Goal: Task Accomplishment & Management: Manage account settings

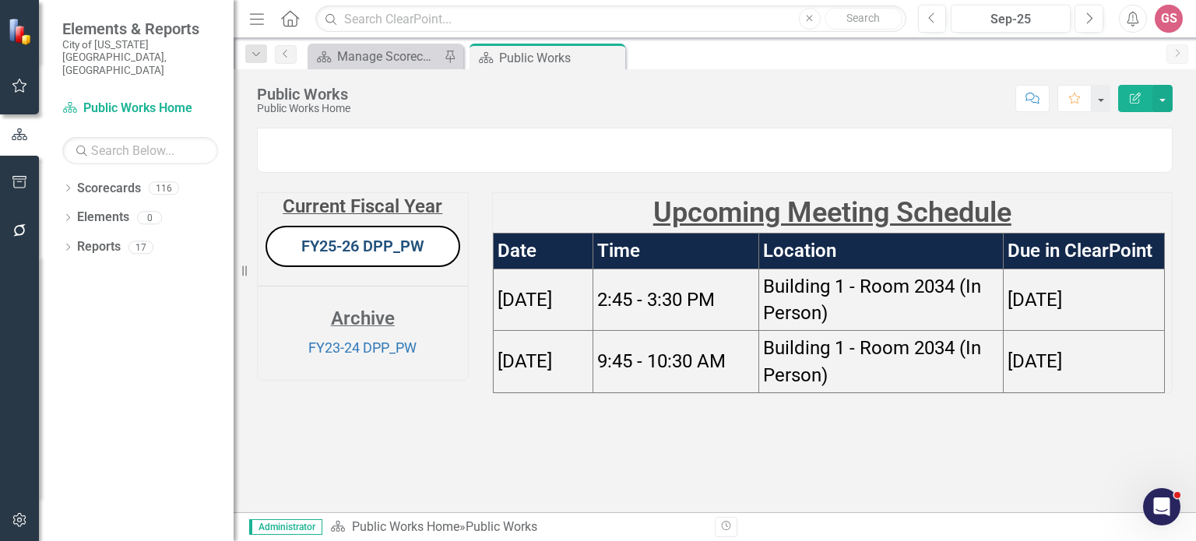
click at [375, 255] on link "FY25-26 DPP_PW" at bounding box center [362, 246] width 123 height 19
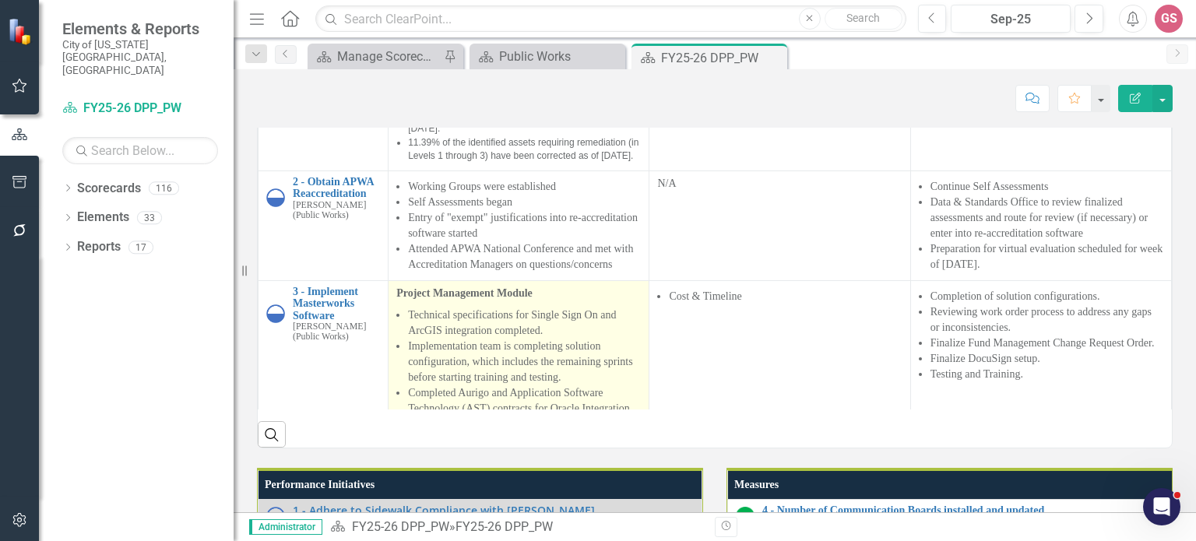
scroll to position [1351, 0]
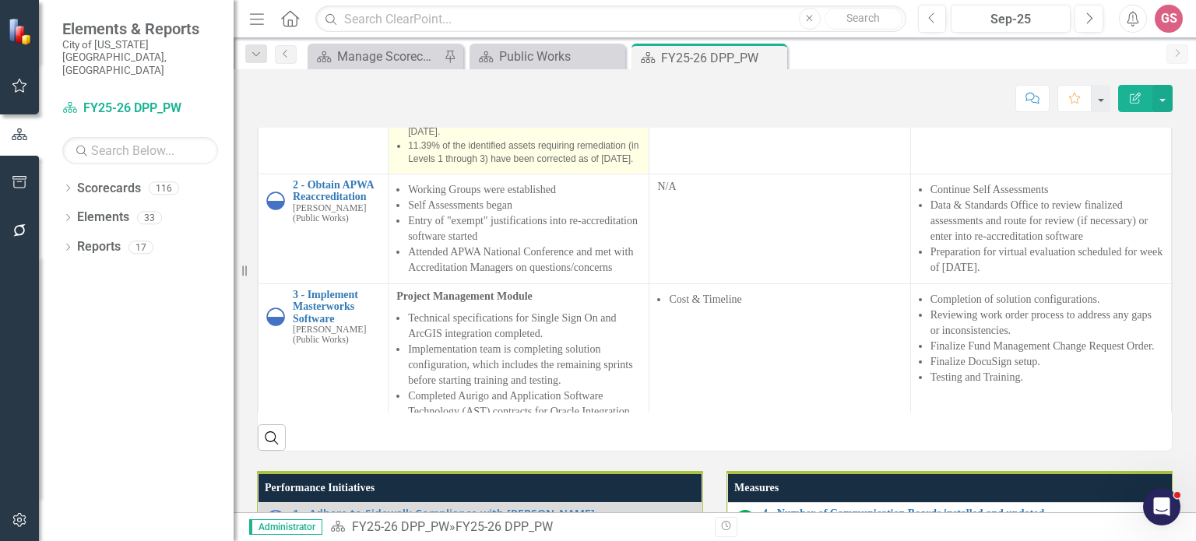
click at [583, 166] on li "11.39% of the identified assets requiring remediation (in Levels 1 through 3) h…" at bounding box center [524, 152] width 233 height 26
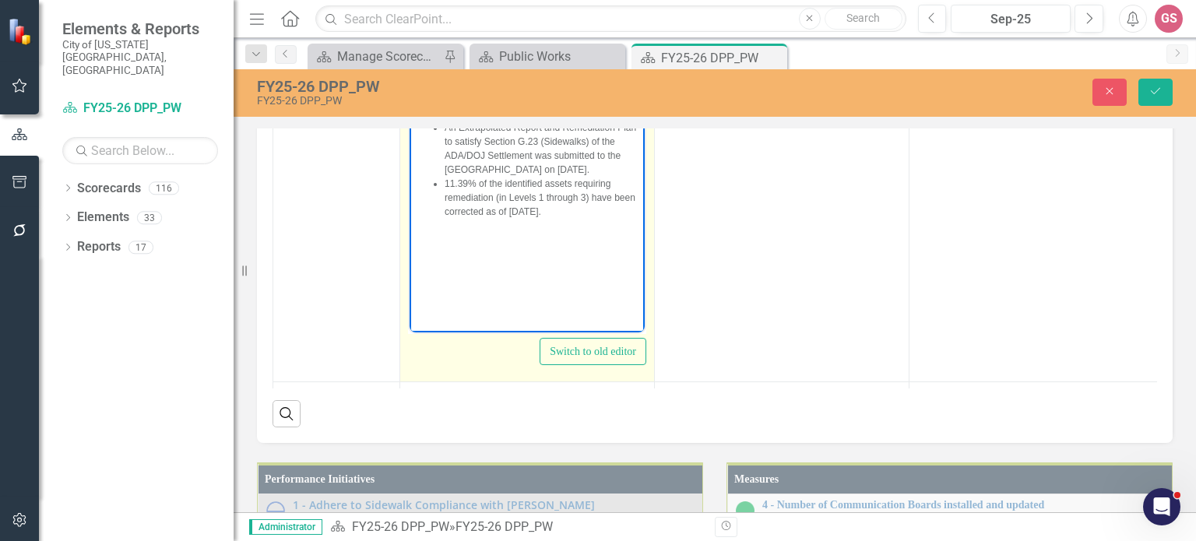
scroll to position [1517, 0]
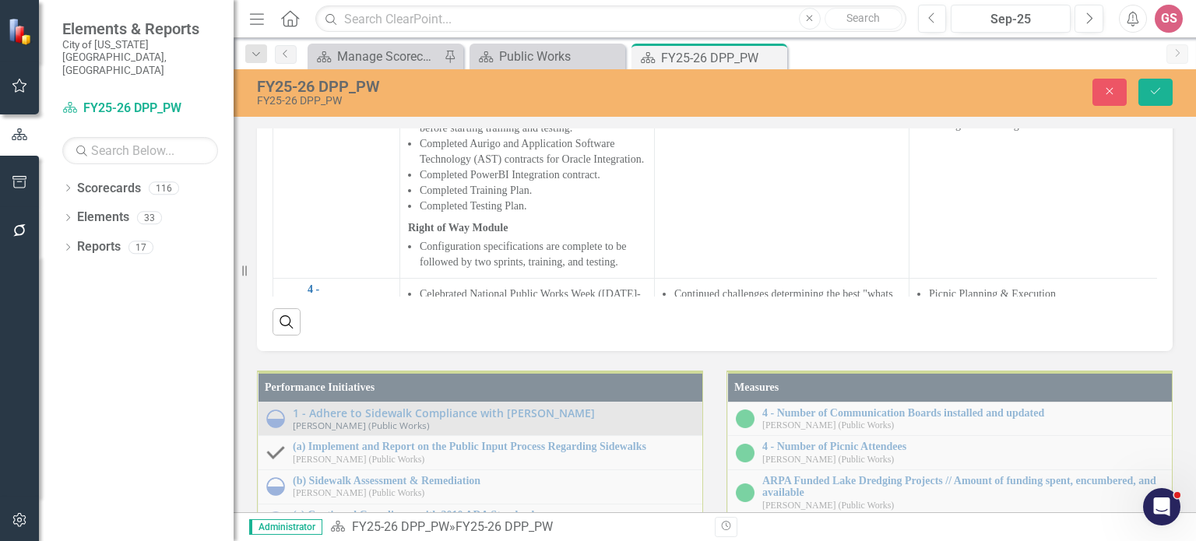
drag, startPoint x: 442, startPoint y: -386, endPoint x: 648, endPoint y: 259, distance: 677.5
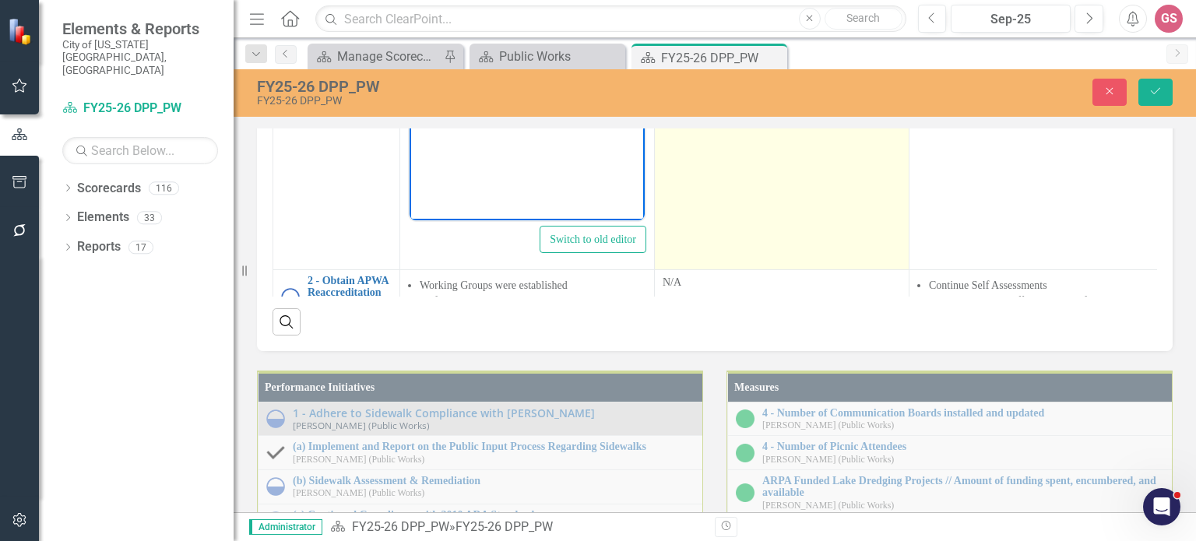
scroll to position [0, 0]
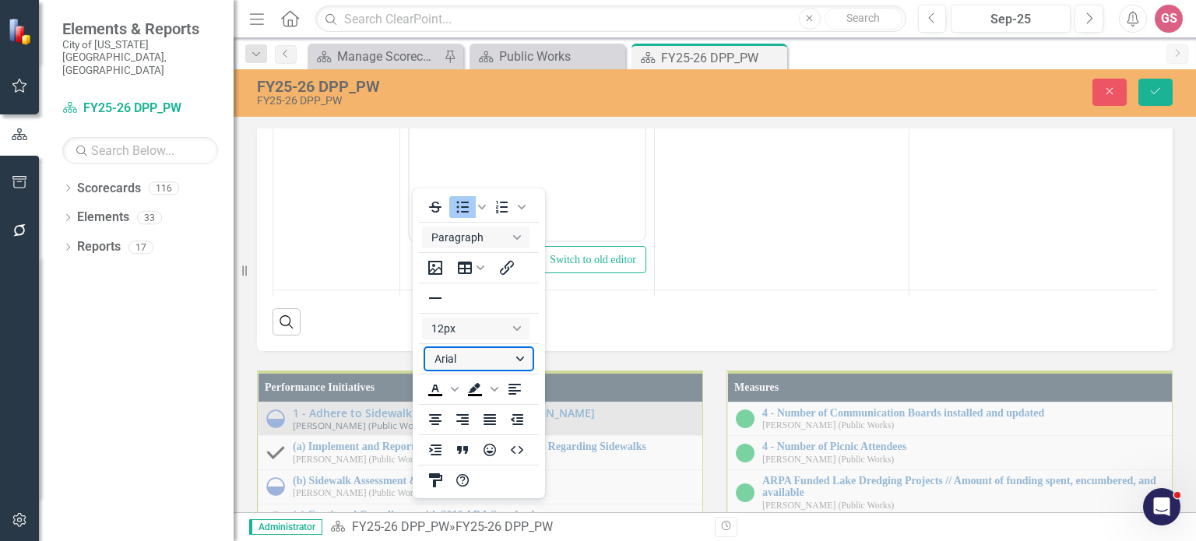
click at [514, 363] on button "Arial" at bounding box center [478, 359] width 107 height 22
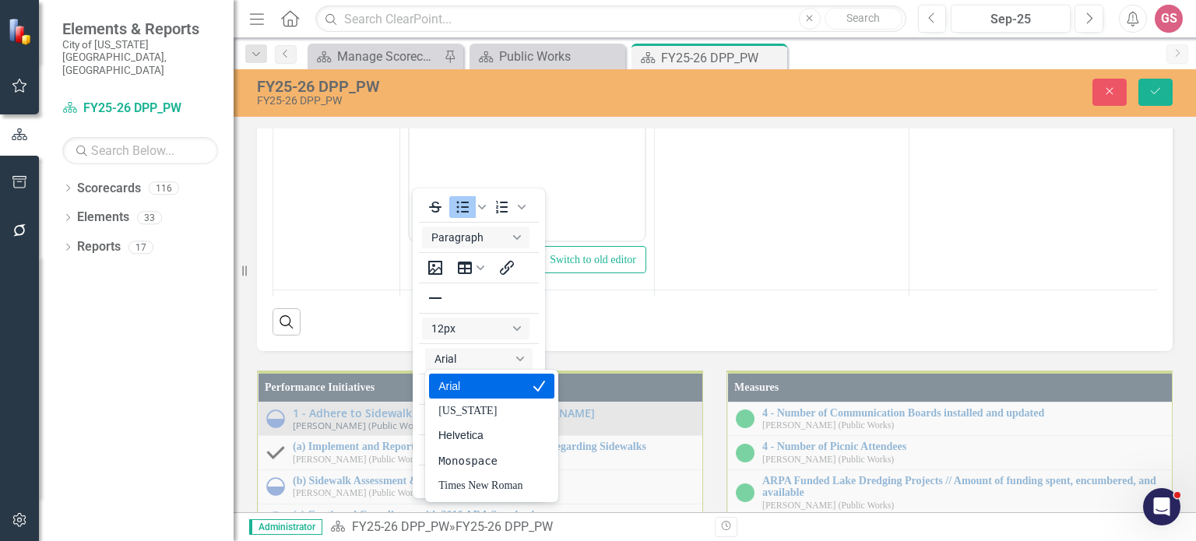
click at [489, 393] on div "Arial" at bounding box center [480, 386] width 84 height 19
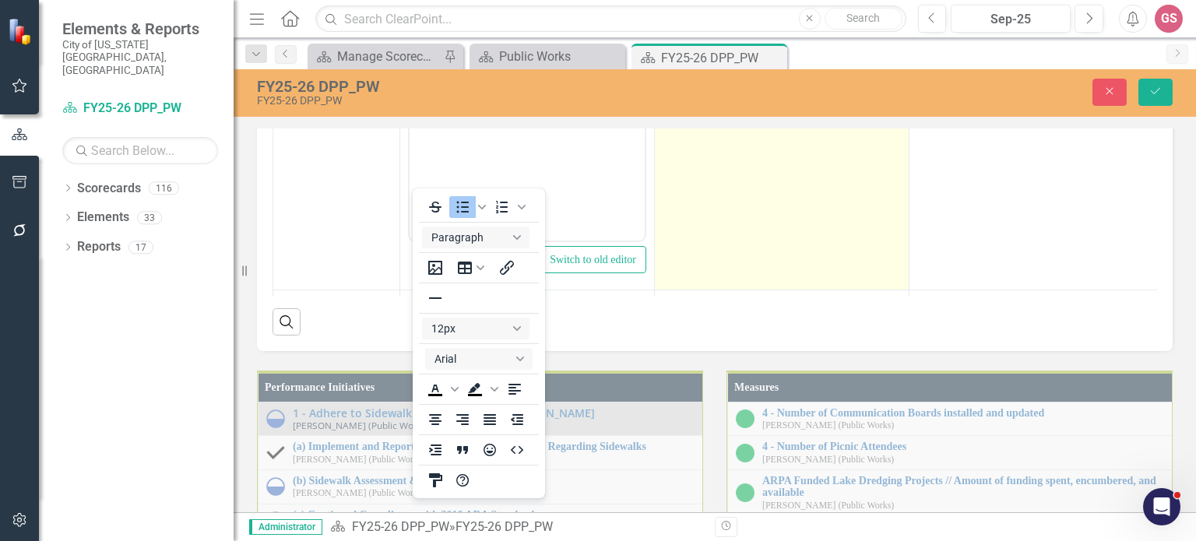
click at [723, 290] on td "No updates provided at this time." at bounding box center [782, 106] width 255 height 368
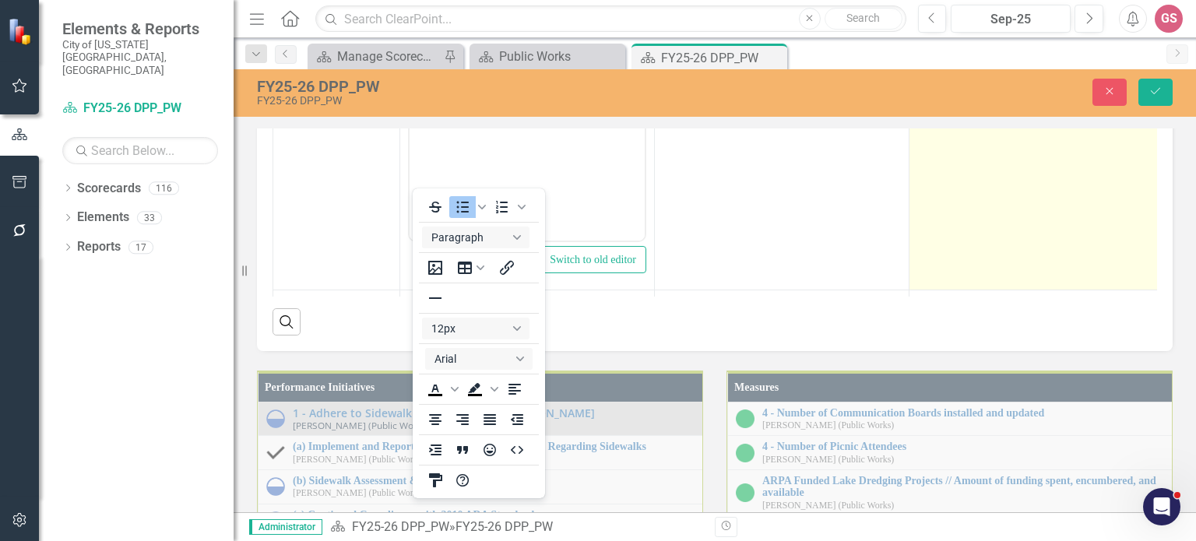
click at [965, 285] on td "No updates provided at this time." at bounding box center [1036, 106] width 255 height 368
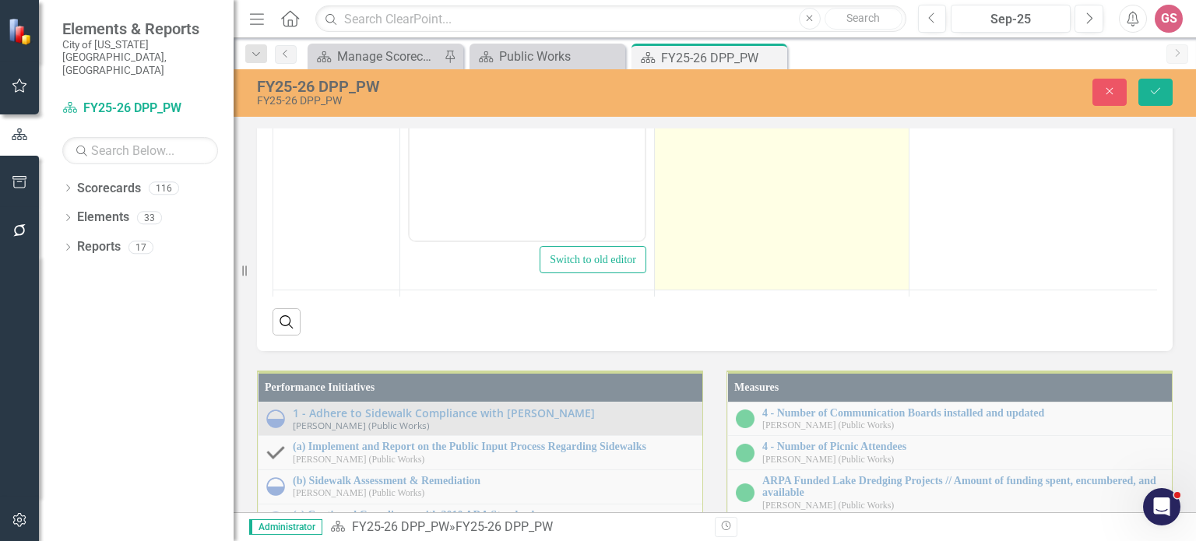
click at [786, 290] on td "No updates provided at this time." at bounding box center [782, 106] width 255 height 368
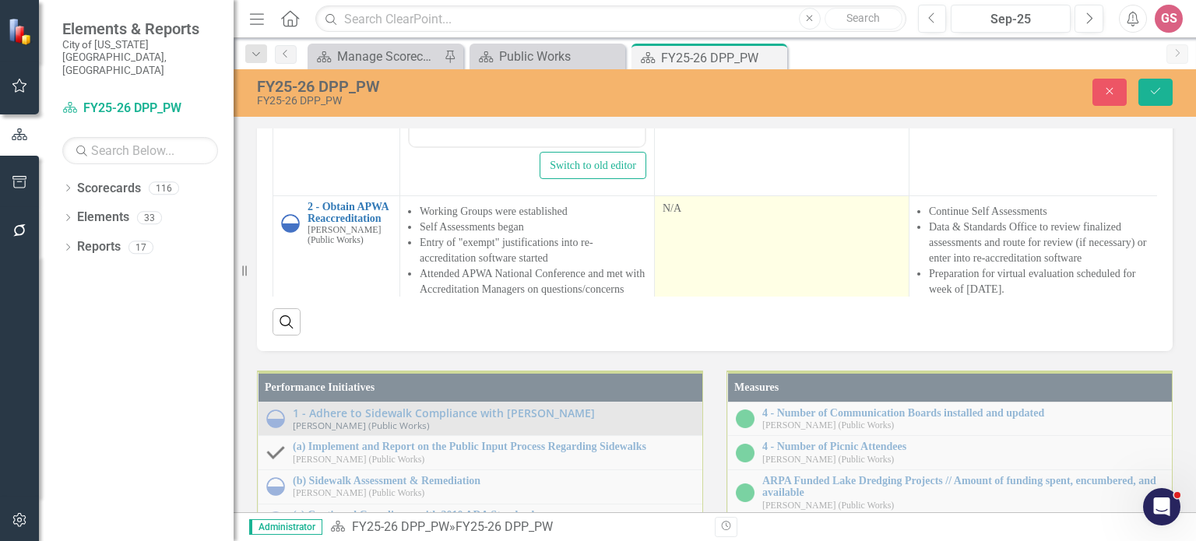
scroll to position [234, 0]
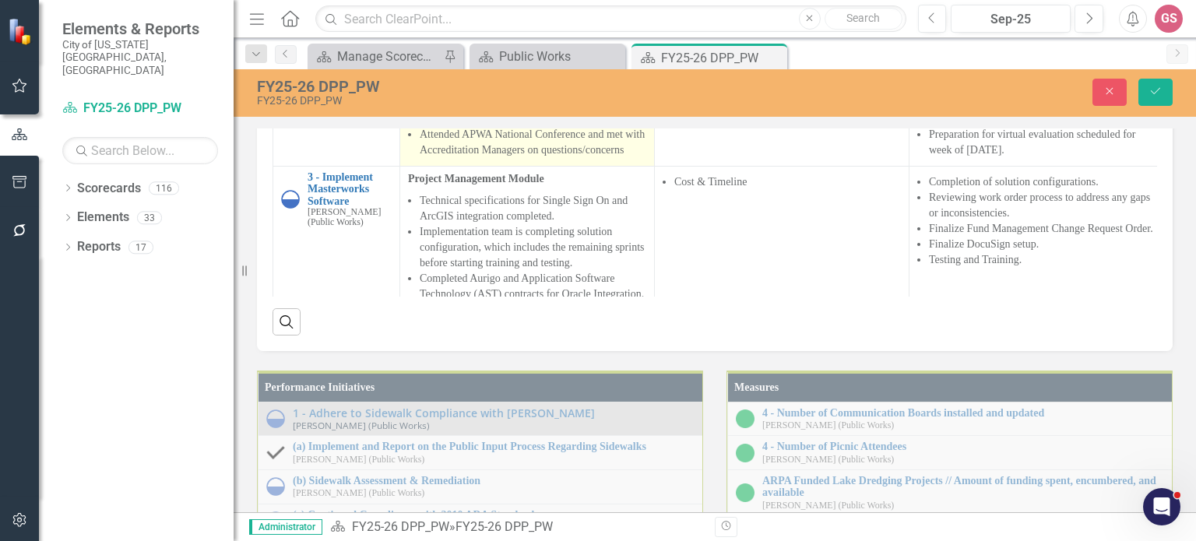
click at [610, 127] on li "Entry of "exempt" justifications into re-accreditation software started" at bounding box center [533, 111] width 227 height 31
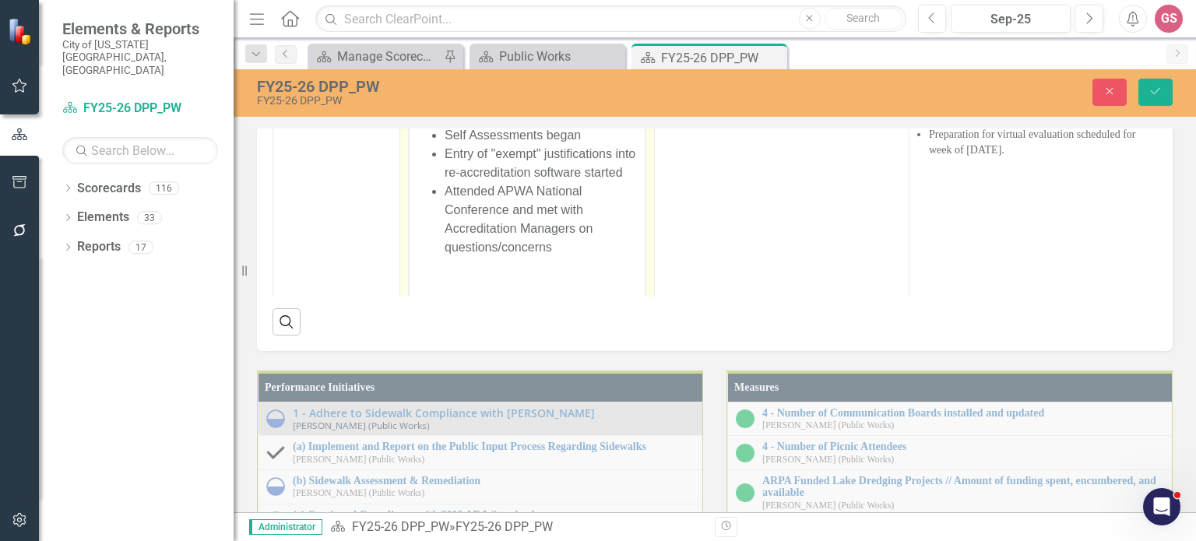
scroll to position [0, 0]
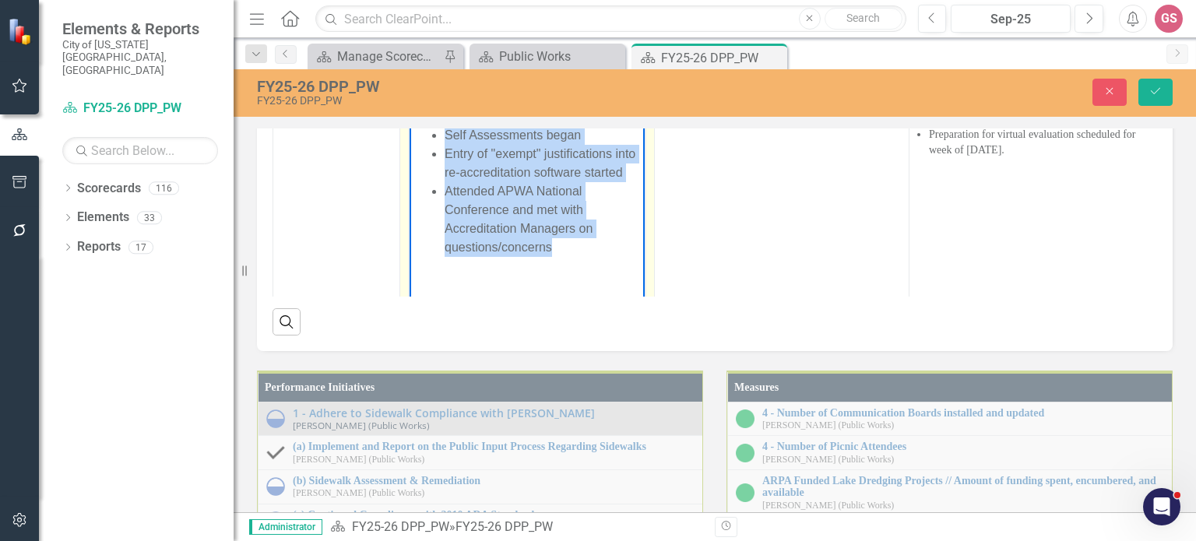
drag, startPoint x: 580, startPoint y: 239, endPoint x: 444, endPoint y: 107, distance: 189.9
click at [444, 107] on ul "Working Groups were established Self Assessments began Entry of "exempt" justif…" at bounding box center [526, 181] width 227 height 149
click at [525, 95] on icon "Reveal or hide additional toolbar items" at bounding box center [532, 85] width 19 height 19
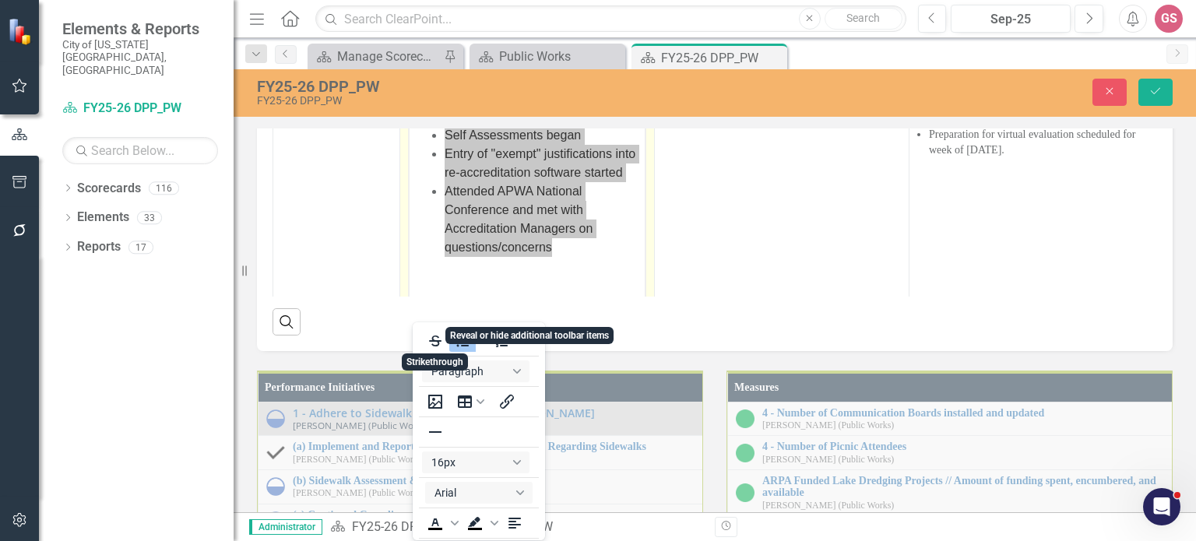
scroll to position [3, 0]
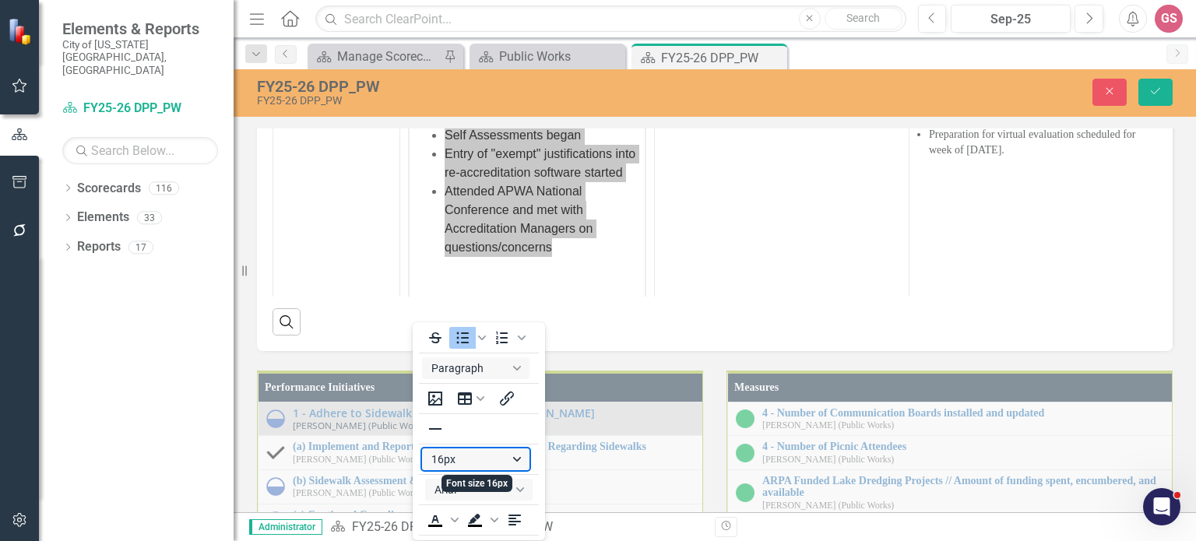
click at [492, 461] on button "16px" at bounding box center [475, 459] width 107 height 22
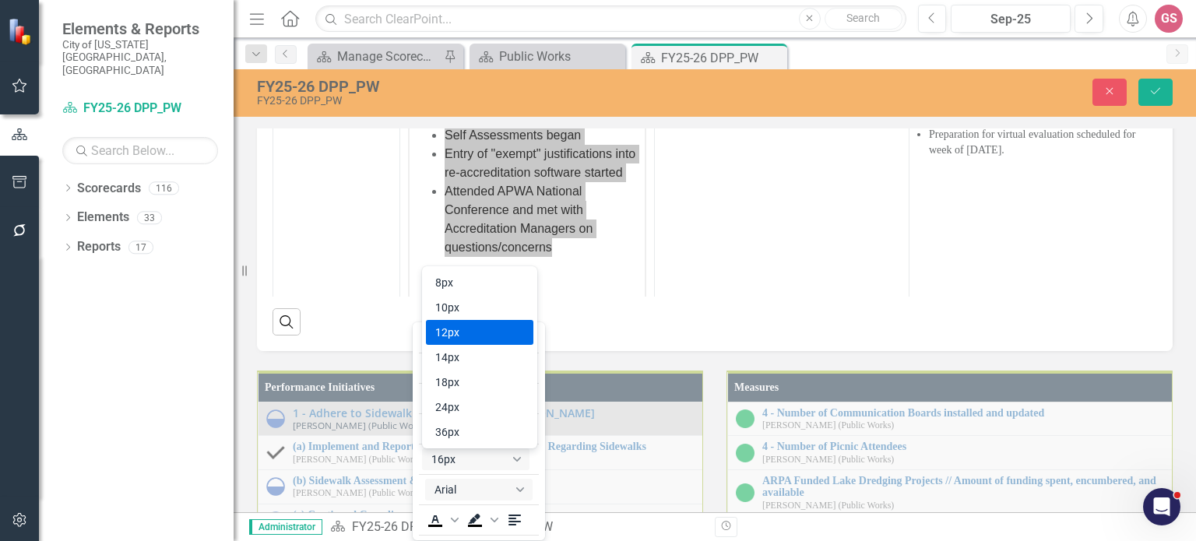
click at [495, 335] on div "12px" at bounding box center [468, 332] width 67 height 19
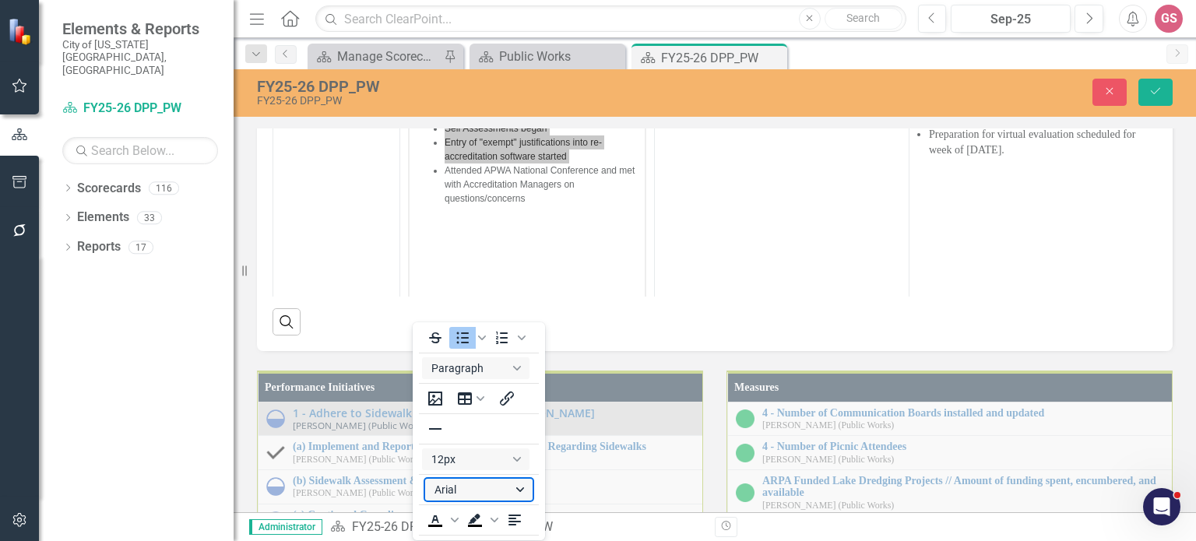
click at [476, 487] on button "Arial" at bounding box center [478, 490] width 107 height 22
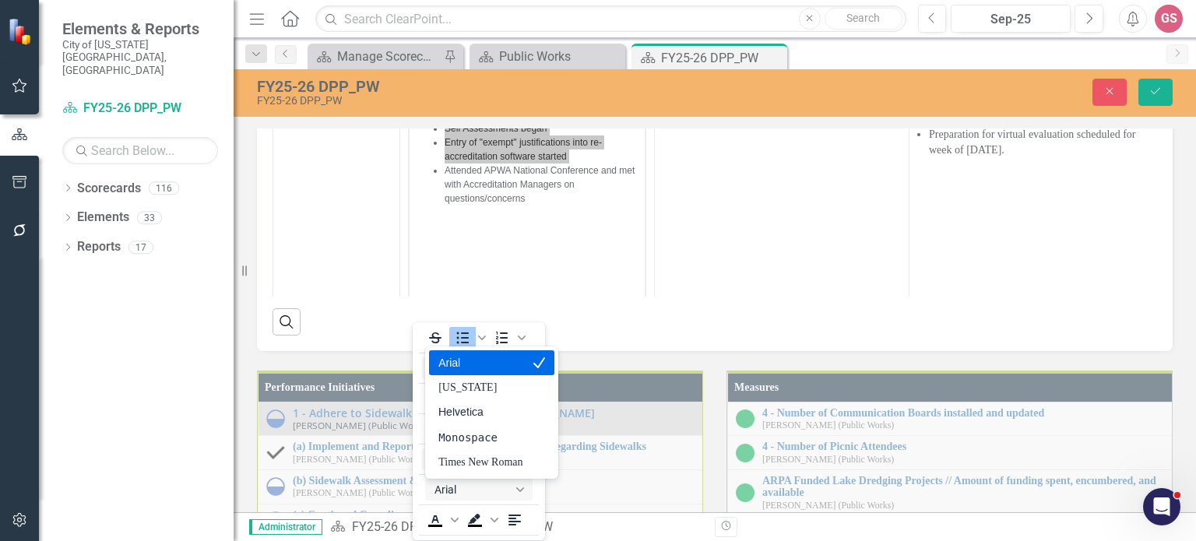
click at [477, 367] on div "Arial" at bounding box center [480, 362] width 84 height 19
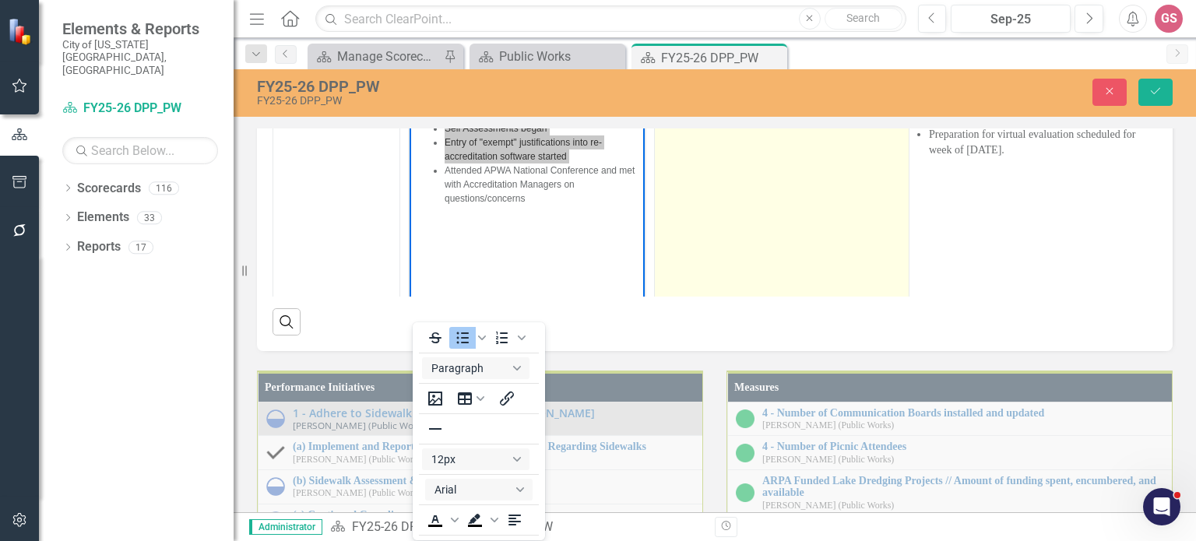
click at [718, 388] on td "N/A" at bounding box center [782, 241] width 255 height 368
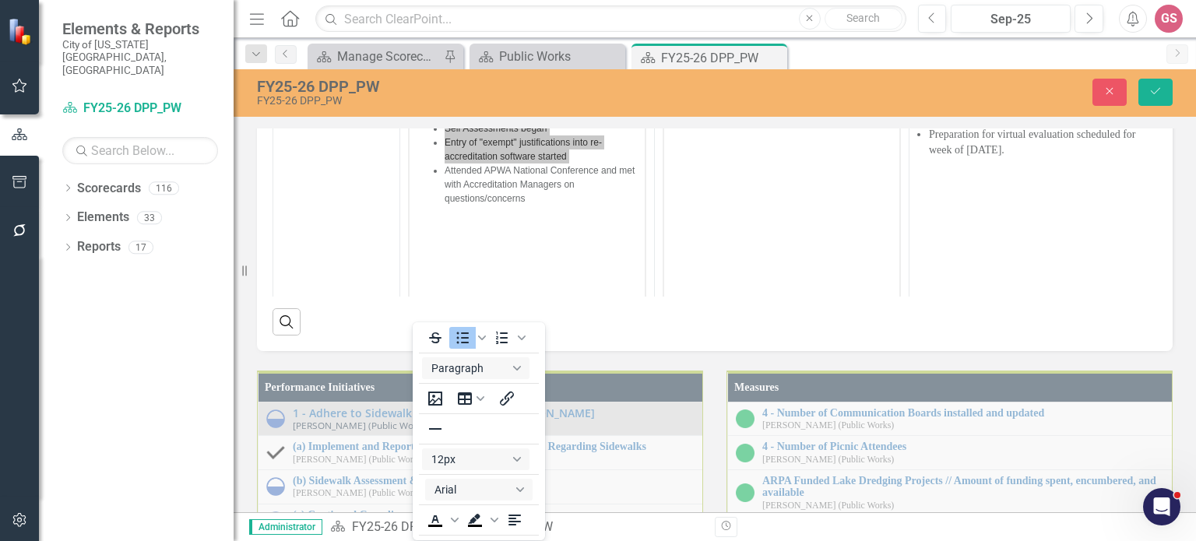
scroll to position [0, 0]
drag, startPoint x: 710, startPoint y: 121, endPoint x: 669, endPoint y: 118, distance: 41.3
click at [664, 119] on html "N/A" at bounding box center [781, 221] width 235 height 234
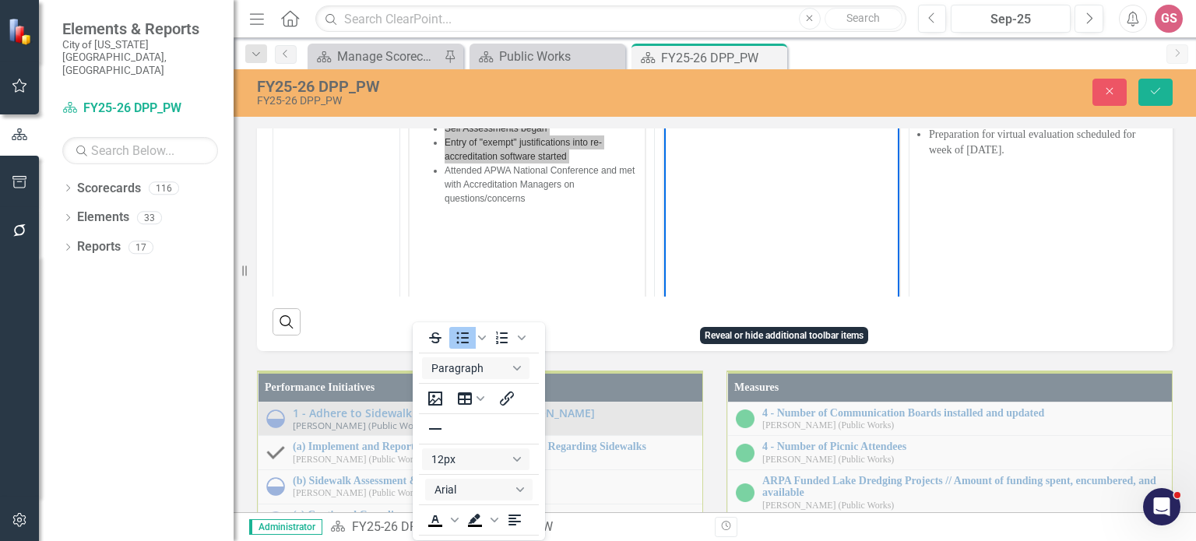
click at [785, 95] on icon "Reveal or hide additional toolbar items" at bounding box center [787, 85] width 19 height 19
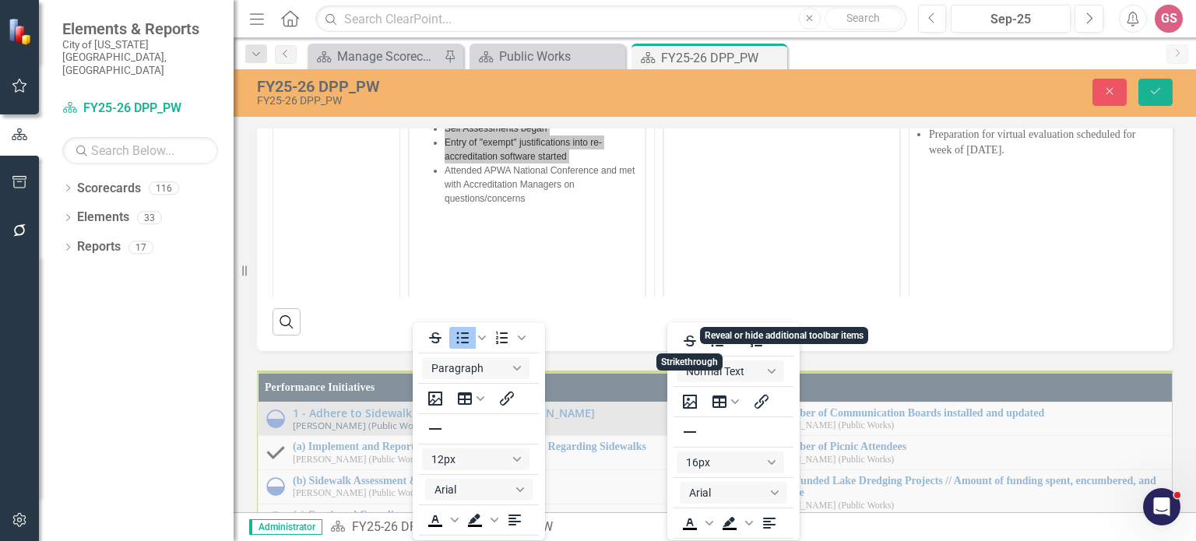
scroll to position [3, 0]
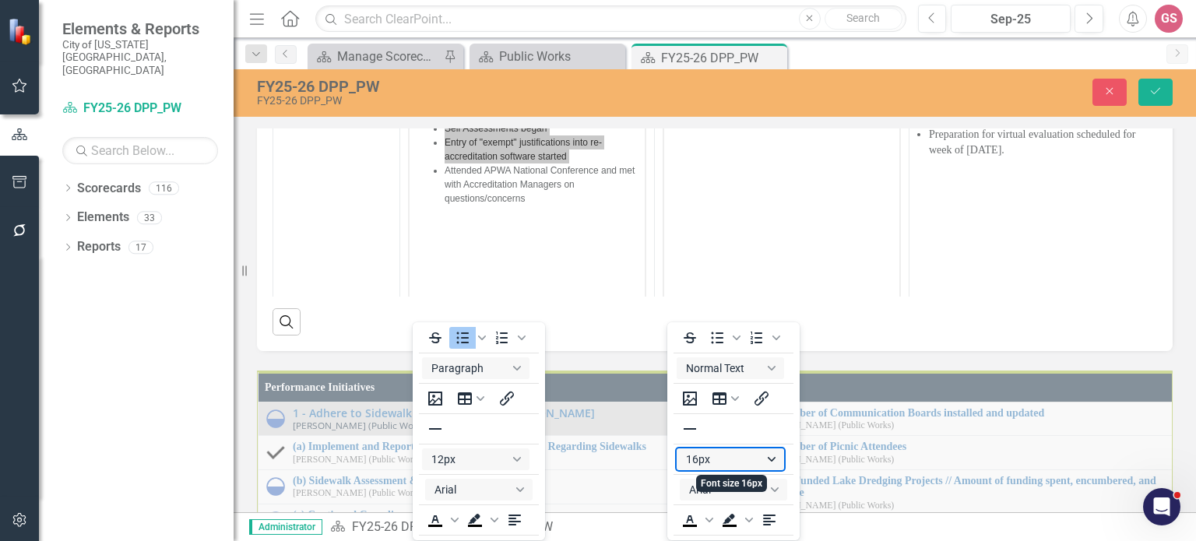
click at [725, 458] on button "16px" at bounding box center [729, 459] width 107 height 22
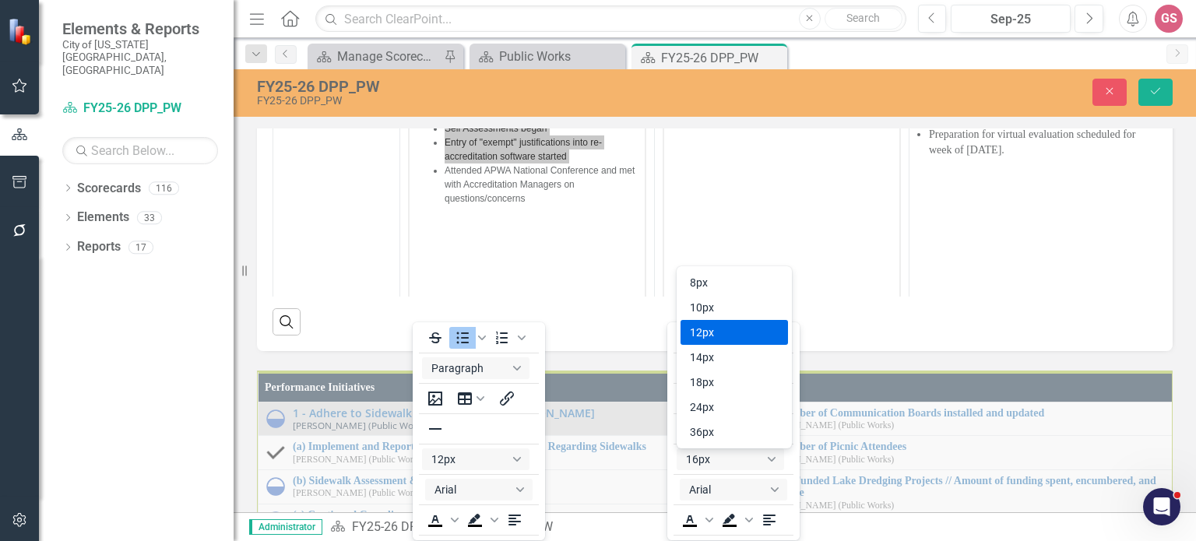
click at [725, 332] on div "12px" at bounding box center [723, 332] width 67 height 19
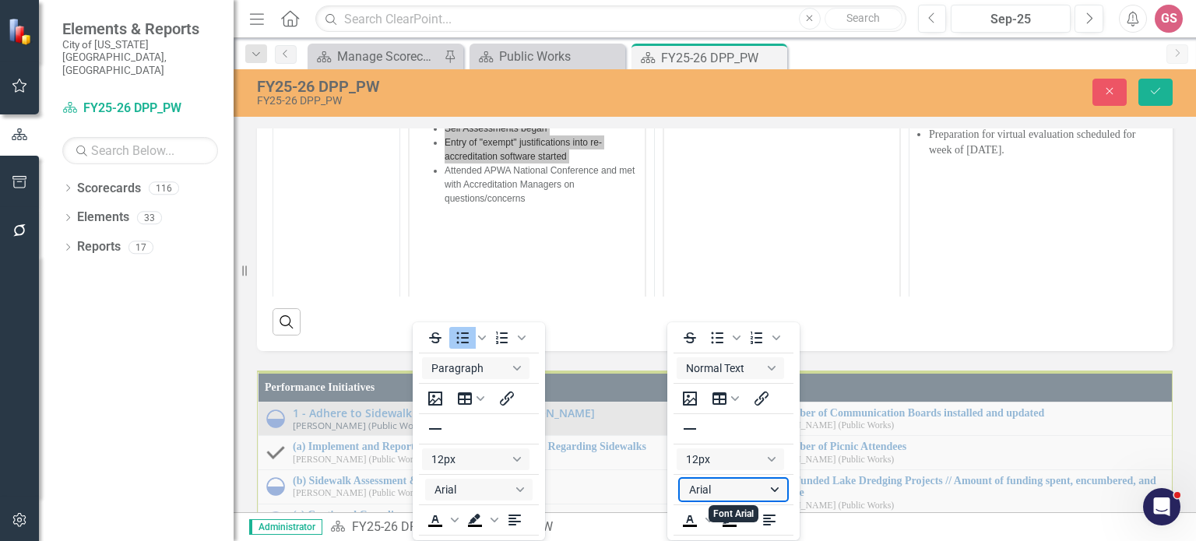
click at [711, 488] on button "Arial" at bounding box center [733, 490] width 107 height 22
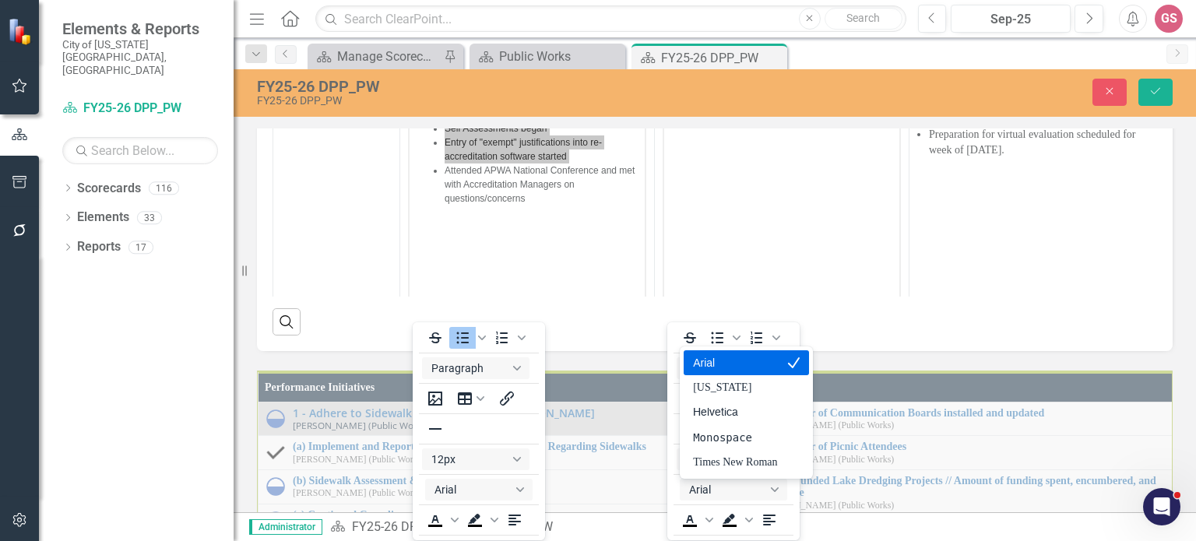
click at [710, 373] on div "Arial" at bounding box center [745, 362] width 125 height 25
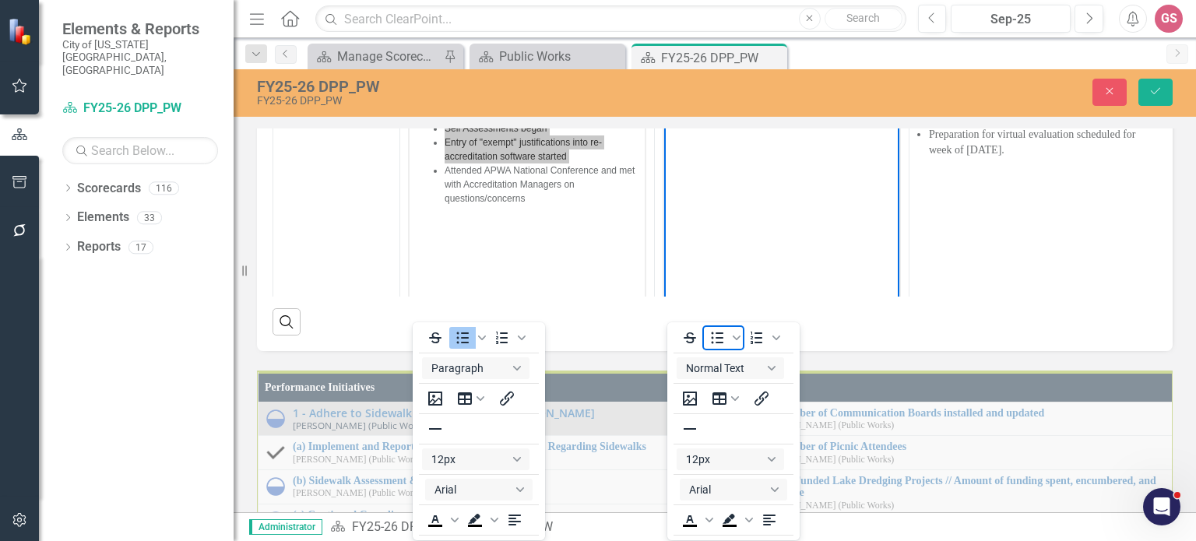
click at [718, 342] on icon "Bullet list" at bounding box center [717, 337] width 19 height 19
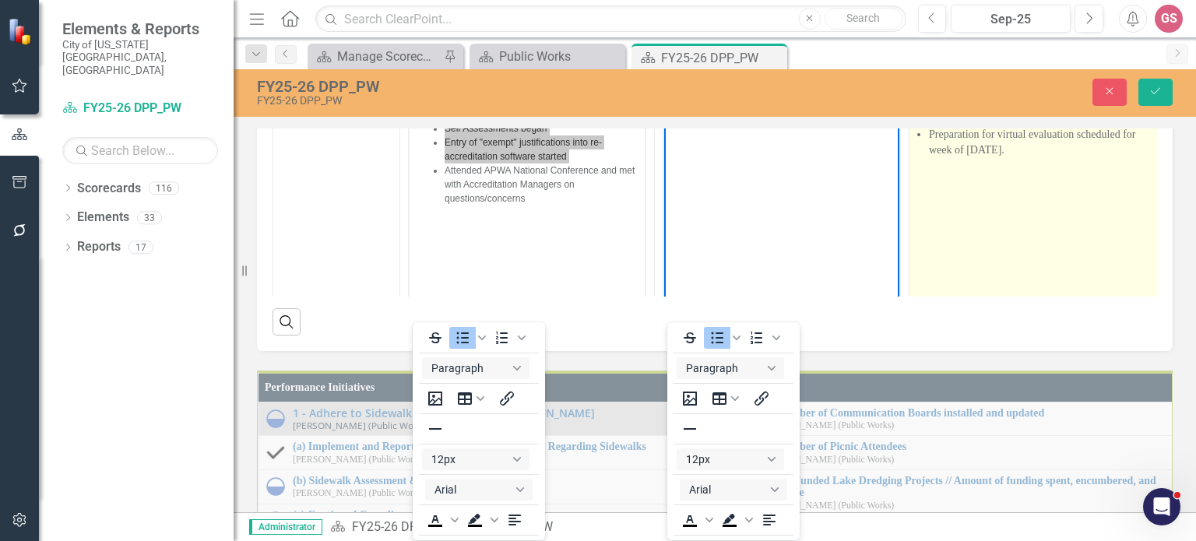
click at [1017, 425] on td "Continue Self Assessments Data & Standards Office to review finalized assessmen…" at bounding box center [1036, 241] width 255 height 368
click at [1016, 425] on td "Continue Self Assessments Data & Standards Office to review finalized assessmen…" at bounding box center [1036, 241] width 255 height 368
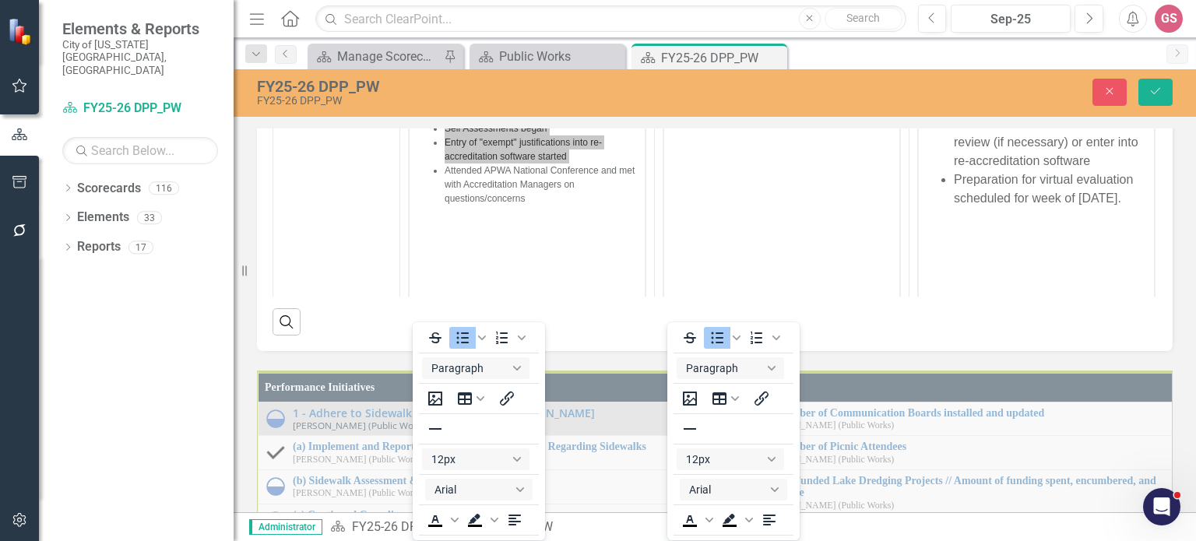
scroll to position [0, 0]
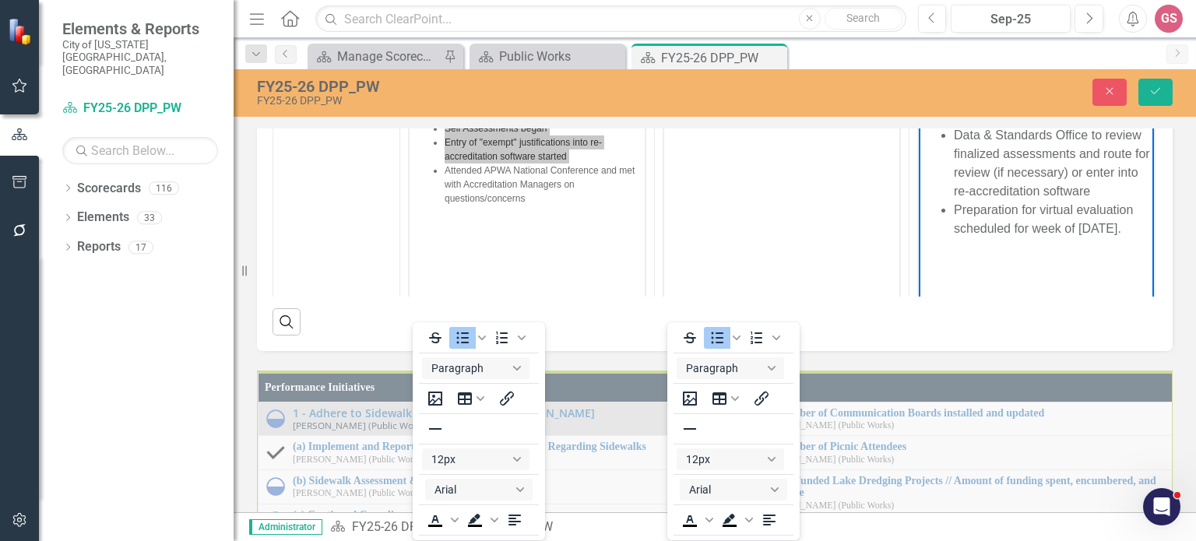
drag, startPoint x: 992, startPoint y: 257, endPoint x: 932, endPoint y: 120, distance: 149.5
click at [932, 120] on body "Continue Self Assessments Data & Standards Office to review finalized assessmen…" at bounding box center [1036, 221] width 235 height 234
click at [1042, 95] on icon "Reveal or hide additional toolbar items" at bounding box center [1041, 85] width 19 height 19
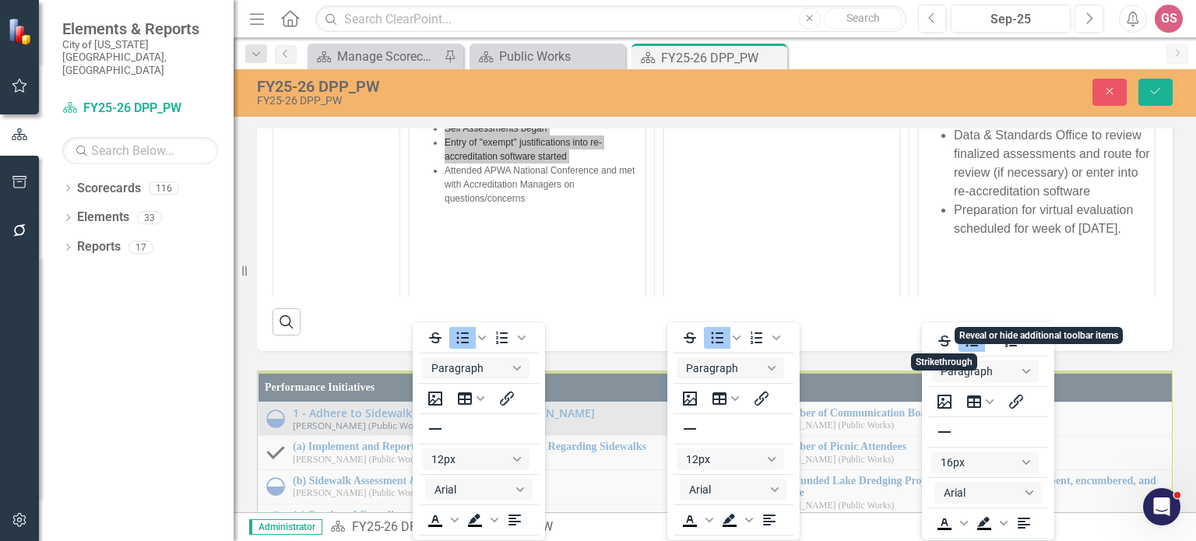
scroll to position [3, 0]
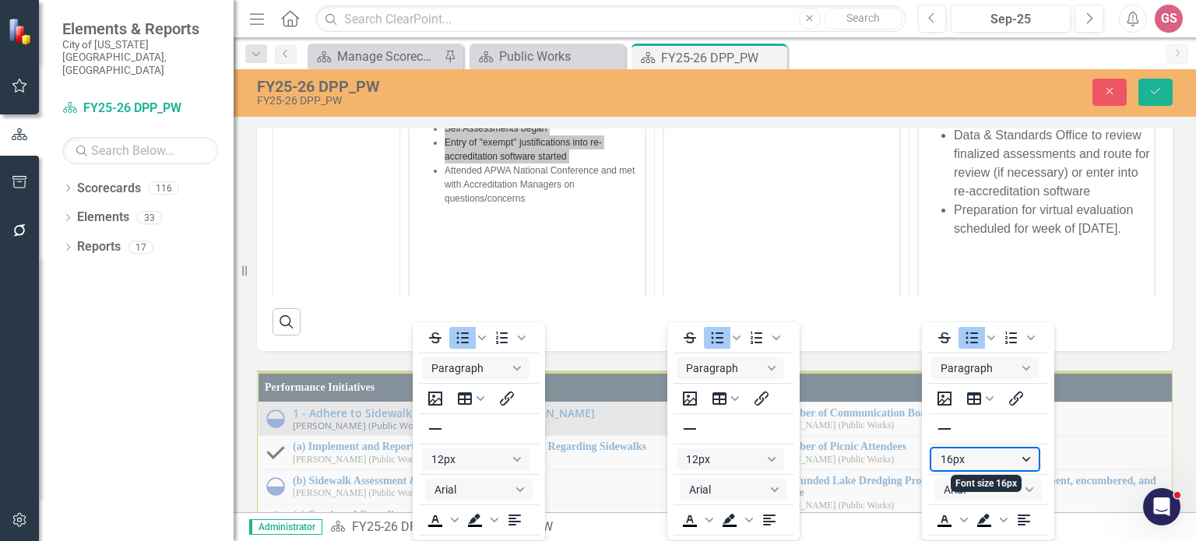
click at [968, 459] on button "16px" at bounding box center [984, 459] width 107 height 22
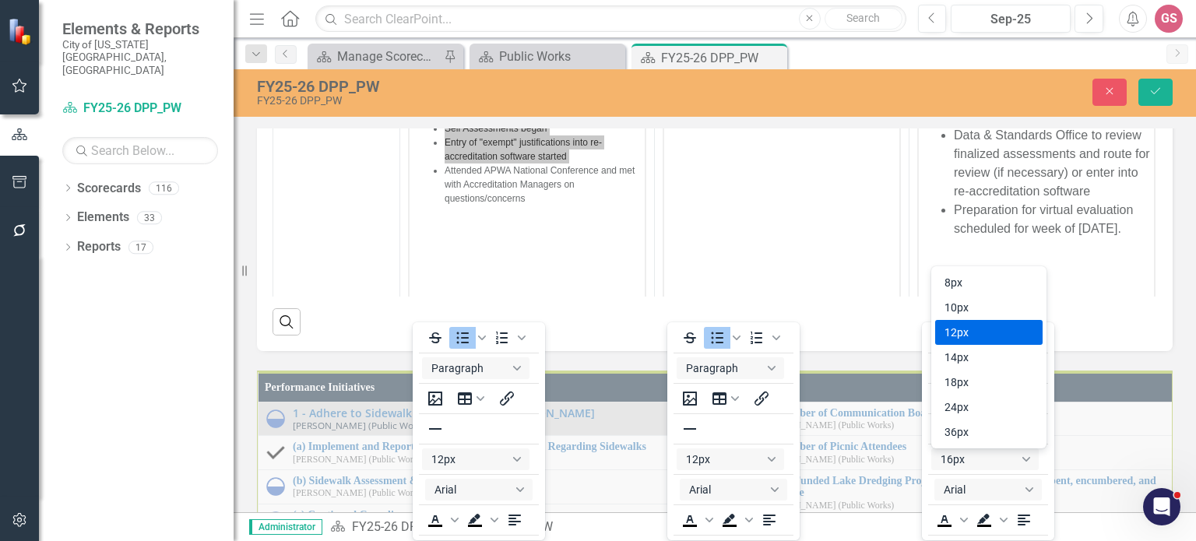
click at [966, 336] on div "12px" at bounding box center [977, 332] width 67 height 19
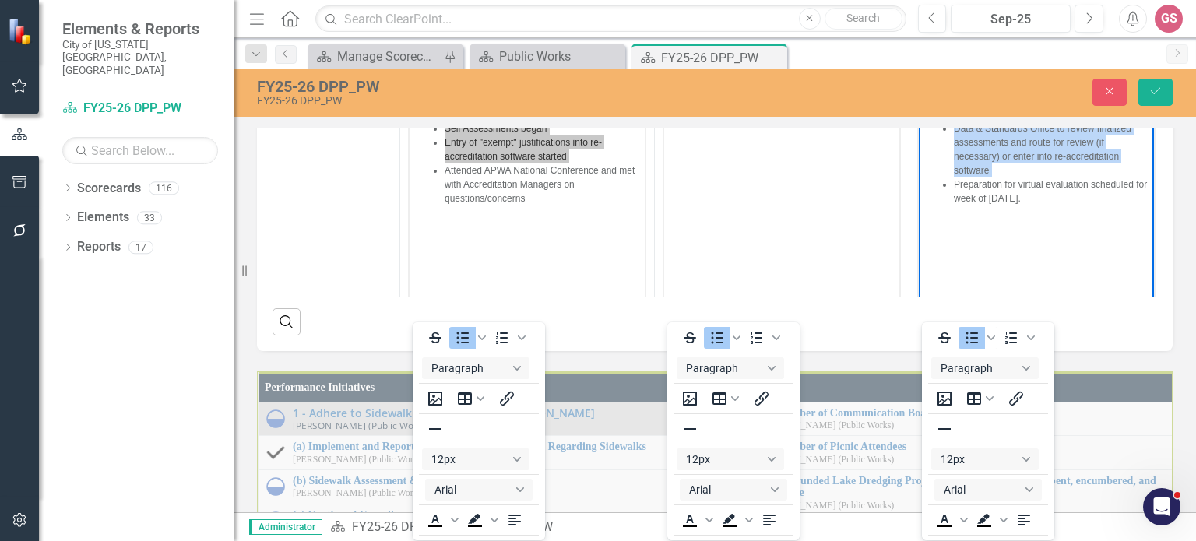
scroll to position [234, 18]
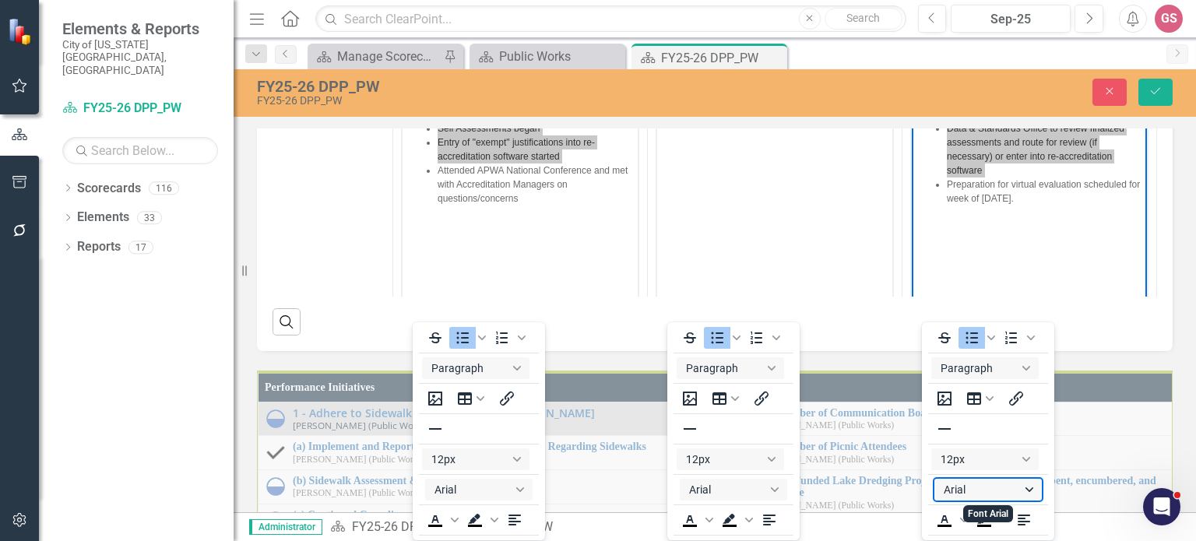
click at [976, 495] on button "Arial" at bounding box center [987, 490] width 107 height 22
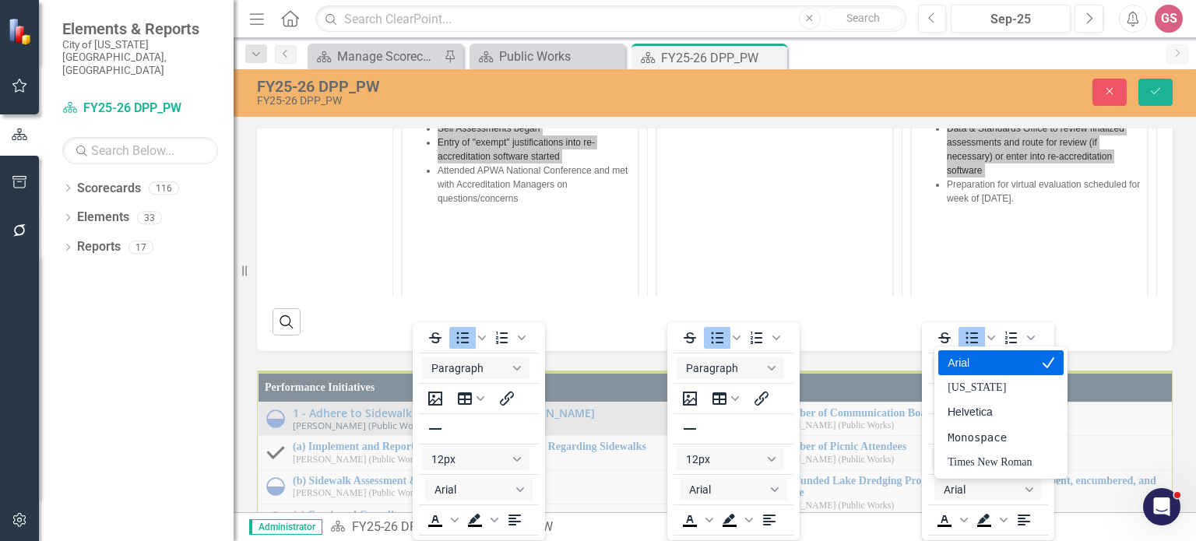
click at [970, 367] on div "Arial" at bounding box center [989, 362] width 84 height 19
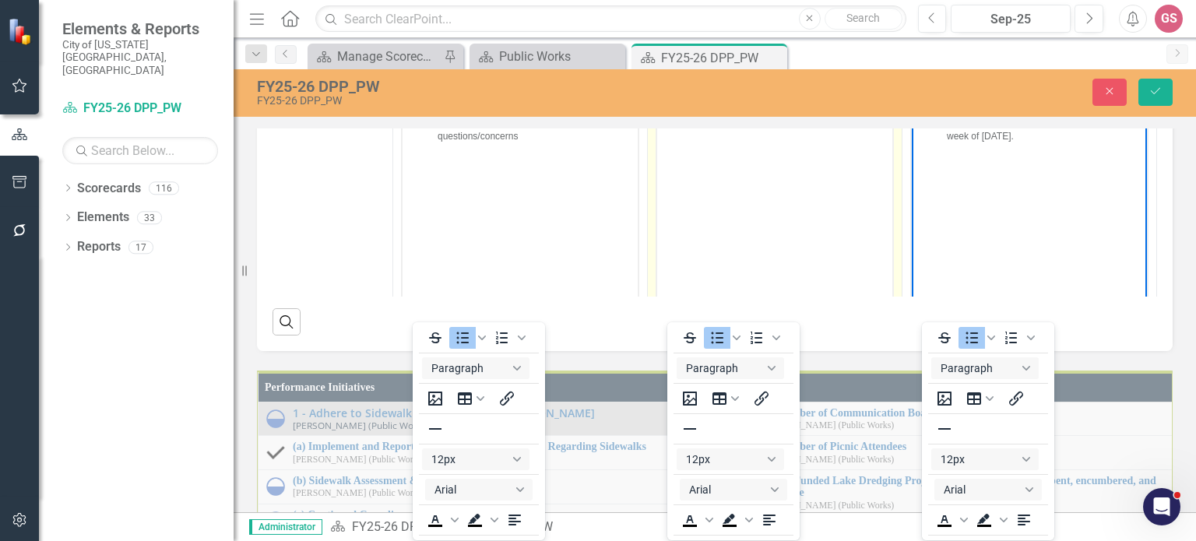
scroll to position [467, 18]
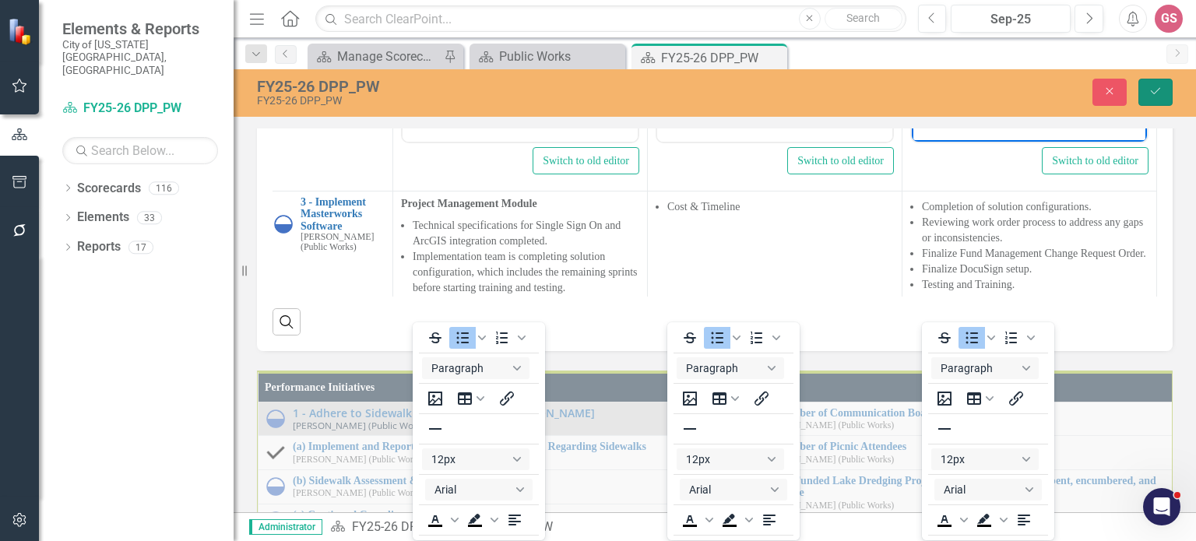
click at [1152, 91] on icon "Save" at bounding box center [1155, 91] width 14 height 11
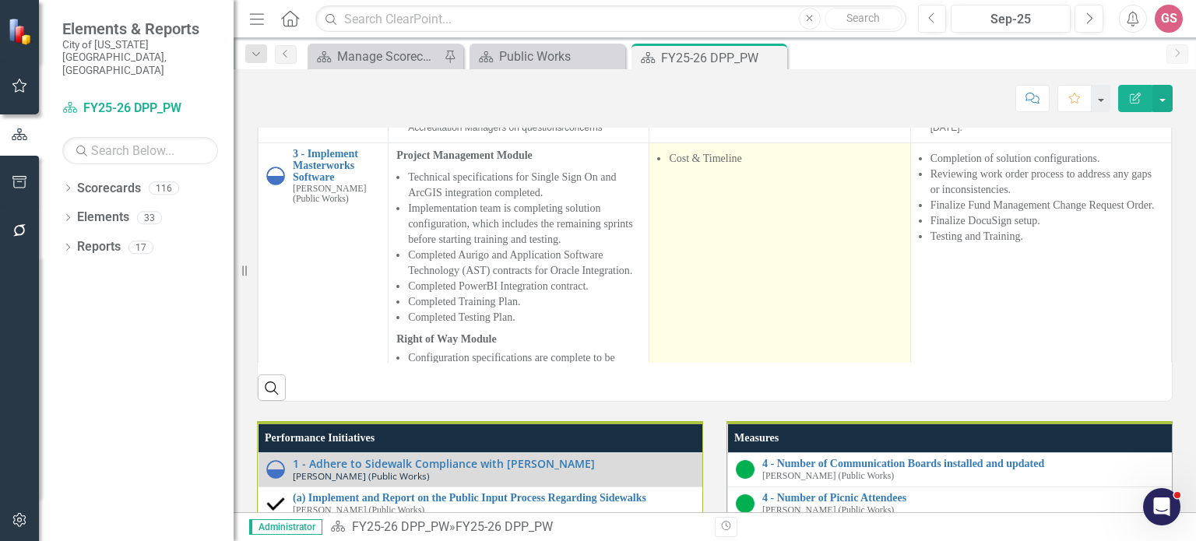
scroll to position [234, 0]
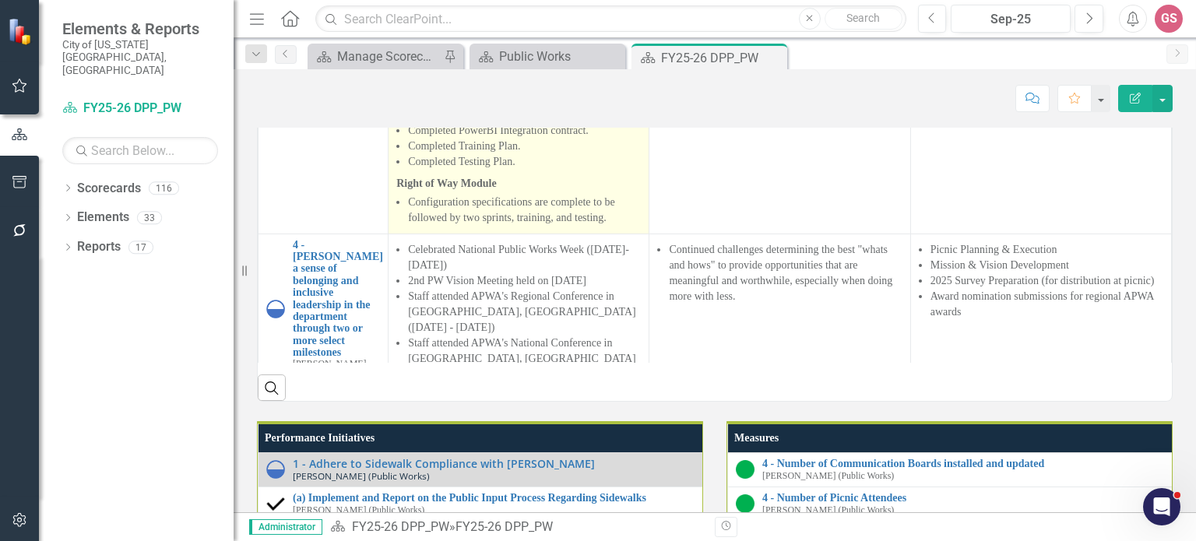
click at [571, 170] on li "Completed Testing Plan." at bounding box center [524, 162] width 233 height 16
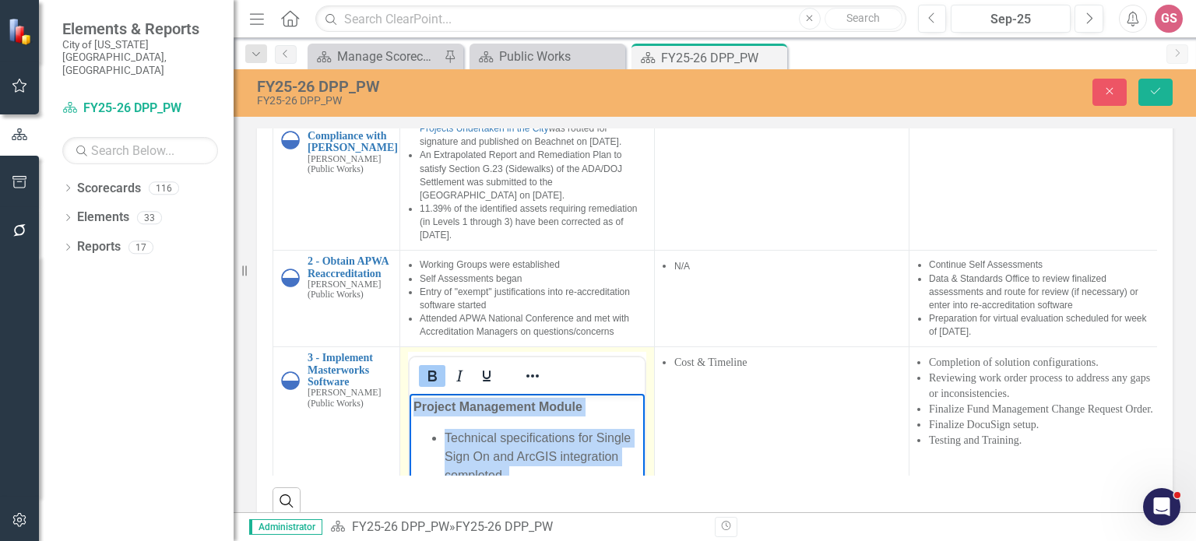
scroll to position [1337, 0]
drag, startPoint x: 611, startPoint y: 649, endPoint x: 377, endPoint y: -33, distance: 721.0
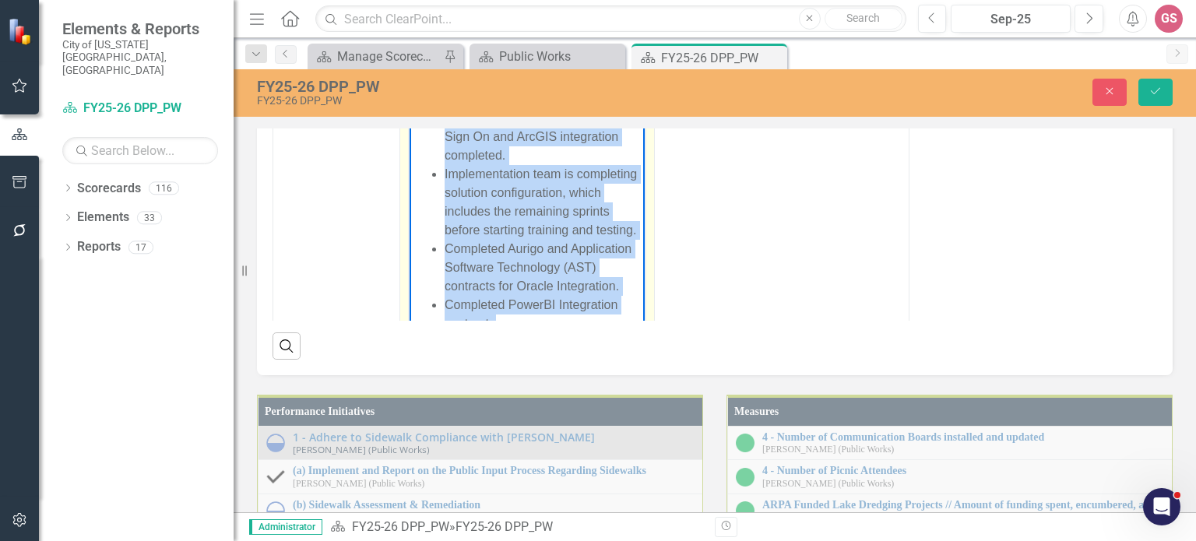
scroll to position [156, 0]
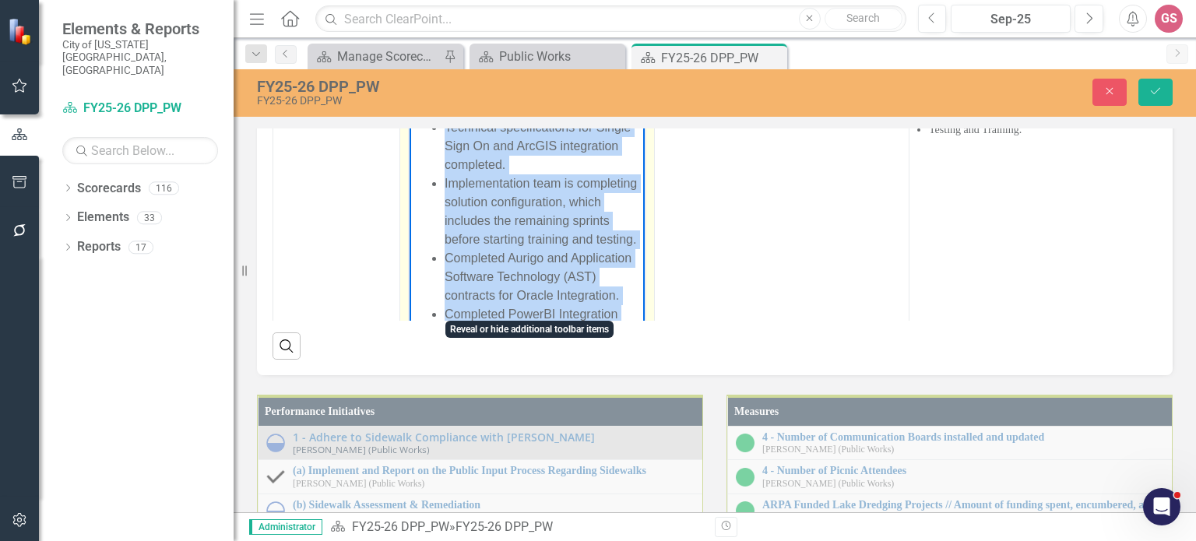
click at [530, 75] on icon "Reveal or hide additional toolbar items" at bounding box center [532, 65] width 19 height 19
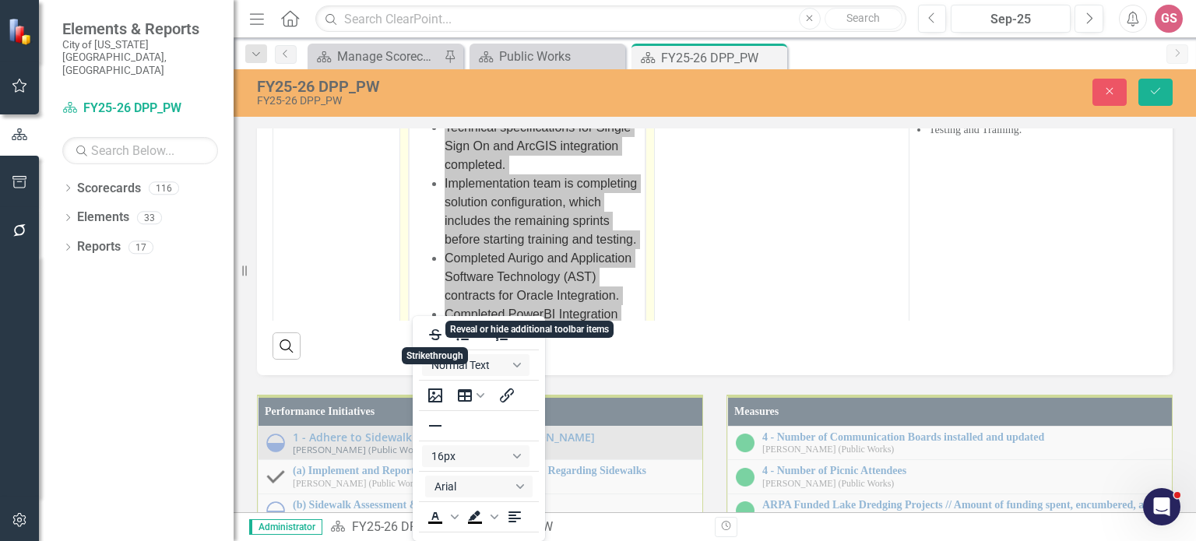
scroll to position [3, 0]
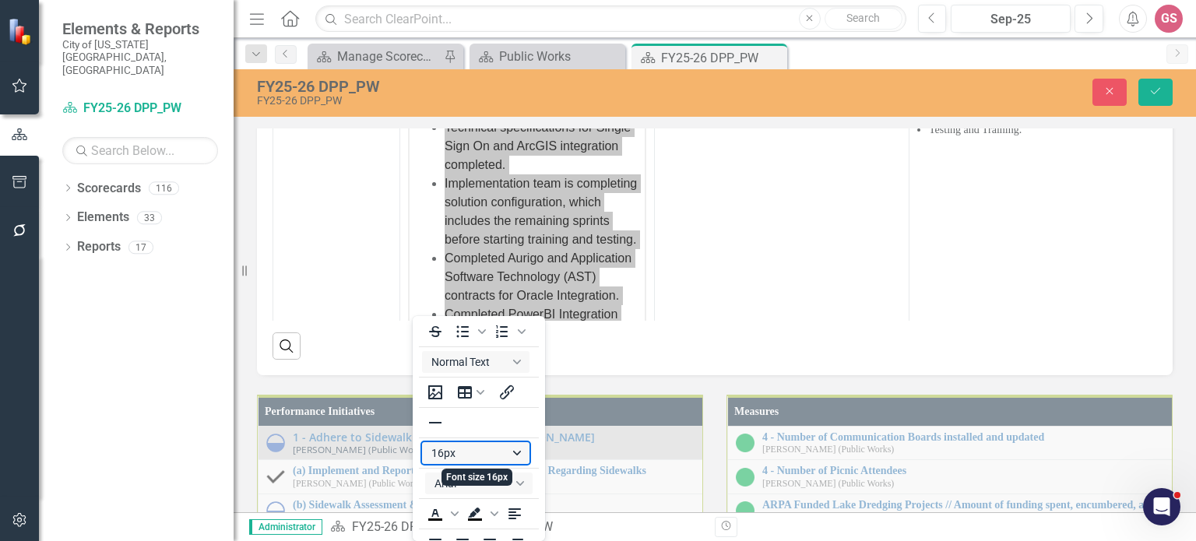
click at [468, 457] on button "16px" at bounding box center [475, 453] width 107 height 22
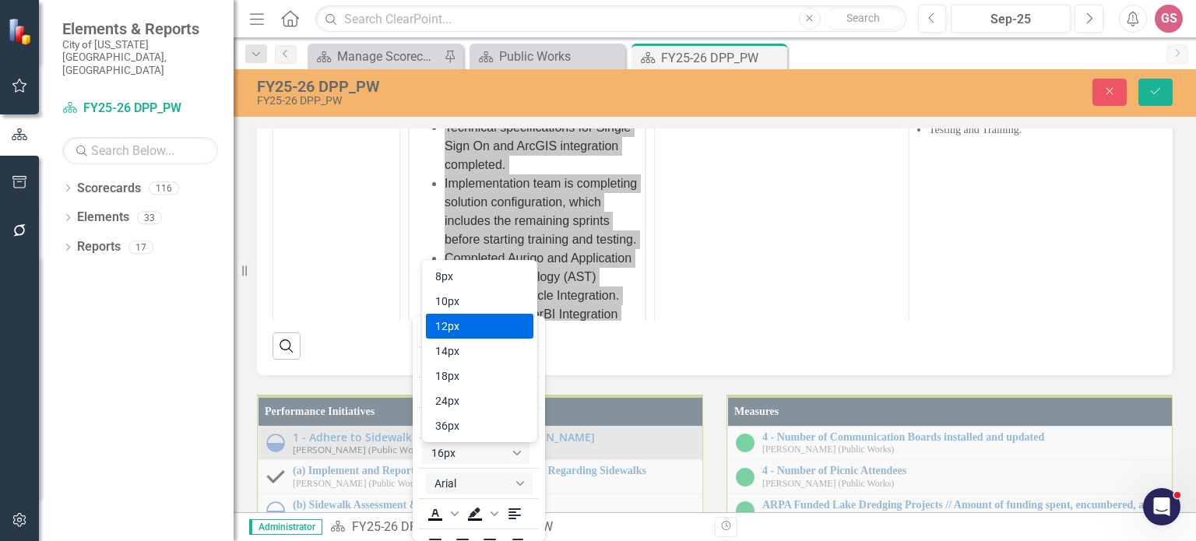
click at [466, 332] on div "12px" at bounding box center [468, 326] width 67 height 19
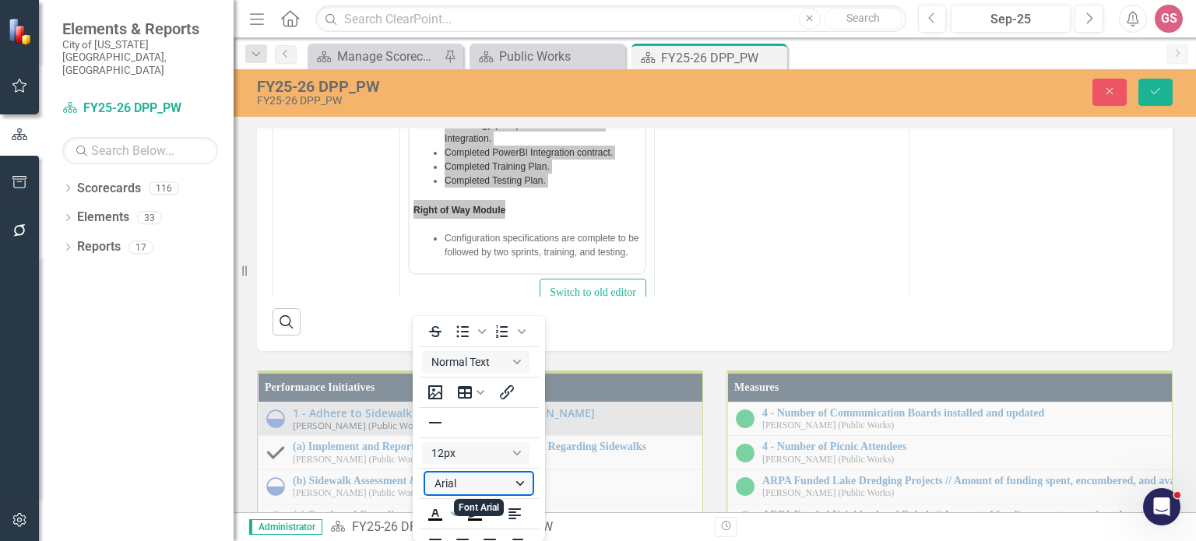
click at [478, 482] on button "Arial" at bounding box center [478, 484] width 107 height 22
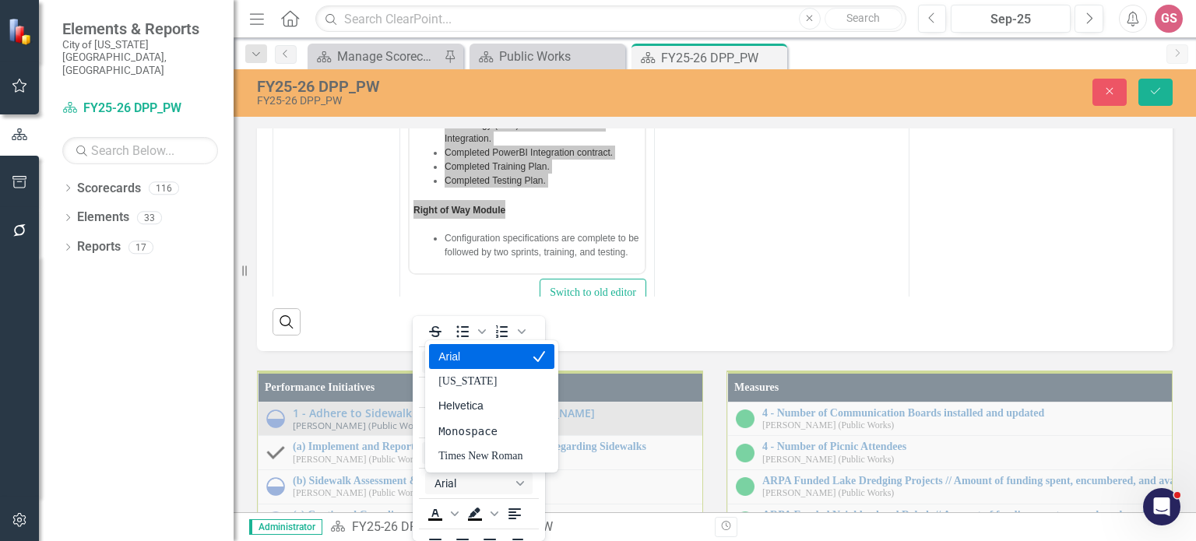
click at [478, 359] on div "Arial" at bounding box center [480, 356] width 84 height 19
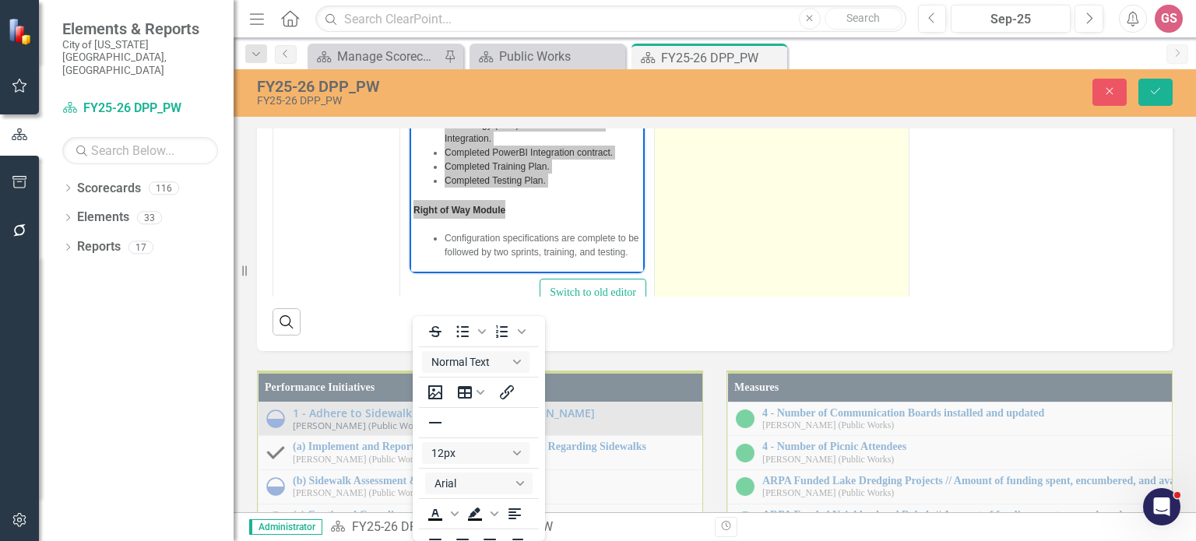
click at [741, 323] on td "Cost & Timeline" at bounding box center [782, 139] width 255 height 368
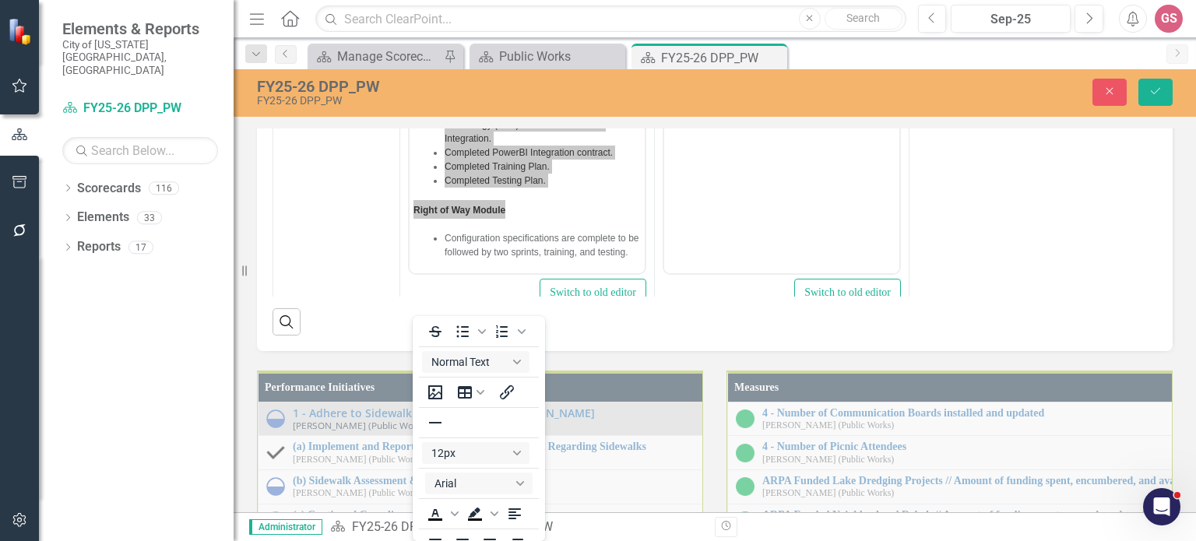
scroll to position [0, 0]
drag, startPoint x: 793, startPoint y: 19, endPoint x: 668, endPoint y: 21, distance: 125.3
click at [668, 21] on ul "Cost & Timeline" at bounding box center [781, 14] width 227 height 19
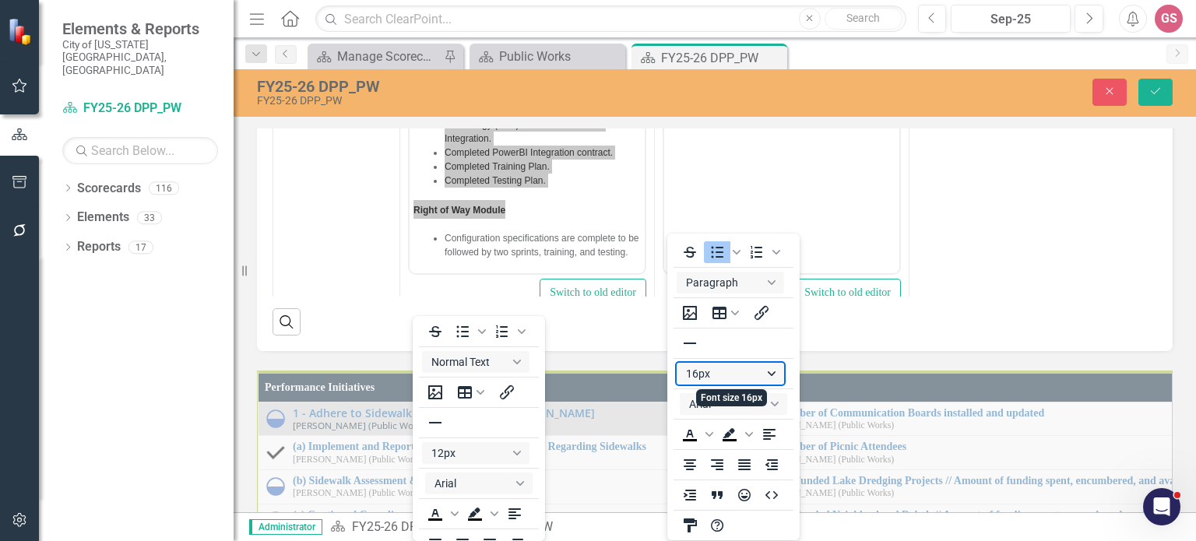
click at [718, 375] on button "16px" at bounding box center [729, 374] width 107 height 22
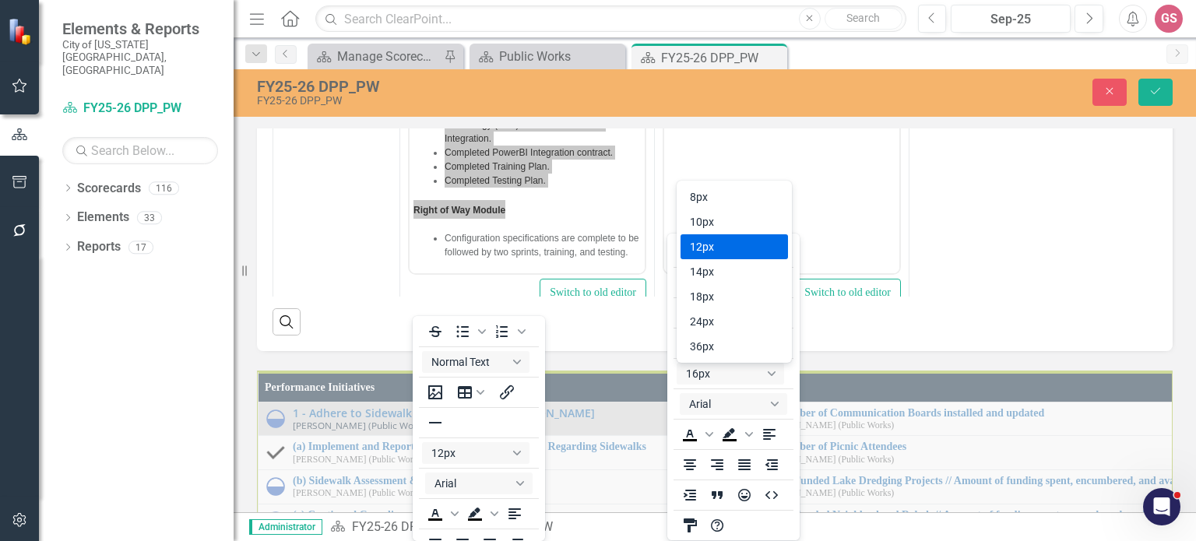
click at [729, 242] on div "12px" at bounding box center [723, 246] width 67 height 19
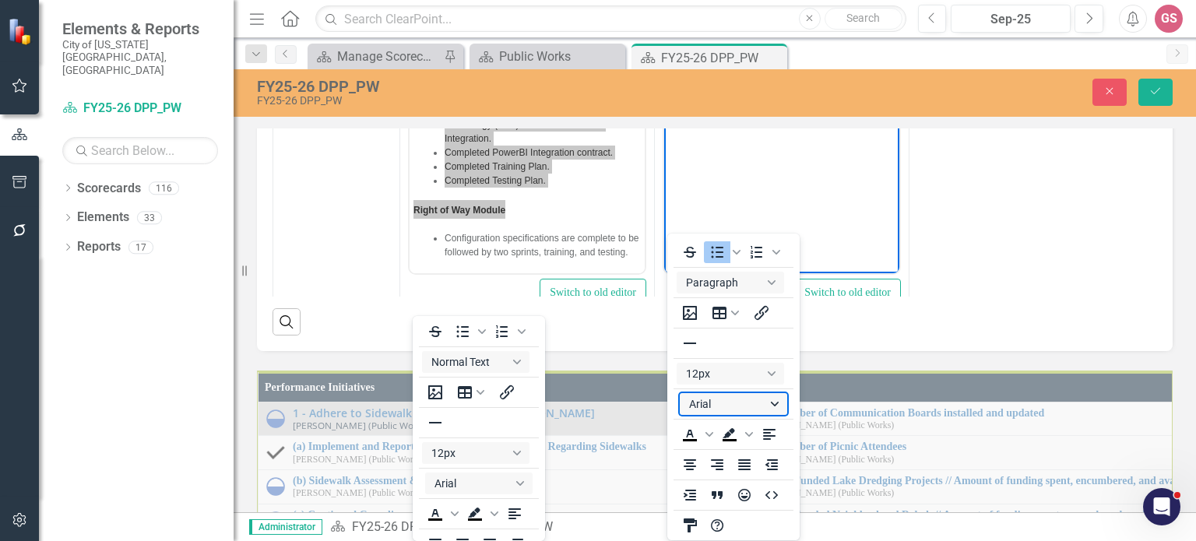
click at [732, 403] on button "Arial" at bounding box center [733, 404] width 107 height 22
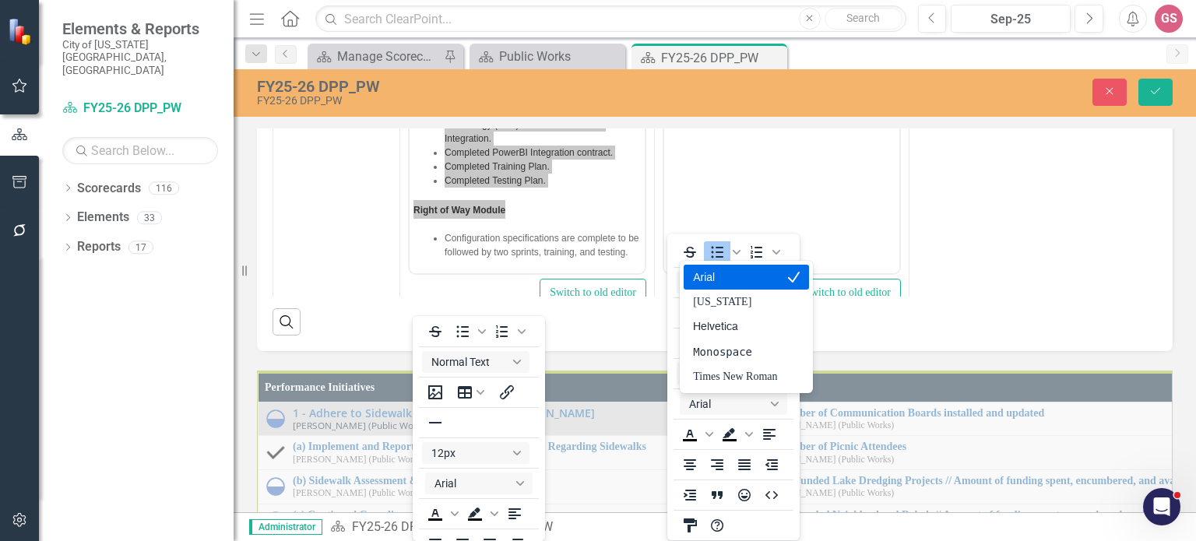
click at [738, 285] on div "Arial" at bounding box center [735, 277] width 84 height 19
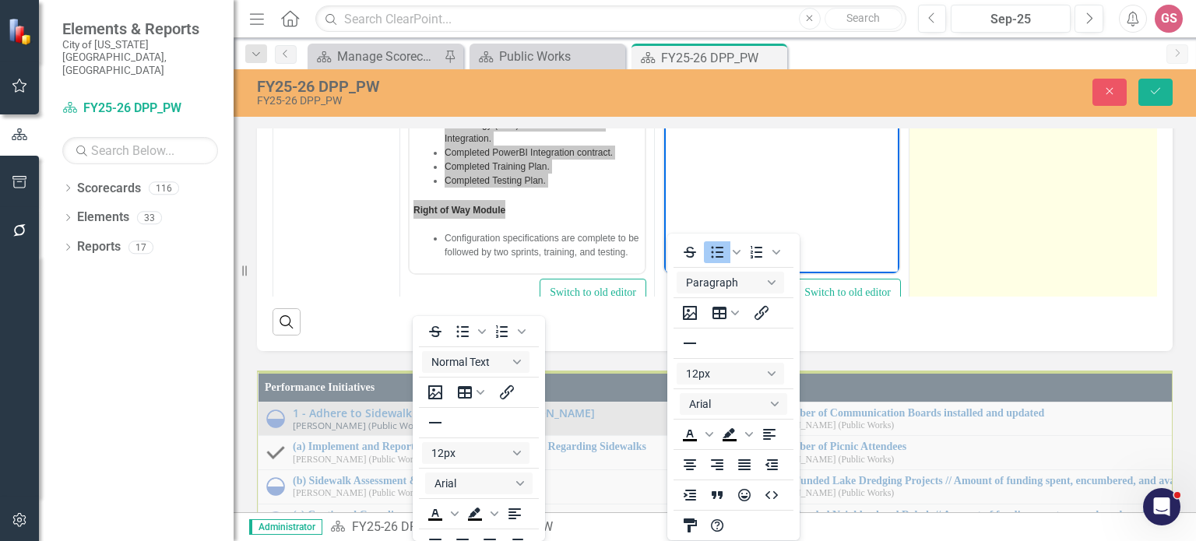
click at [980, 323] on td "Completion of solution configurations. Reviewing work order process to address …" at bounding box center [1036, 139] width 255 height 368
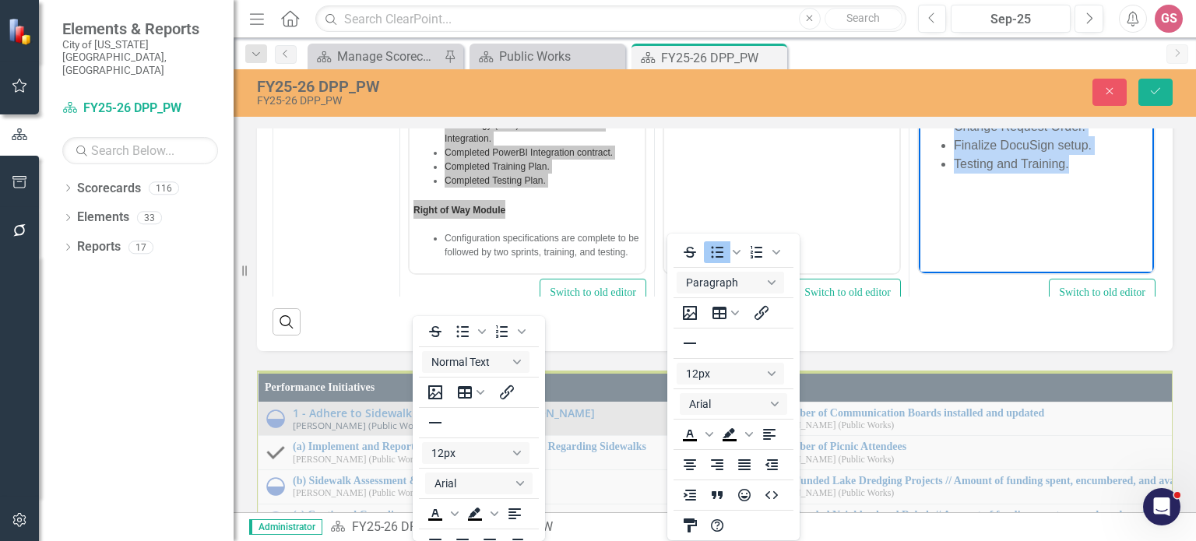
drag, startPoint x: 1075, startPoint y: 169, endPoint x: 930, endPoint y: 22, distance: 206.4
click at [930, 22] on ul "Completion of solution configurations. Reviewing work order process to address …" at bounding box center [1035, 89] width 227 height 168
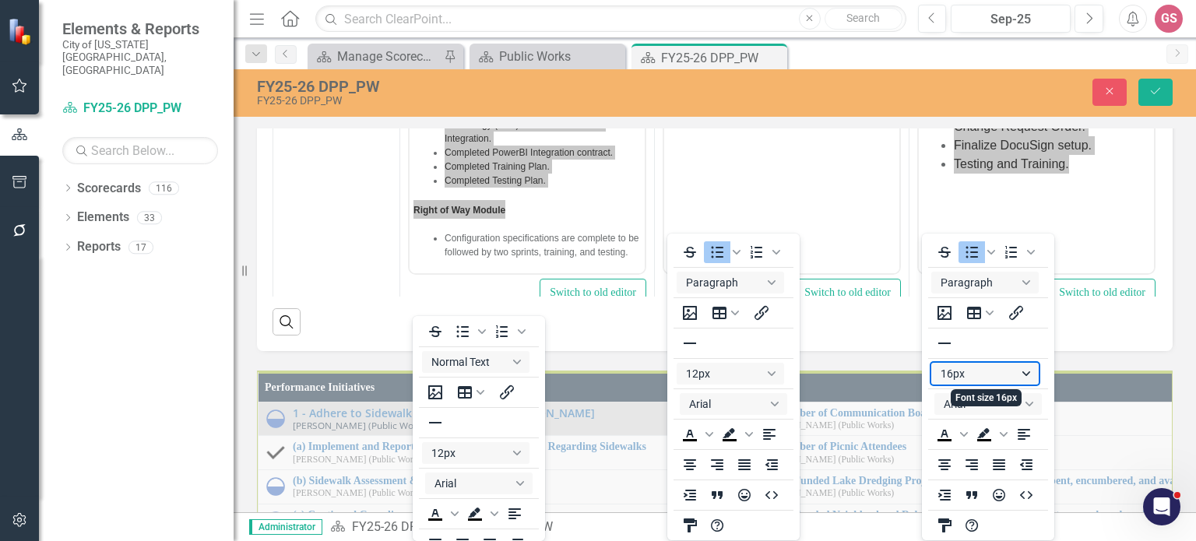
click at [991, 372] on button "16px" at bounding box center [984, 374] width 107 height 22
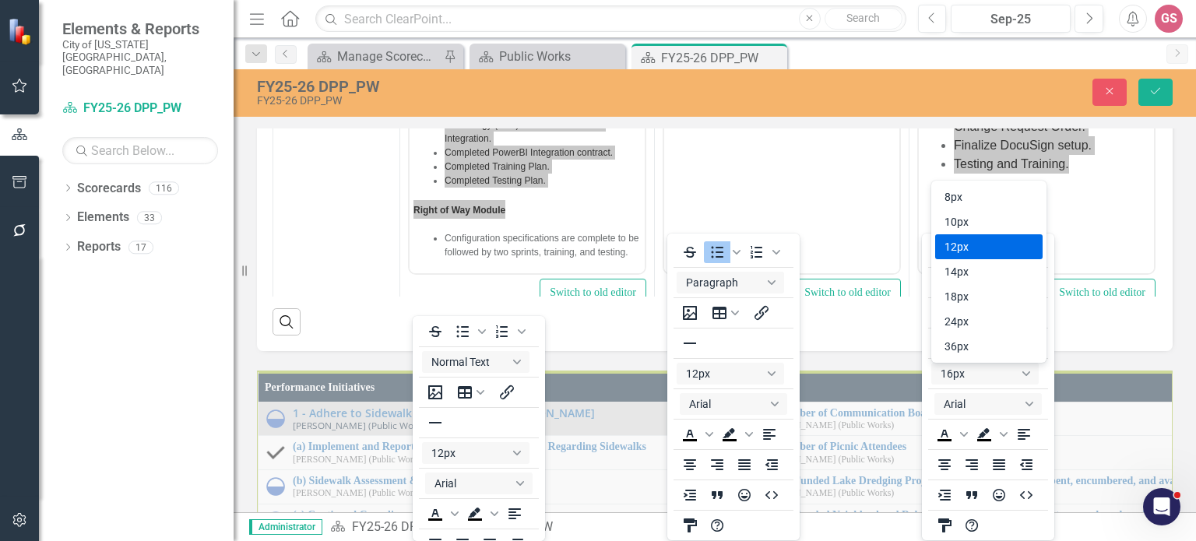
click at [975, 253] on div "12px" at bounding box center [977, 246] width 67 height 19
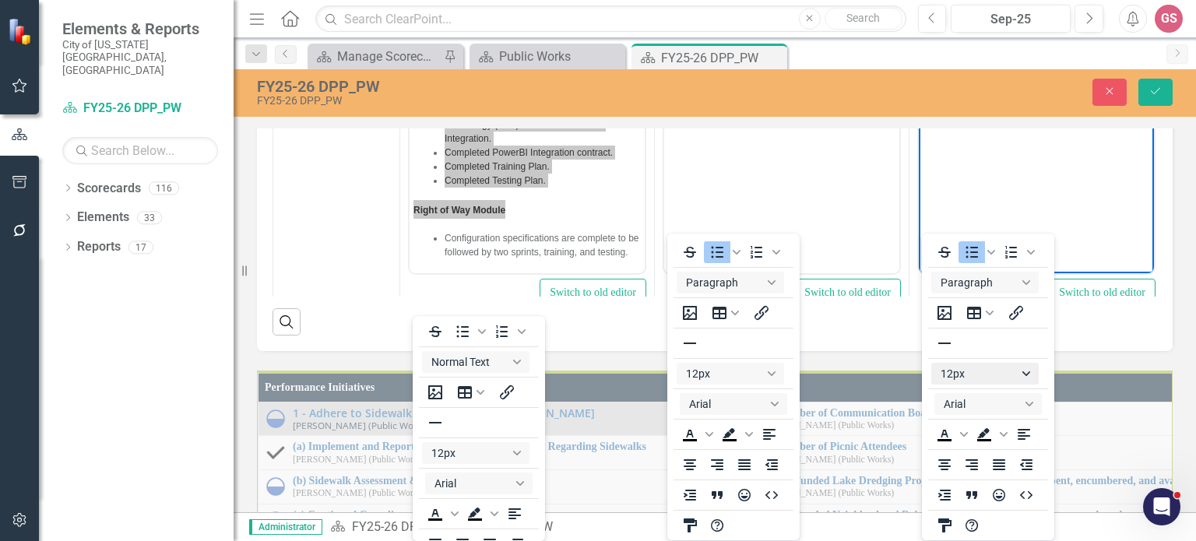
scroll to position [213, 3]
click at [981, 404] on button "Arial" at bounding box center [987, 404] width 107 height 22
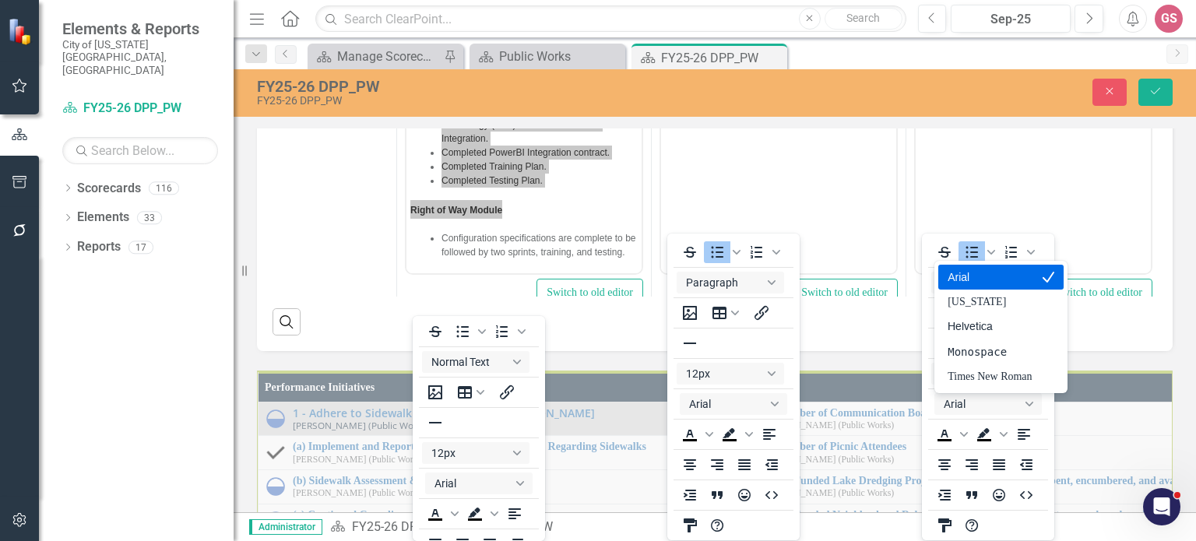
click at [989, 279] on div "Arial" at bounding box center [989, 277] width 84 height 19
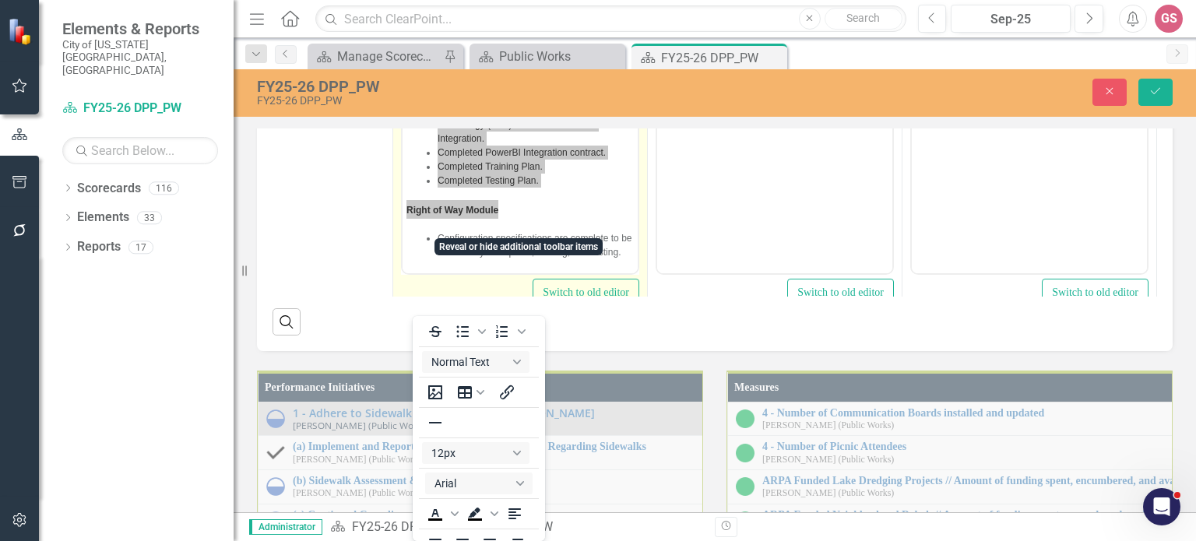
drag, startPoint x: 520, startPoint y: 225, endPoint x: 158, endPoint y: 23, distance: 414.3
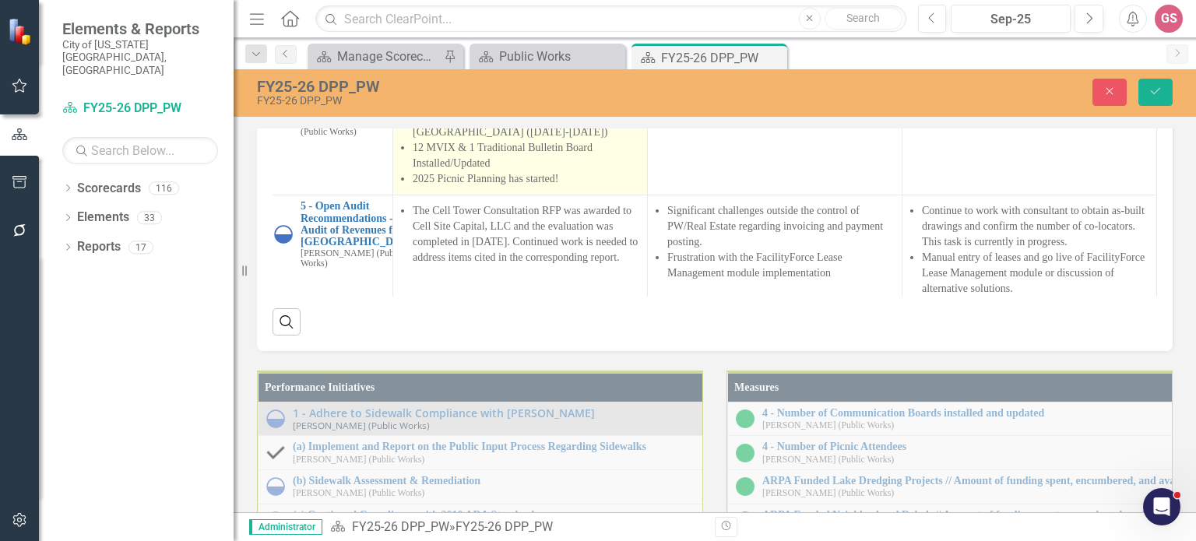
click at [578, 187] on li "2025 Picnic Planning has started!" at bounding box center [526, 179] width 227 height 16
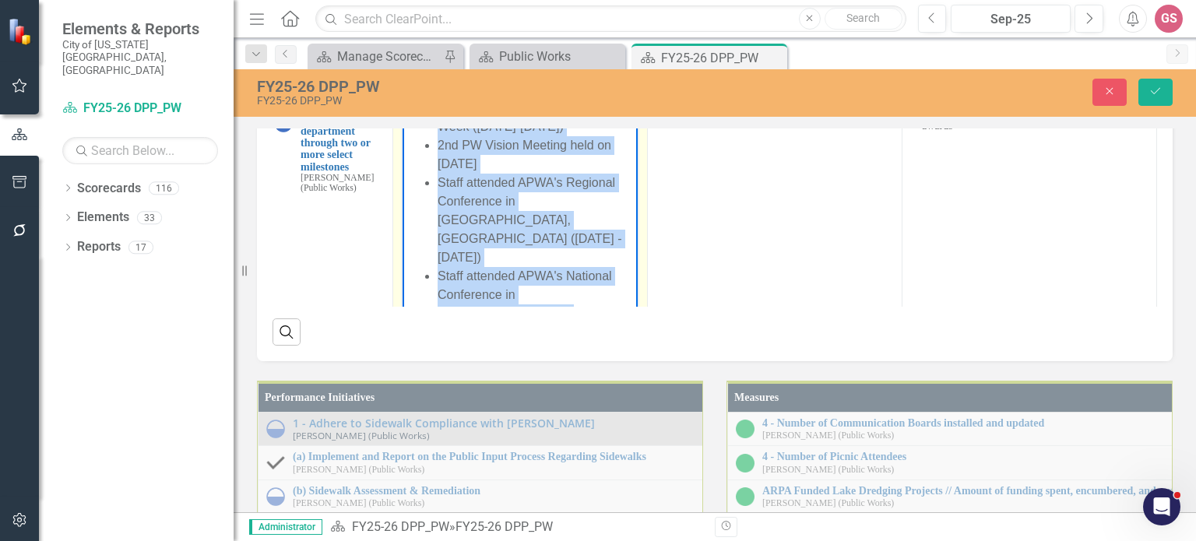
drag, startPoint x: 626, startPoint y: 334, endPoint x: 409, endPoint y: -132, distance: 513.3
click at [409, 95] on html "Celebrated National Public Works Week ([DATE]-[DATE]) 2nd PW Vision Meeting hel…" at bounding box center [519, 264] width 235 height 338
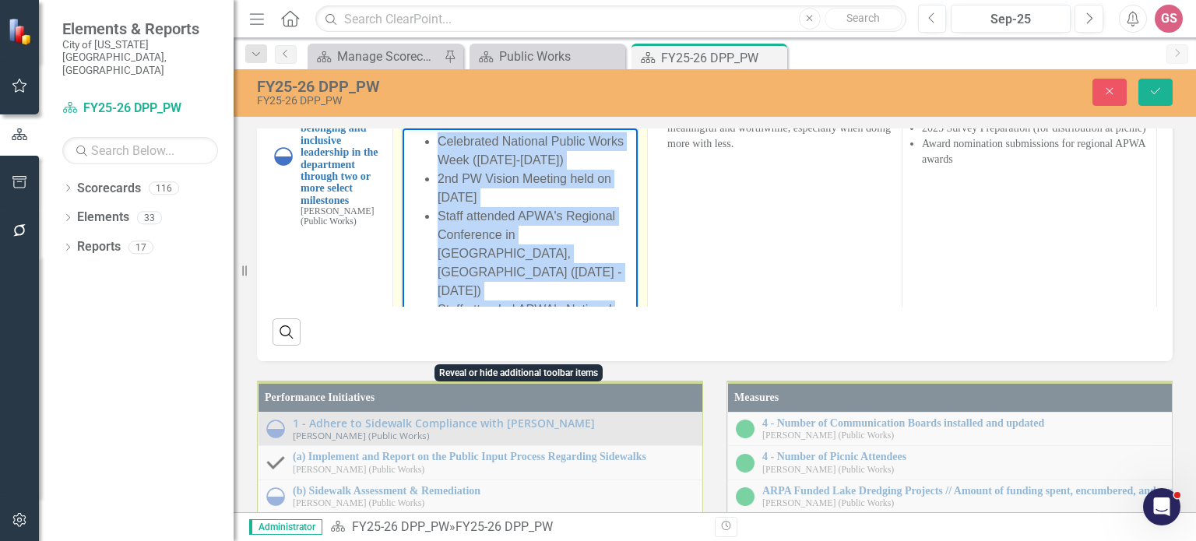
click at [529, 120] on icon "Reveal or hide additional toolbar items" at bounding box center [525, 110] width 19 height 19
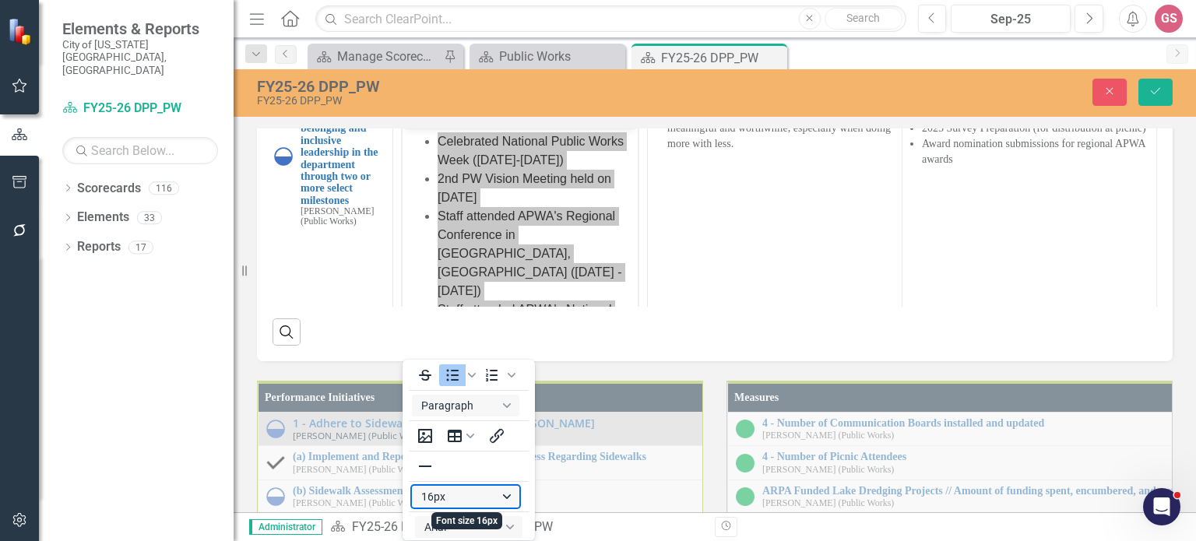
click at [457, 501] on button "16px" at bounding box center [465, 497] width 107 height 22
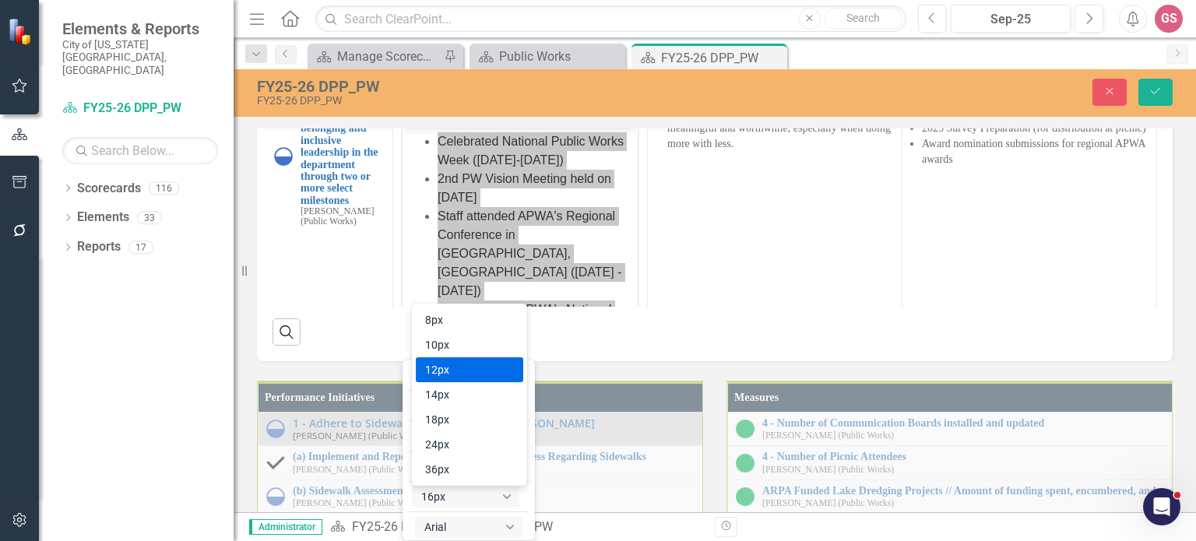
click at [483, 373] on div "12px" at bounding box center [458, 369] width 67 height 19
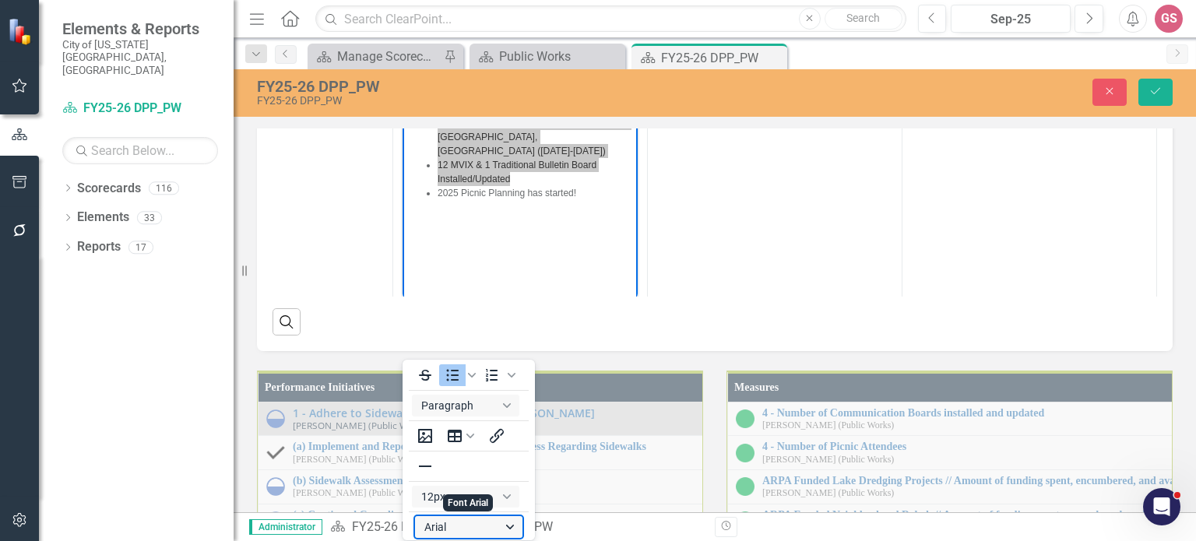
click at [461, 527] on button "Arial" at bounding box center [468, 527] width 107 height 22
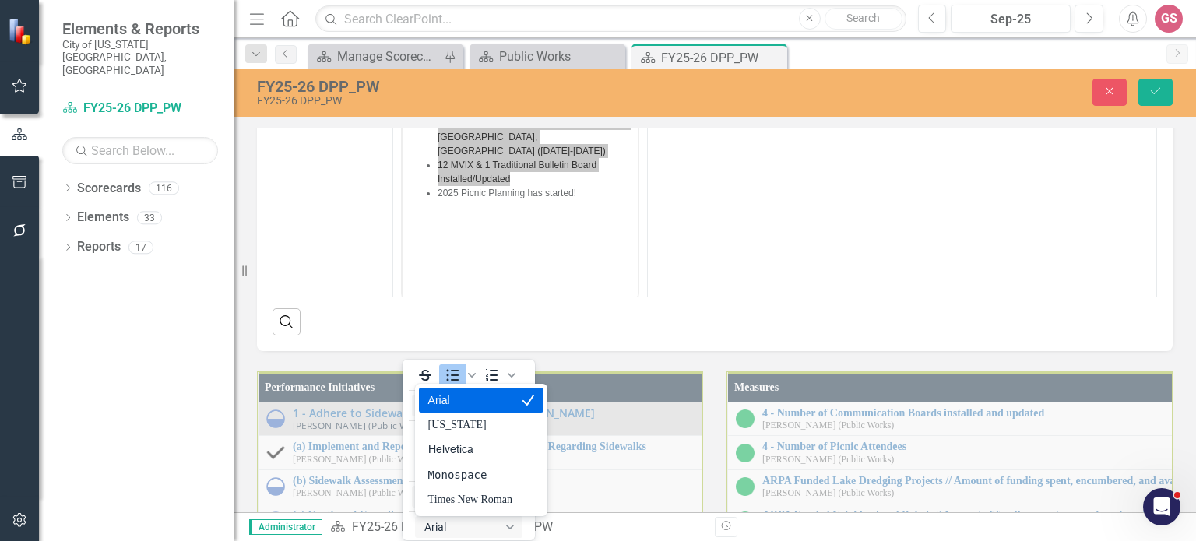
drag, startPoint x: 460, startPoint y: 408, endPoint x: 534, endPoint y: 402, distance: 74.2
click at [460, 408] on div "Arial" at bounding box center [470, 400] width 84 height 19
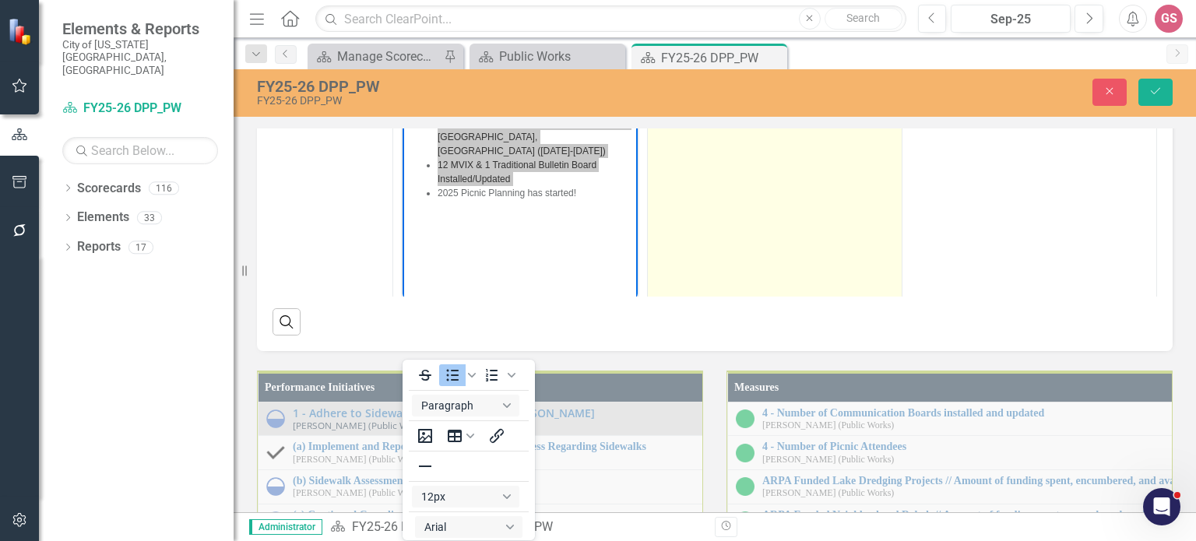
click at [782, 350] on td "Continued challenges determining the best "whats and hows" to provide opportuni…" at bounding box center [775, 165] width 255 height 368
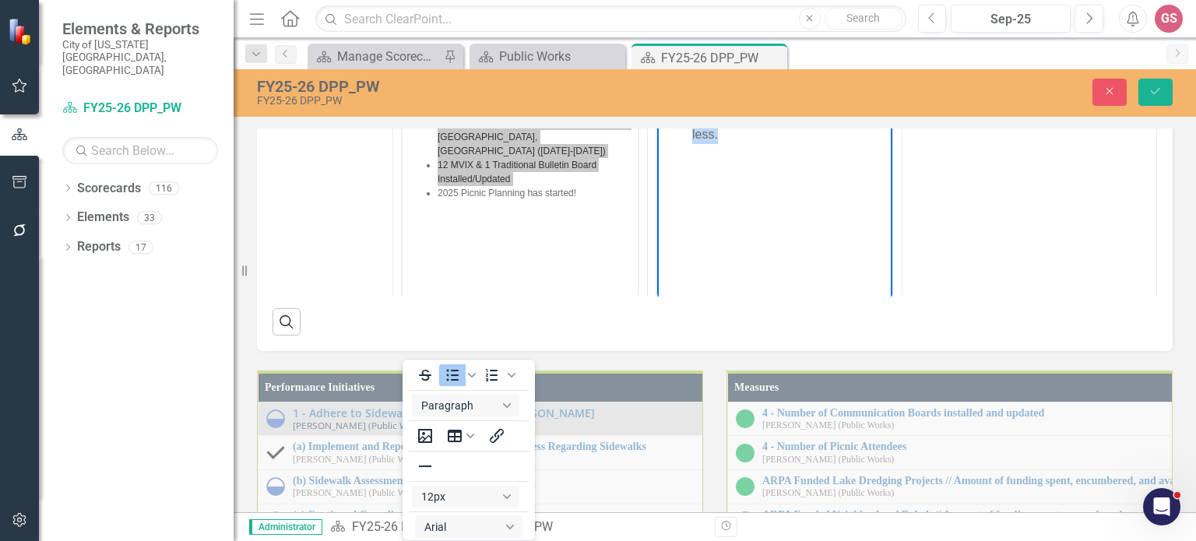
drag, startPoint x: 768, startPoint y: 145, endPoint x: 1293, endPoint y: 301, distance: 548.2
click at [657, 35] on html "Continued challenges determining the best "whats and hows" to provide opportuni…" at bounding box center [774, 145] width 235 height 234
click at [775, 19] on icon "Reveal or hide additional toolbar items" at bounding box center [780, 10] width 19 height 19
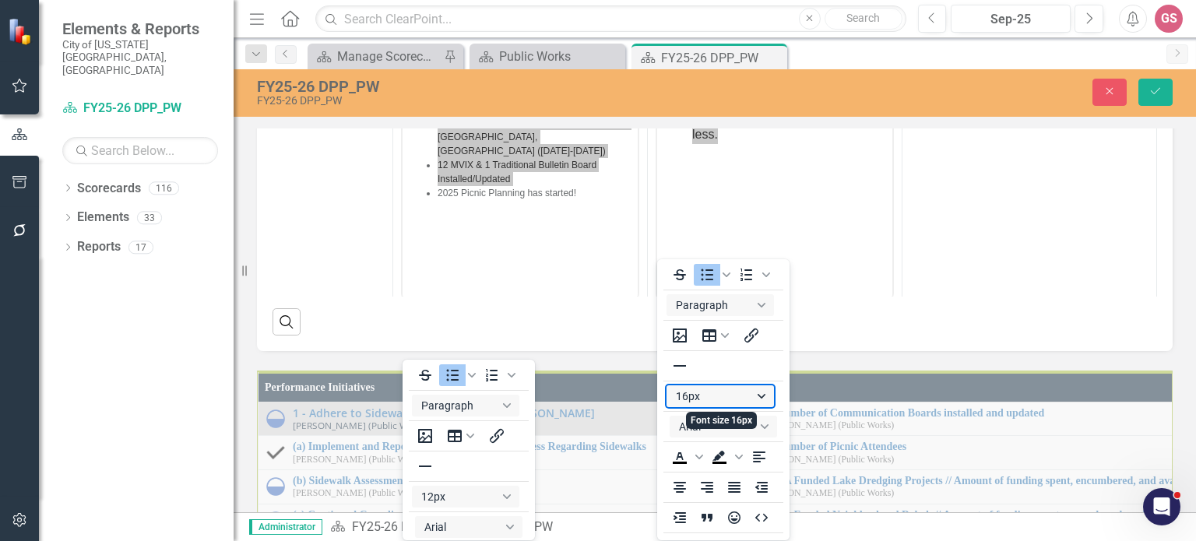
click at [719, 396] on button "16px" at bounding box center [719, 396] width 107 height 22
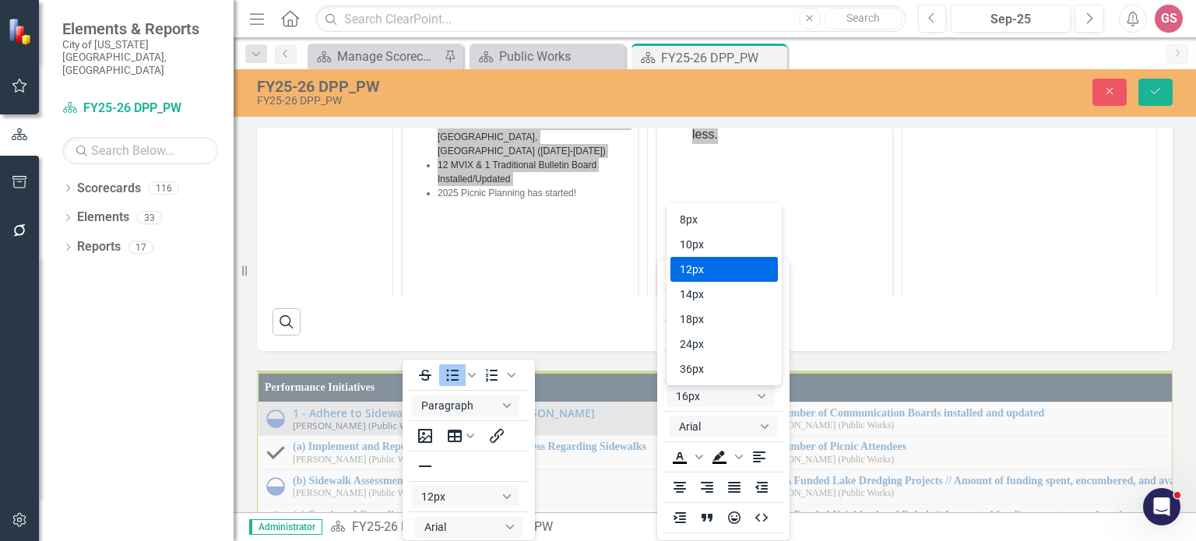
click at [706, 271] on div "12px" at bounding box center [713, 269] width 67 height 19
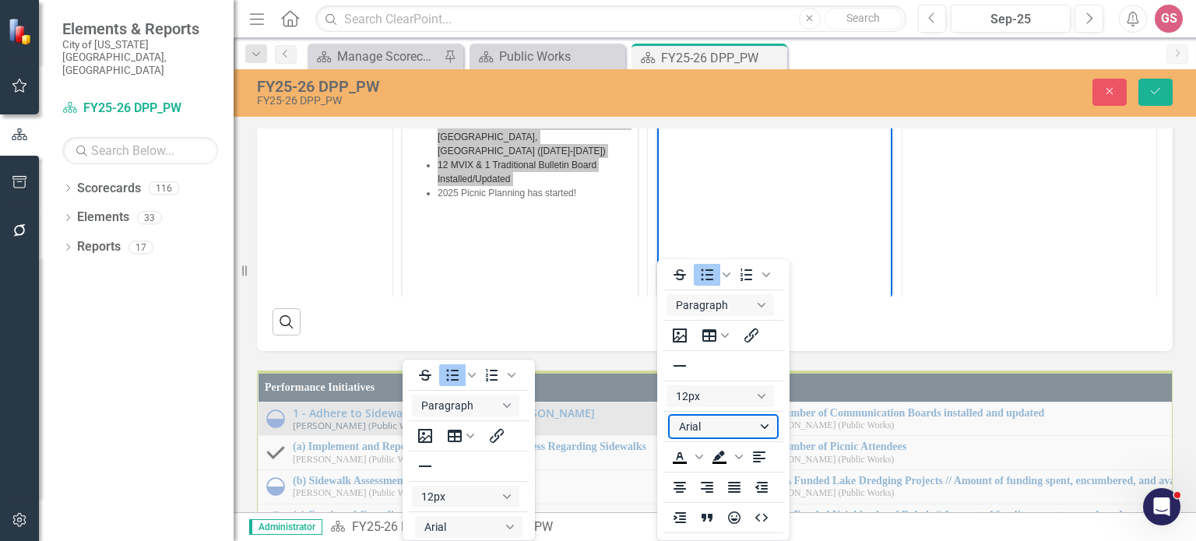
click at [714, 428] on button "Arial" at bounding box center [722, 427] width 107 height 22
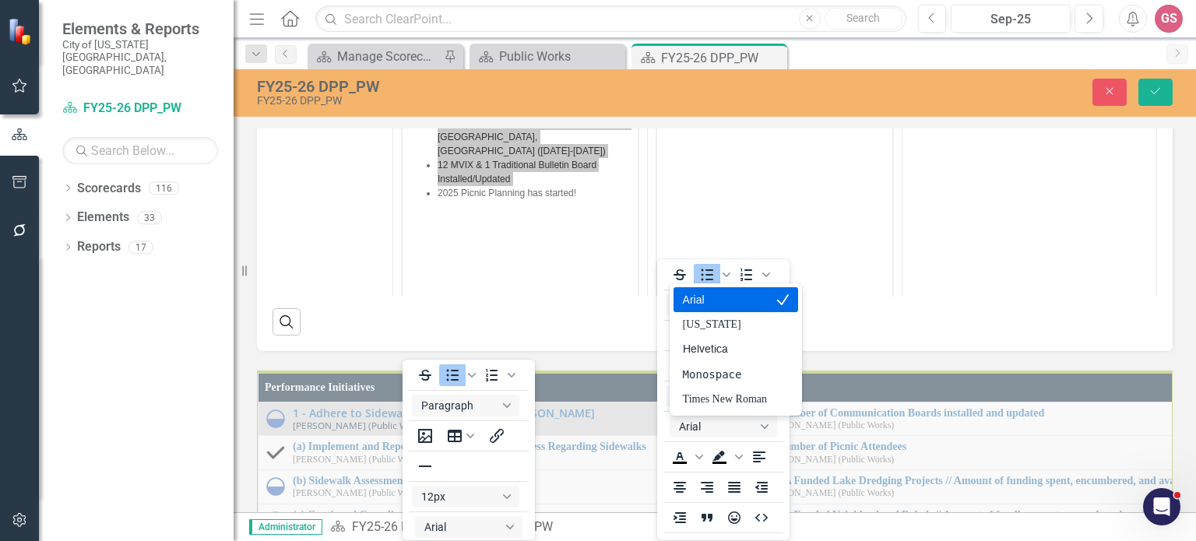
click at [716, 307] on div "Arial" at bounding box center [725, 299] width 84 height 19
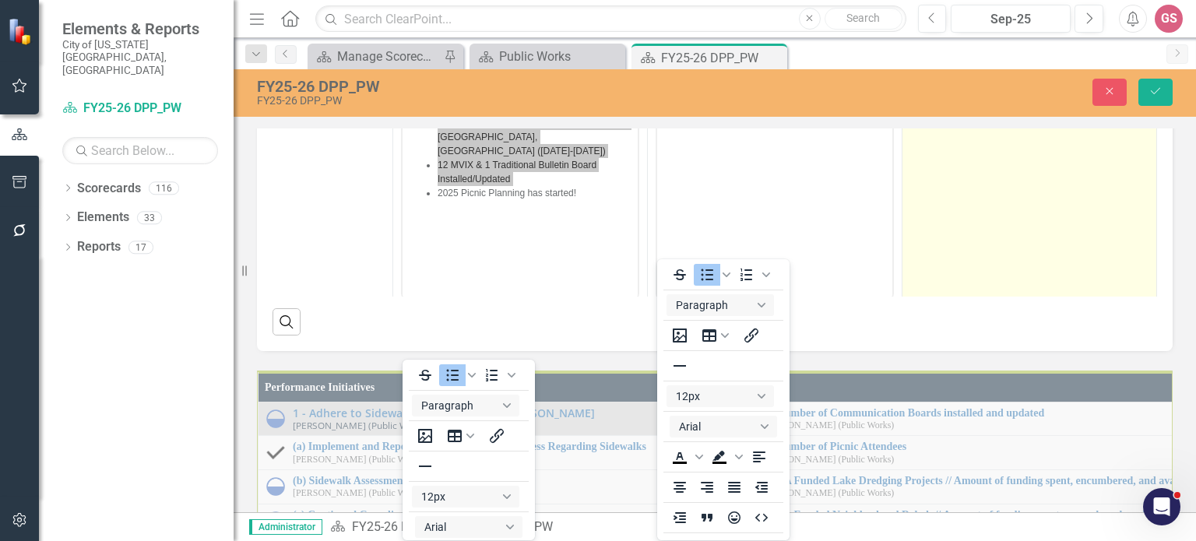
click at [1027, 339] on td "Picnic Planning & Execution Mission & Vision Development 2025 Survey Preparatio…" at bounding box center [1029, 165] width 255 height 368
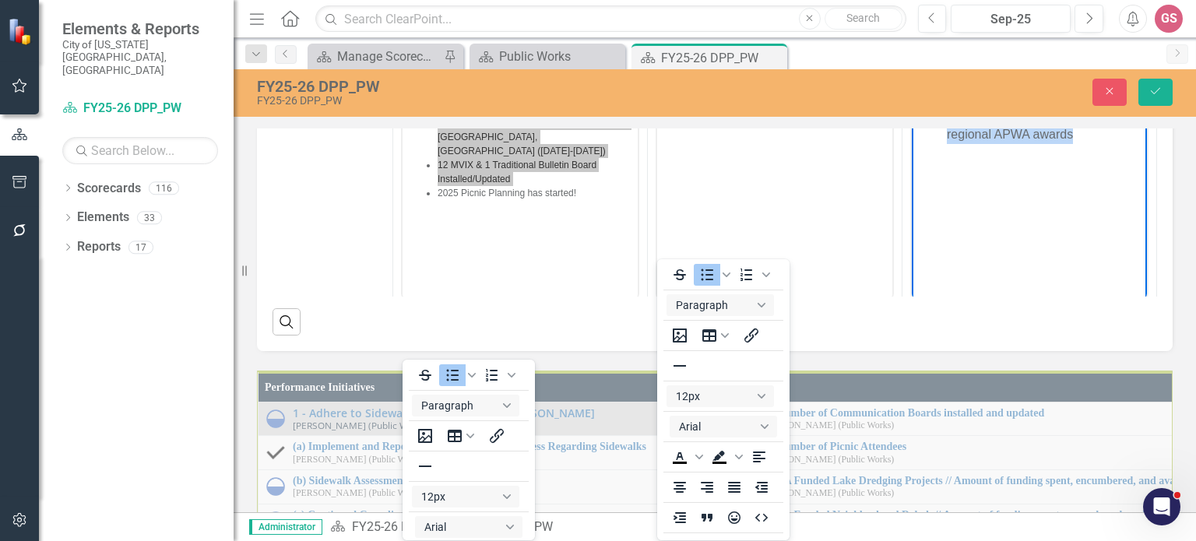
drag, startPoint x: 1094, startPoint y: 137, endPoint x: 945, endPoint y: 36, distance: 180.5
click at [945, 36] on ul "Picnic Planning & Execution Mission & Vision Development 2025 Survey Preparatio…" at bounding box center [1028, 88] width 227 height 112
click at [1029, 19] on icon "Reveal or hide additional toolbar items" at bounding box center [1034, 10] width 19 height 19
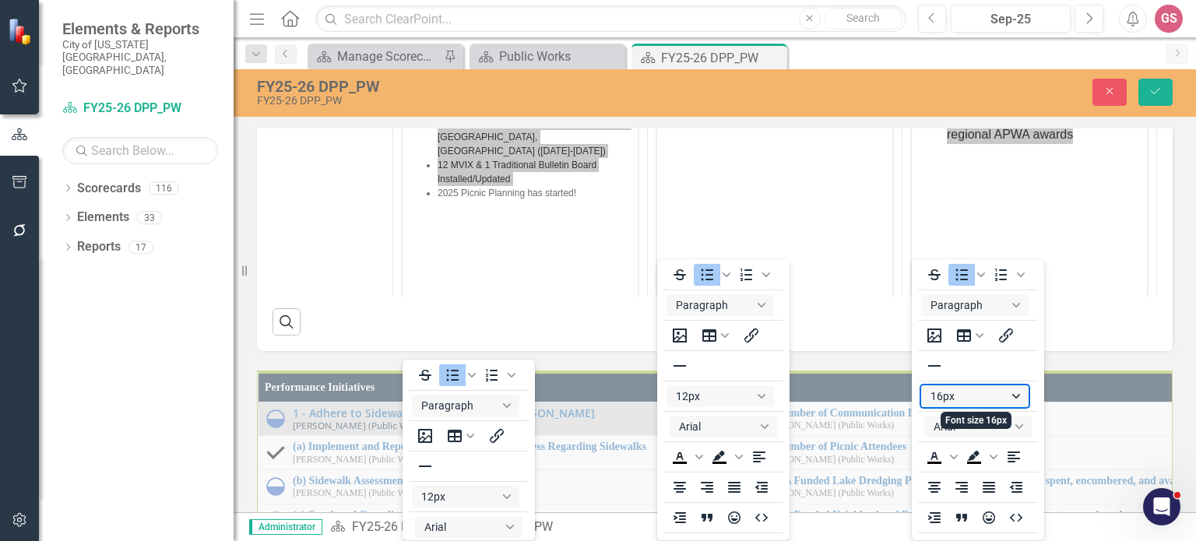
click at [967, 390] on button "16px" at bounding box center [974, 396] width 107 height 22
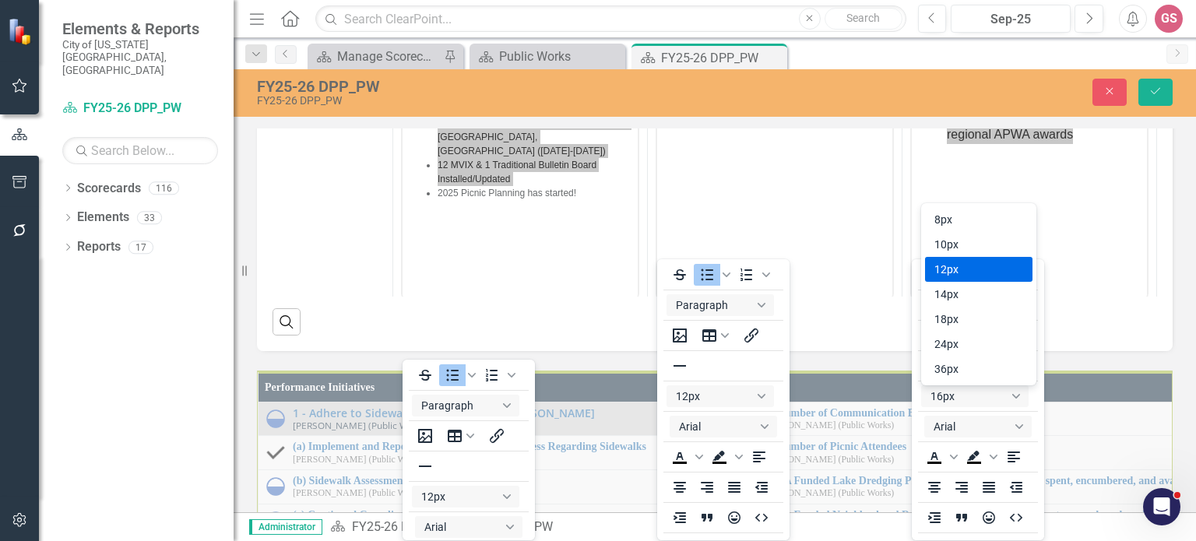
click at [968, 272] on div "12px" at bounding box center [967, 269] width 67 height 19
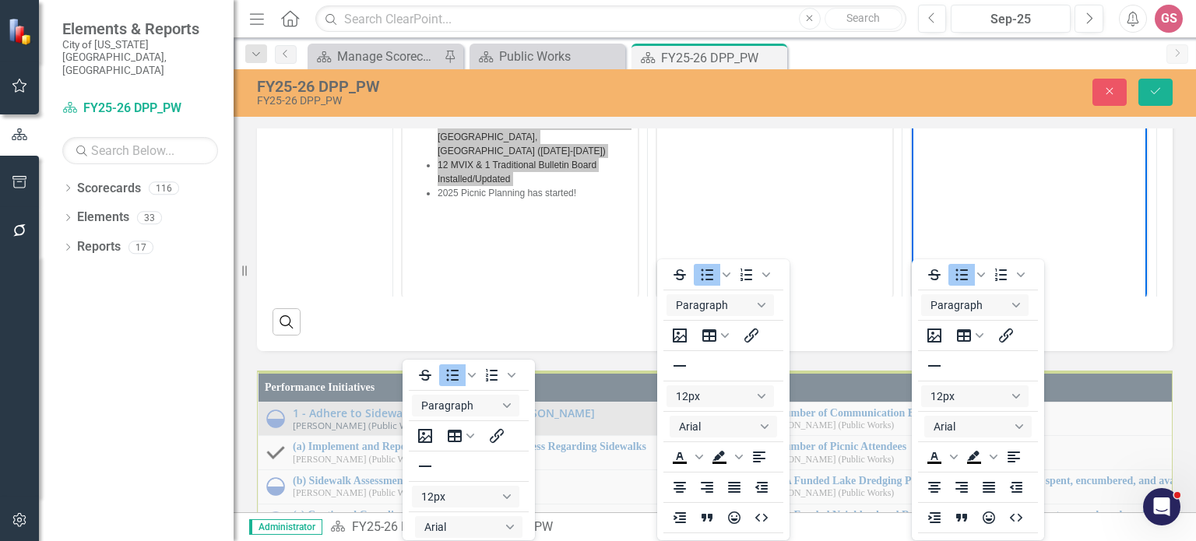
scroll to position [555, 12]
click at [968, 426] on button "Arial" at bounding box center [977, 427] width 107 height 22
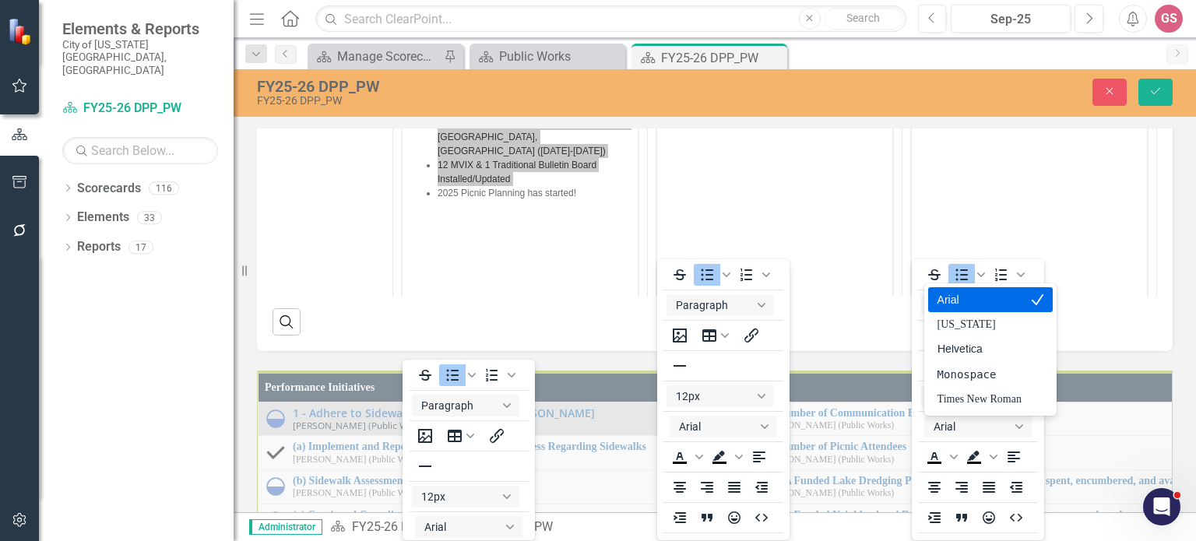
click at [968, 310] on div "Arial" at bounding box center [990, 299] width 125 height 25
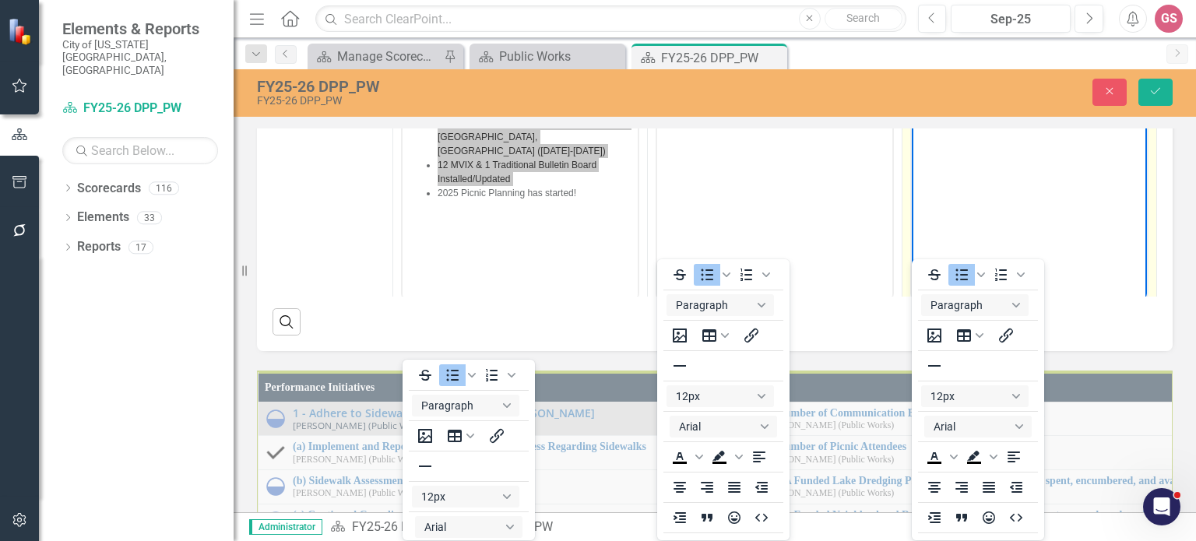
click at [1029, 19] on icon "Reveal or hide additional toolbar items" at bounding box center [1034, 10] width 19 height 19
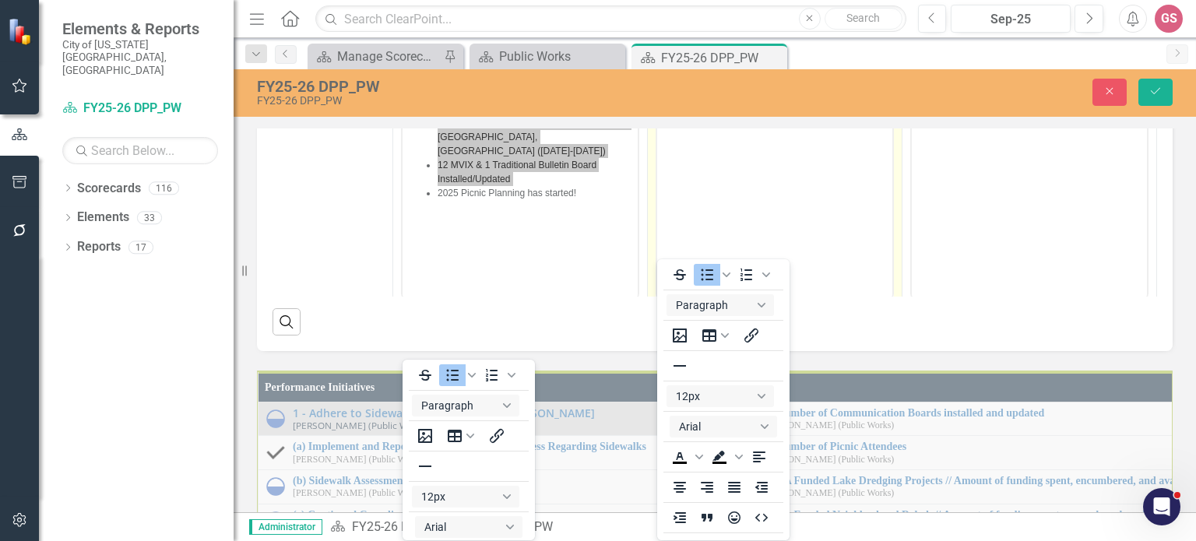
click at [772, 19] on icon "Reveal or hide additional toolbar items" at bounding box center [780, 10] width 19 height 19
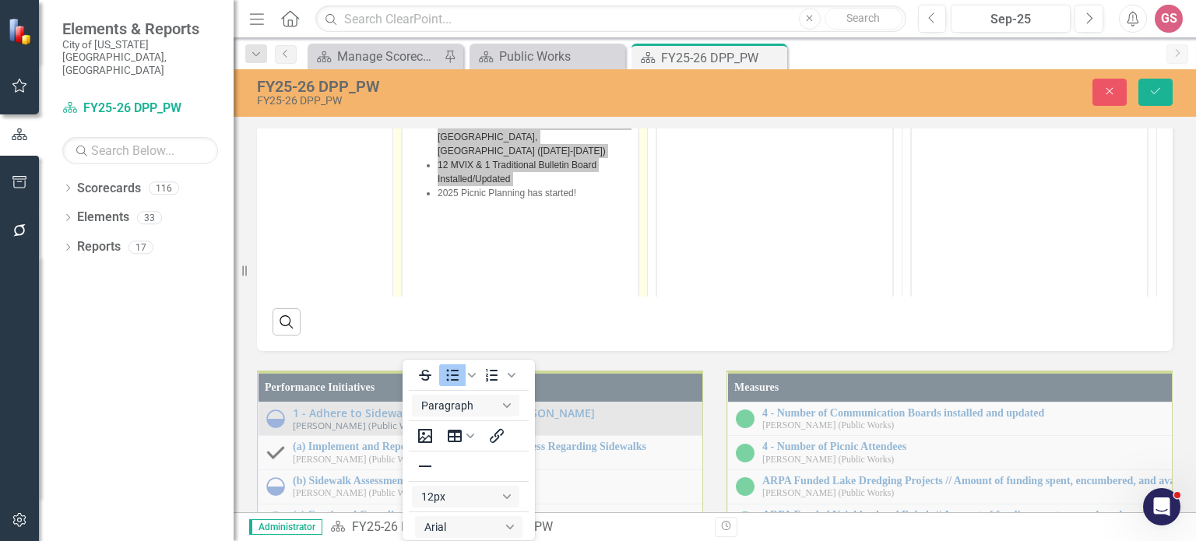
click at [517, 19] on icon "Reveal or hide additional toolbar items" at bounding box center [525, 10] width 19 height 19
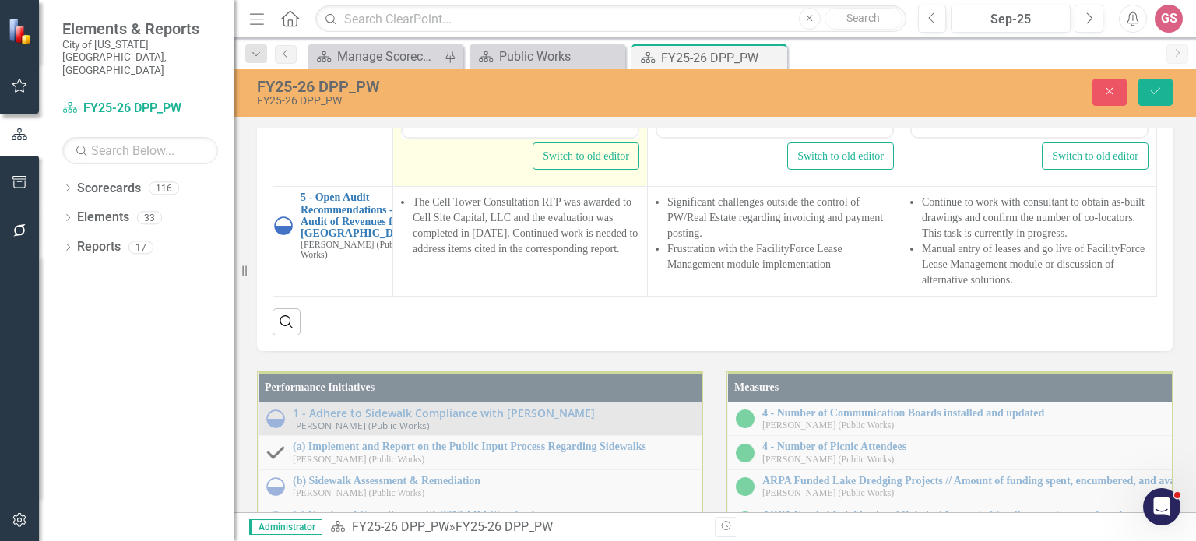
scroll to position [739, 12]
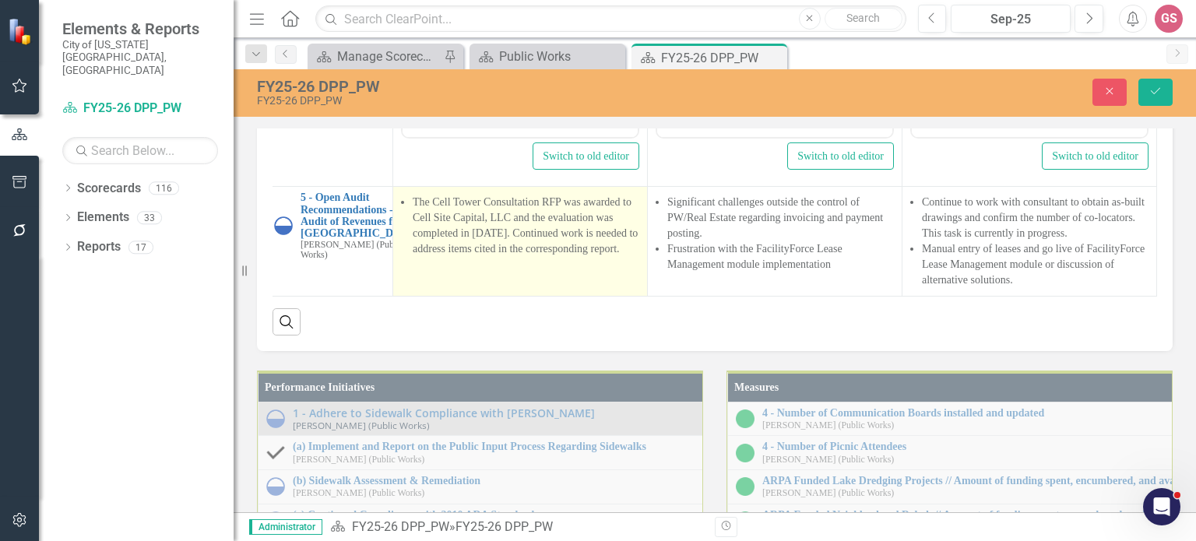
click at [556, 297] on td "The Cell Tower Consultation RFP was awarded to Cell Site Capital, LLC and the e…" at bounding box center [520, 242] width 255 height 110
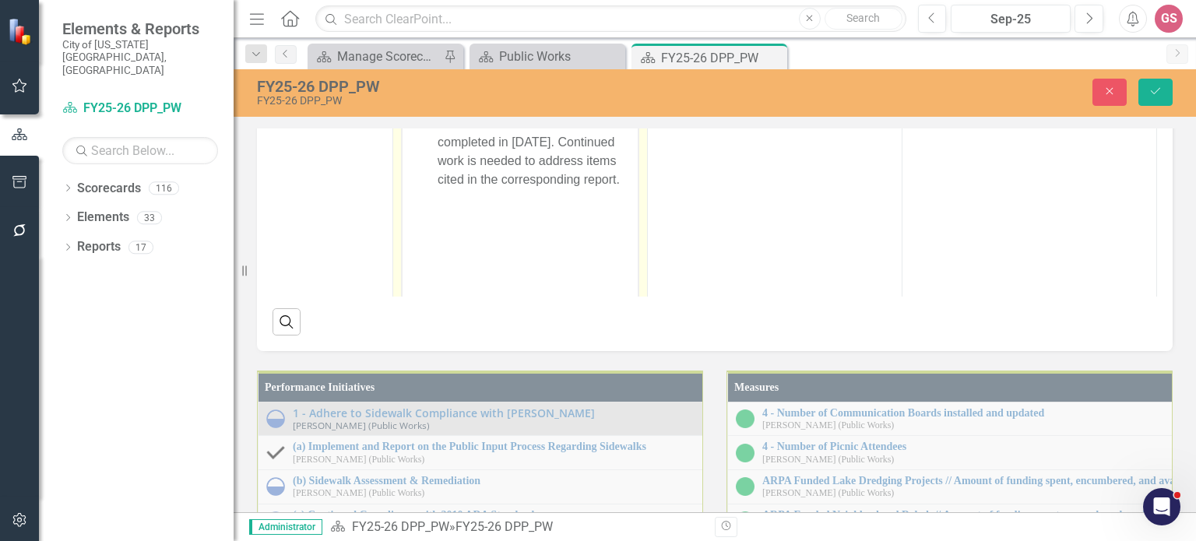
scroll to position [895, 12]
drag, startPoint x: 624, startPoint y: 167, endPoint x: 433, endPoint y: 71, distance: 214.1
click at [433, 71] on ul "The Cell Tower Consultation RFP was awarded to Cell Site Capital, LLC and the e…" at bounding box center [519, 116] width 227 height 112
click at [518, 47] on icon "Reveal or hide additional toolbar items" at bounding box center [525, 38] width 19 height 19
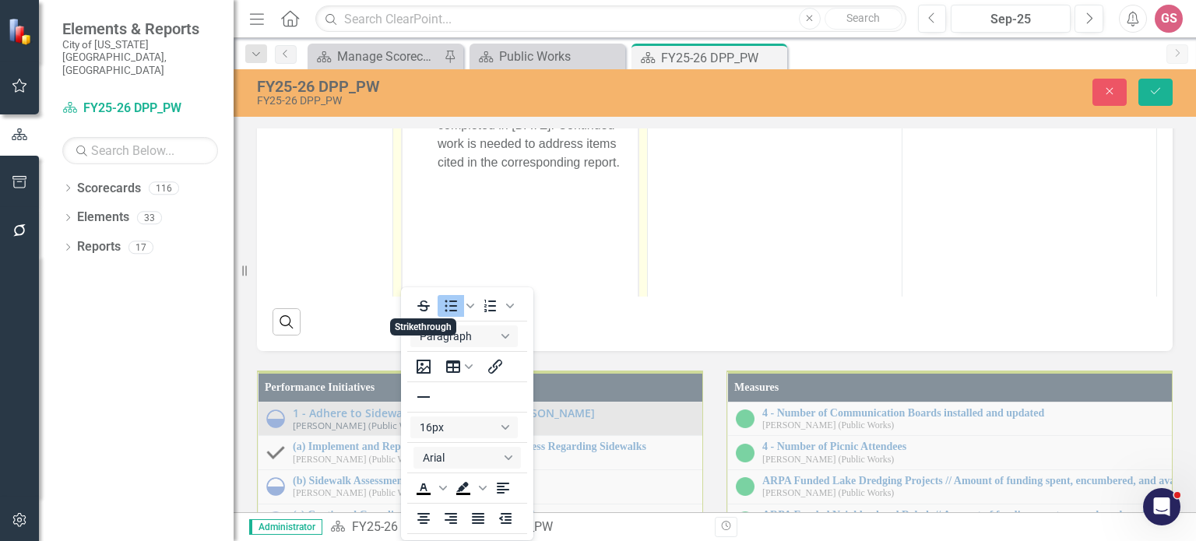
scroll to position [3, 0]
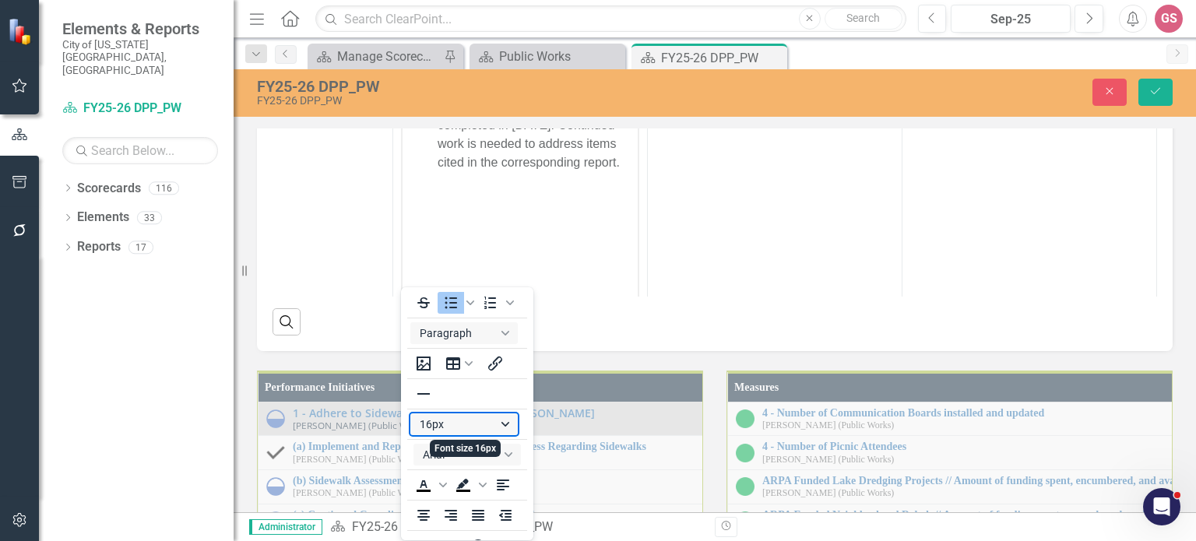
click at [461, 426] on button "16px" at bounding box center [463, 424] width 107 height 22
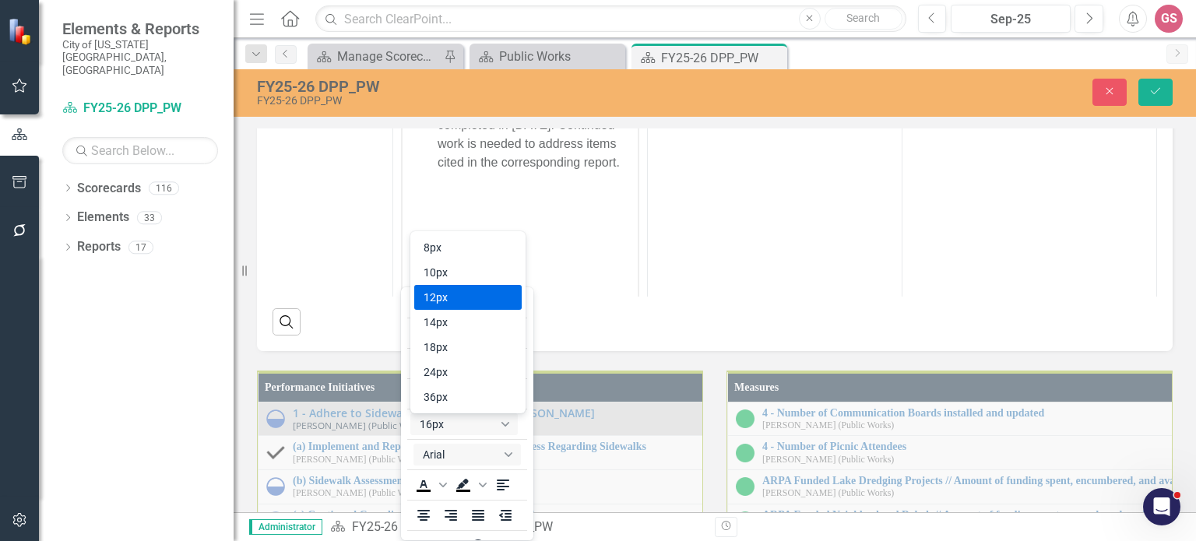
click at [480, 301] on div "12px" at bounding box center [456, 297] width 67 height 19
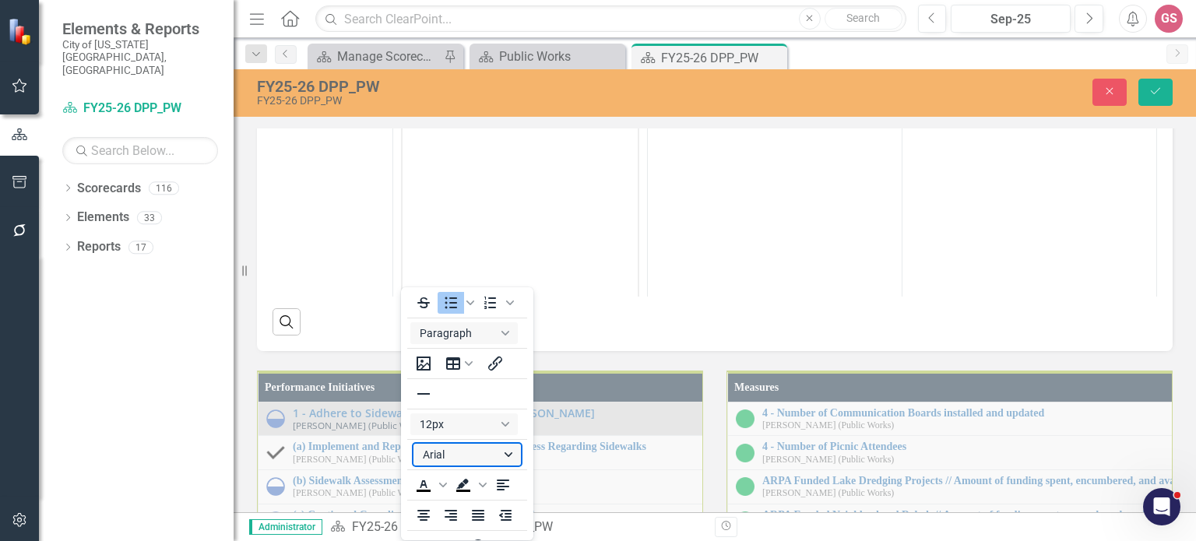
click at [471, 455] on button "Arial" at bounding box center [466, 455] width 107 height 22
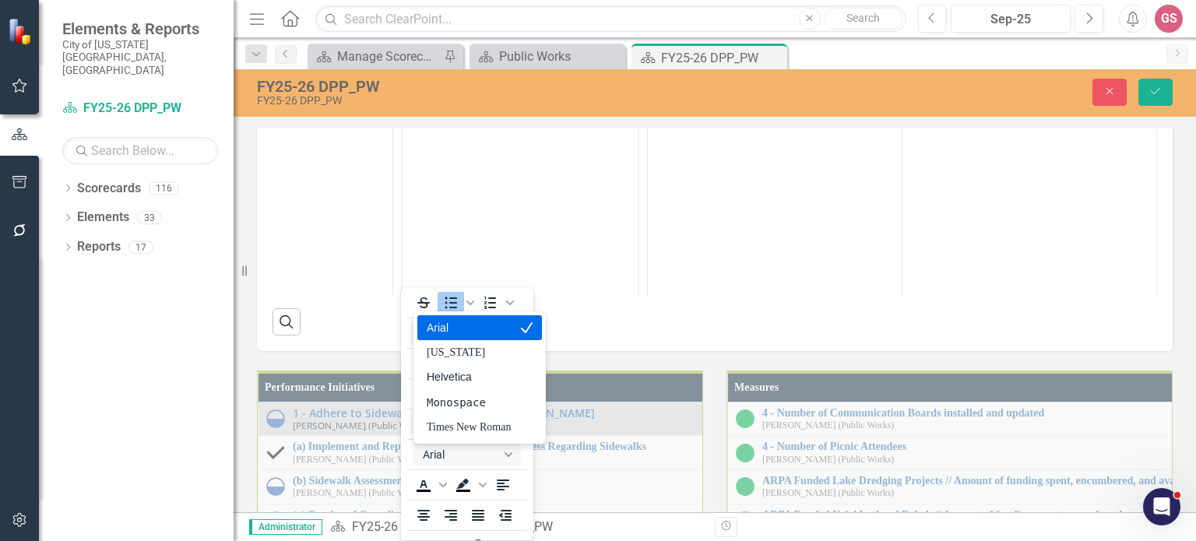
click at [458, 335] on div "Arial" at bounding box center [469, 327] width 84 height 19
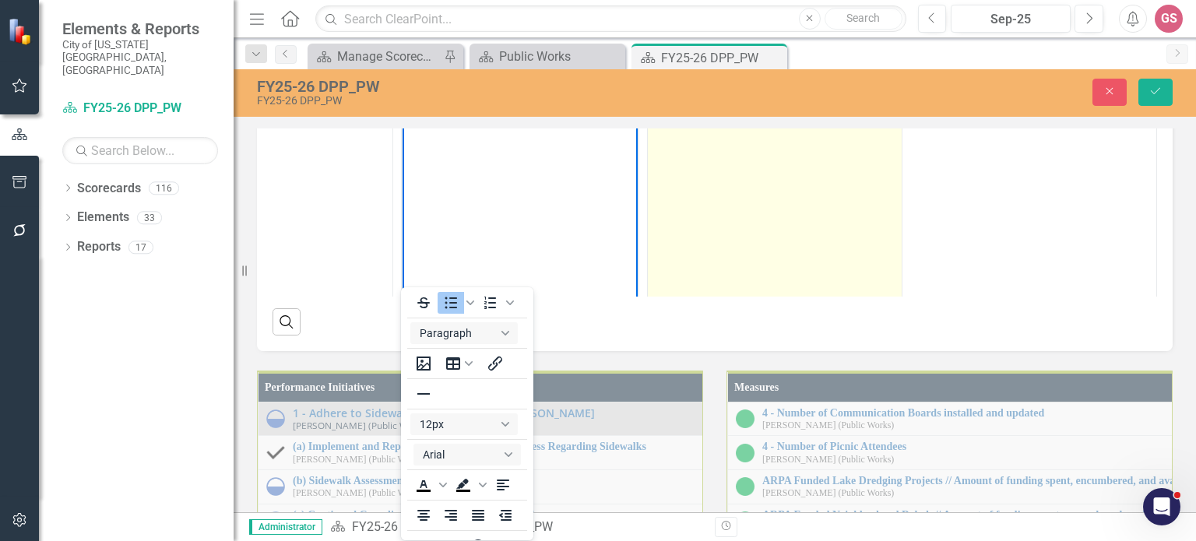
click at [729, 378] on td "Significant challenges outside the control of PW/Real Estate regarding invoicin…" at bounding box center [775, 193] width 255 height 368
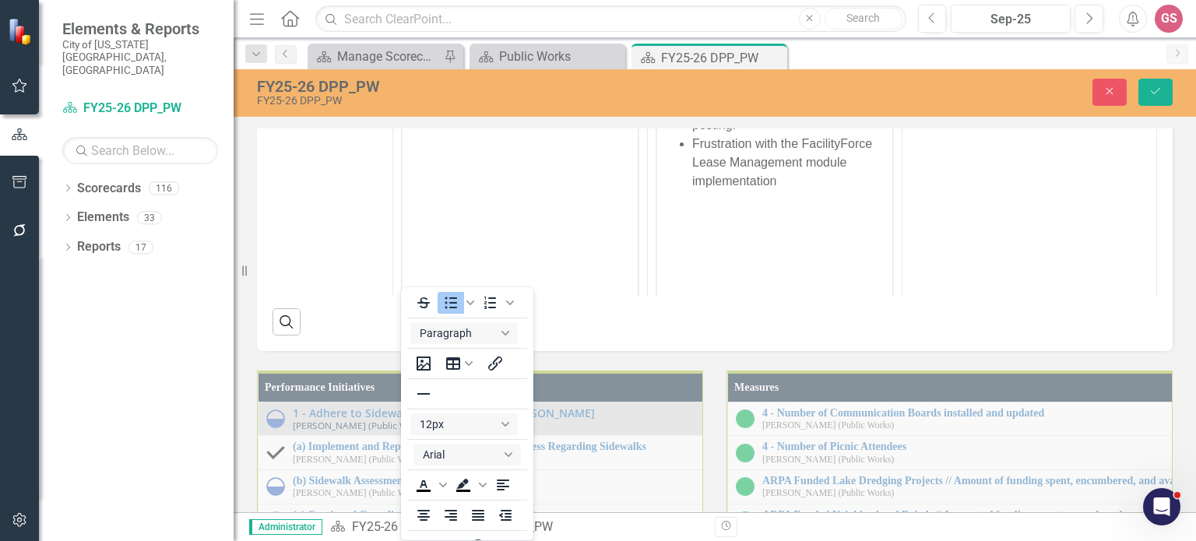
scroll to position [0, 0]
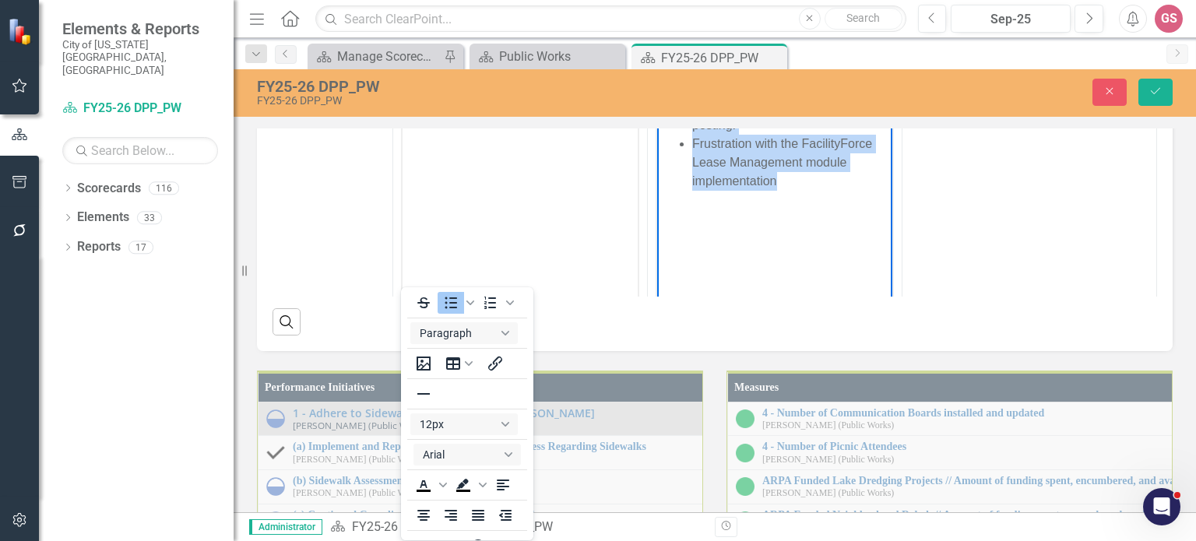
drag, startPoint x: 789, startPoint y: 185, endPoint x: 676, endPoint y: 69, distance: 162.4
click at [676, 69] on ul "Significant challenges outside the control of PW/Real Estate regarding invoicin…" at bounding box center [774, 125] width 227 height 131
click at [774, 40] on icon "Reveal or hide additional toolbar items" at bounding box center [780, 38] width 12 height 3
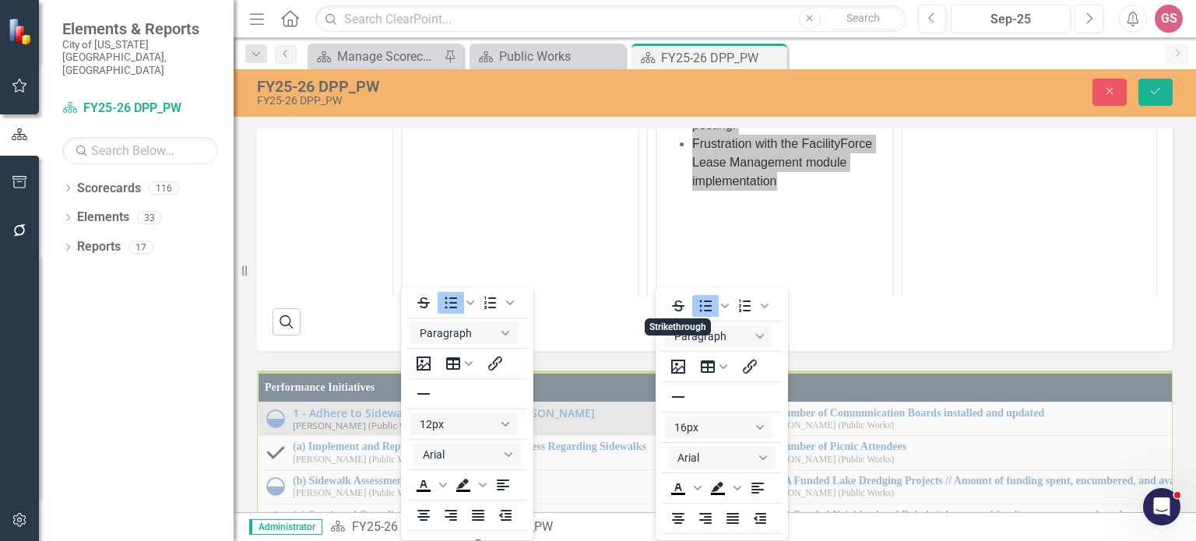
scroll to position [3, 0]
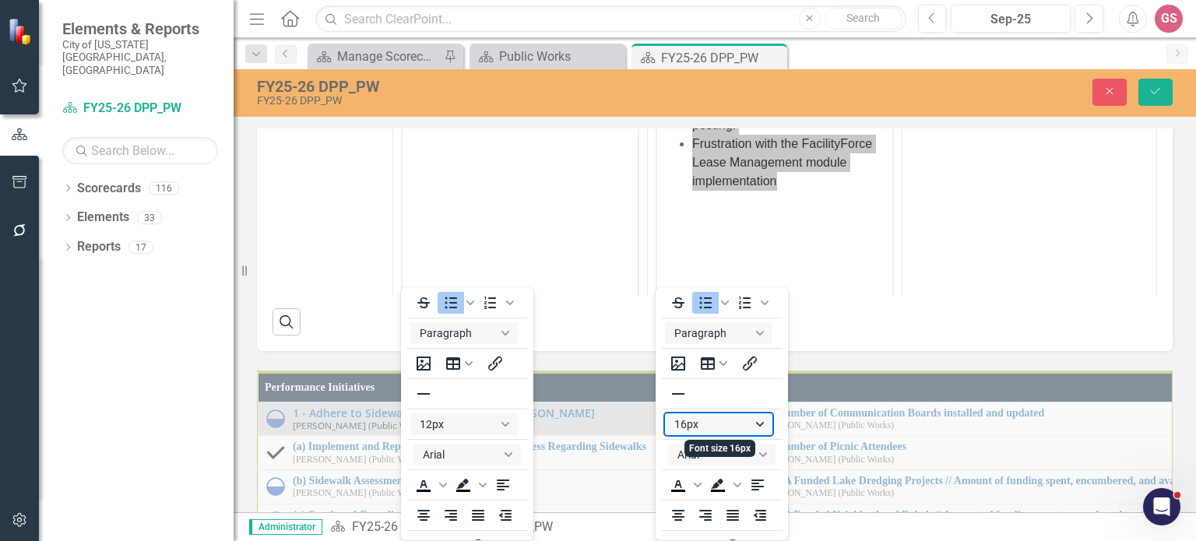
click at [707, 426] on button "16px" at bounding box center [718, 424] width 107 height 22
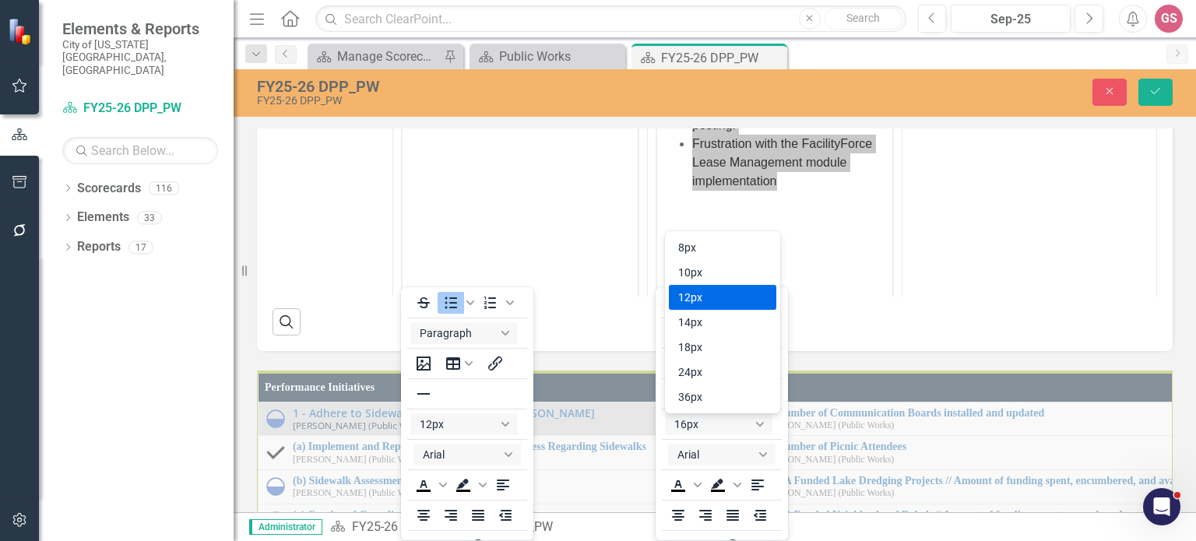
click at [713, 304] on div "12px" at bounding box center [711, 297] width 67 height 19
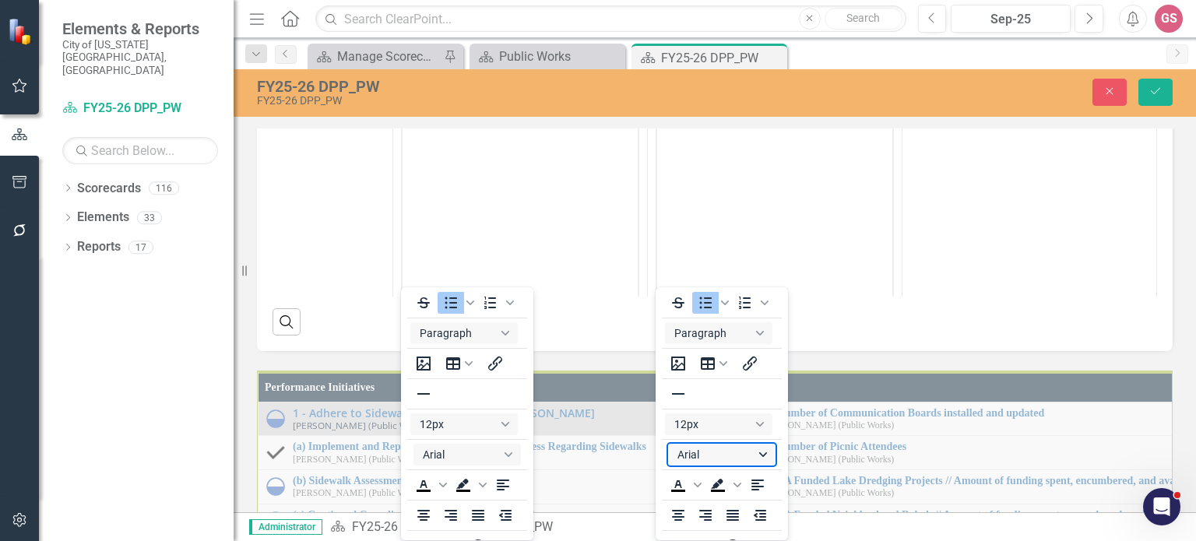
click at [697, 453] on button "Arial" at bounding box center [721, 455] width 107 height 22
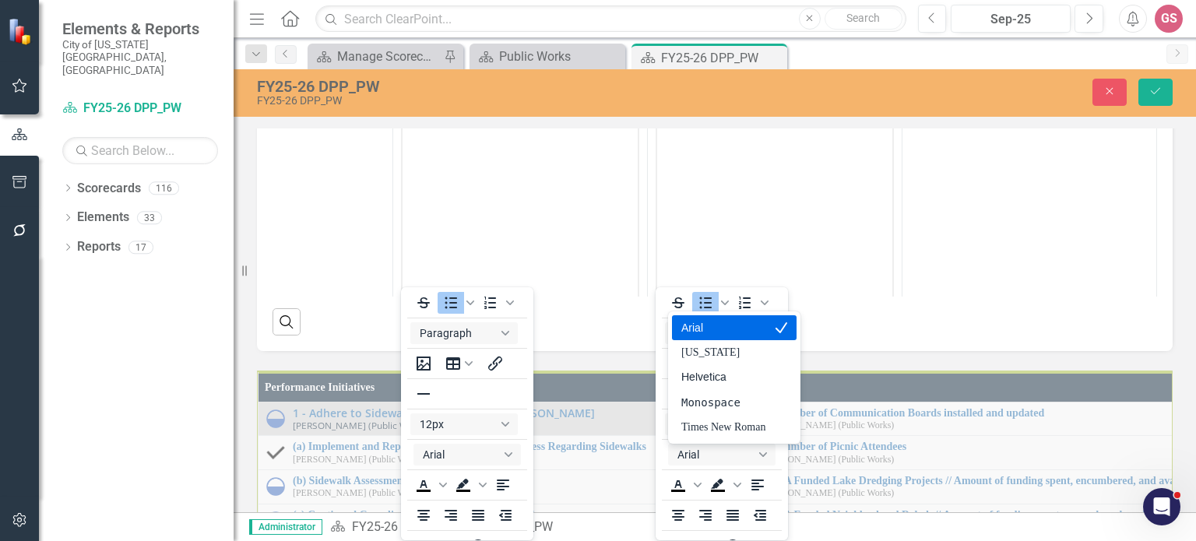
click at [715, 332] on div "Arial" at bounding box center [723, 327] width 84 height 19
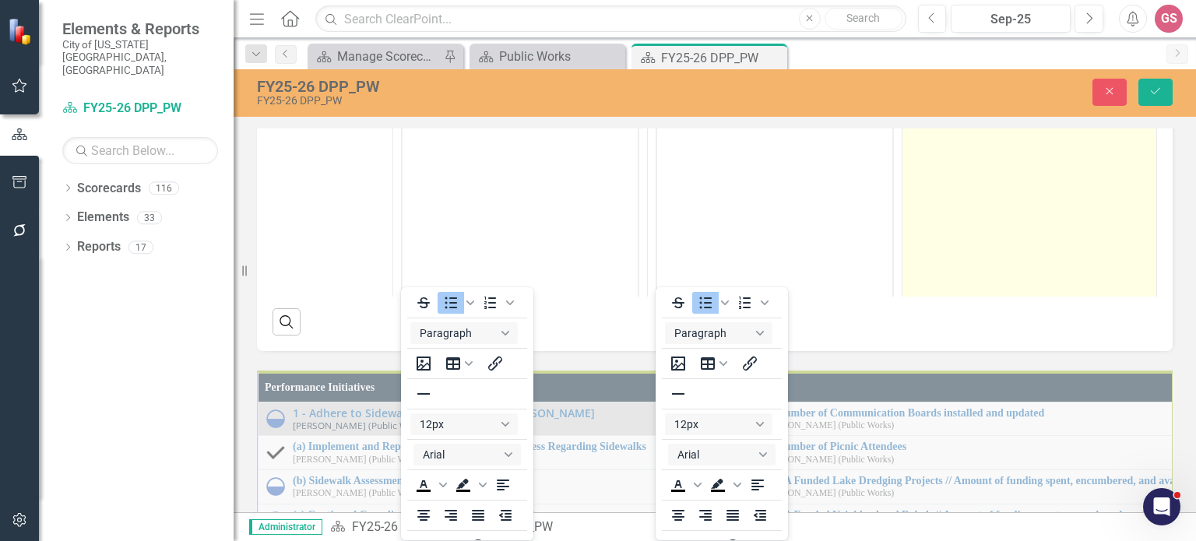
click at [999, 378] on td "Continue to work with consultant to obtain as-built drawings and confirm the nu…" at bounding box center [1029, 193] width 255 height 368
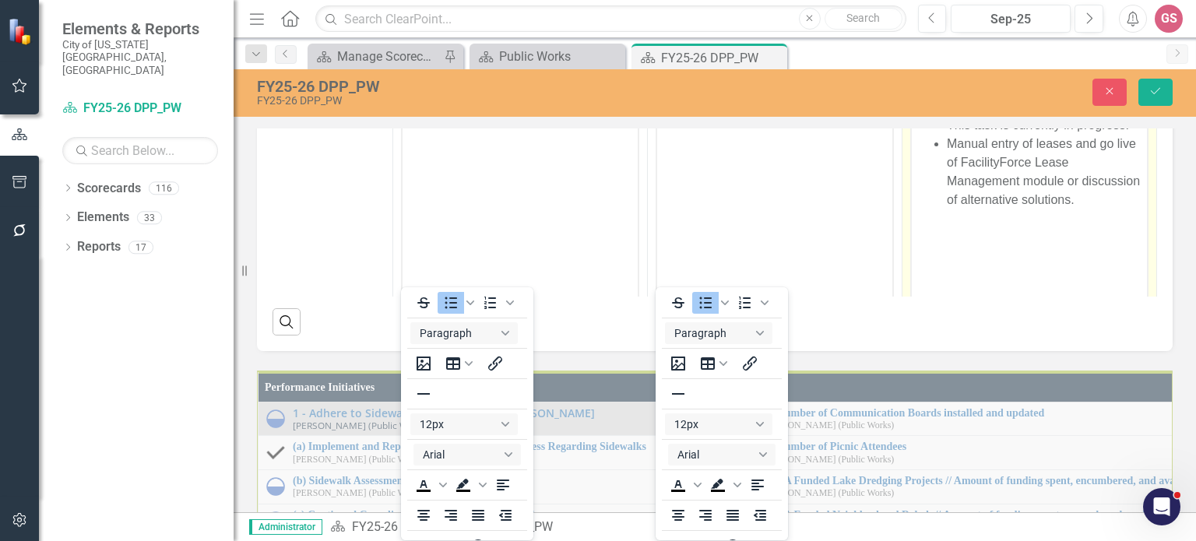
scroll to position [0, 0]
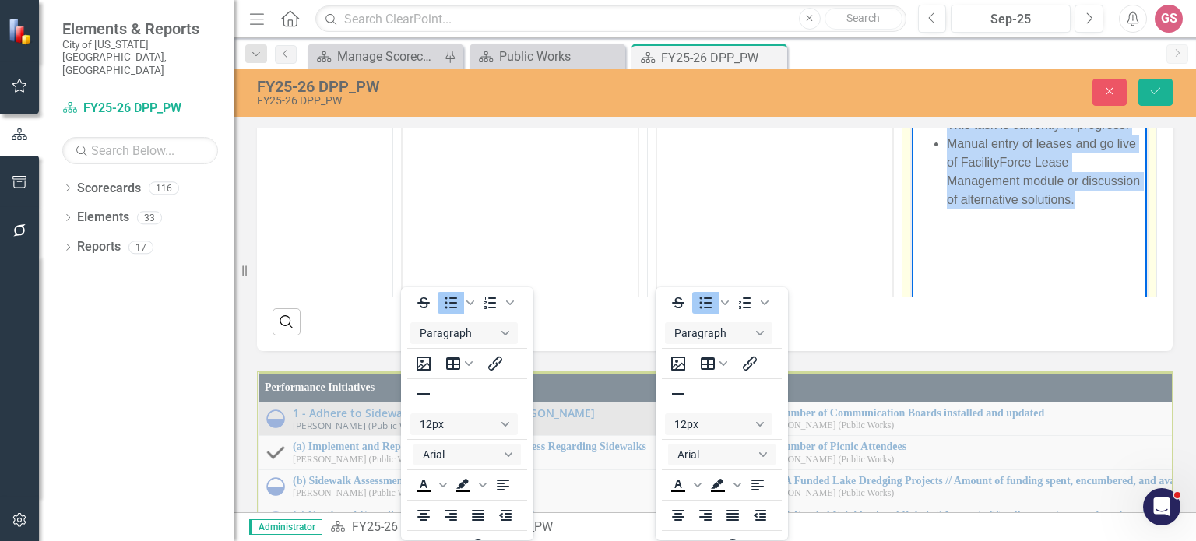
drag, startPoint x: 1045, startPoint y: 195, endPoint x: 943, endPoint y: 69, distance: 162.8
click at [943, 69] on ul "Continue to work with consultant to obtain as-built drawings and confirm the nu…" at bounding box center [1028, 134] width 227 height 149
click at [1031, 47] on icon "Reveal or hide additional toolbar items" at bounding box center [1034, 38] width 19 height 19
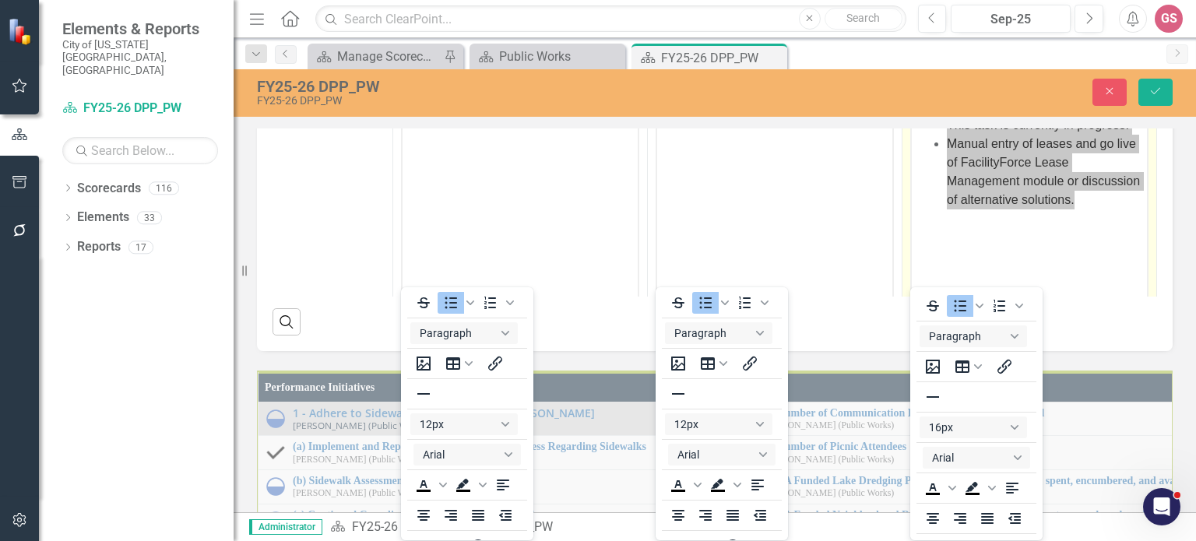
scroll to position [3, 0]
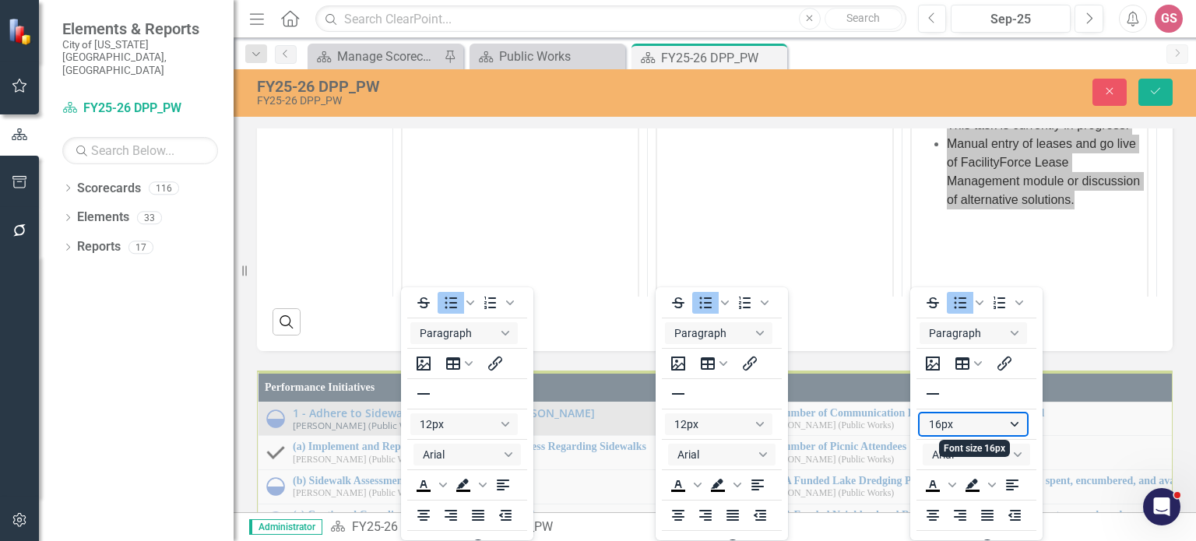
click at [966, 427] on button "16px" at bounding box center [972, 424] width 107 height 22
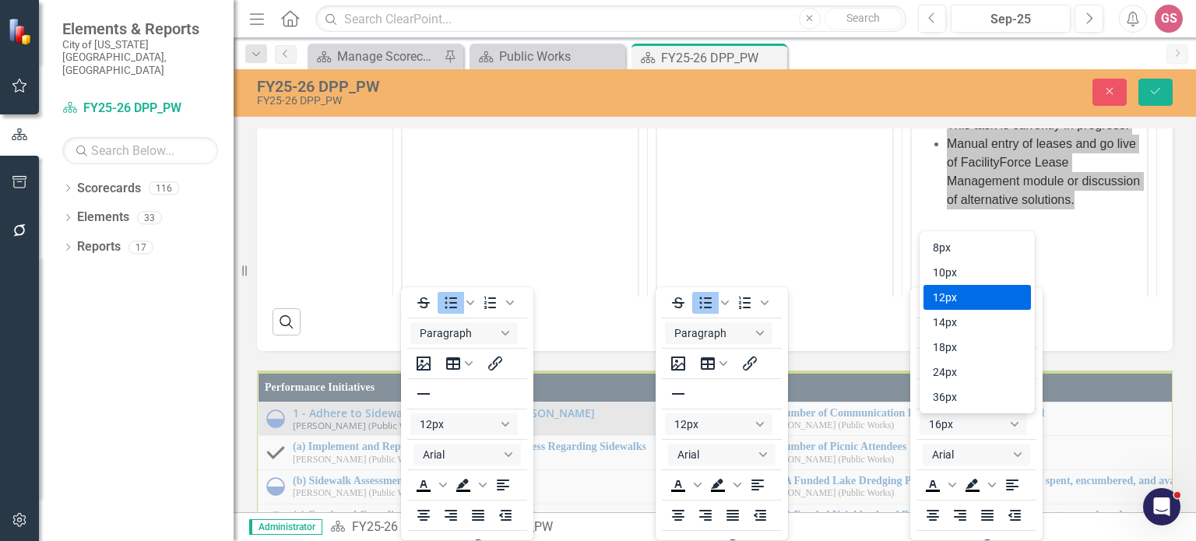
click at [966, 304] on div "12px" at bounding box center [966, 297] width 67 height 19
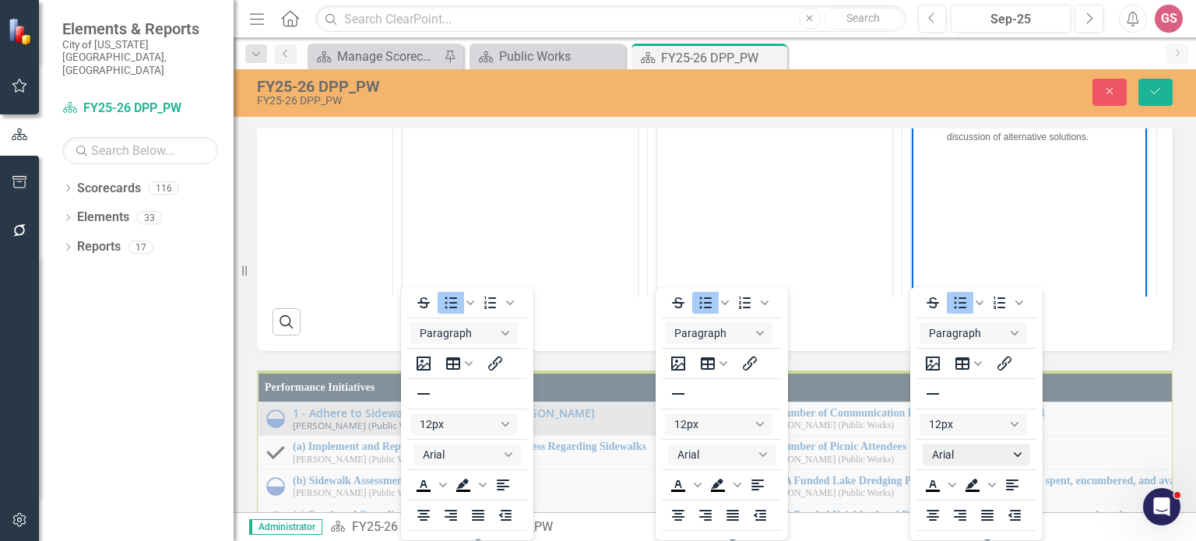
scroll to position [895, 16]
click at [951, 458] on button "Arial" at bounding box center [975, 455] width 107 height 22
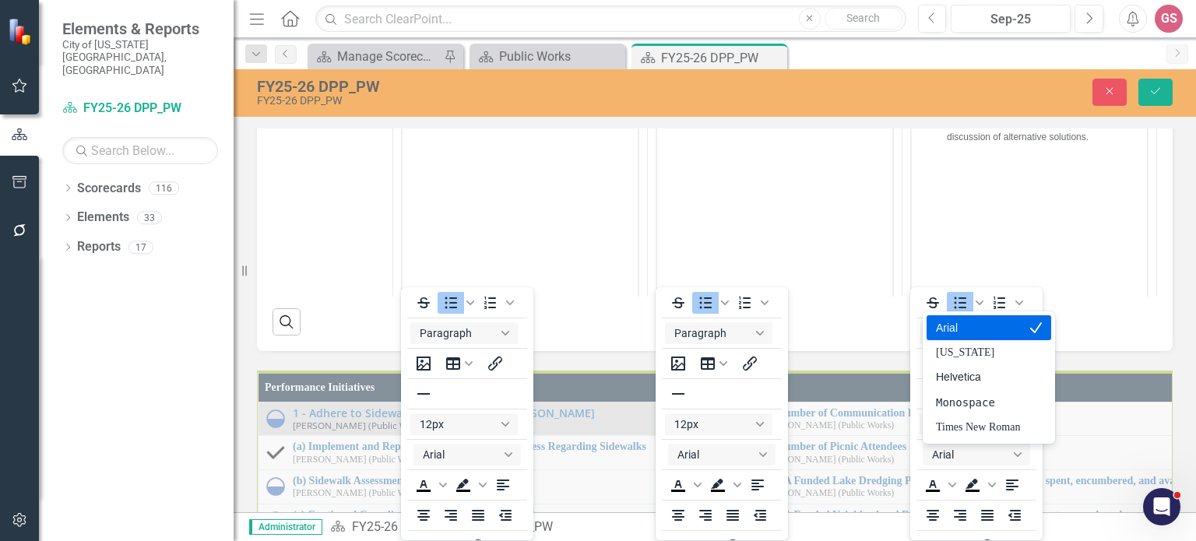
click at [957, 332] on div "Arial" at bounding box center [978, 327] width 84 height 19
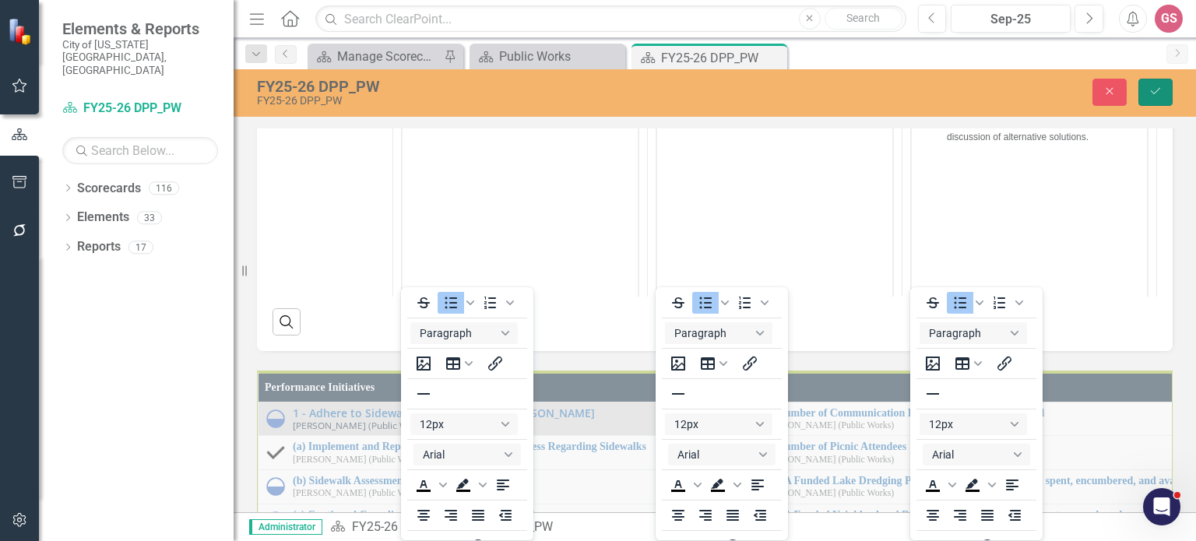
click at [1156, 99] on button "Save" at bounding box center [1155, 92] width 34 height 27
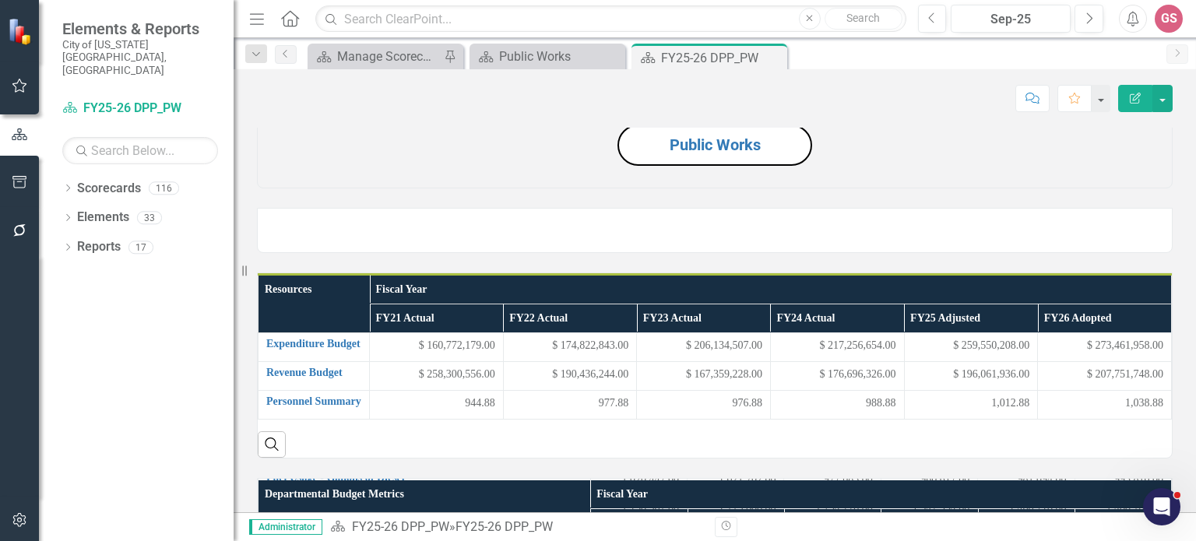
scroll to position [0, 0]
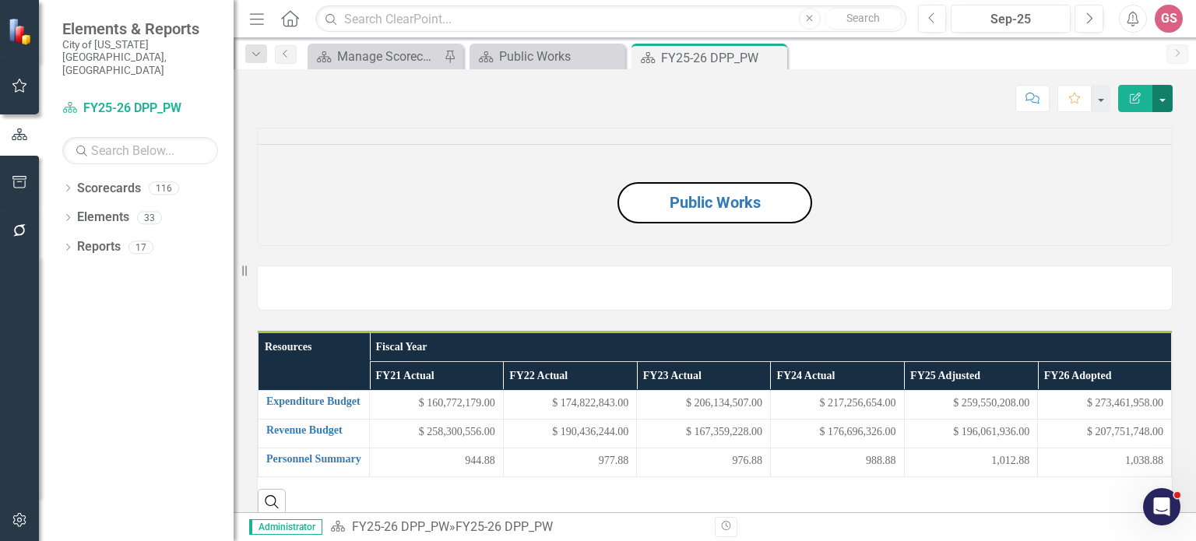
click at [1169, 97] on button "button" at bounding box center [1162, 98] width 20 height 27
click at [1138, 219] on link "PDF Export to PDF" at bounding box center [1108, 217] width 126 height 29
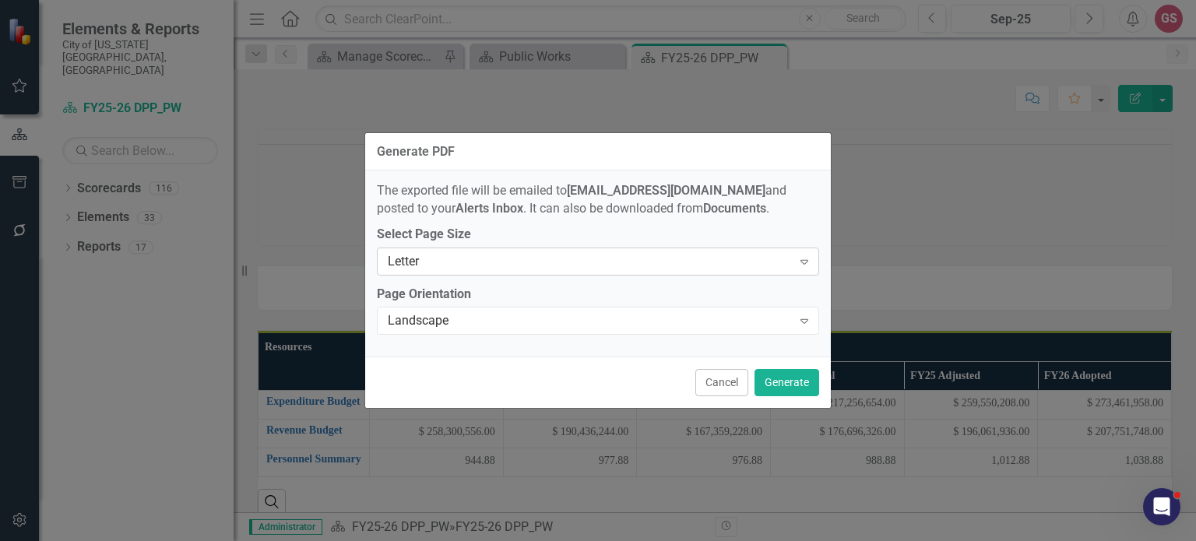
click at [800, 268] on div "Expand" at bounding box center [804, 261] width 28 height 25
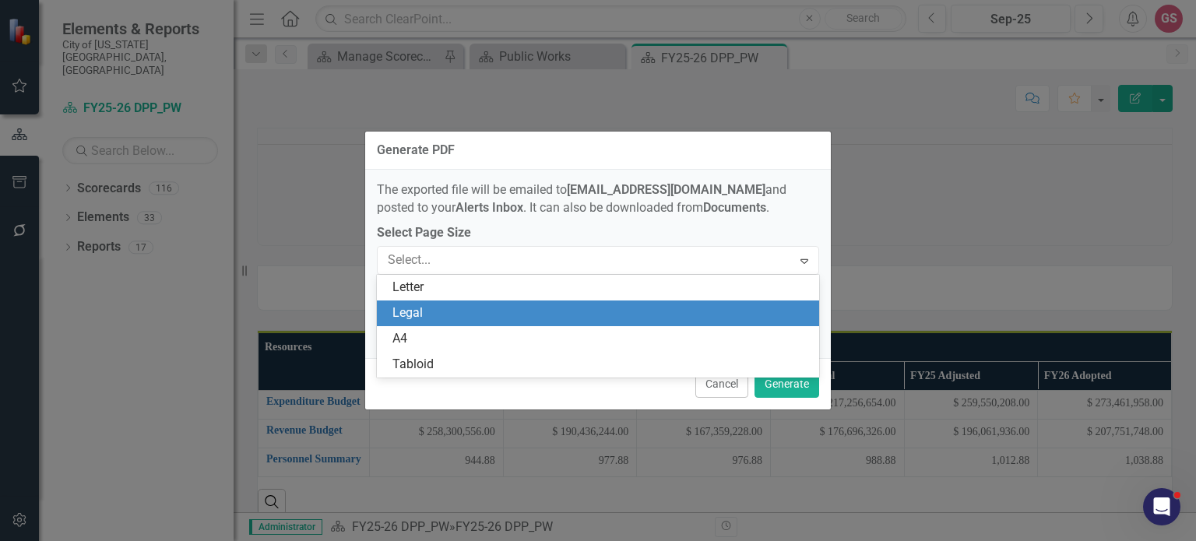
click at [602, 314] on div "Legal" at bounding box center [600, 313] width 417 height 18
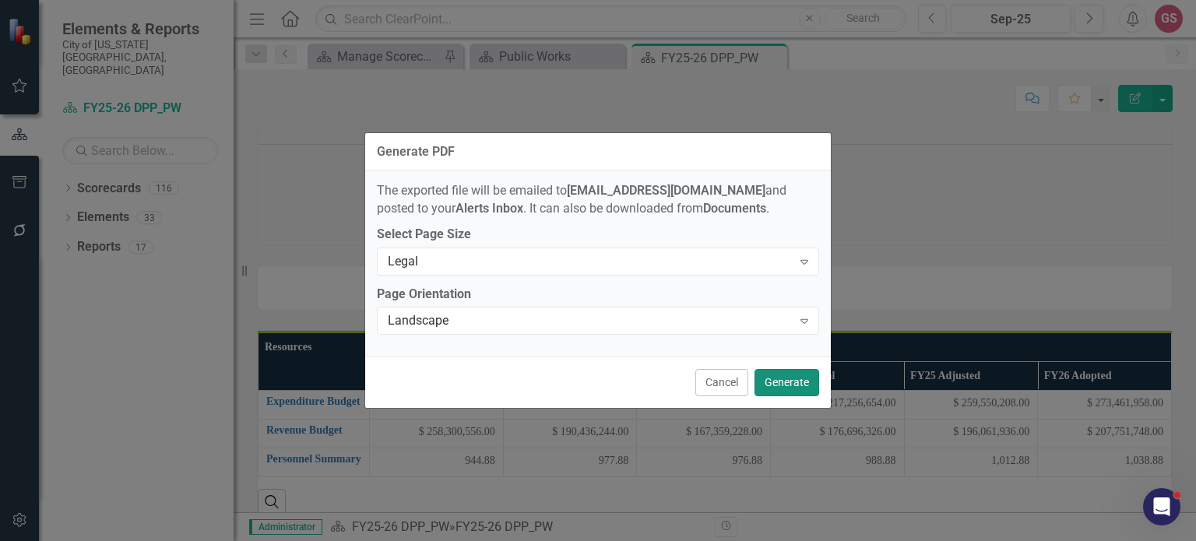
click at [785, 385] on button "Generate" at bounding box center [786, 382] width 65 height 27
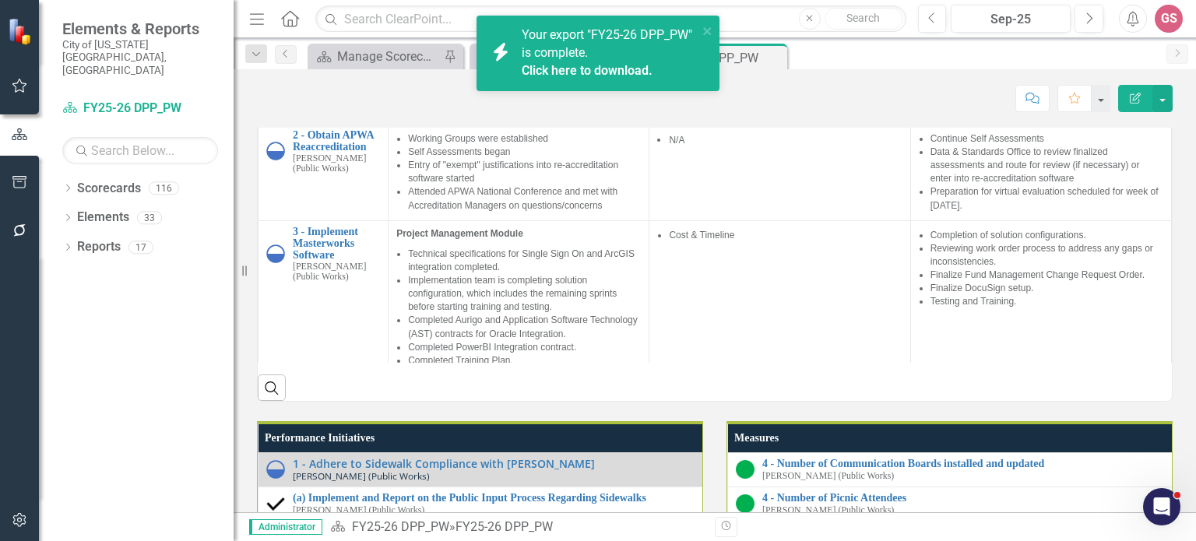
click at [817, 57] on div "Scorecard Manage Scorecards Pin Scorecard Public Works Close Scorecard FY25-26 …" at bounding box center [731, 56] width 854 height 25
click at [707, 27] on icon "close" at bounding box center [707, 31] width 11 height 12
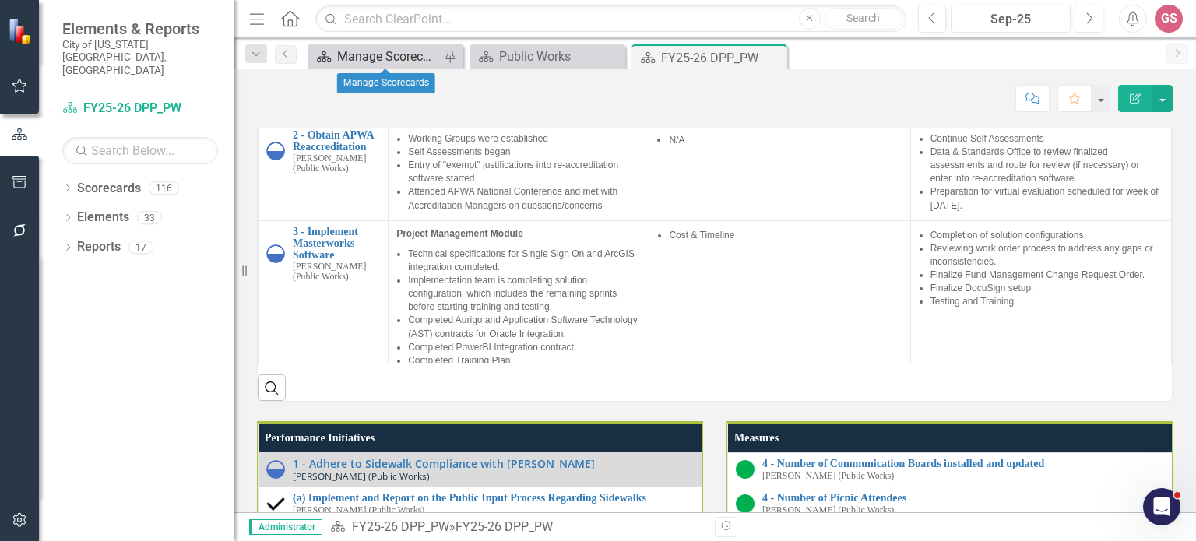
click at [364, 55] on div "Manage Scorecards" at bounding box center [388, 56] width 103 height 19
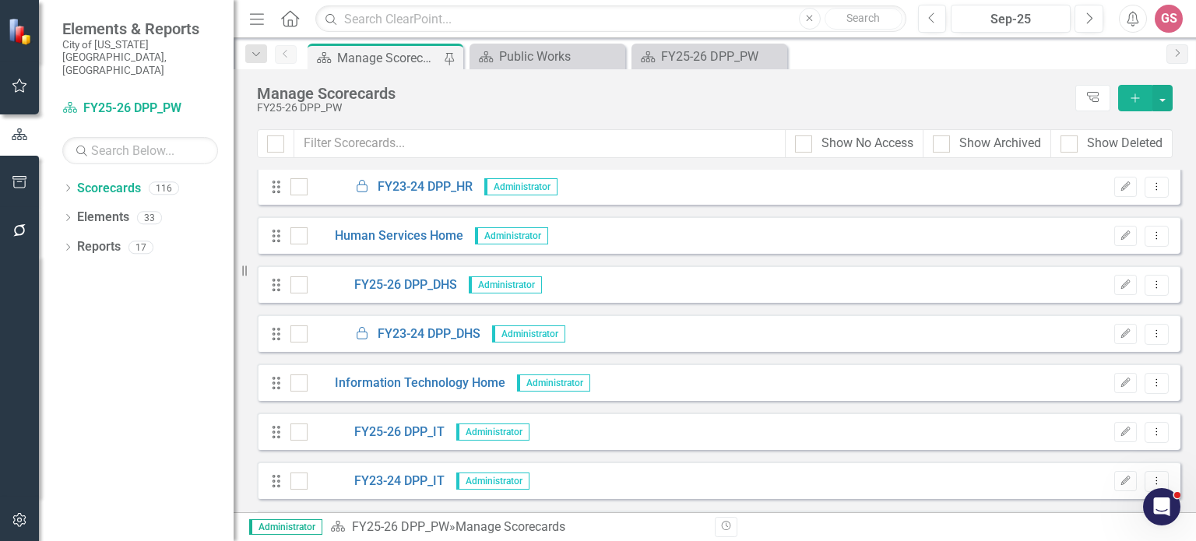
scroll to position [2724, 0]
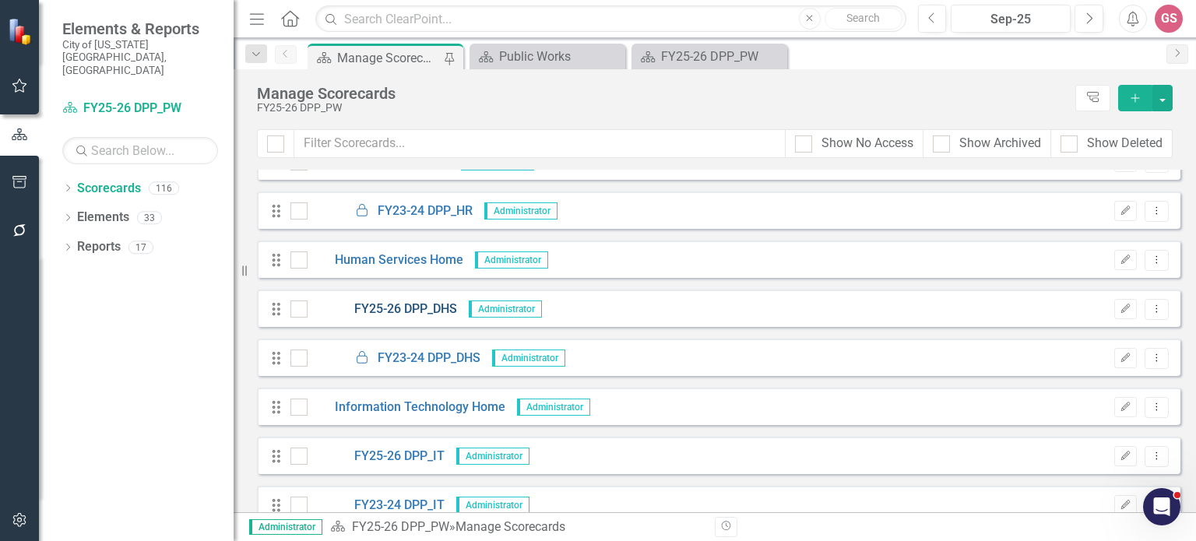
click at [416, 310] on link "FY25-26 DPP_DHS" at bounding box center [381, 309] width 149 height 18
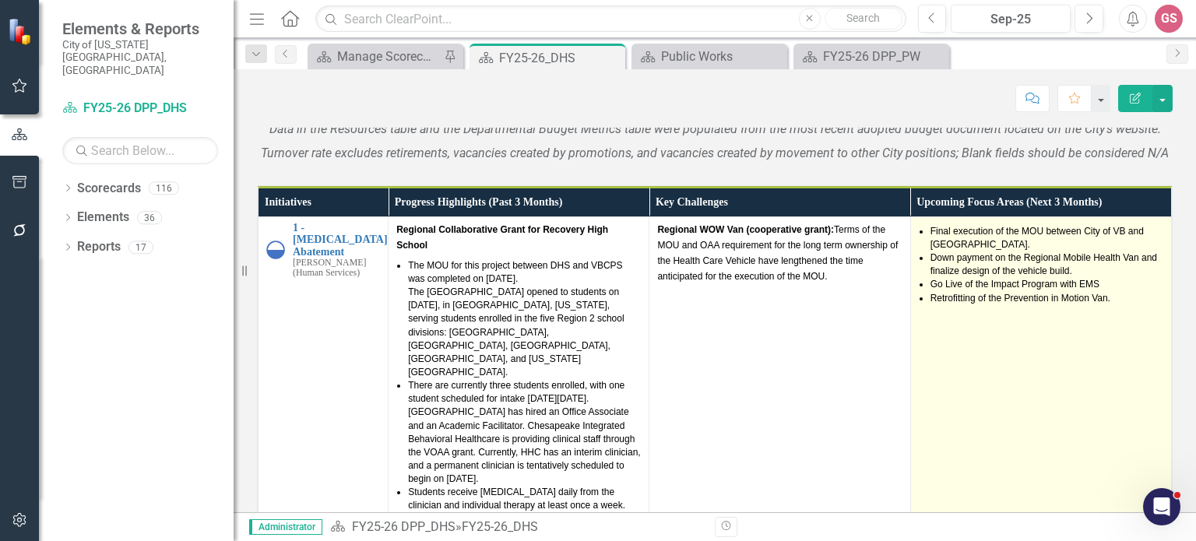
scroll to position [980, 0]
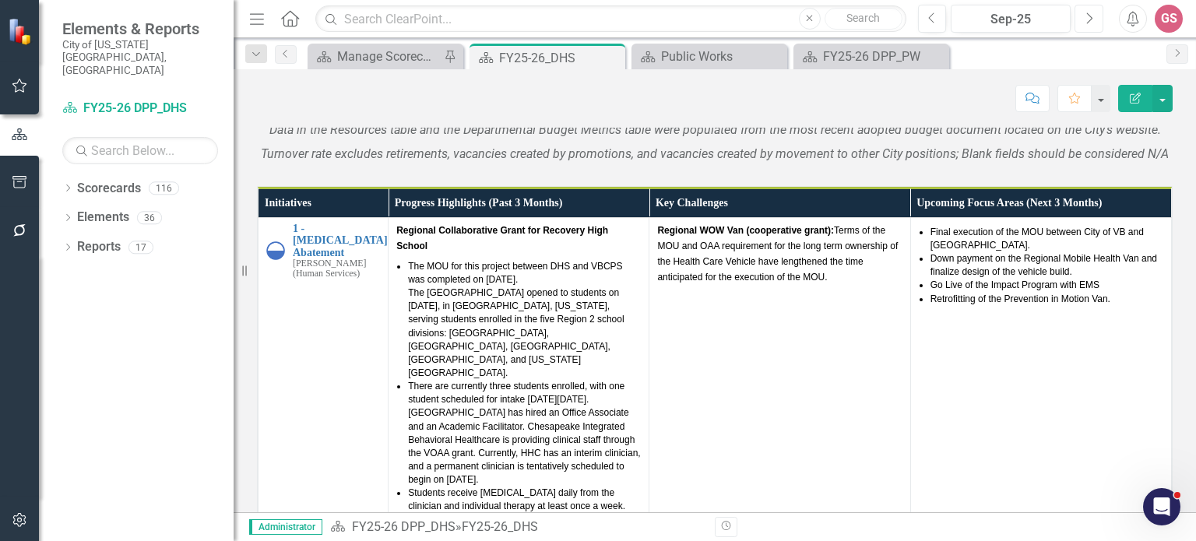
click at [1095, 20] on button "Next" at bounding box center [1088, 19] width 29 height 28
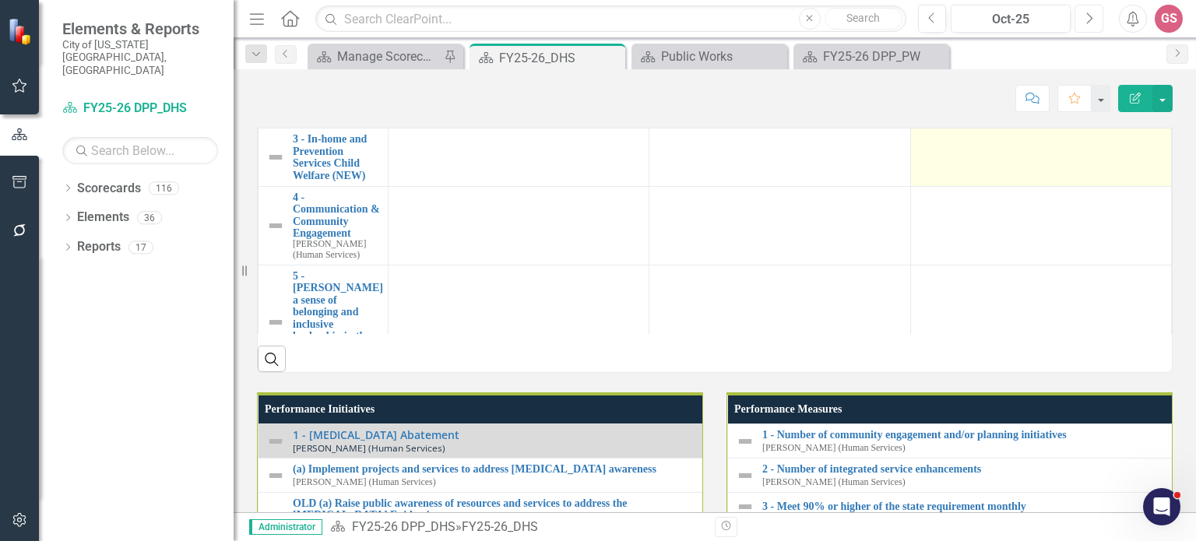
scroll to position [9, 0]
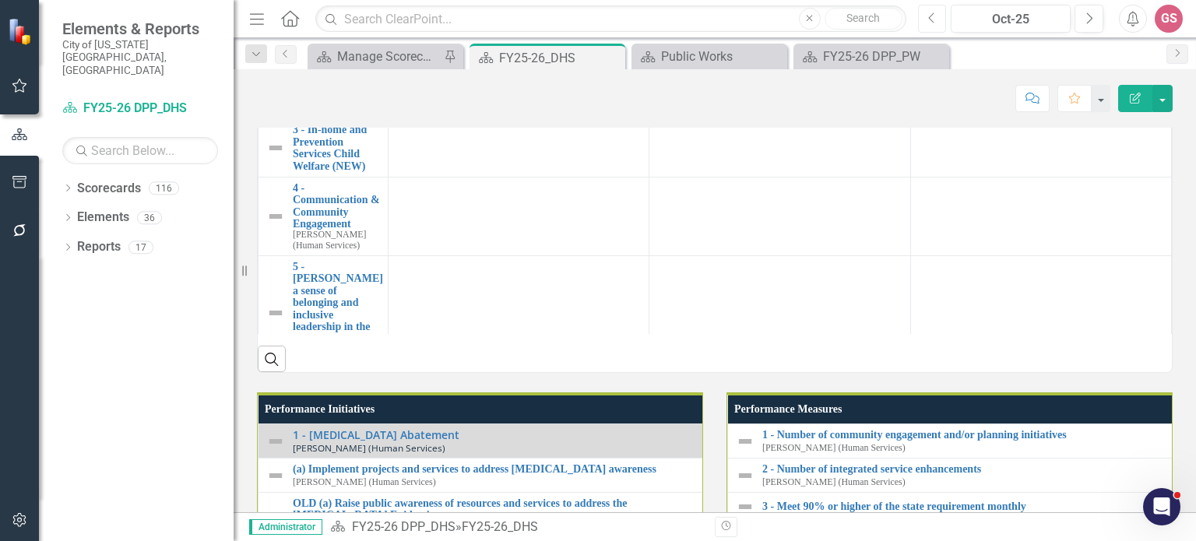
click at [940, 19] on button "Previous" at bounding box center [932, 19] width 29 height 28
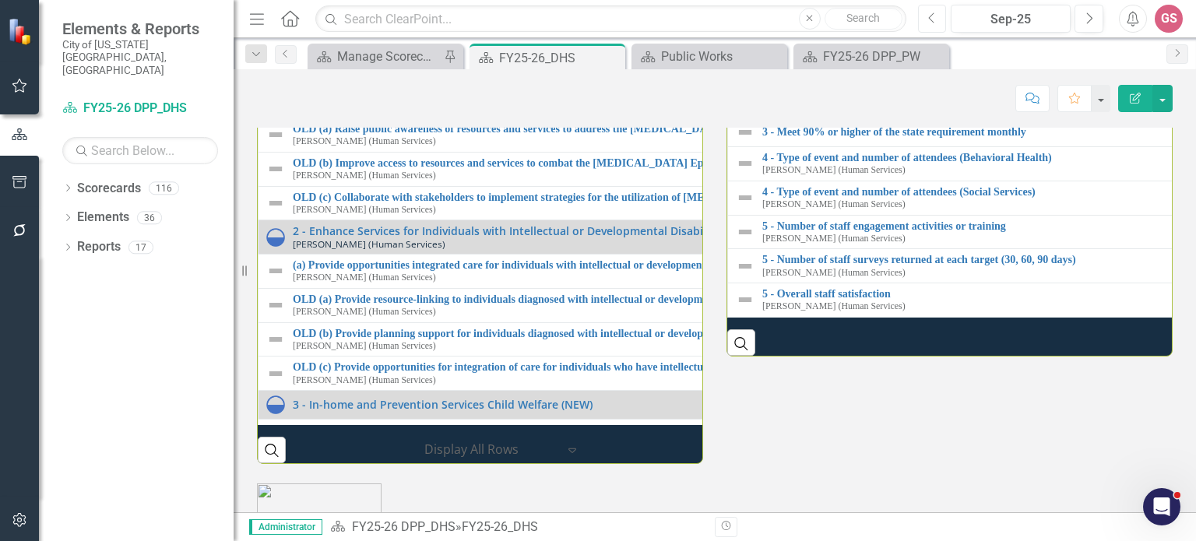
scroll to position [1635, 0]
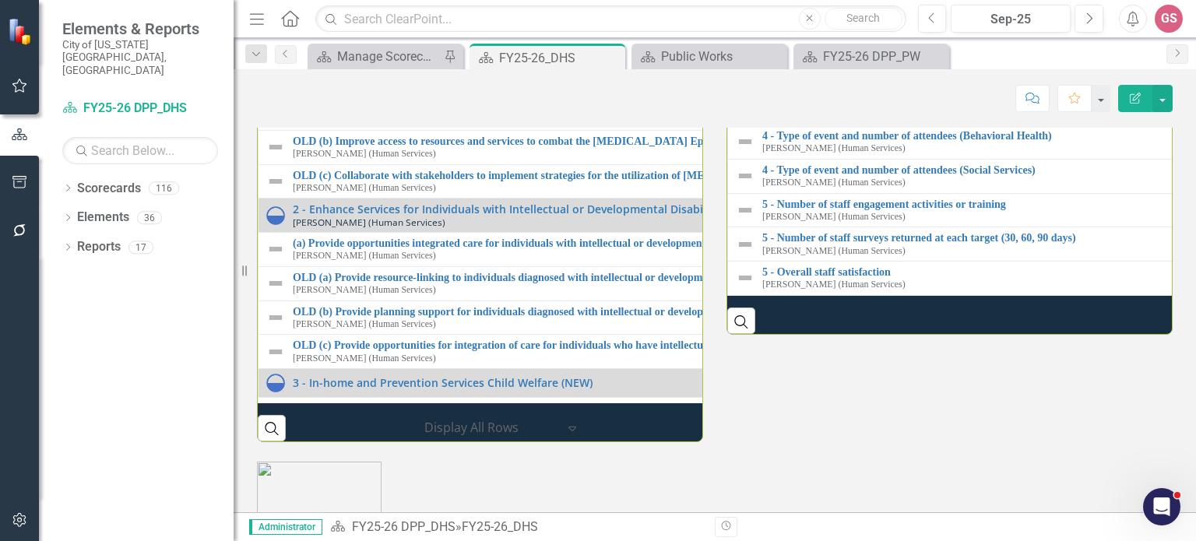
click at [276, 89] on img at bounding box center [275, 79] width 19 height 19
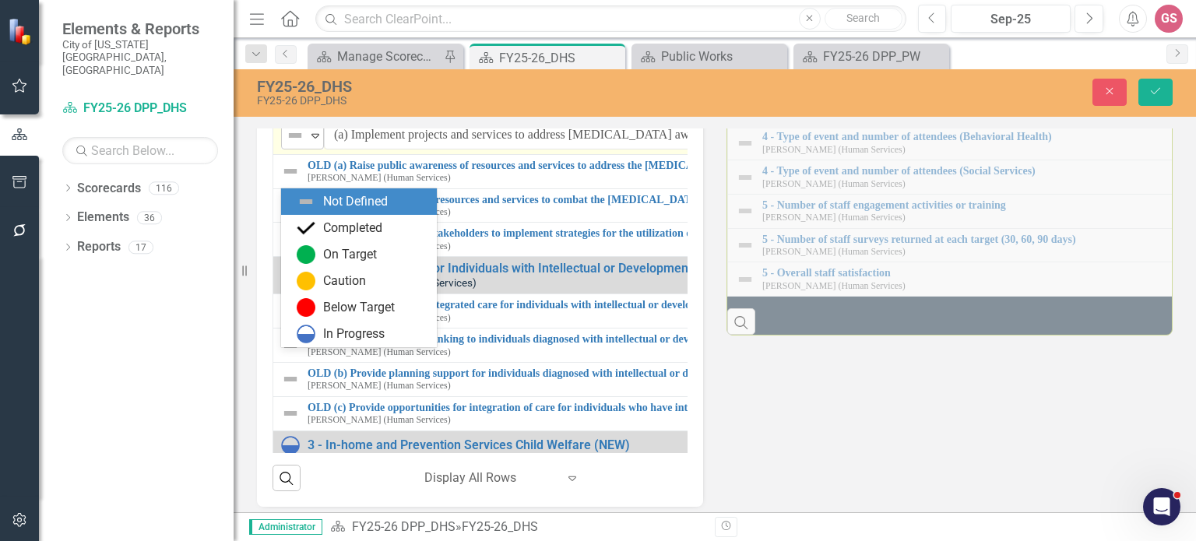
click at [314, 142] on icon "Expand" at bounding box center [315, 135] width 16 height 12
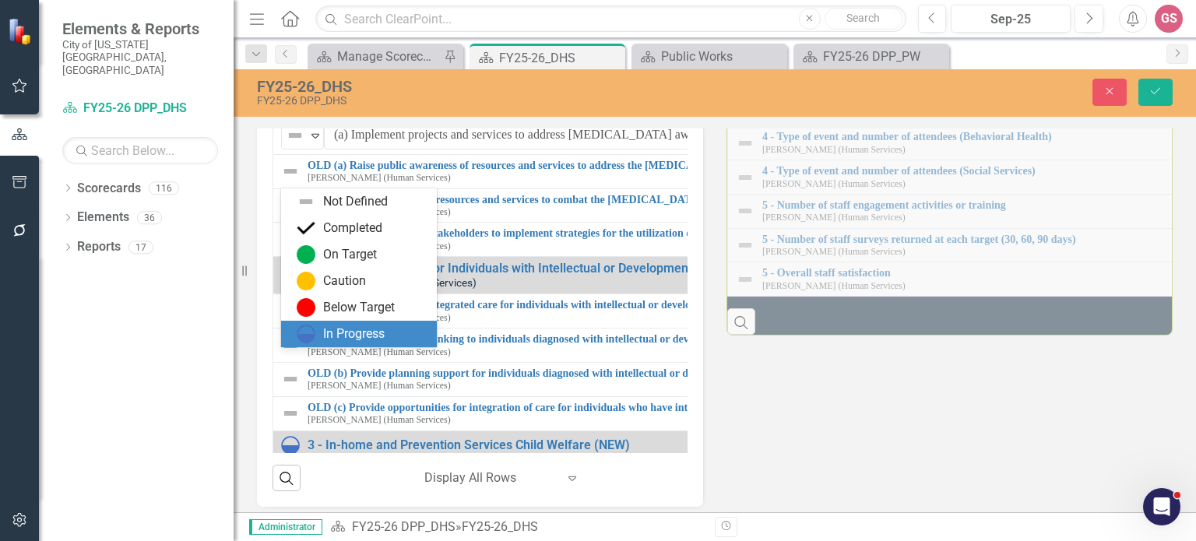
click at [365, 332] on div "In Progress" at bounding box center [353, 334] width 61 height 18
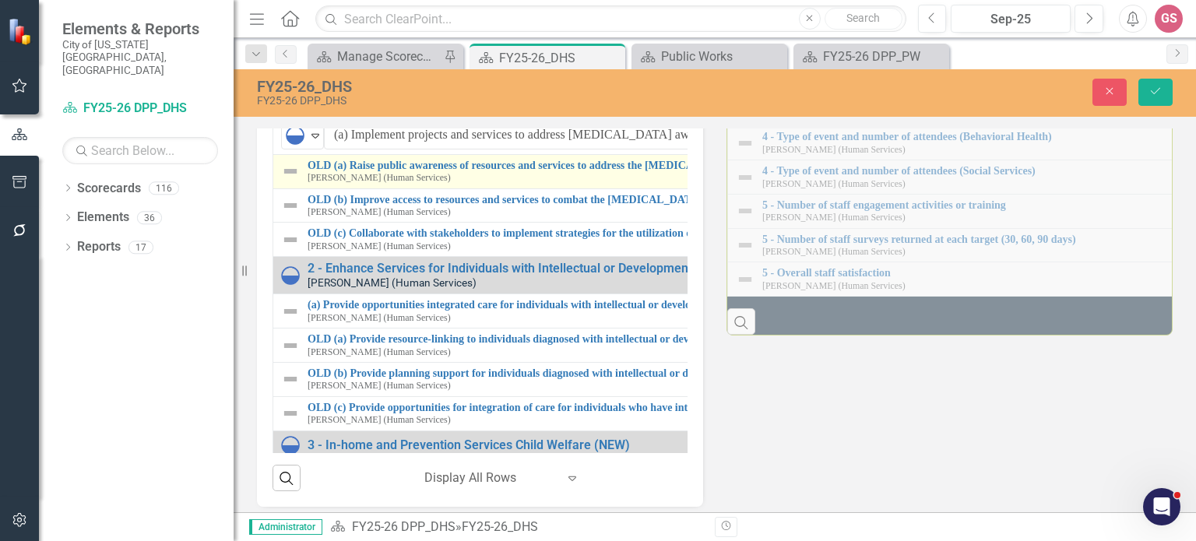
click at [290, 181] on img at bounding box center [290, 171] width 19 height 19
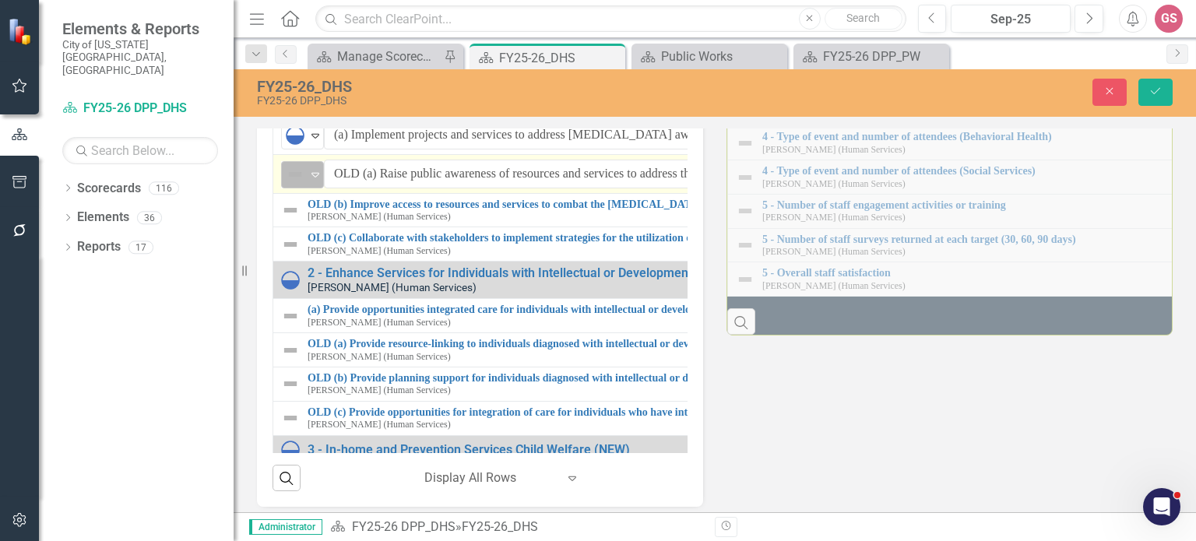
click at [306, 185] on div "Not Defined" at bounding box center [295, 174] width 23 height 22
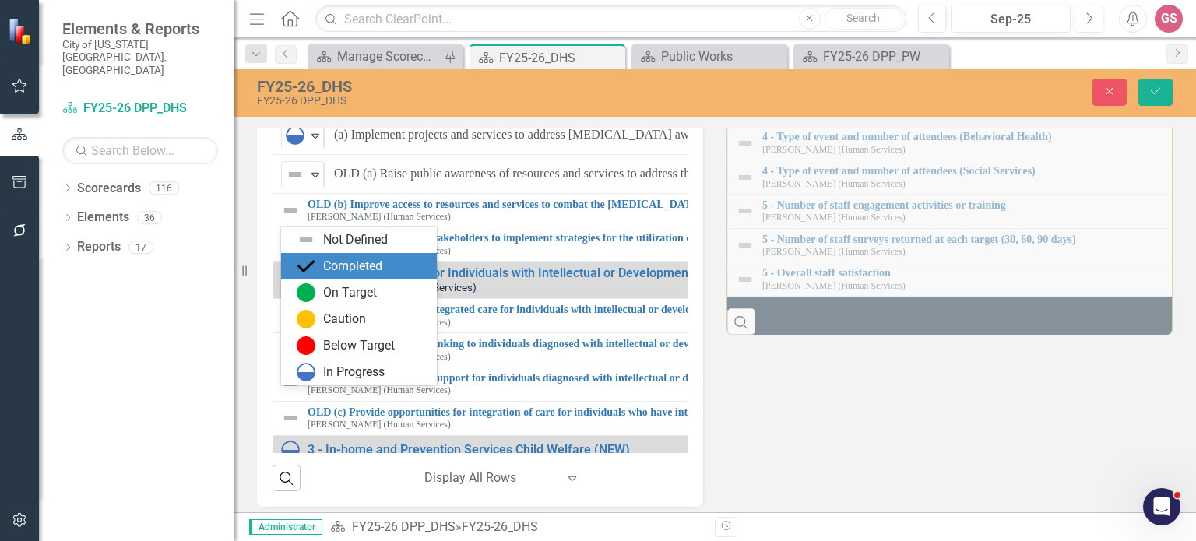
click at [343, 257] on div "Completed" at bounding box center [362, 266] width 131 height 19
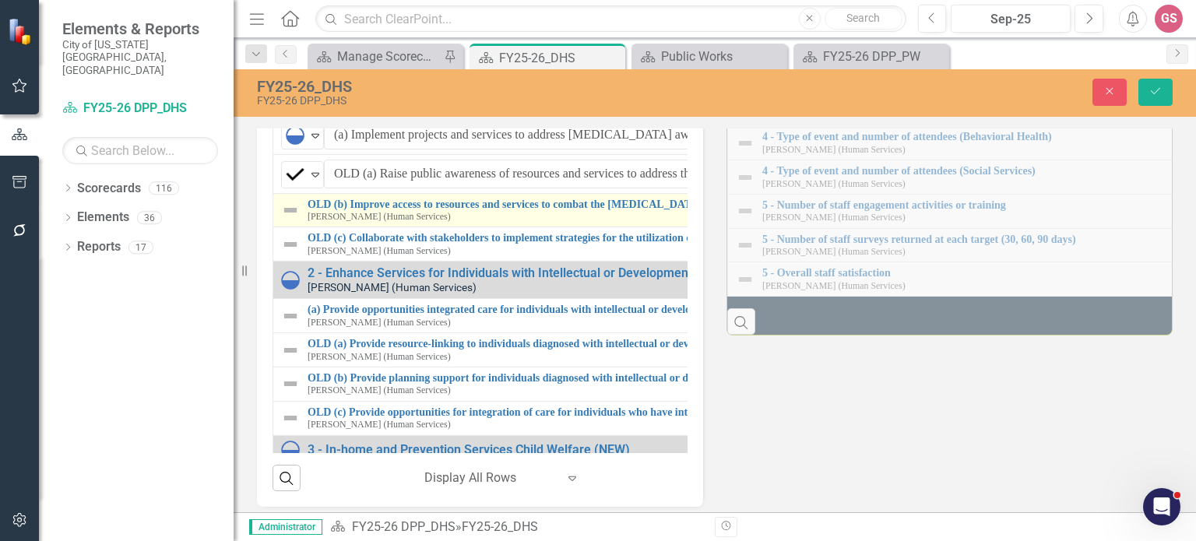
click at [293, 220] on img at bounding box center [290, 210] width 19 height 19
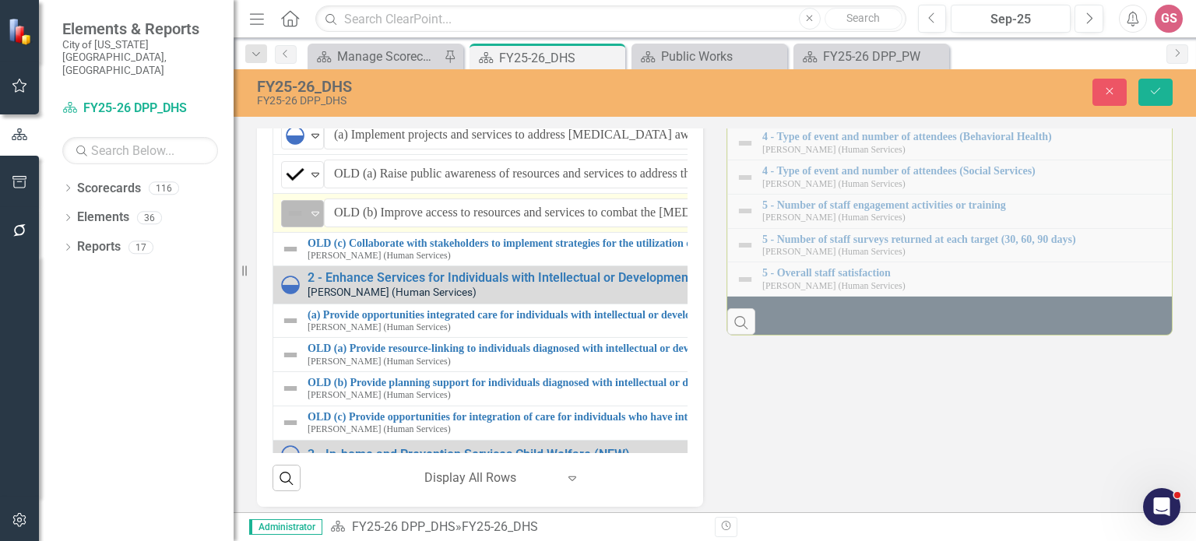
click at [313, 220] on icon "Expand" at bounding box center [315, 213] width 16 height 12
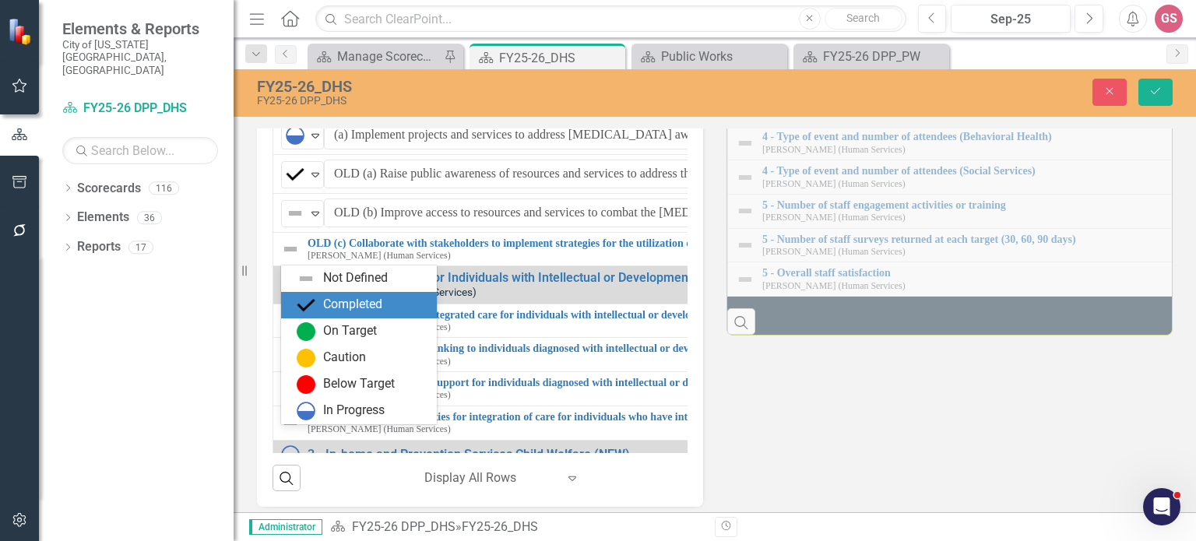
click at [339, 307] on div "Completed" at bounding box center [352, 305] width 59 height 18
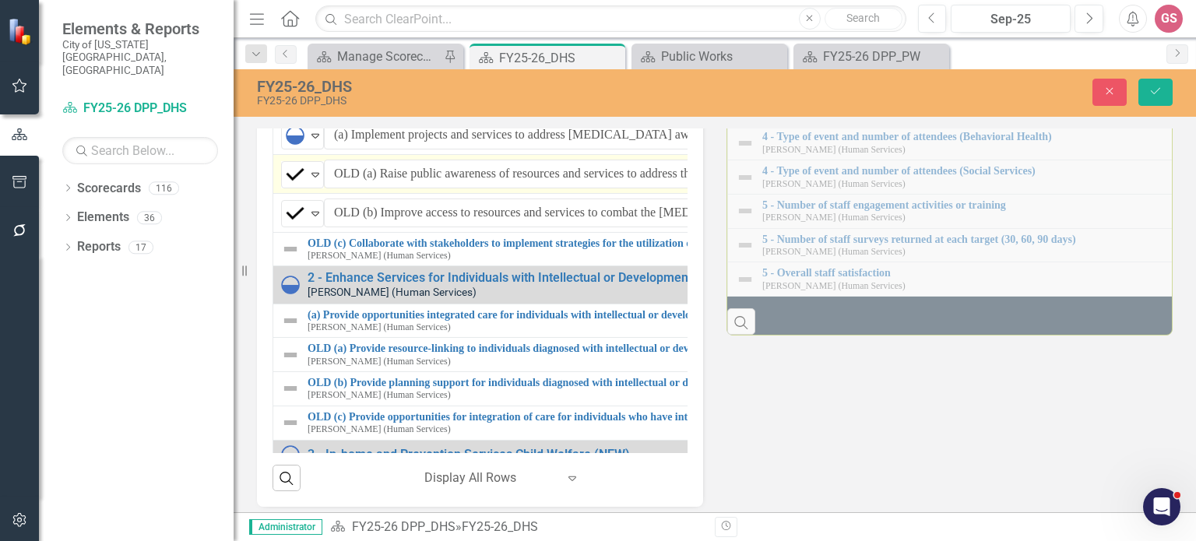
scroll to position [156, 0]
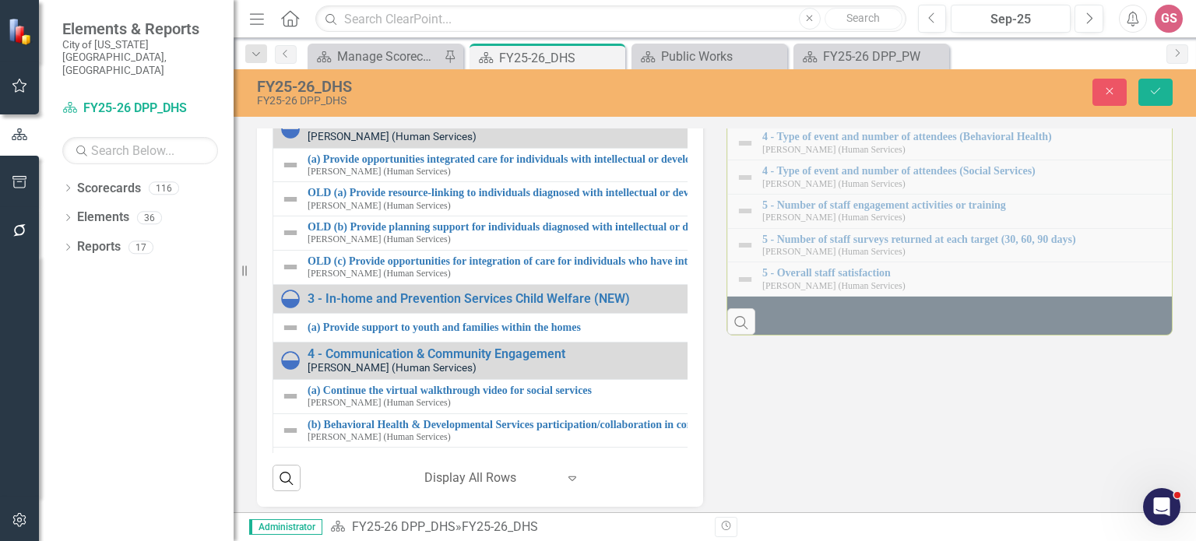
click at [288, 103] on img at bounding box center [290, 93] width 19 height 19
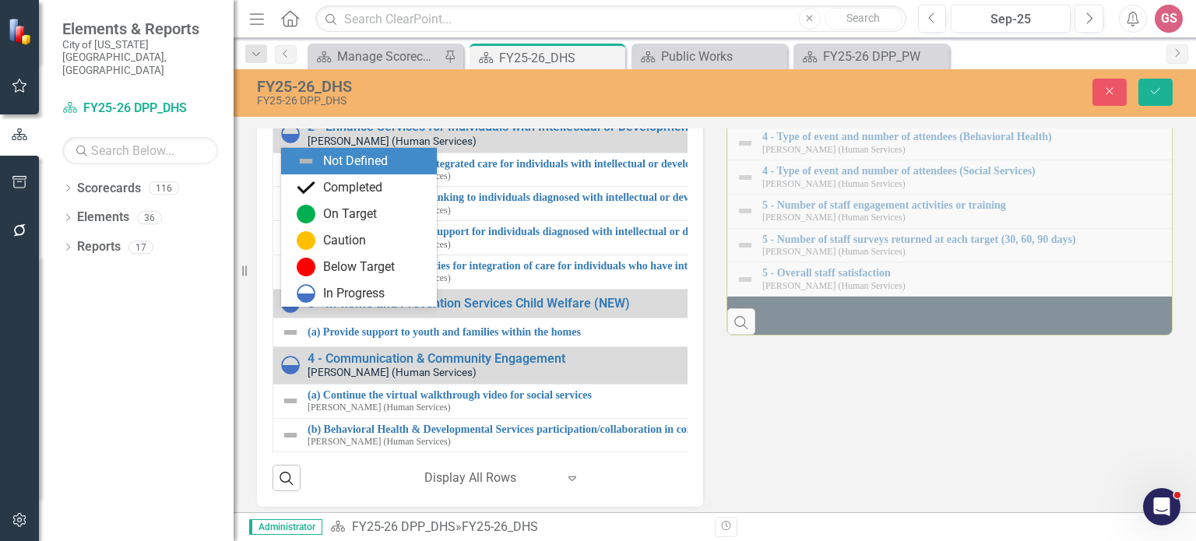
click at [302, 106] on img at bounding box center [295, 96] width 19 height 19
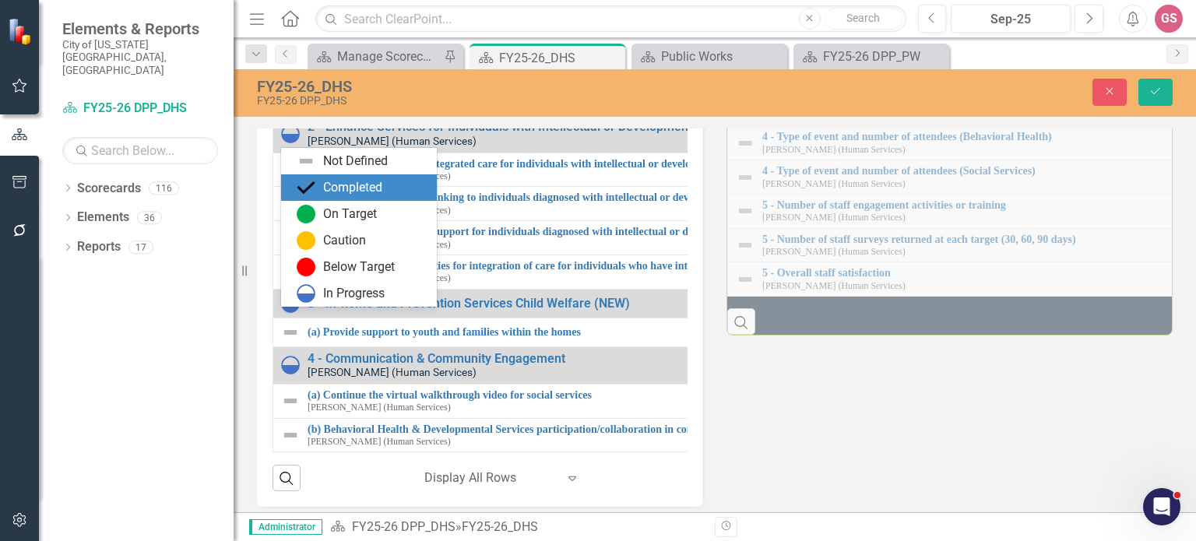
click at [382, 187] on div "Completed" at bounding box center [352, 188] width 59 height 18
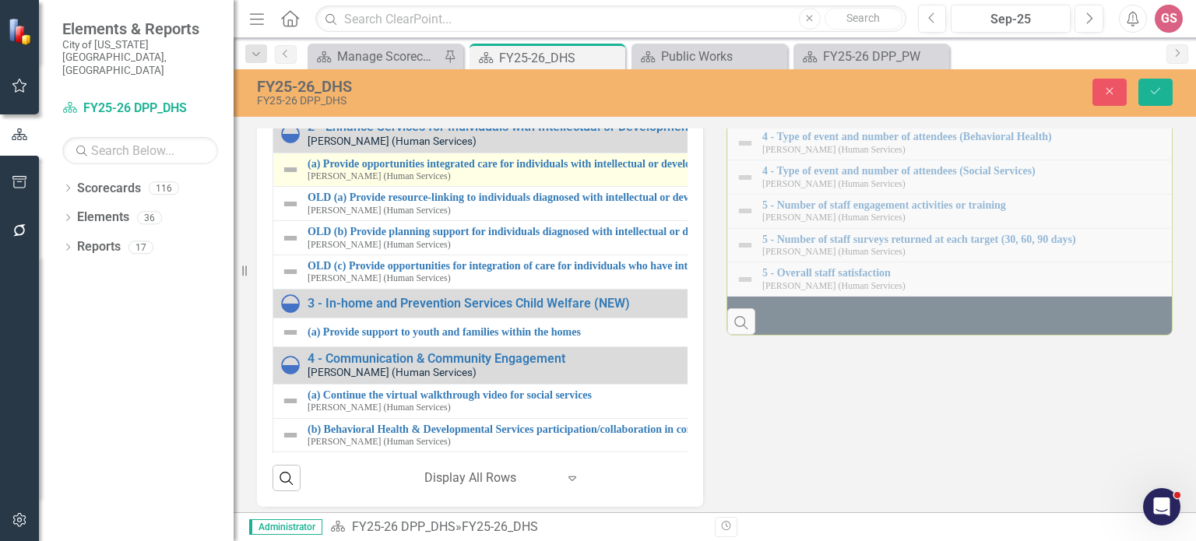
click at [280, 187] on td "(a) Provide opportunities integrated care for individuals with intellectual or …" at bounding box center [727, 170] width 908 height 34
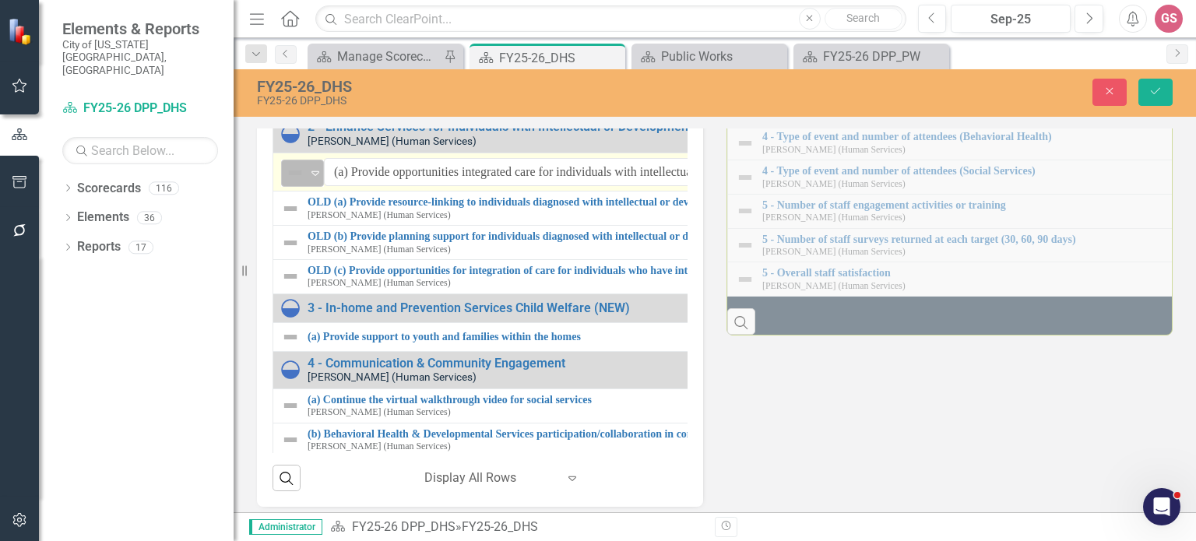
click at [303, 182] on img at bounding box center [295, 172] width 19 height 19
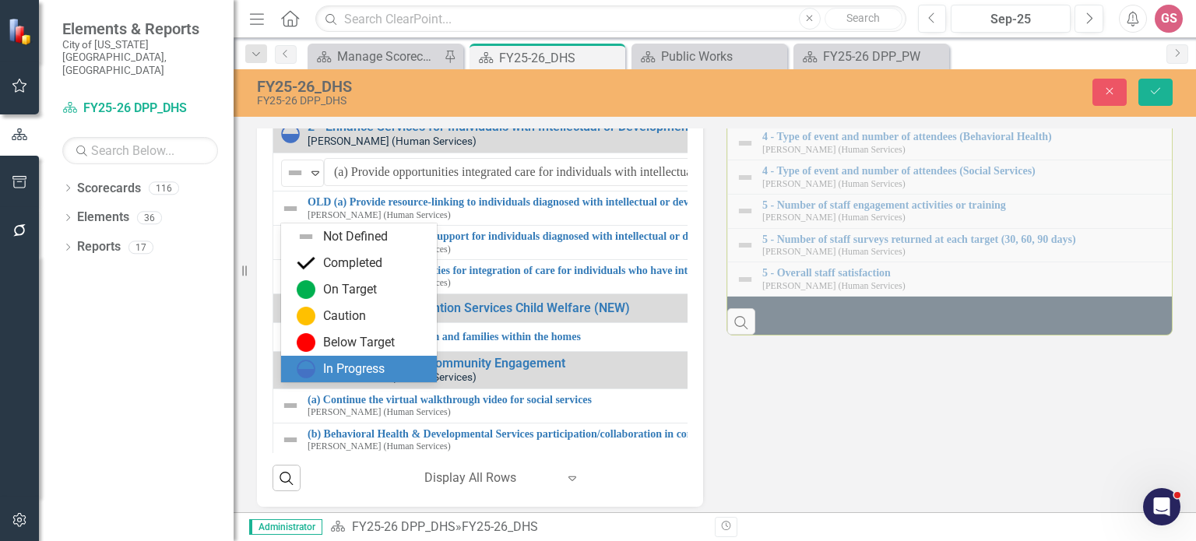
click at [355, 364] on div "In Progress" at bounding box center [353, 369] width 61 height 18
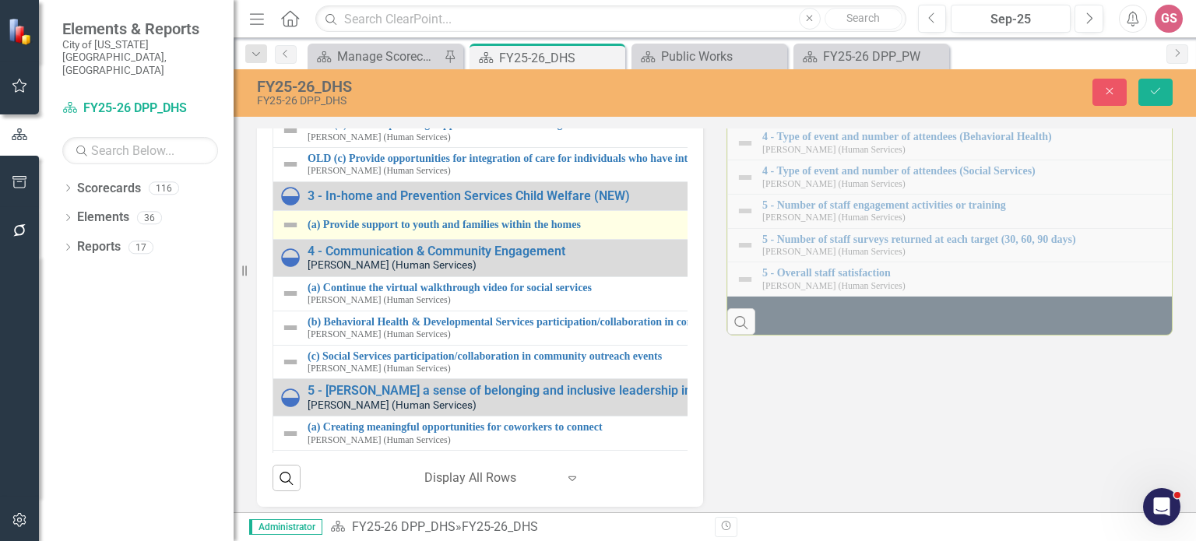
scroll to position [234, 0]
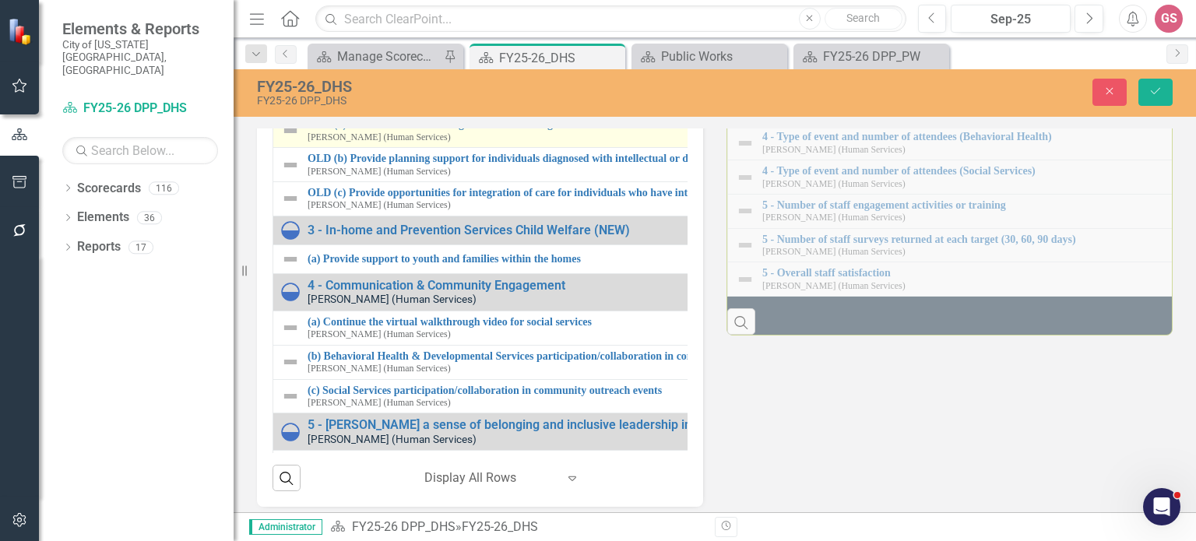
click at [295, 140] on img at bounding box center [290, 130] width 19 height 19
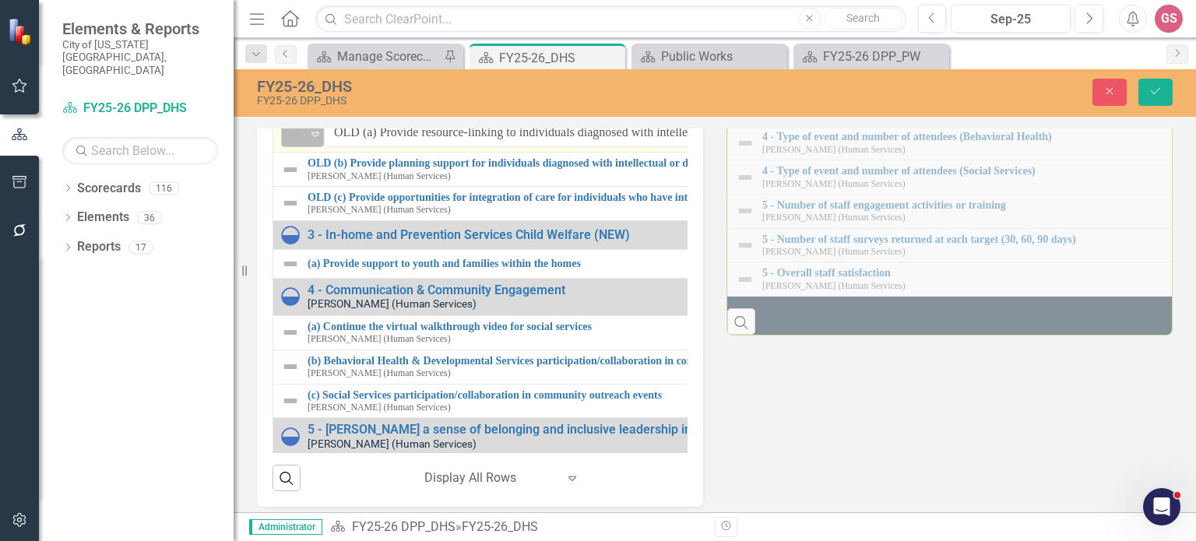
click at [305, 143] on div "Not Defined" at bounding box center [296, 134] width 20 height 19
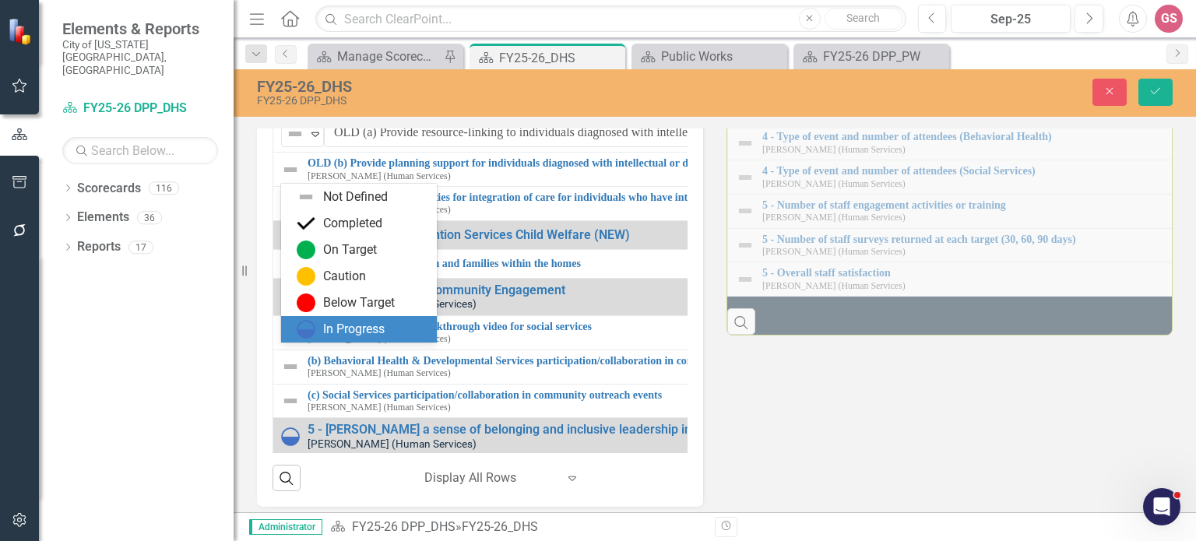
click at [351, 325] on div "In Progress" at bounding box center [353, 330] width 61 height 18
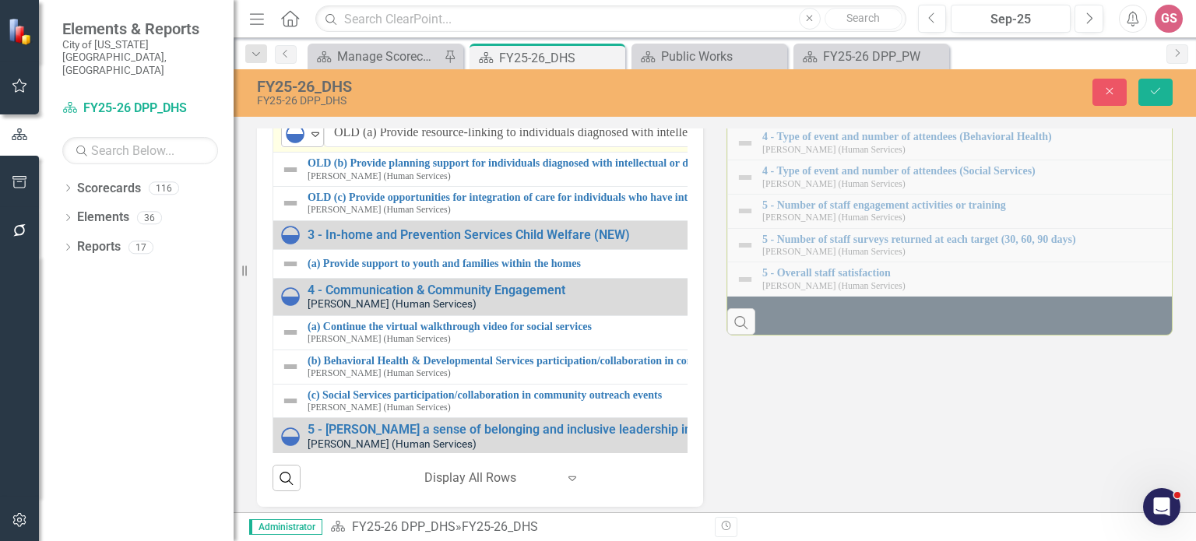
click at [314, 140] on icon "Expand" at bounding box center [315, 134] width 16 height 12
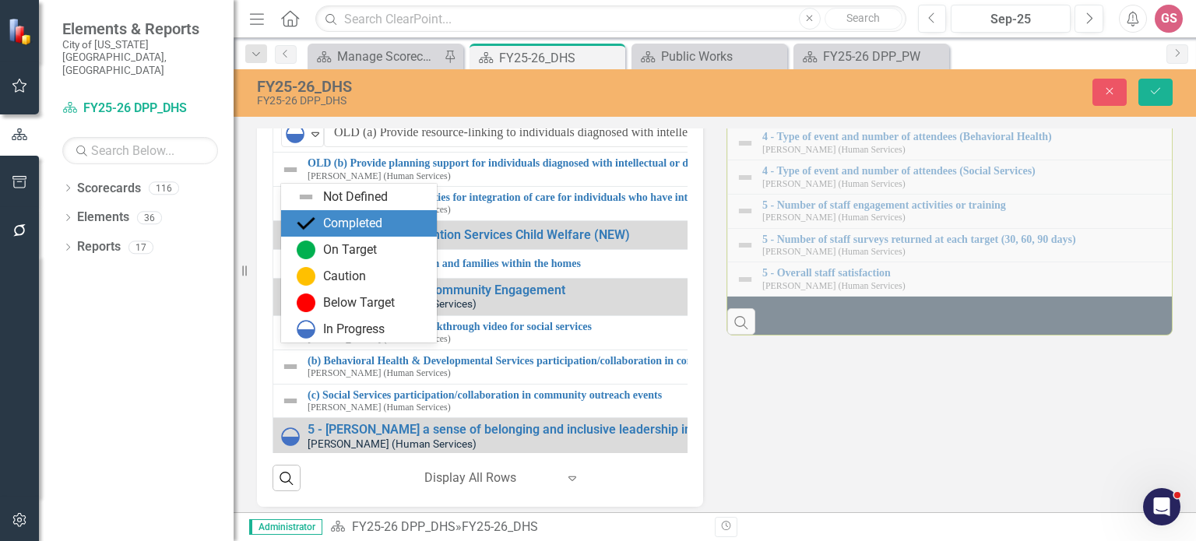
click at [374, 223] on div "Completed" at bounding box center [352, 224] width 59 height 18
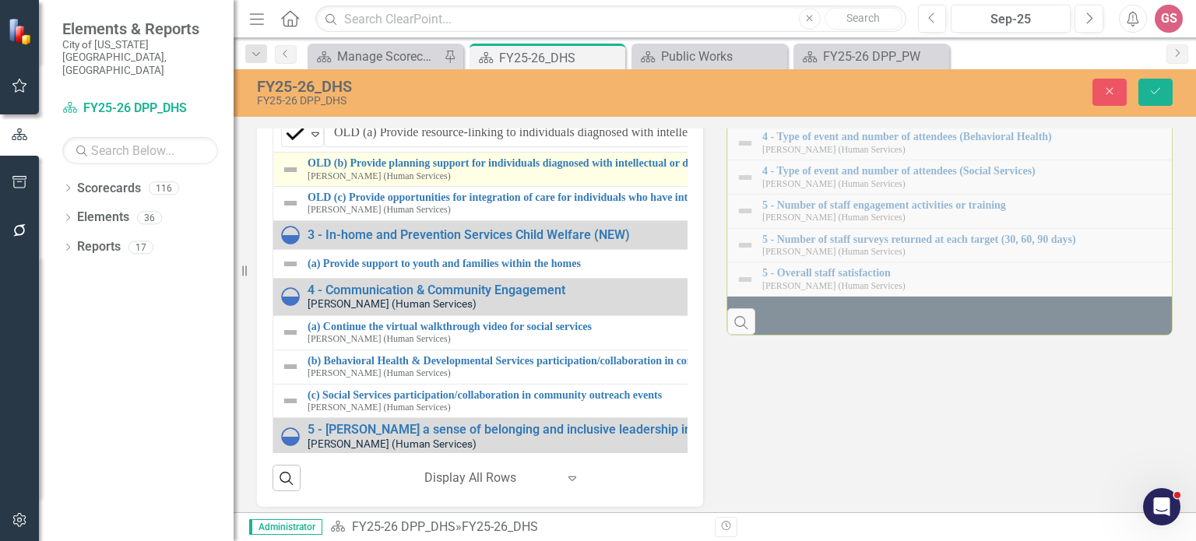
click at [289, 179] on img at bounding box center [290, 169] width 19 height 19
click at [287, 179] on img at bounding box center [290, 169] width 19 height 19
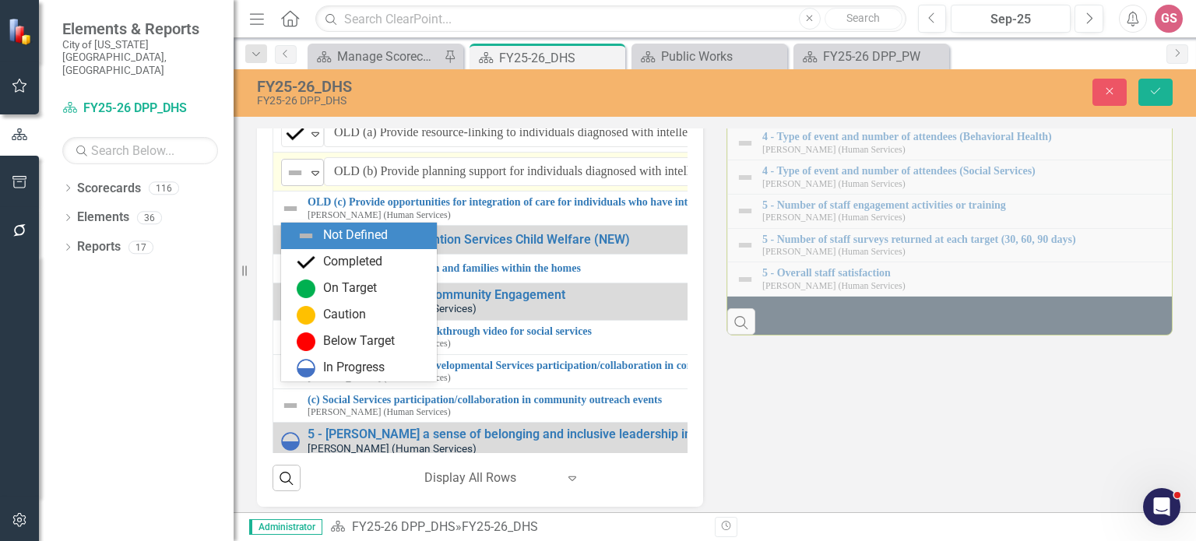
click at [311, 179] on icon "Expand" at bounding box center [315, 173] width 16 height 12
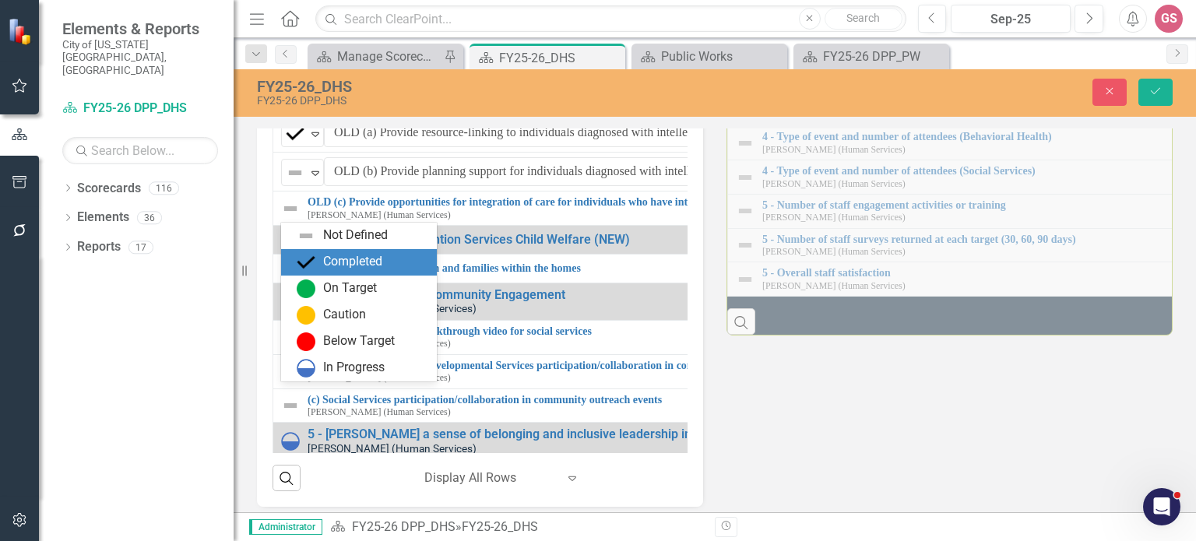
click at [355, 264] on div "Completed" at bounding box center [352, 262] width 59 height 18
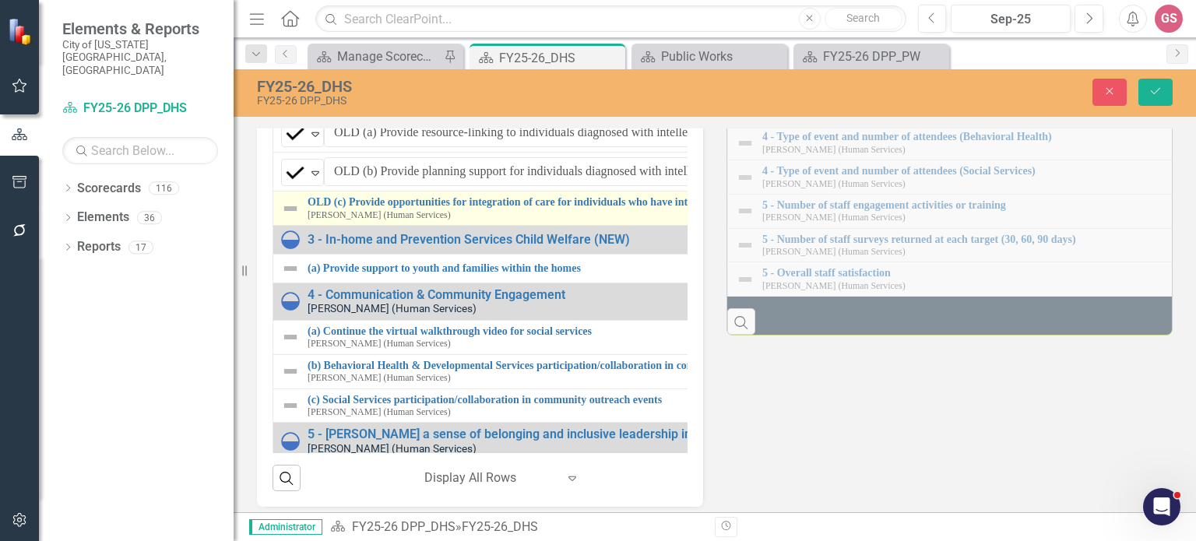
click at [297, 218] on img at bounding box center [290, 208] width 19 height 19
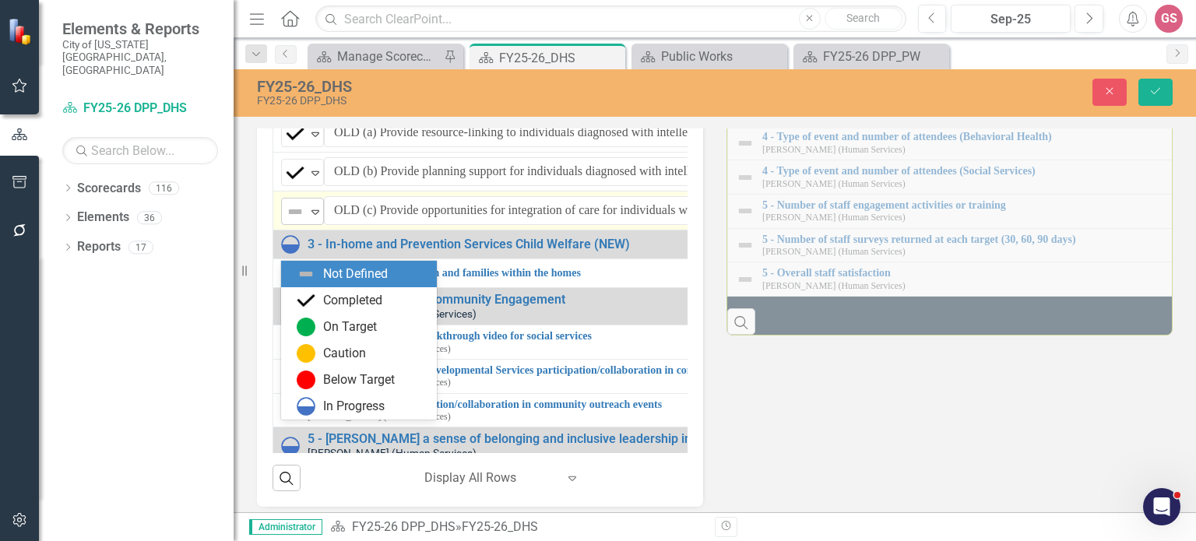
click at [314, 218] on icon "Expand" at bounding box center [315, 212] width 16 height 12
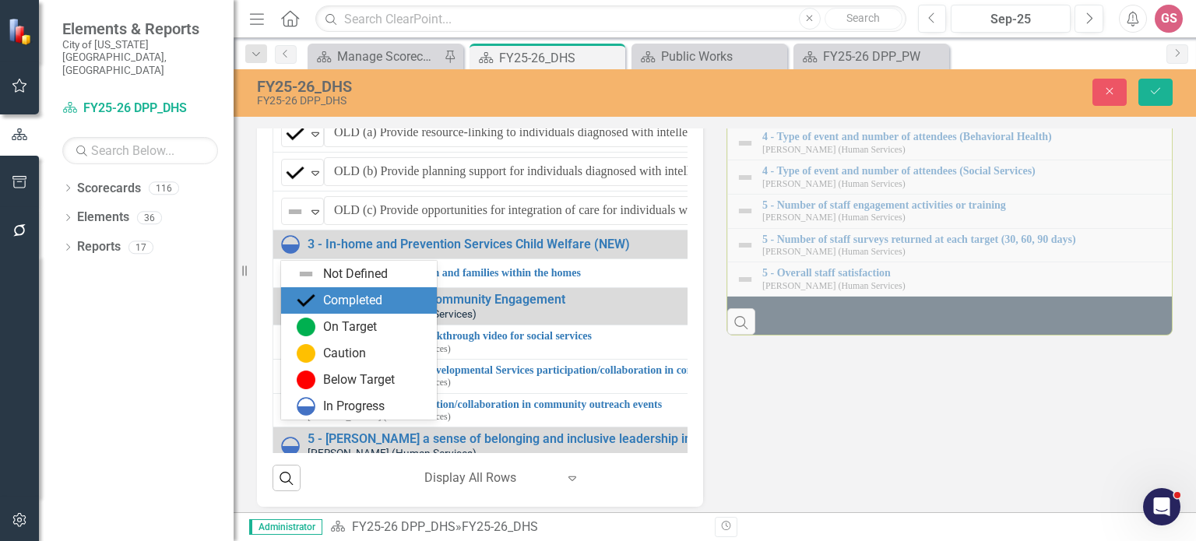
click at [352, 303] on div "Completed" at bounding box center [352, 301] width 59 height 18
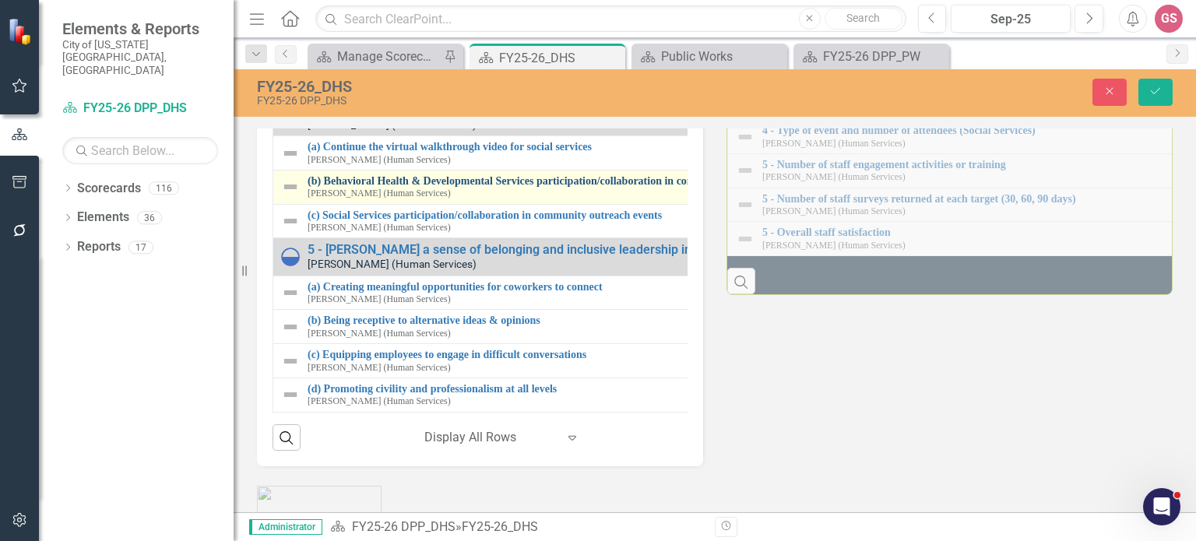
scroll to position [1790, 0]
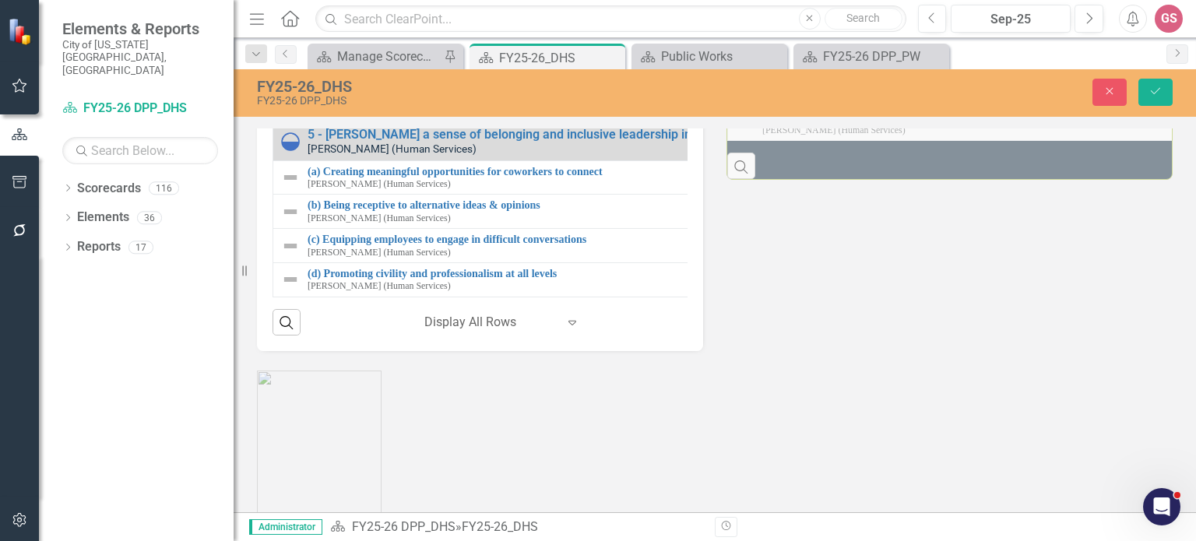
click at [291, 47] on img at bounding box center [290, 38] width 19 height 19
click at [302, 46] on img at bounding box center [295, 36] width 19 height 19
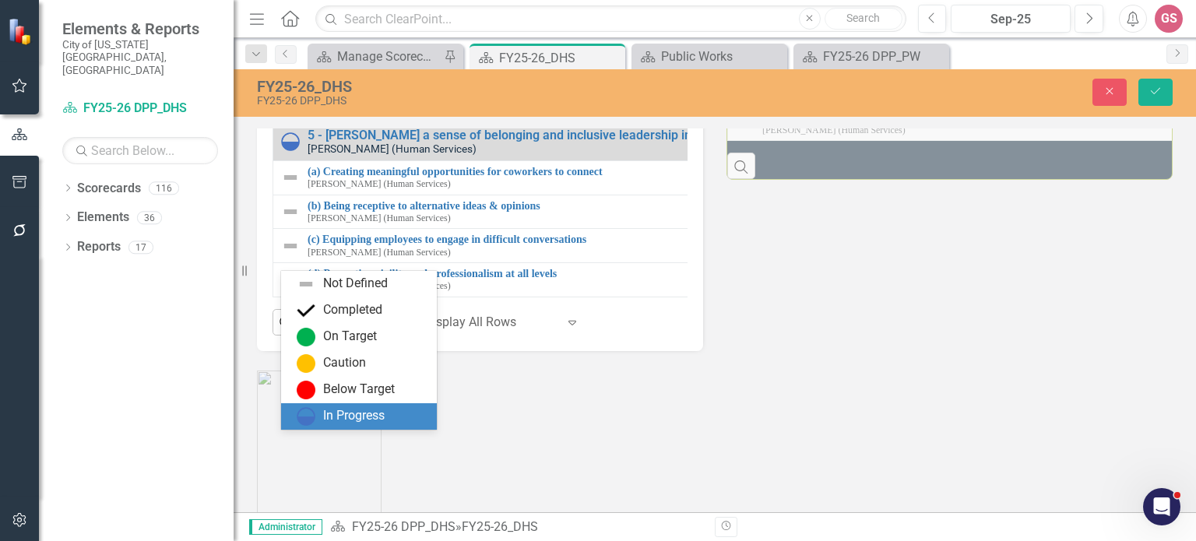
click at [342, 408] on div "In Progress" at bounding box center [353, 416] width 61 height 18
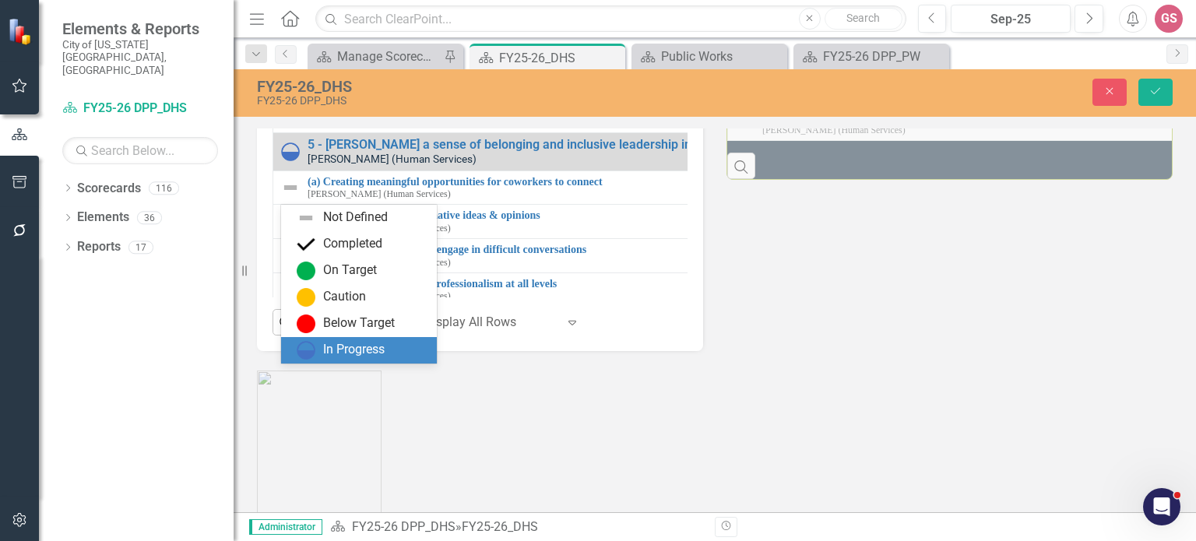
click at [350, 346] on div "In Progress" at bounding box center [353, 350] width 61 height 18
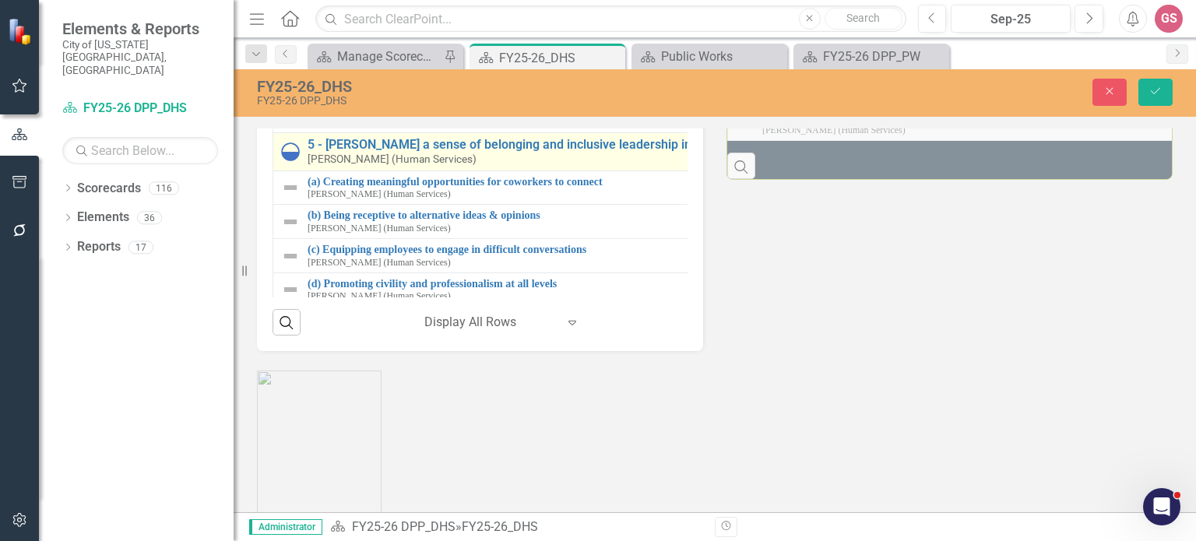
scroll to position [401, 0]
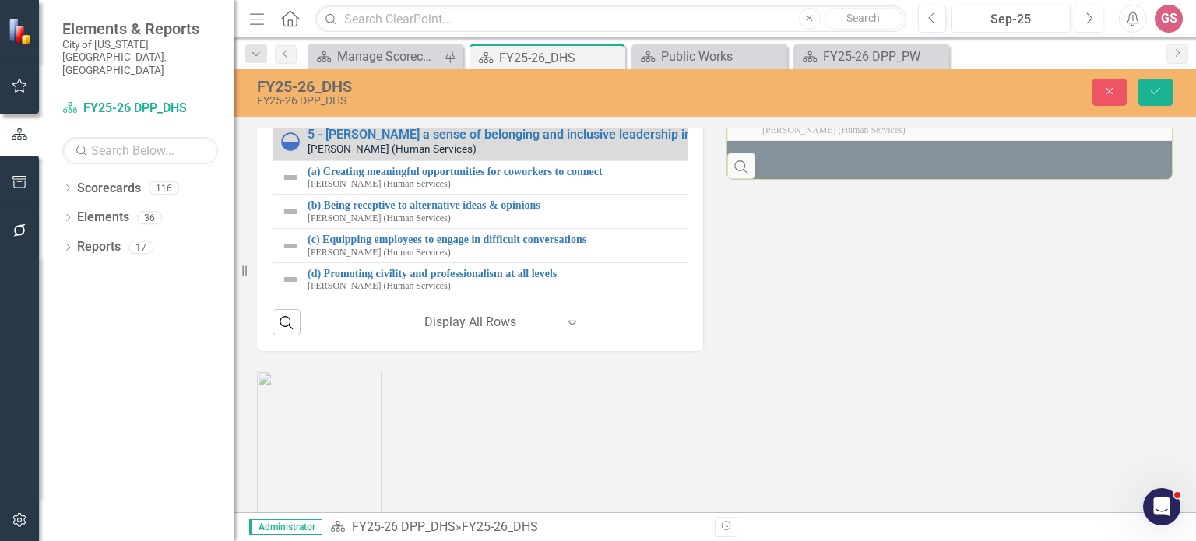
click at [285, 81] on img at bounding box center [290, 71] width 19 height 19
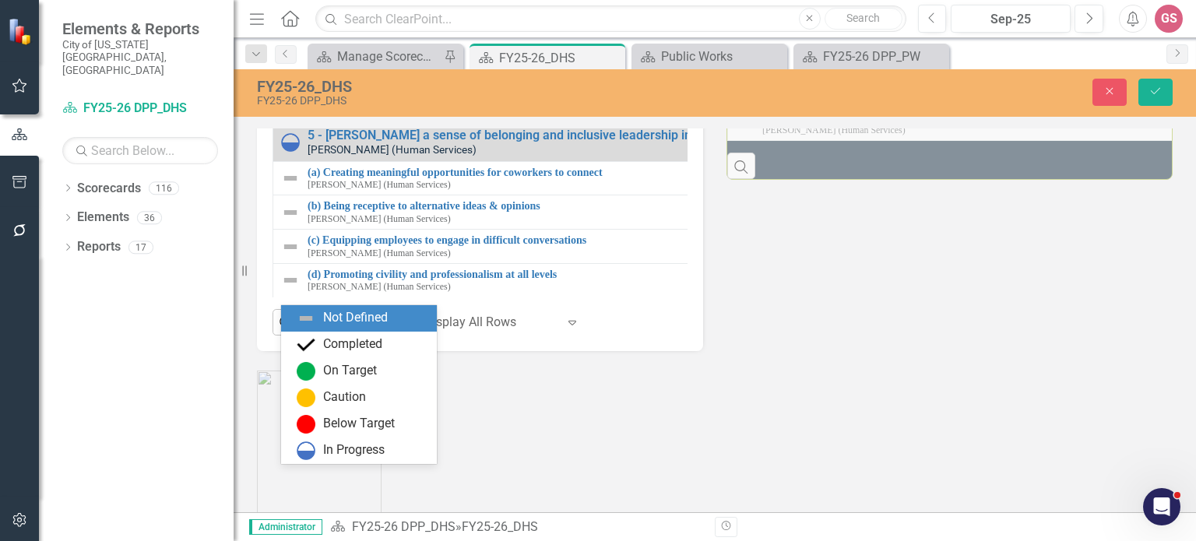
click at [295, 80] on img at bounding box center [295, 70] width 19 height 19
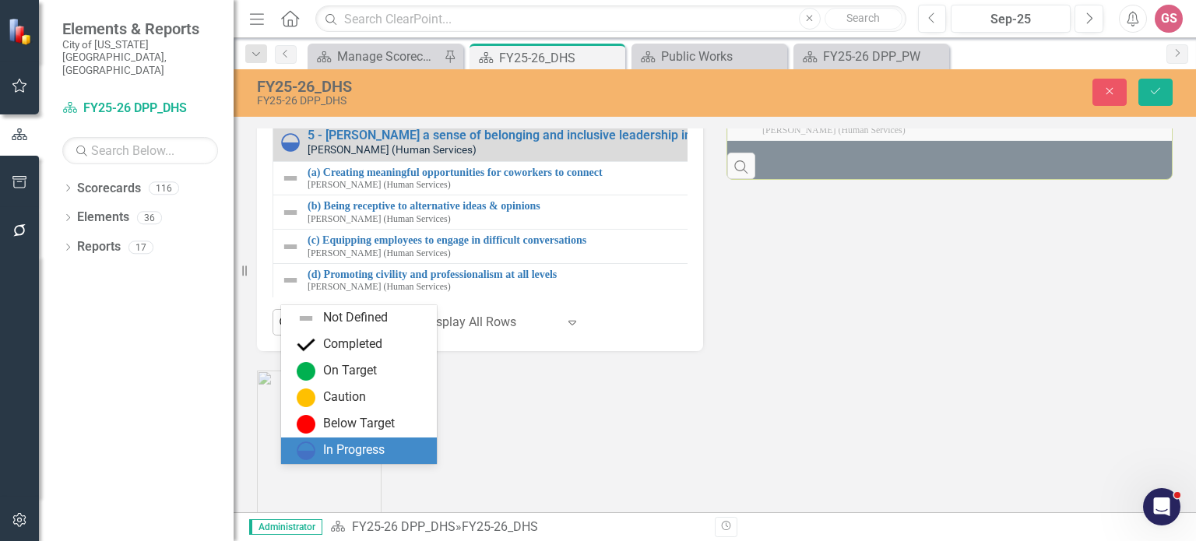
click at [339, 448] on div "In Progress" at bounding box center [353, 450] width 61 height 18
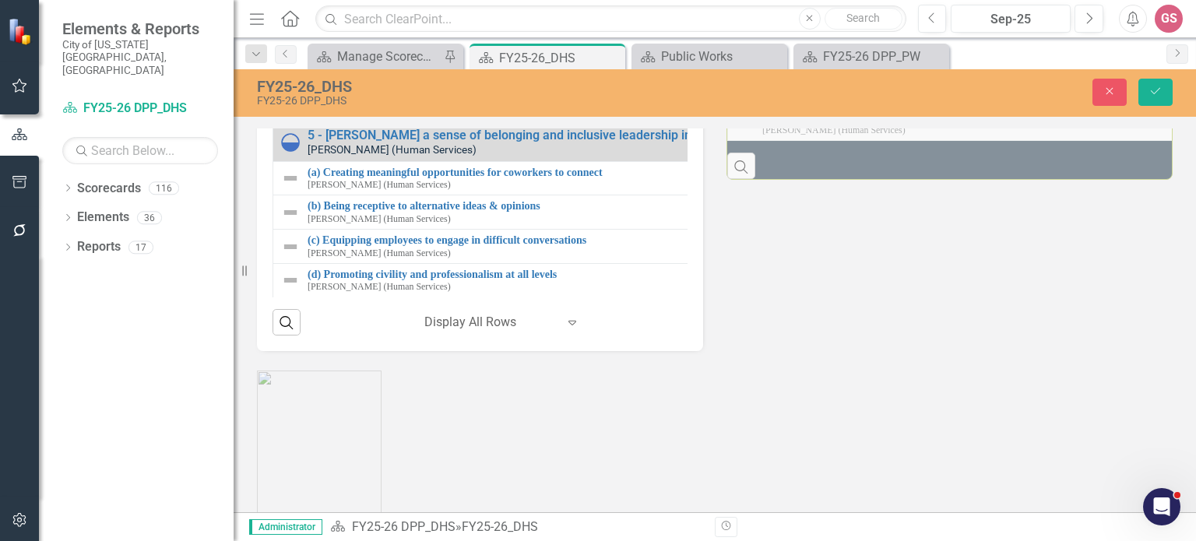
click at [300, 119] on div "(c) Social Services participation/collaboration in community outreach events [P…" at bounding box center [738, 107] width 915 height 24
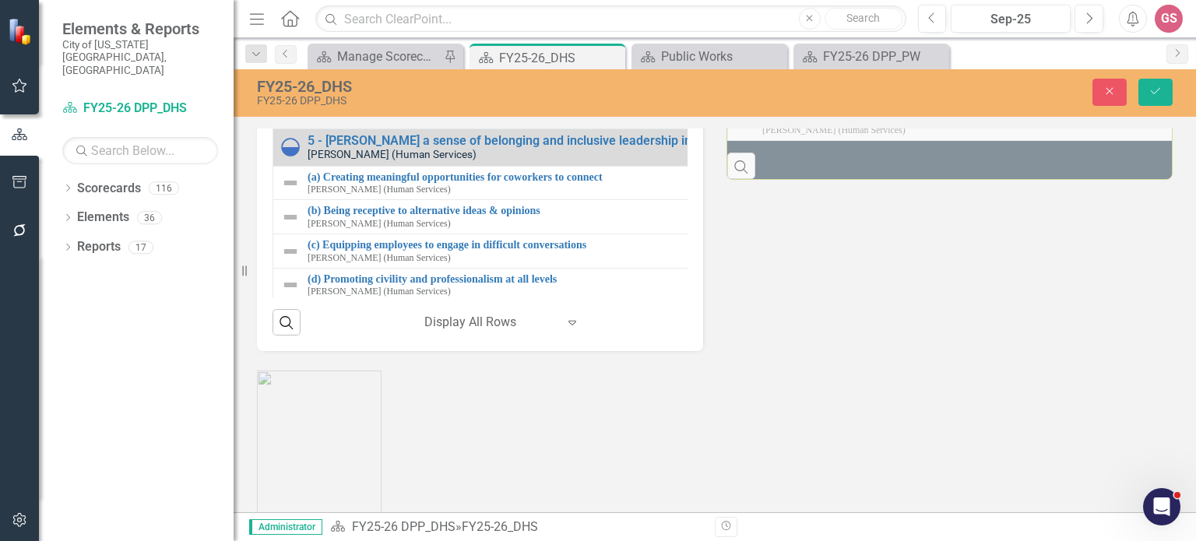
click at [305, 119] on div "Not Defined" at bounding box center [296, 109] width 20 height 19
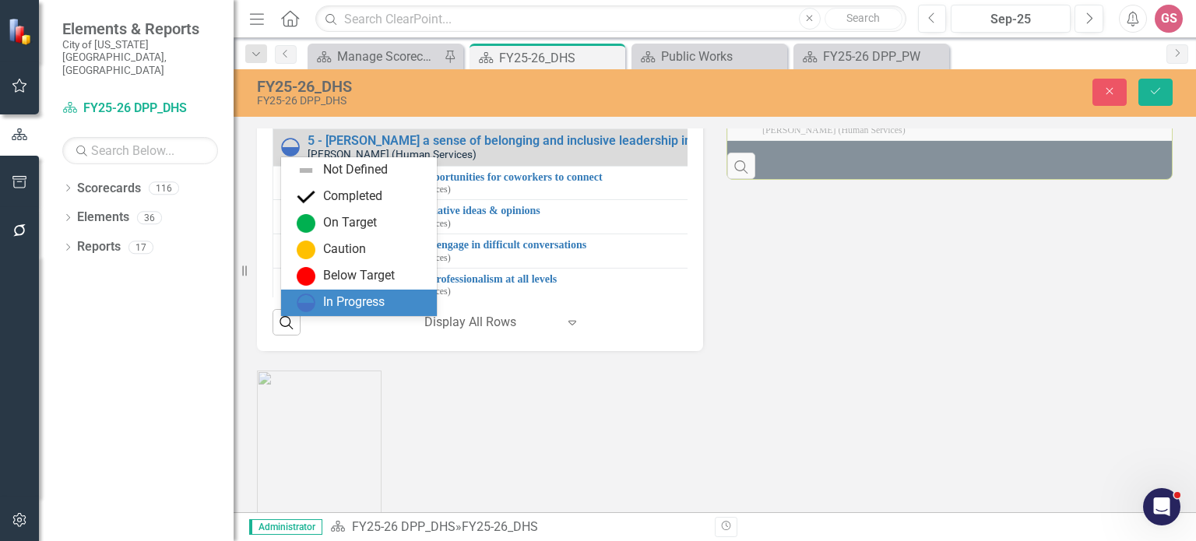
click at [333, 308] on div "In Progress" at bounding box center [353, 302] width 61 height 18
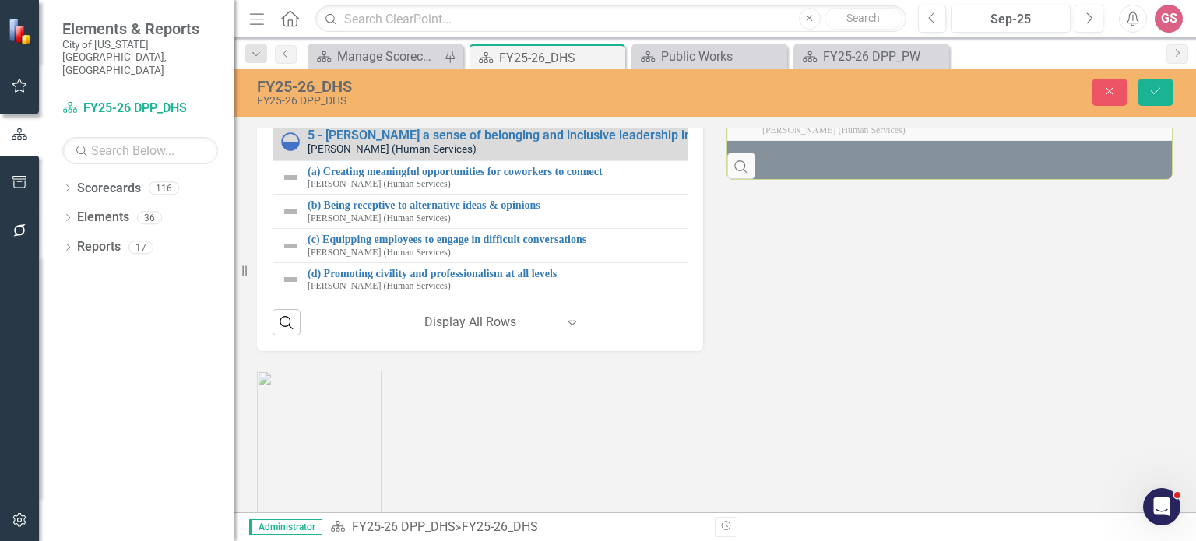
scroll to position [409, 0]
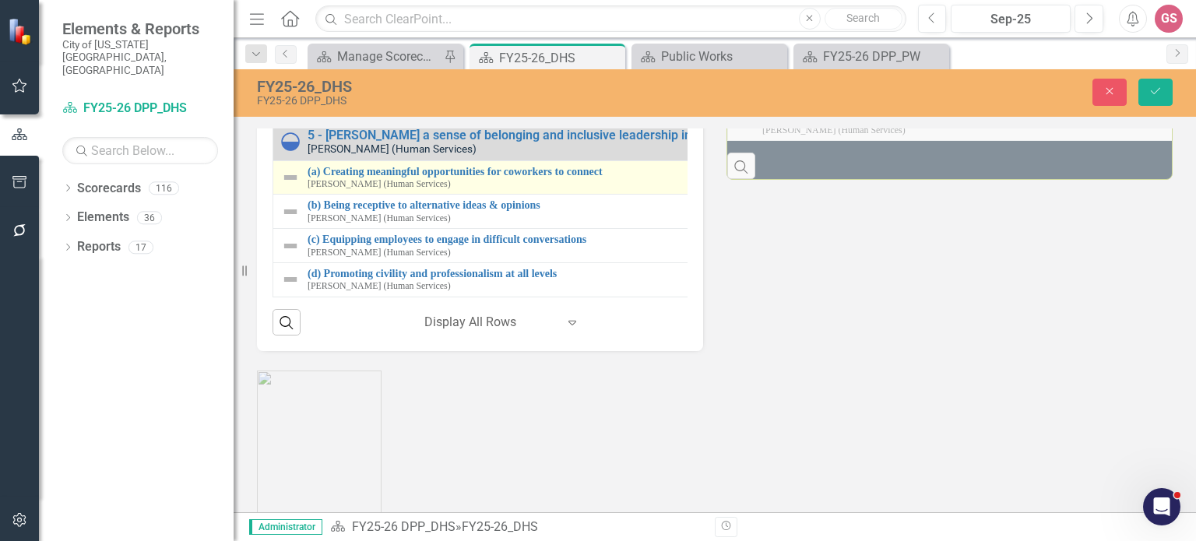
click at [294, 187] on img at bounding box center [290, 177] width 19 height 19
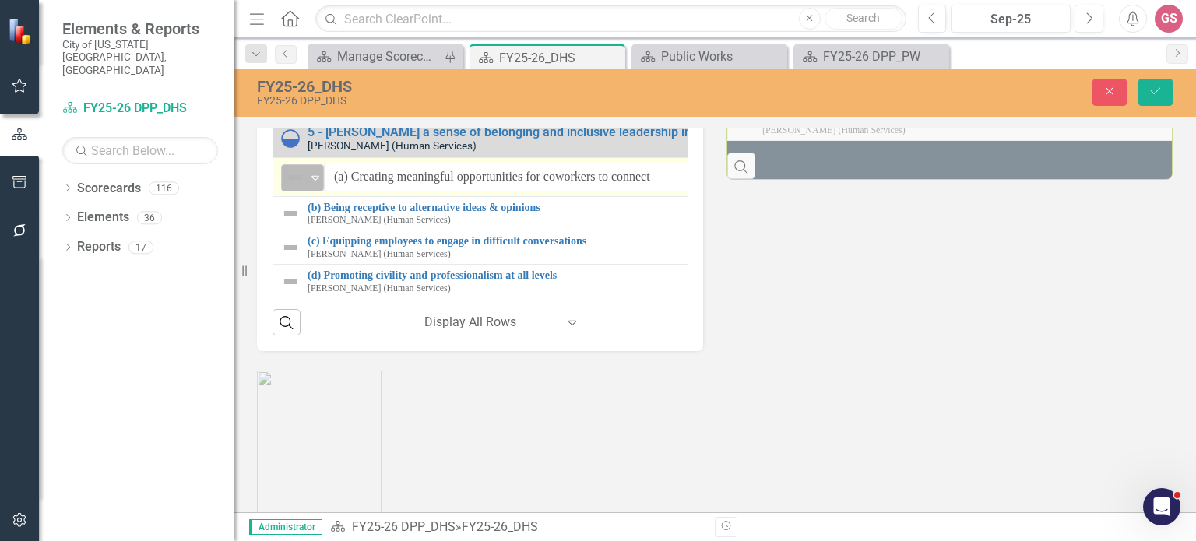
click at [305, 188] on div "Not Defined" at bounding box center [295, 178] width 23 height 22
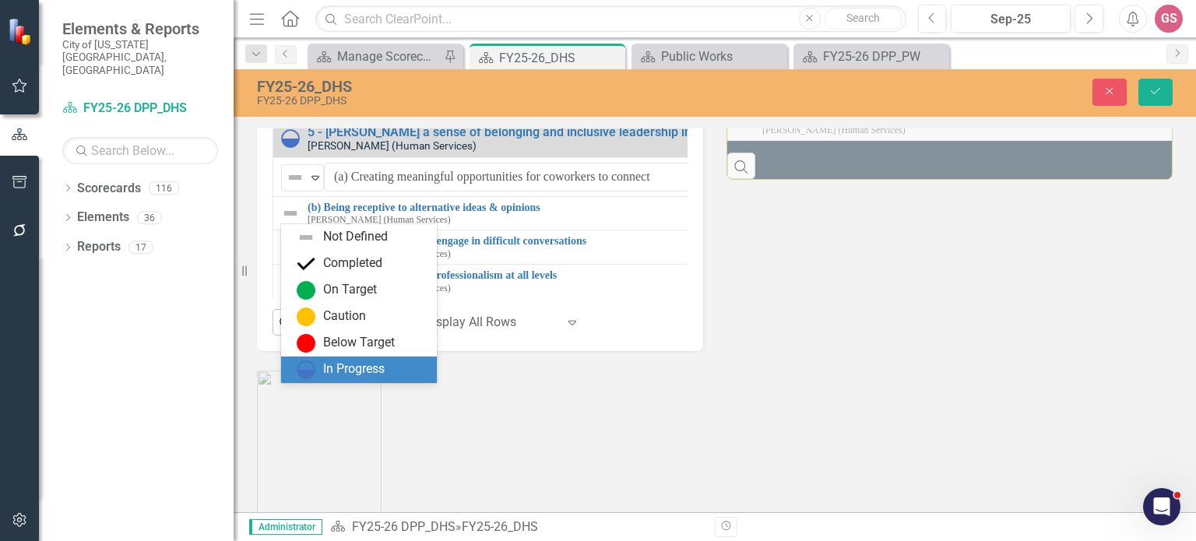
click at [323, 371] on div "In Progress" at bounding box center [353, 369] width 61 height 18
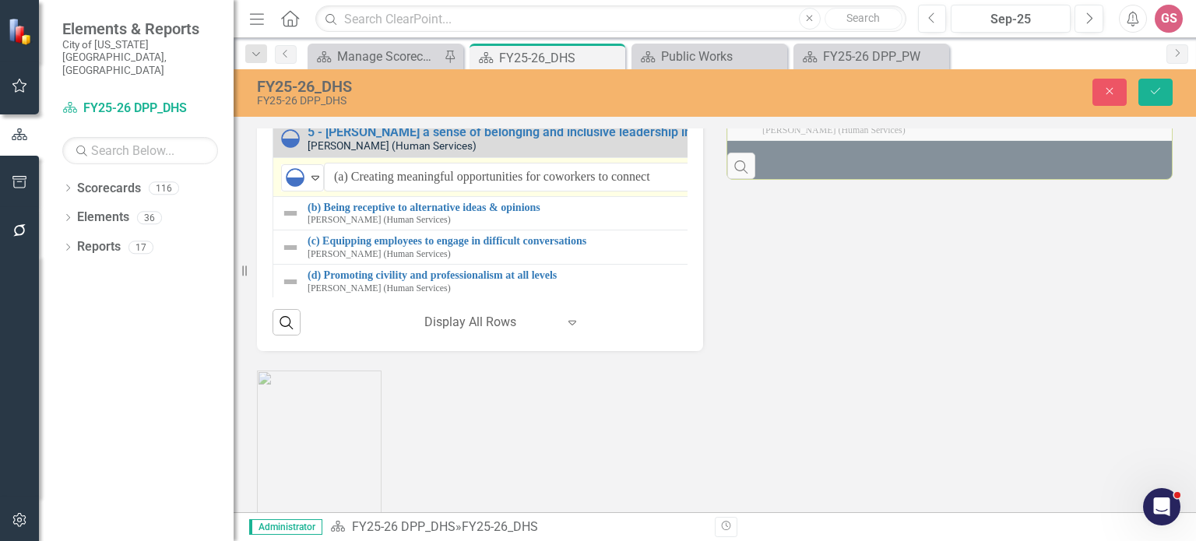
scroll to position [414, 0]
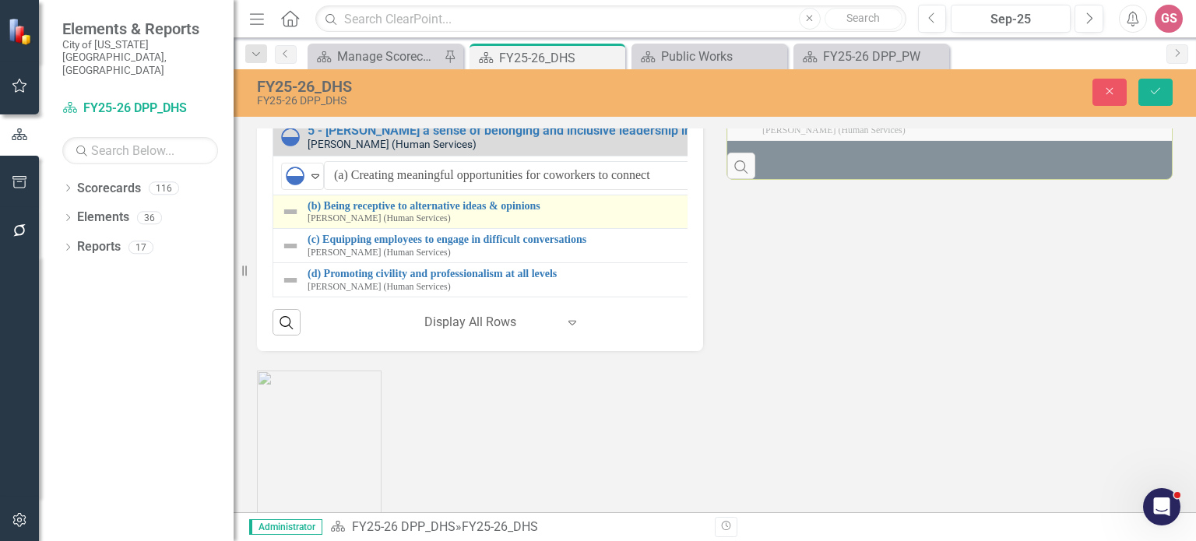
click at [288, 221] on img at bounding box center [290, 211] width 19 height 19
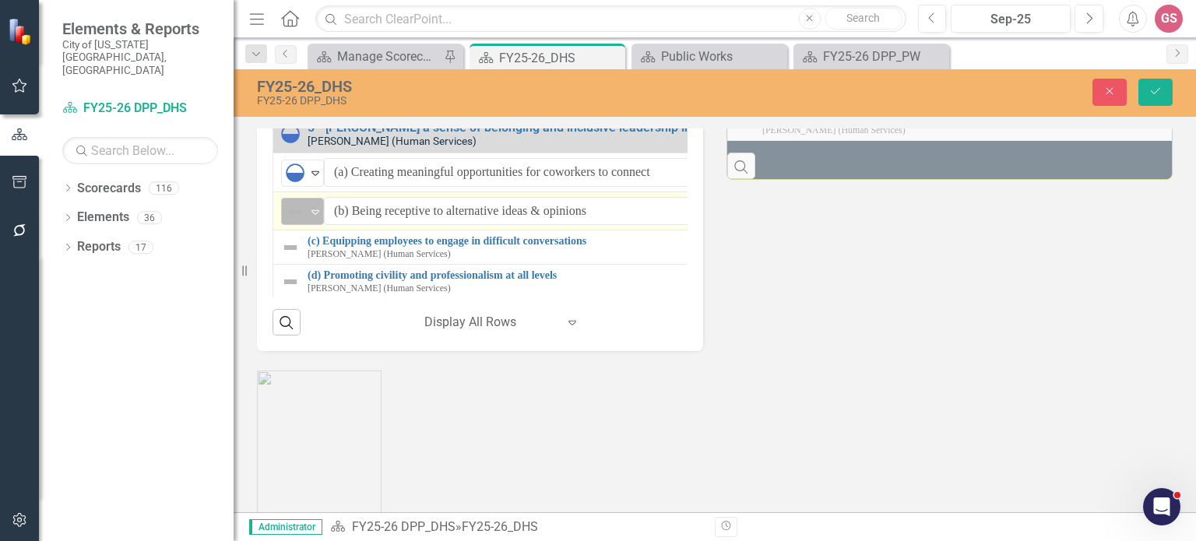
click at [314, 218] on icon "Expand" at bounding box center [315, 212] width 16 height 12
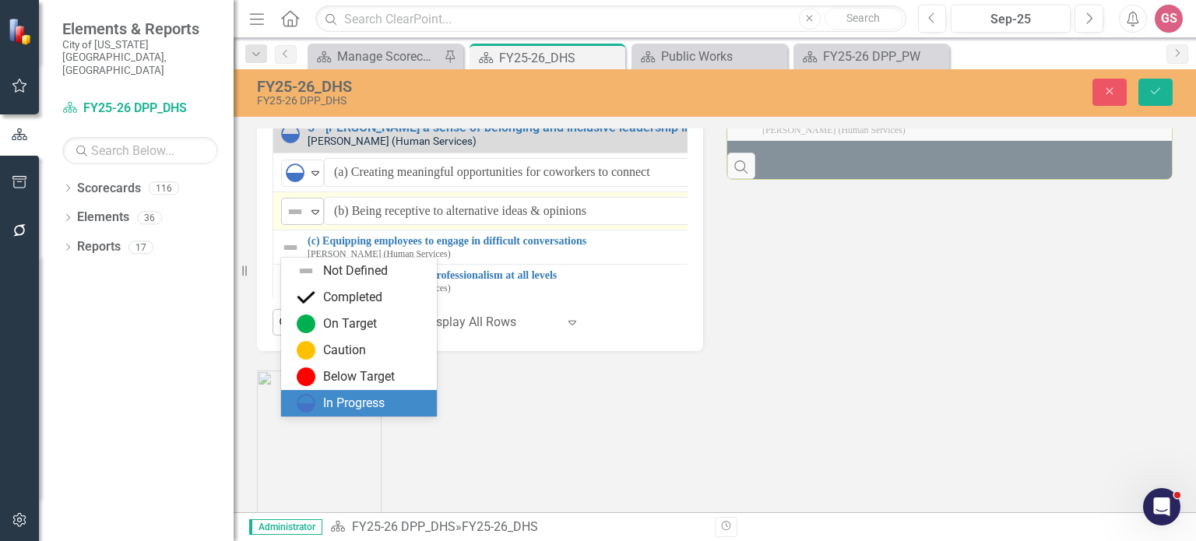
click at [325, 401] on div "In Progress" at bounding box center [353, 404] width 61 height 18
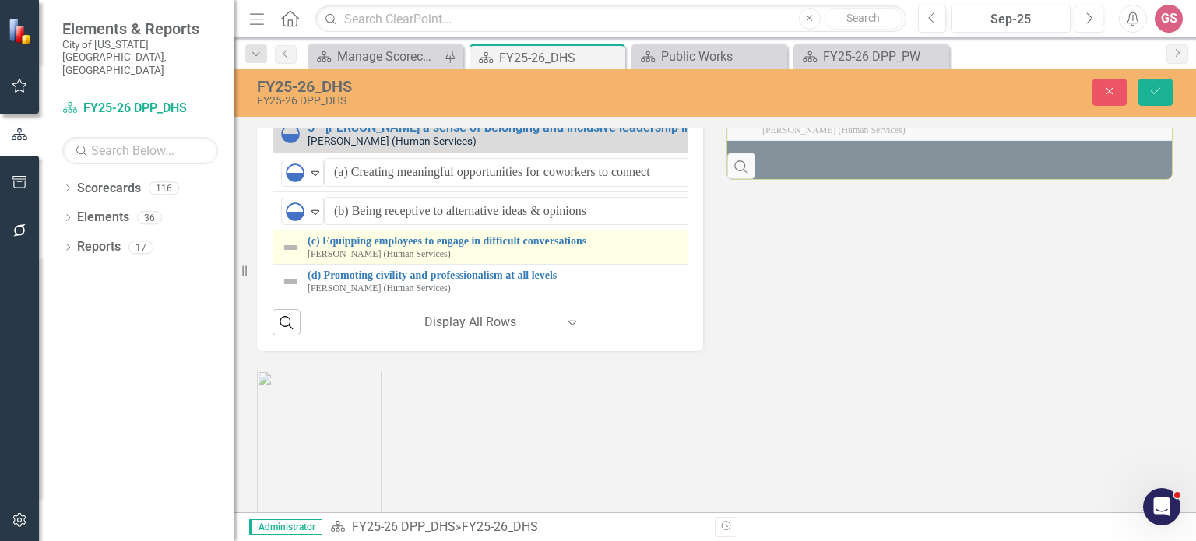
click at [296, 257] on img at bounding box center [290, 247] width 19 height 19
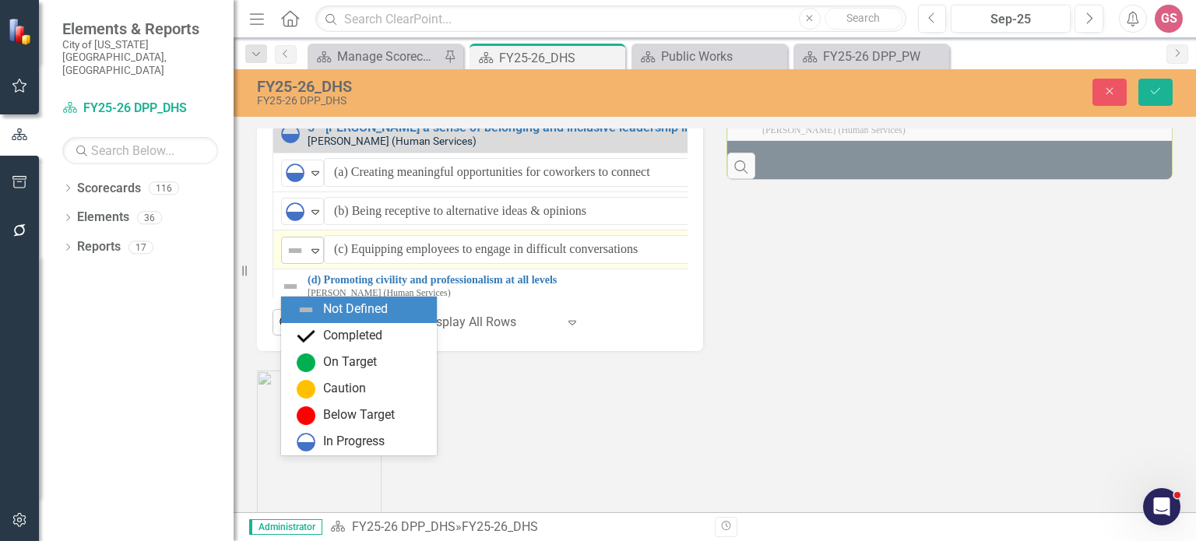
click at [299, 260] on img at bounding box center [295, 250] width 19 height 19
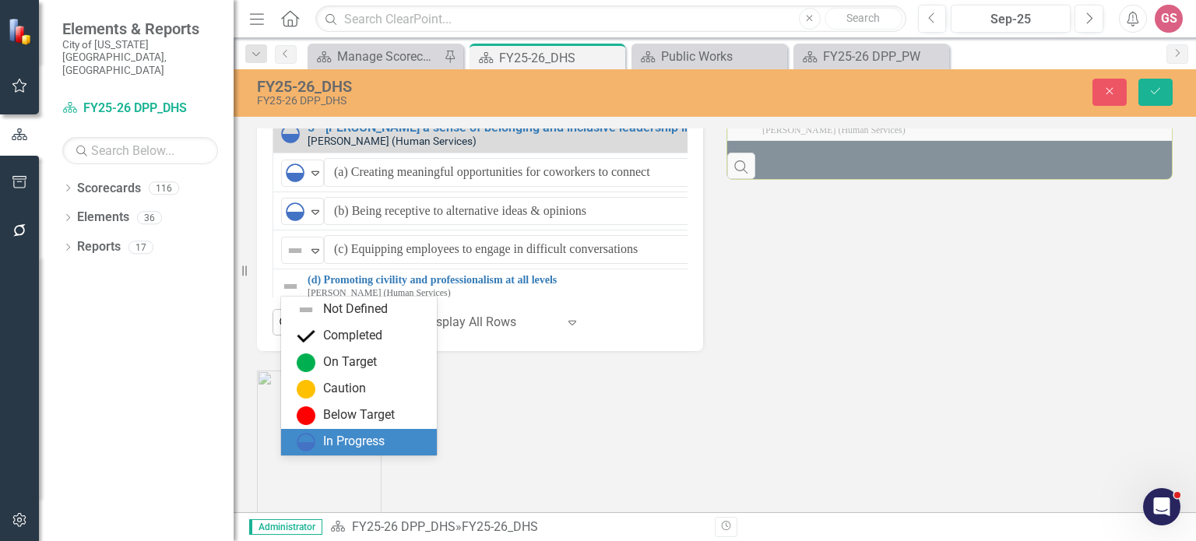
click at [318, 447] on div "In Progress" at bounding box center [362, 442] width 131 height 19
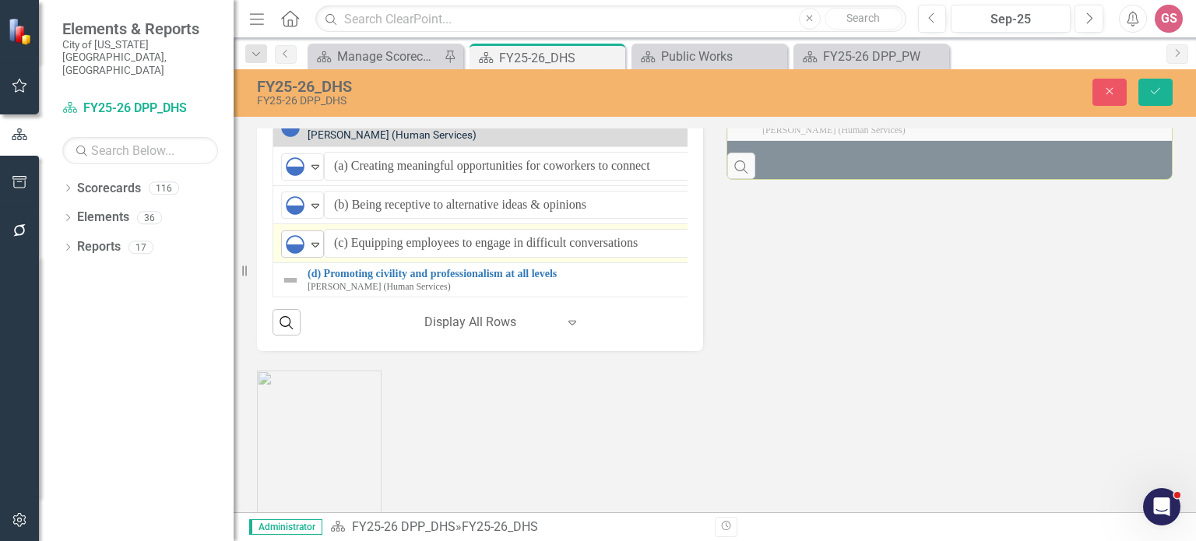
scroll to position [423, 0]
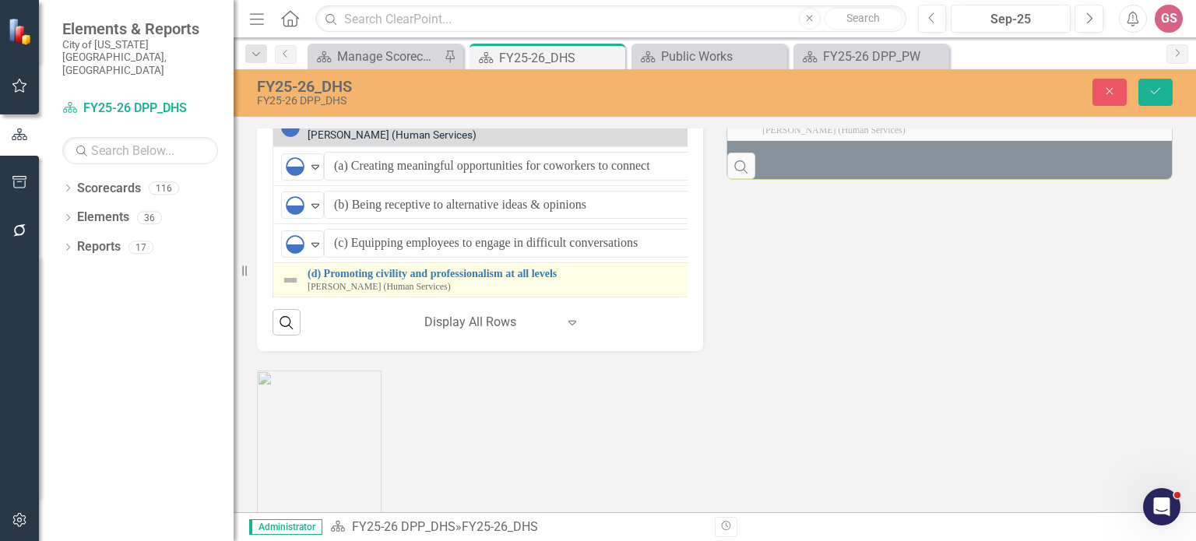
click at [295, 290] on img at bounding box center [290, 280] width 19 height 19
click at [296, 290] on img at bounding box center [290, 280] width 19 height 19
click at [293, 290] on img at bounding box center [290, 280] width 19 height 19
click at [295, 290] on img at bounding box center [290, 280] width 19 height 19
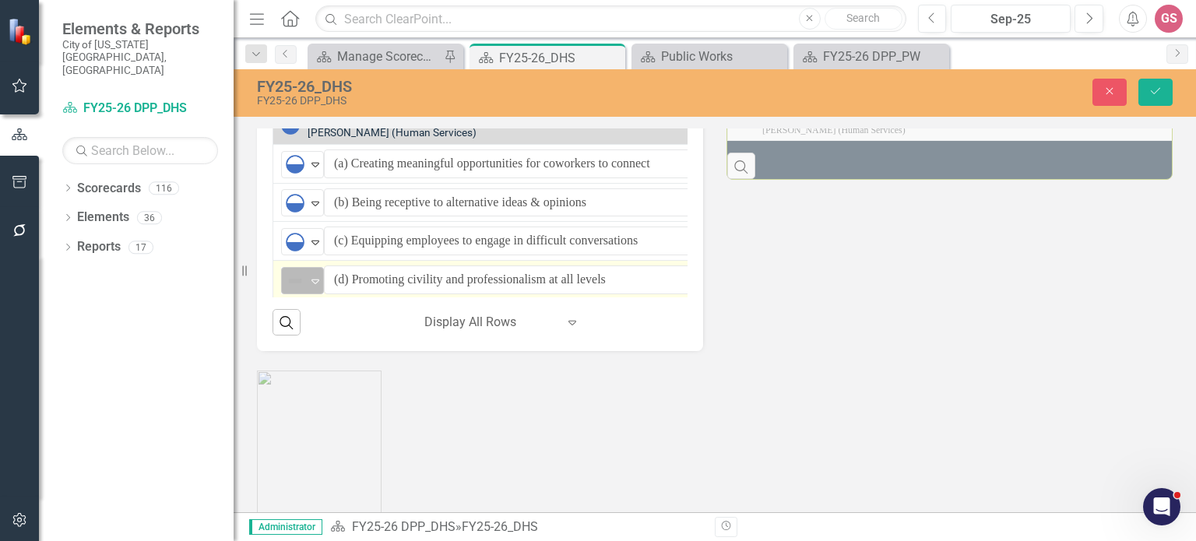
click at [305, 290] on div "Not Defined" at bounding box center [296, 281] width 20 height 19
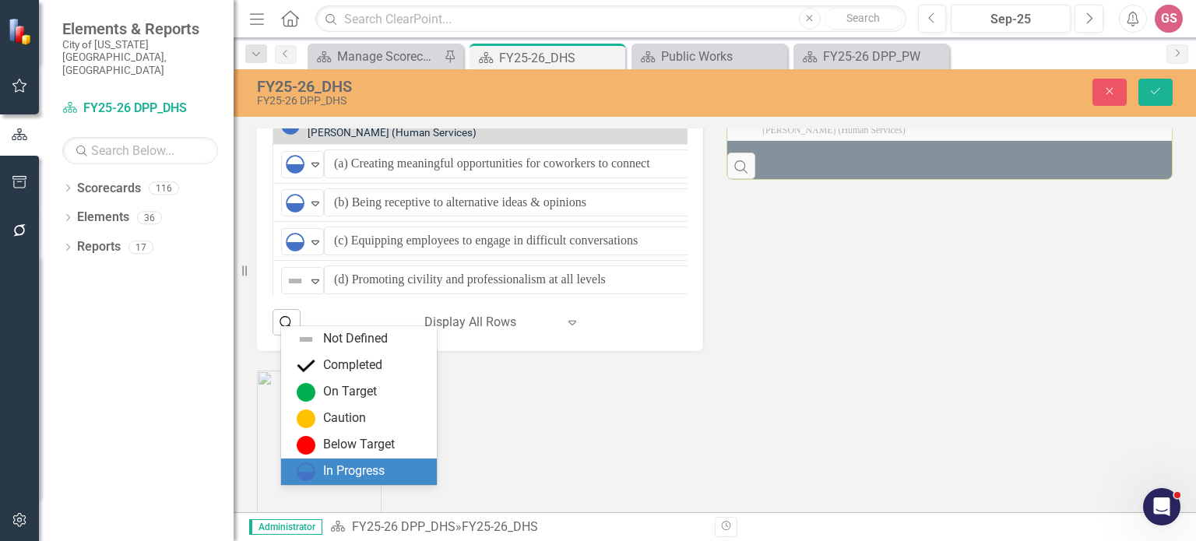
click at [314, 471] on div "In Progress" at bounding box center [362, 471] width 131 height 19
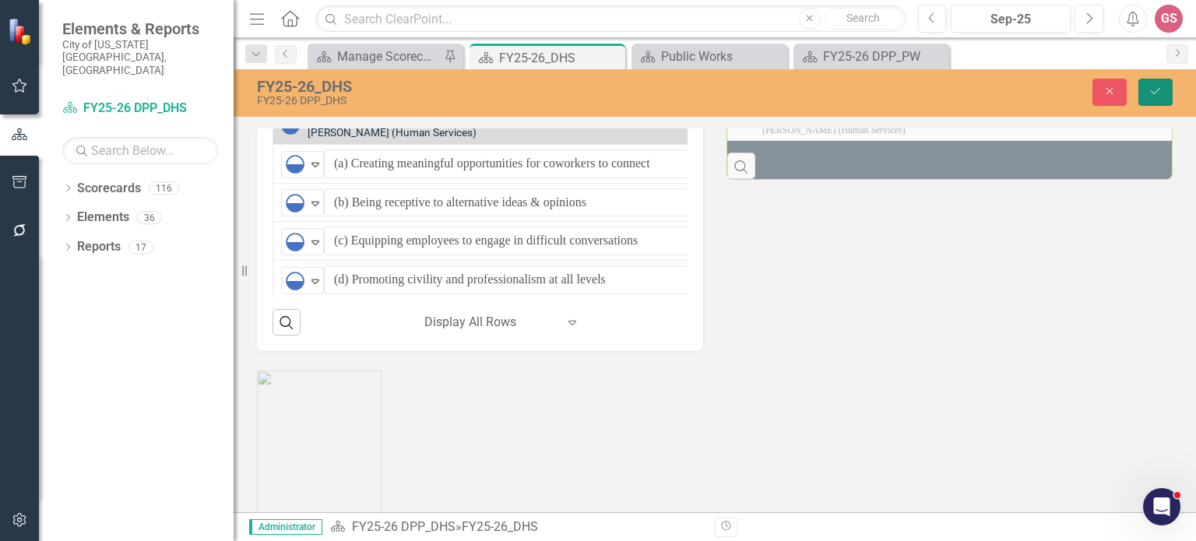
click at [1164, 85] on button "Save" at bounding box center [1155, 92] width 34 height 27
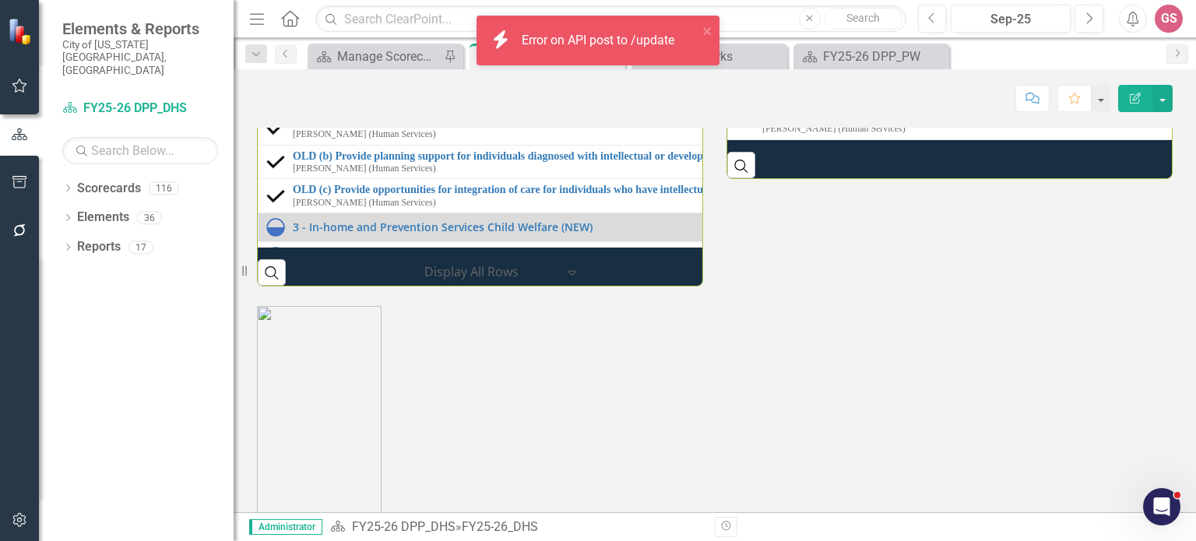
scroll to position [1635, 0]
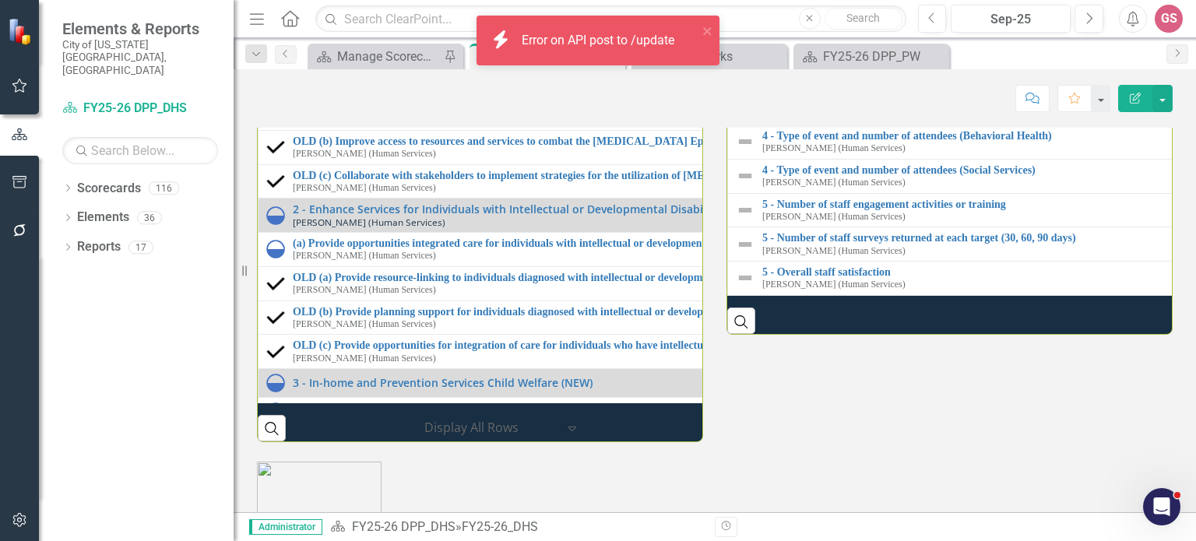
click at [736, 54] on img at bounding box center [745, 45] width 19 height 19
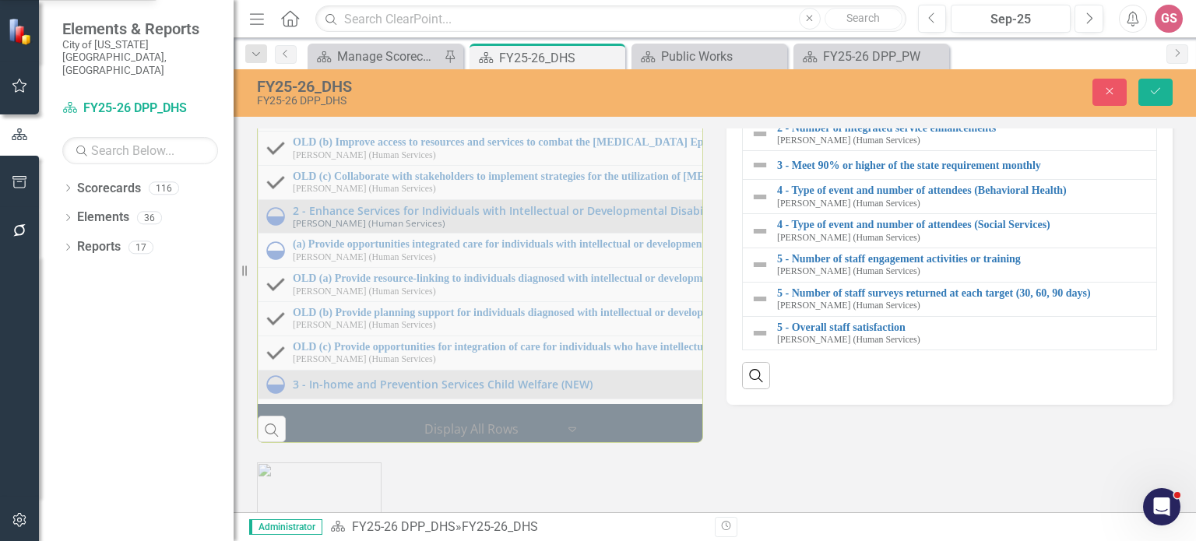
click at [784, 104] on icon "Expand" at bounding box center [785, 98] width 16 height 12
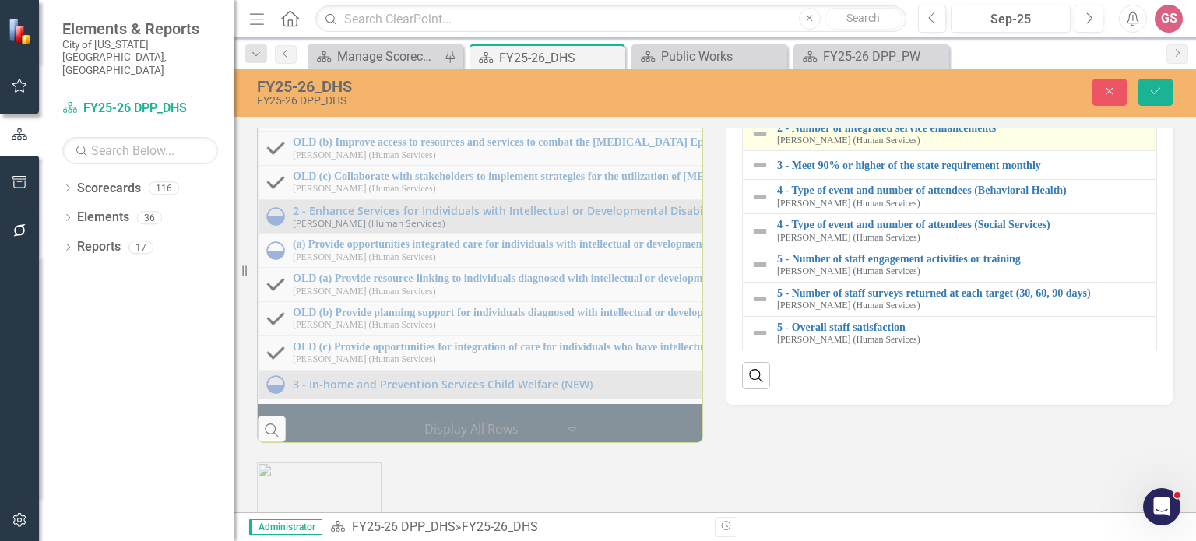
click at [751, 143] on img at bounding box center [759, 134] width 19 height 19
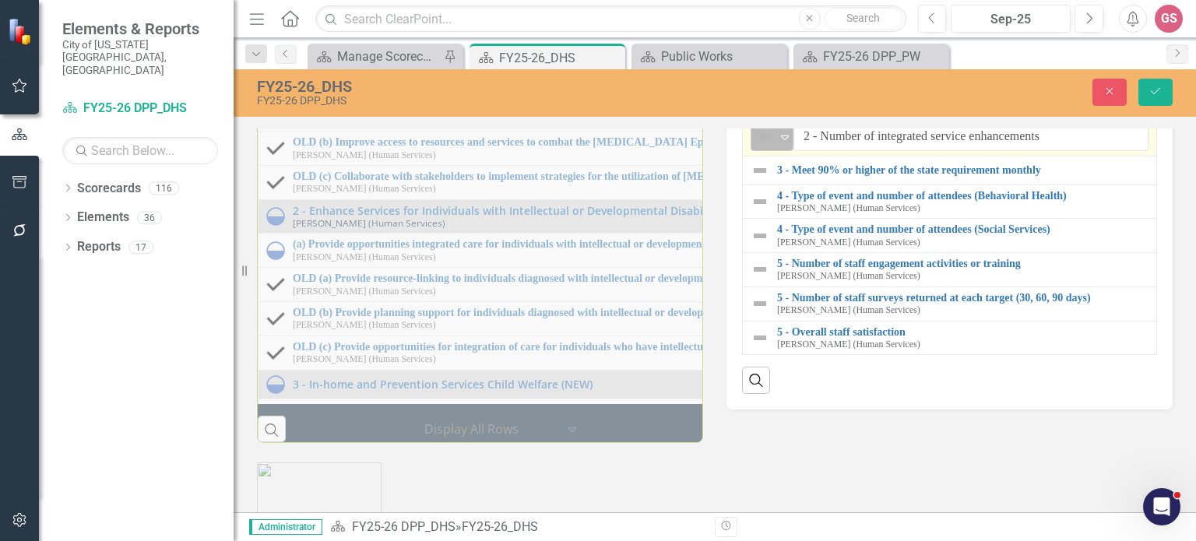
click at [777, 143] on icon "Expand" at bounding box center [785, 137] width 16 height 12
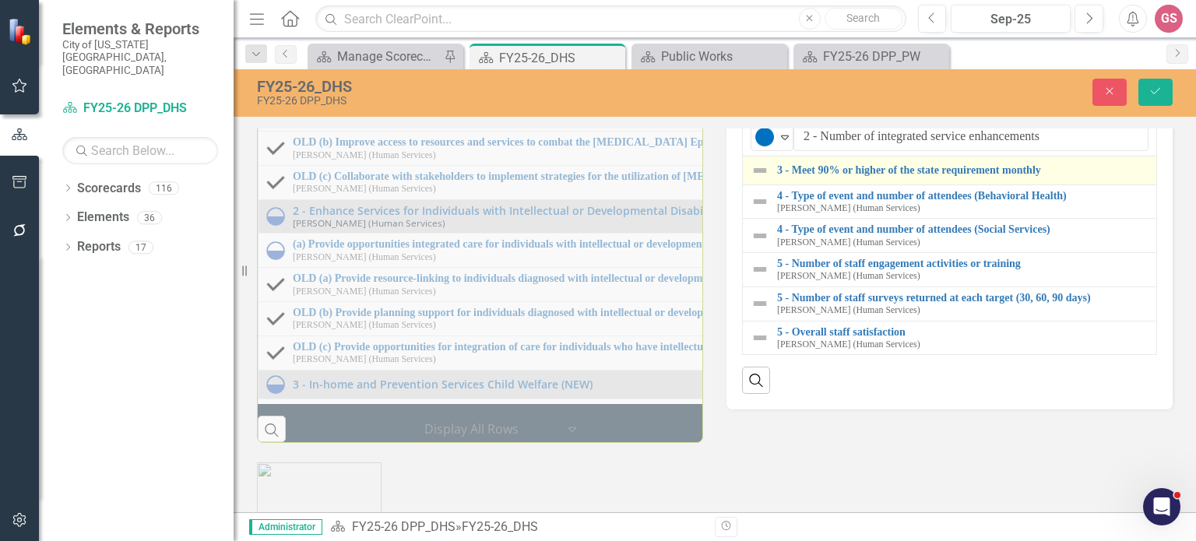
click at [761, 180] on img at bounding box center [759, 170] width 19 height 19
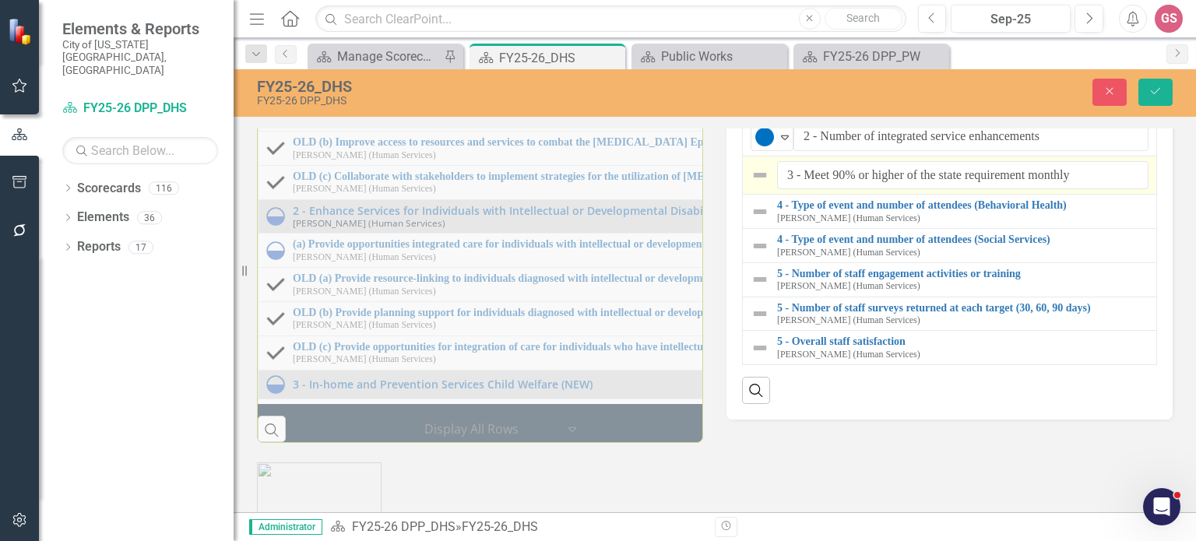
click at [750, 184] on img at bounding box center [759, 175] width 19 height 19
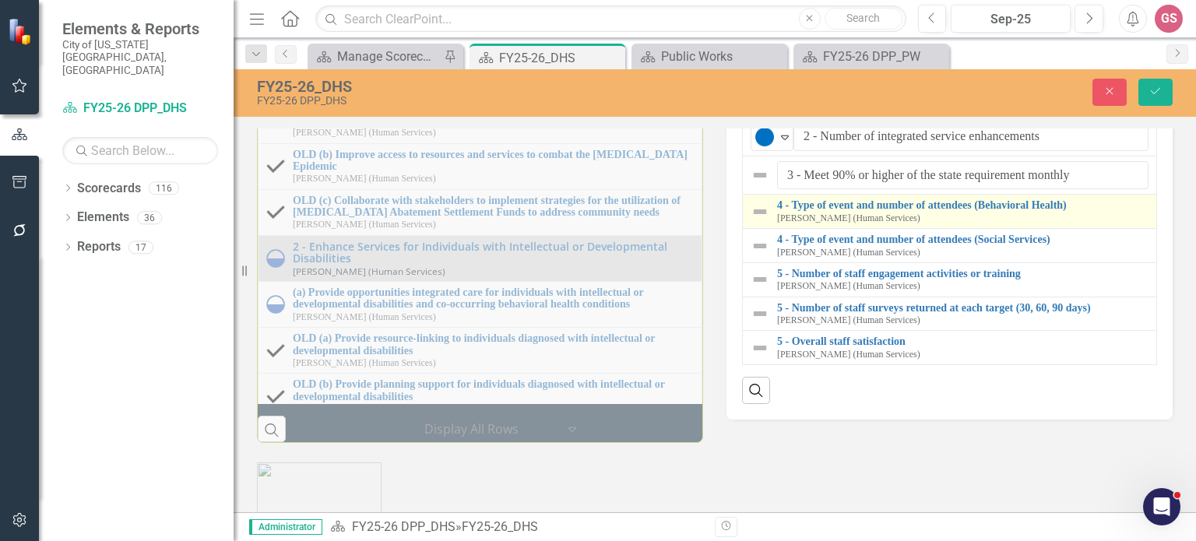
click at [754, 221] on img at bounding box center [759, 211] width 19 height 19
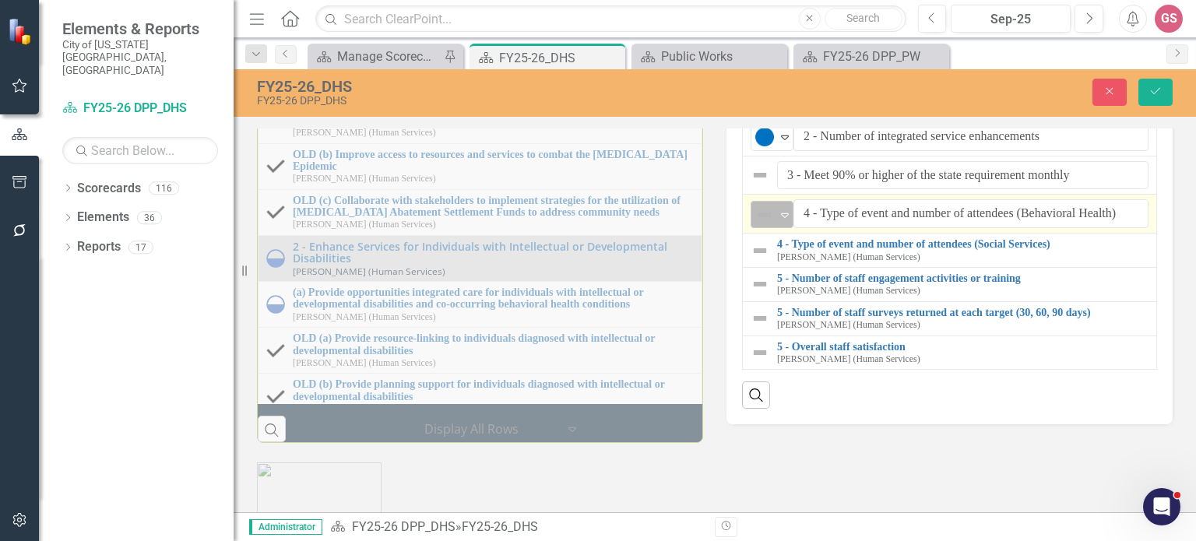
scroll to position [1790, 0]
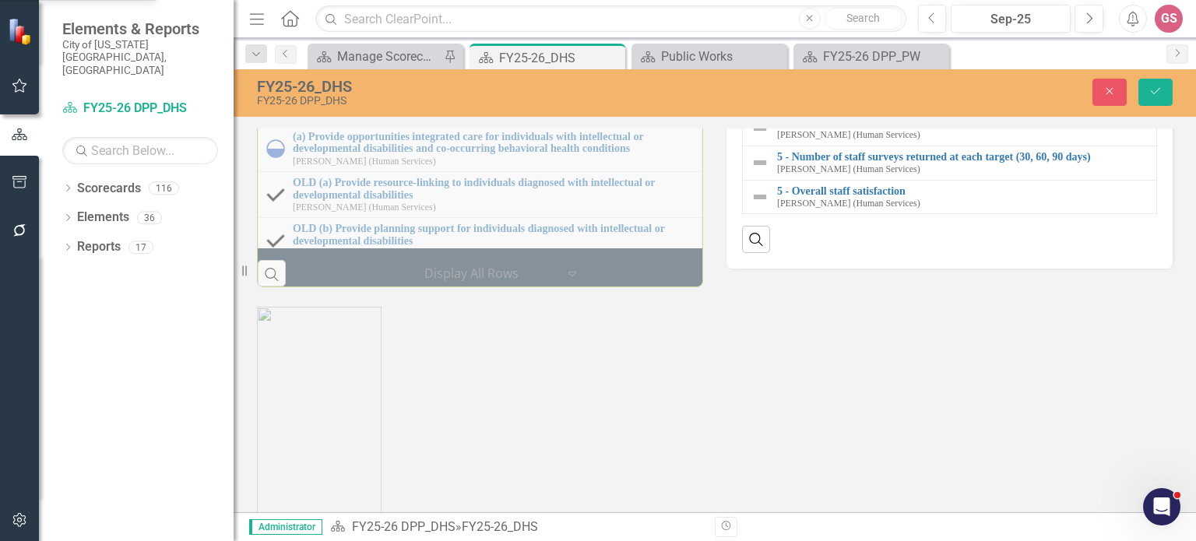
click at [778, 65] on icon "Expand" at bounding box center [785, 59] width 16 height 12
click at [757, 104] on img at bounding box center [759, 95] width 19 height 19
click at [768, 107] on div "Not Defined" at bounding box center [765, 98] width 20 height 19
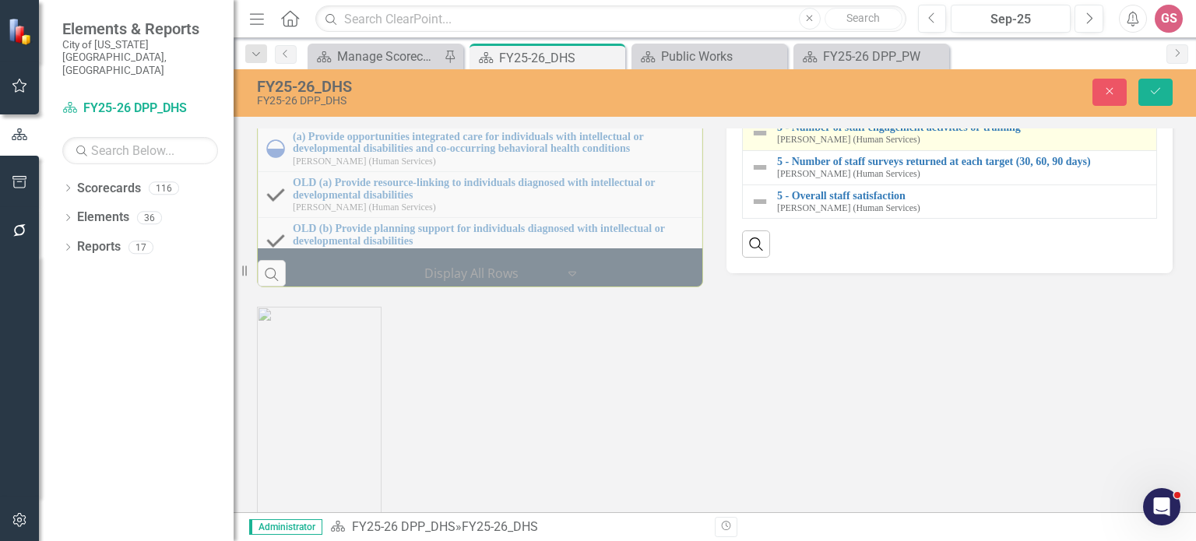
click at [751, 142] on img at bounding box center [759, 133] width 19 height 19
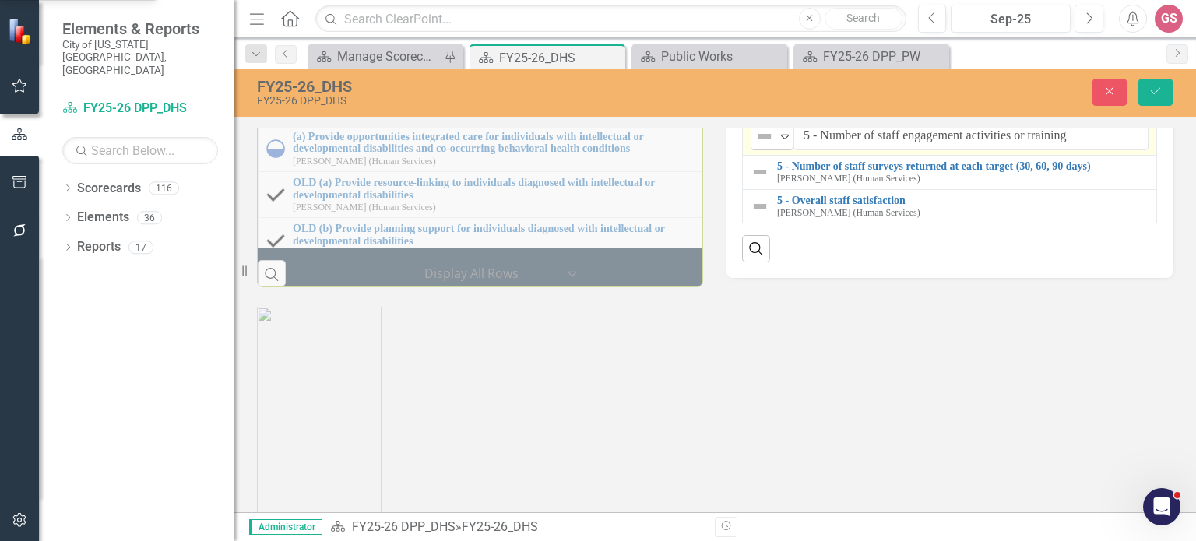
click at [768, 146] on div "Not Defined" at bounding box center [765, 136] width 20 height 19
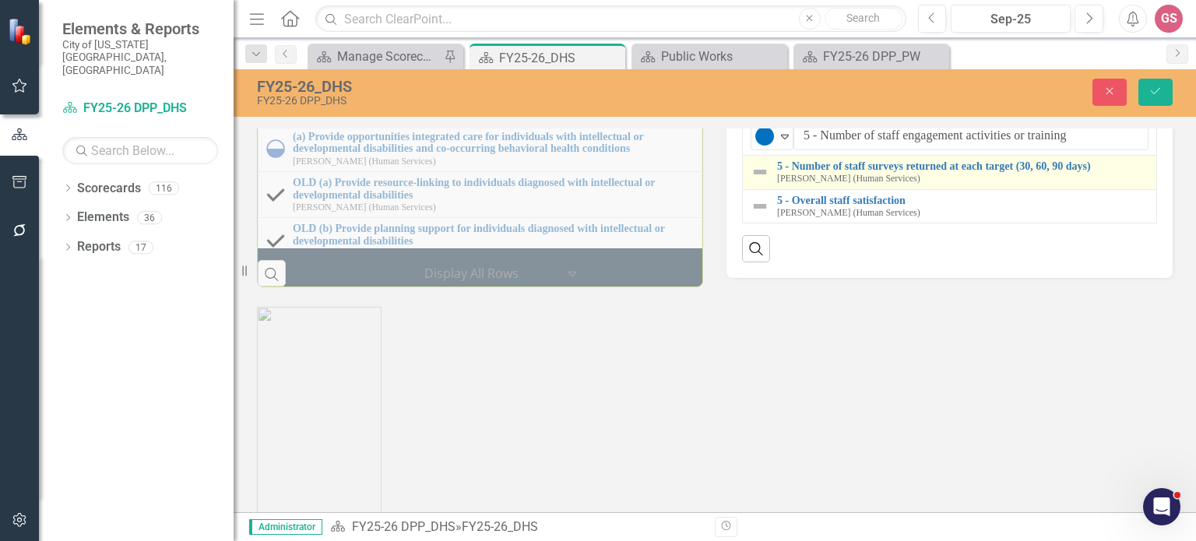
click at [757, 181] on img at bounding box center [759, 172] width 19 height 19
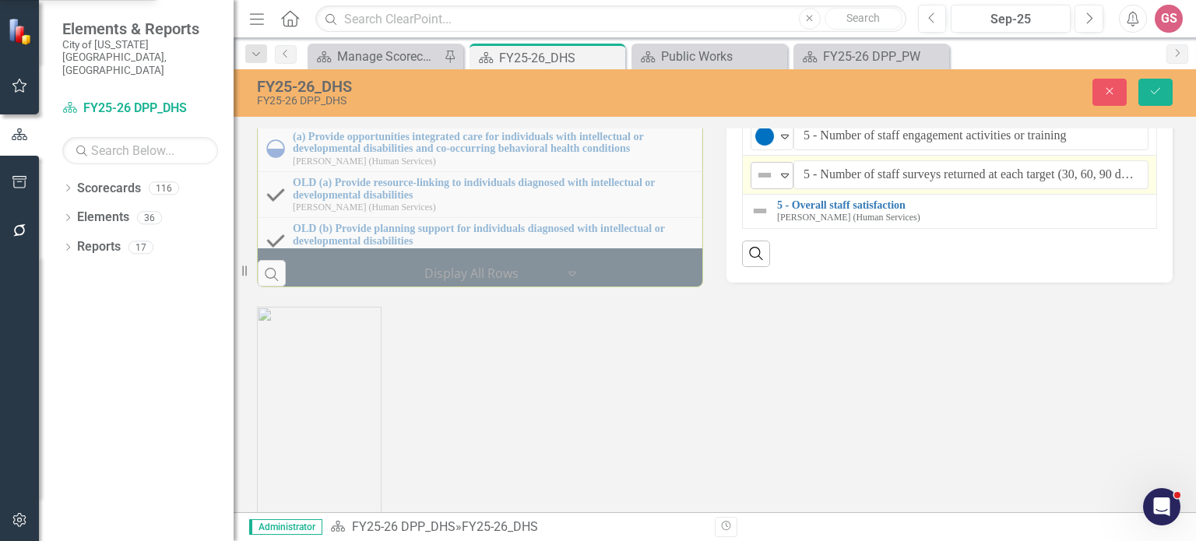
click at [777, 181] on icon "Expand" at bounding box center [785, 175] width 16 height 12
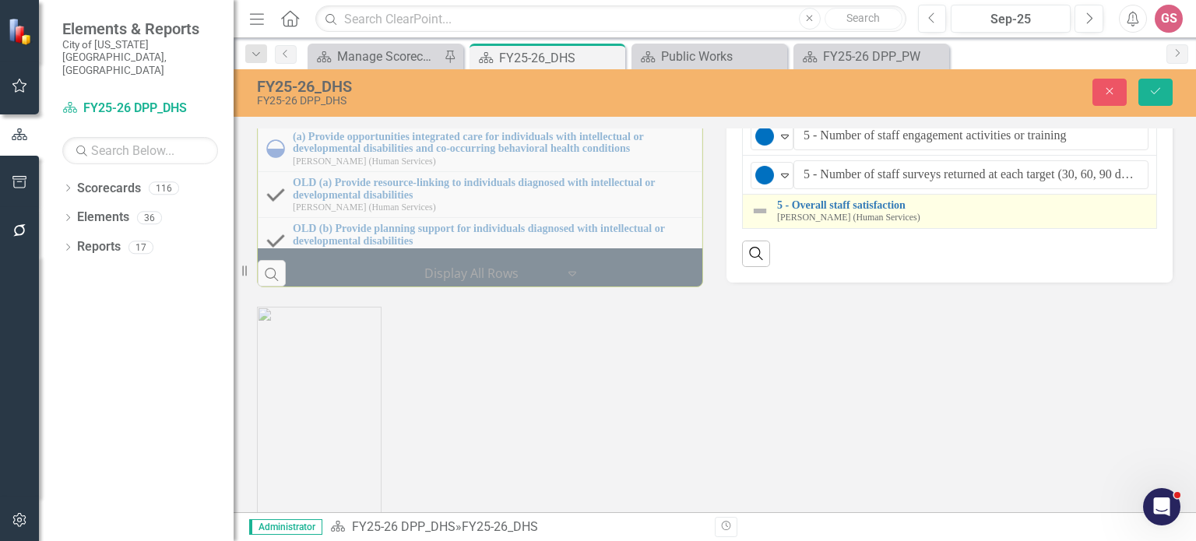
click at [766, 223] on div "5 - Overall staff satisfaction [PERSON_NAME] (Human Services)" at bounding box center [949, 211] width 398 height 24
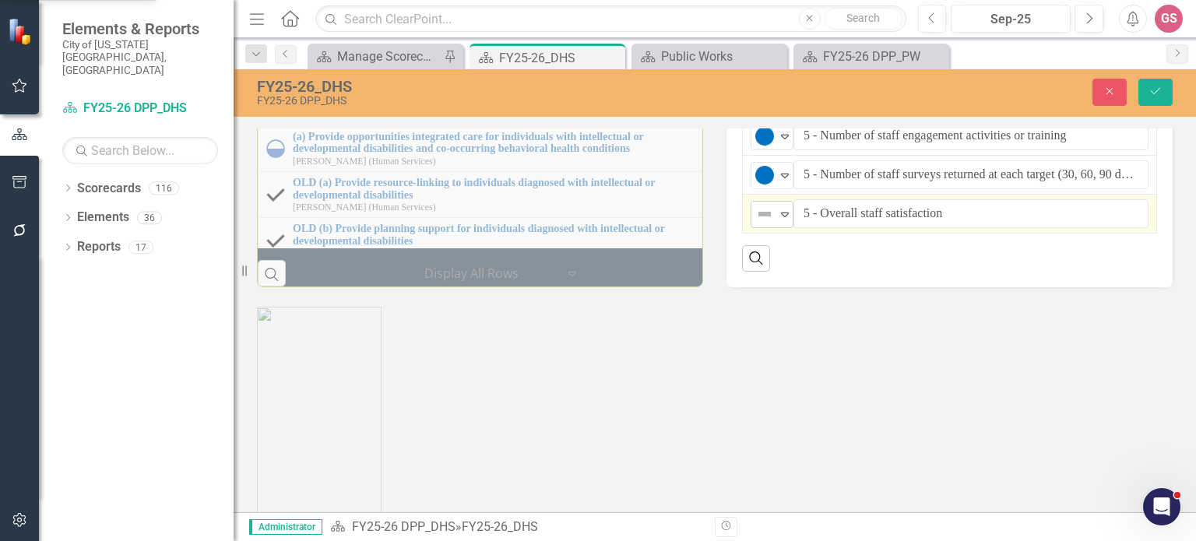
click at [777, 227] on div "Expand" at bounding box center [785, 215] width 16 height 26
click at [1150, 97] on button "Save" at bounding box center [1155, 92] width 34 height 27
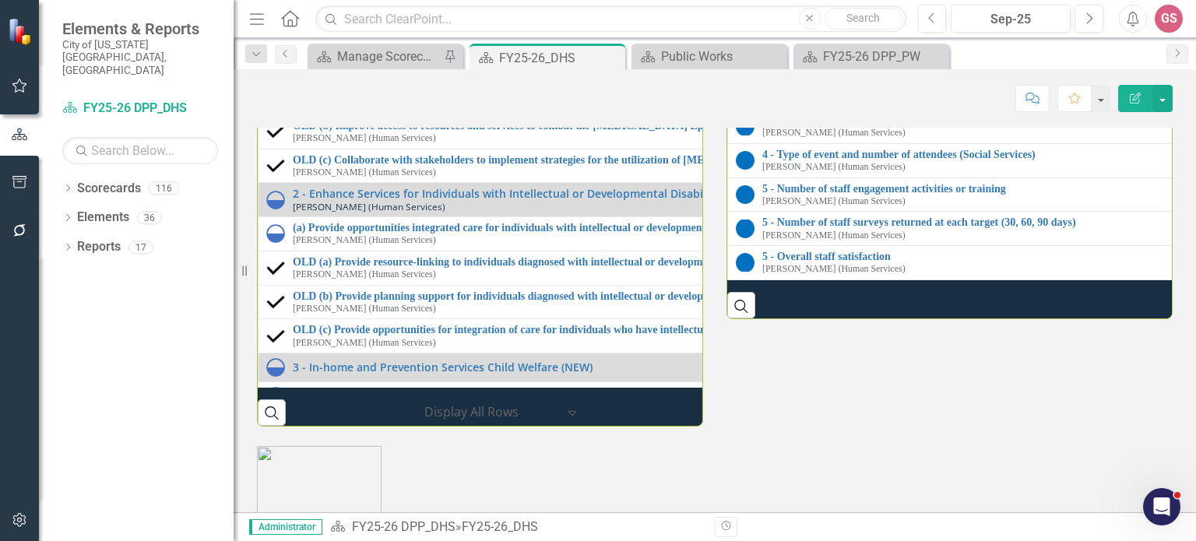
scroll to position [1649, 0]
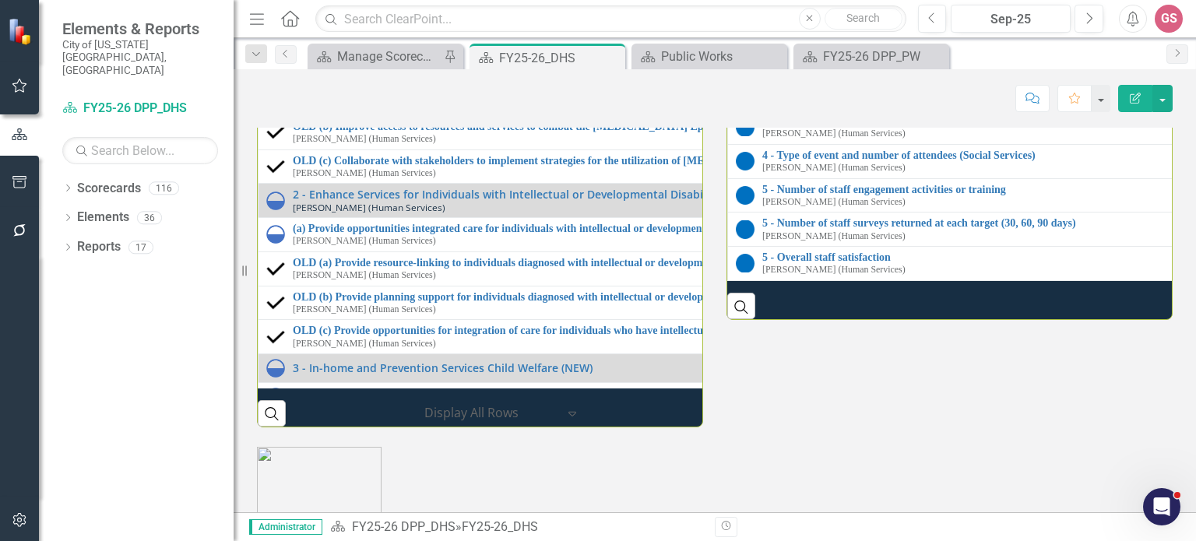
click at [831, 101] on link "3 - Meet 90% or higher of the state requirement monthly" at bounding box center [1200, 96] width 876 height 12
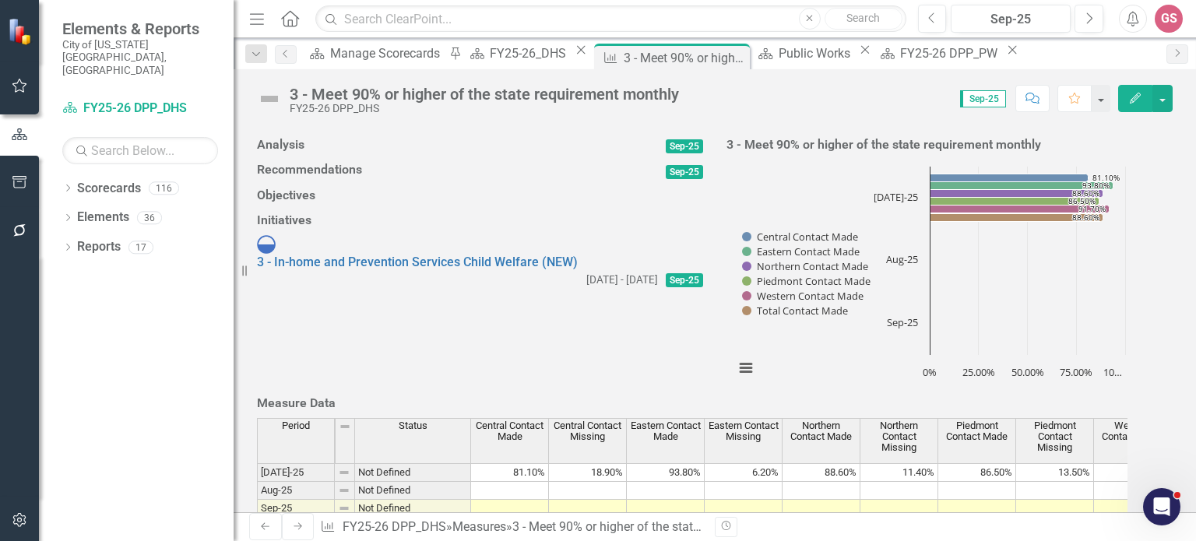
click at [267, 98] on img at bounding box center [269, 98] width 25 height 25
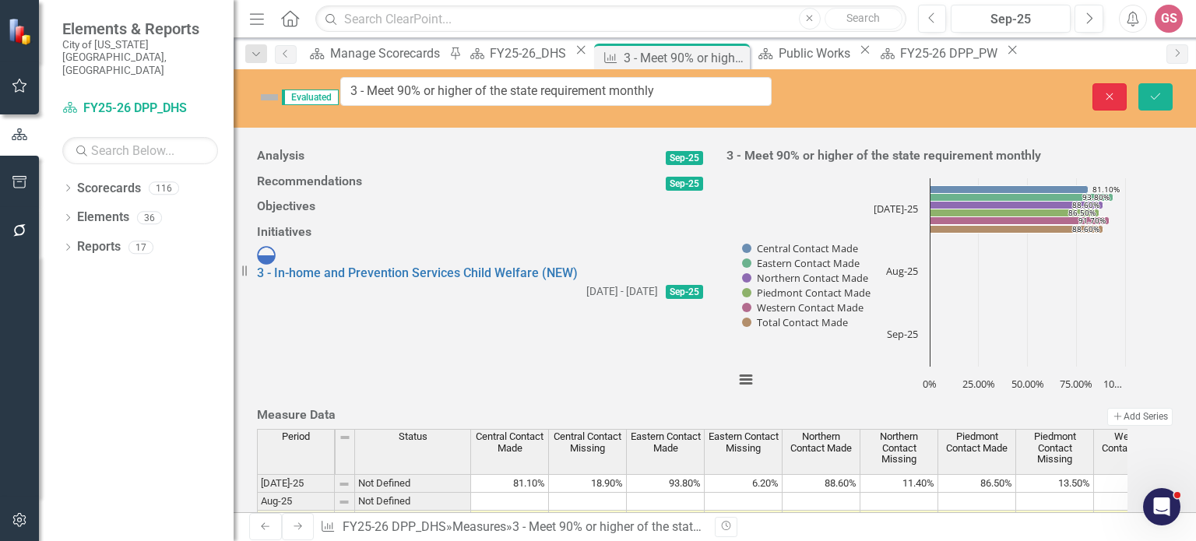
click at [1118, 91] on button "Close" at bounding box center [1109, 96] width 34 height 27
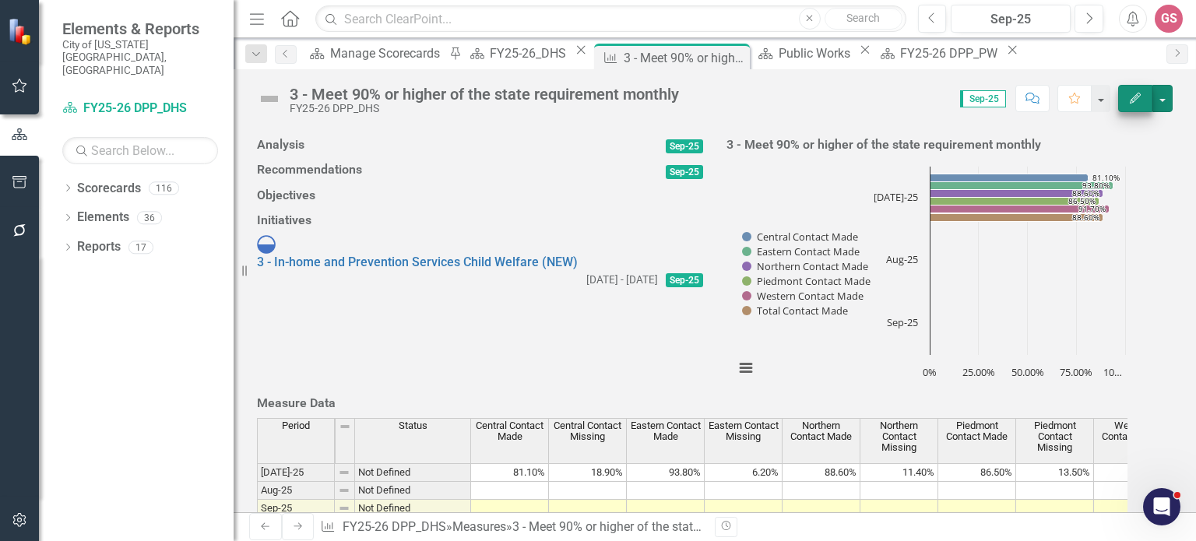
click at [1152, 96] on button "button" at bounding box center [1162, 98] width 20 height 27
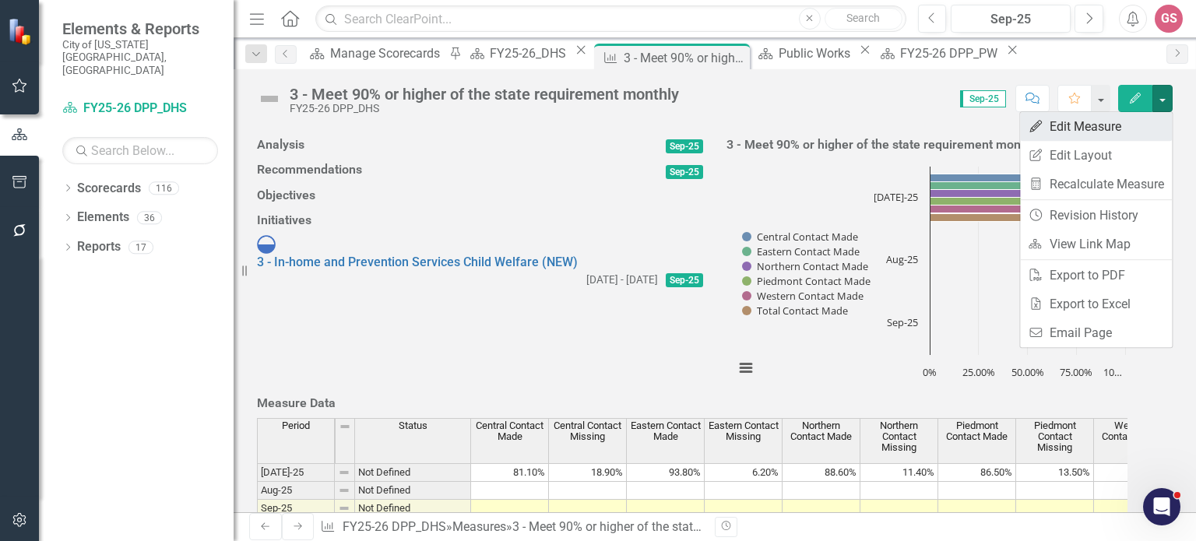
click at [1112, 125] on link "Edit Edit Measure" at bounding box center [1096, 126] width 152 height 29
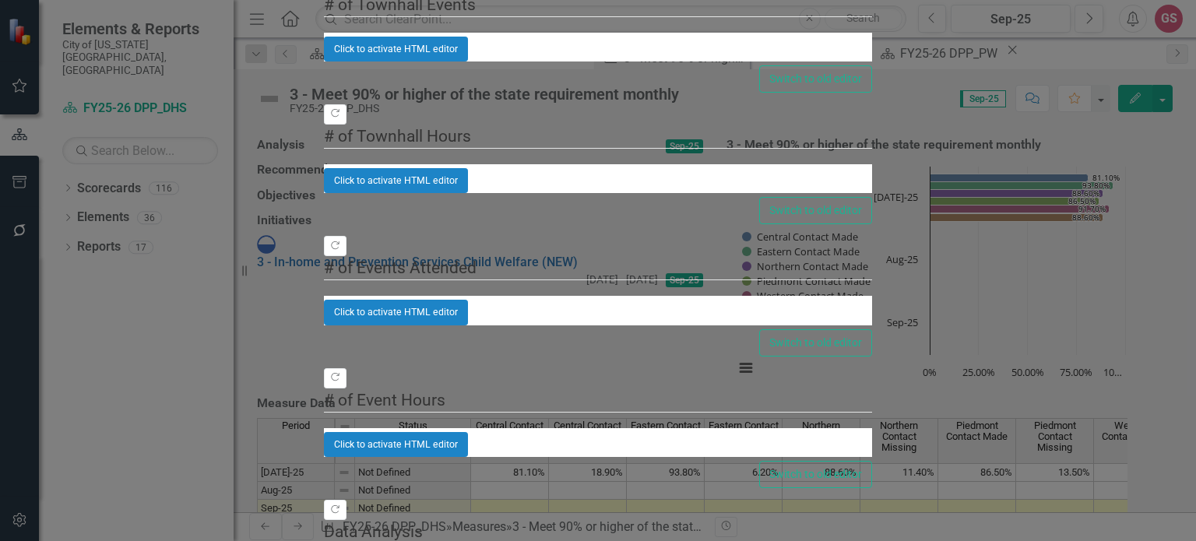
checkbox input "false"
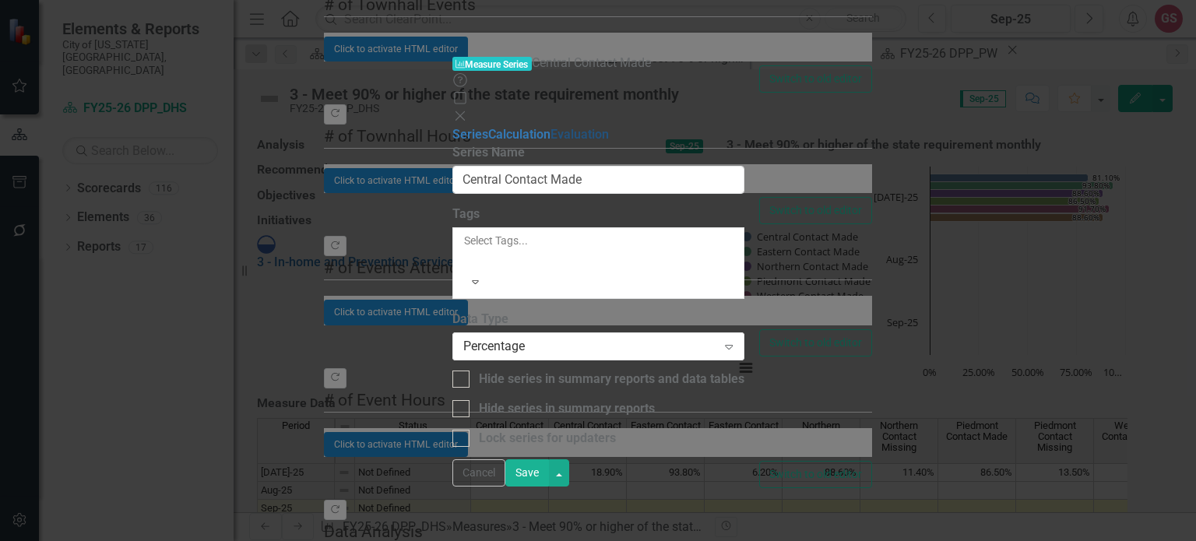
click at [550, 127] on link "Evaluation" at bounding box center [579, 134] width 58 height 15
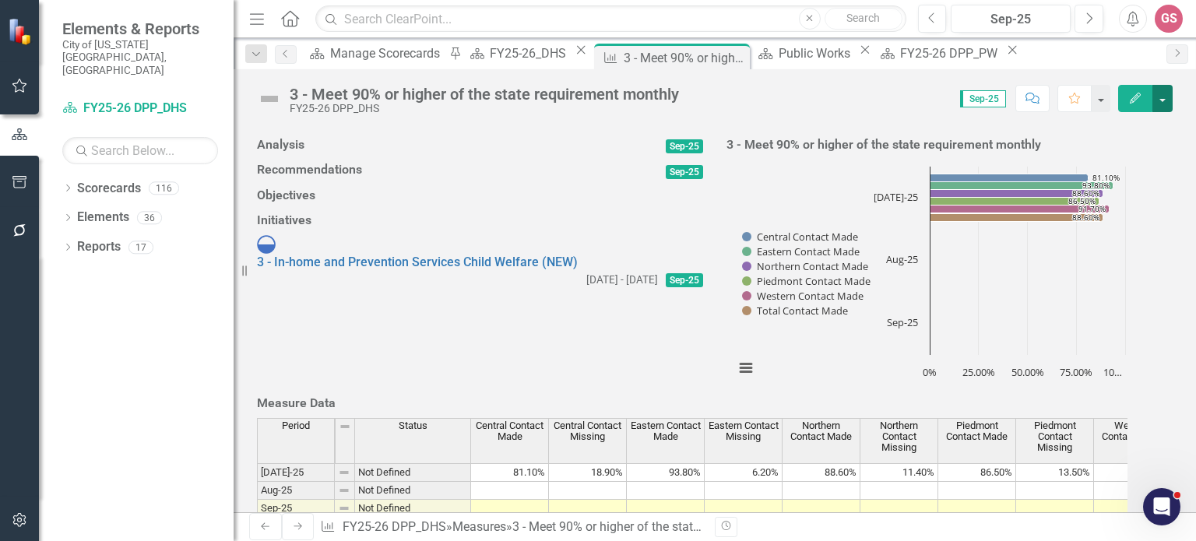
click at [1158, 99] on button "button" at bounding box center [1162, 98] width 20 height 27
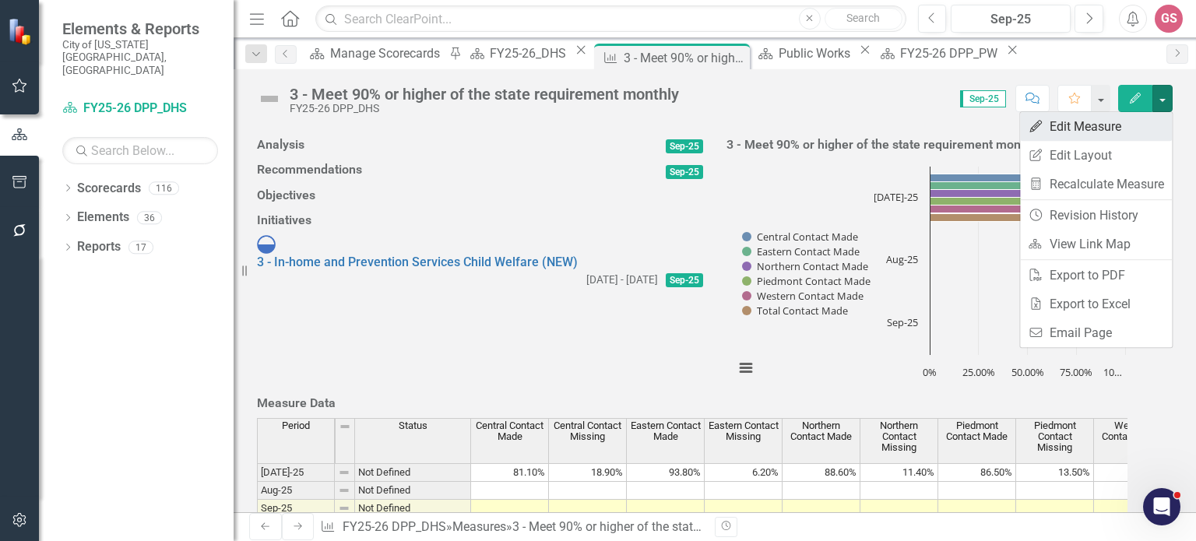
click at [1104, 114] on link "Edit Edit Measure" at bounding box center [1096, 126] width 152 height 29
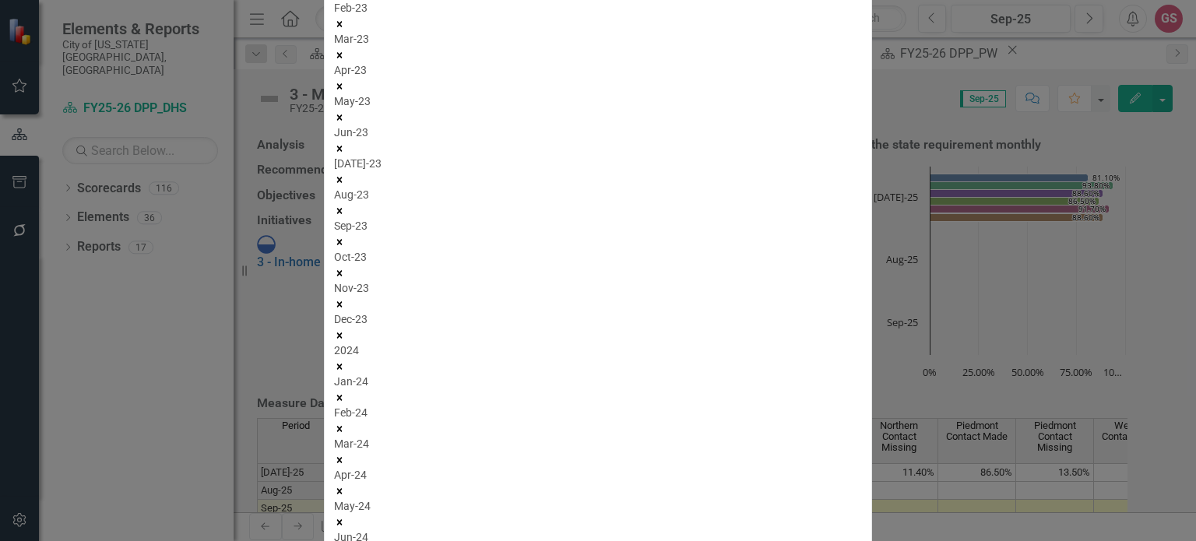
scroll to position [78, 0]
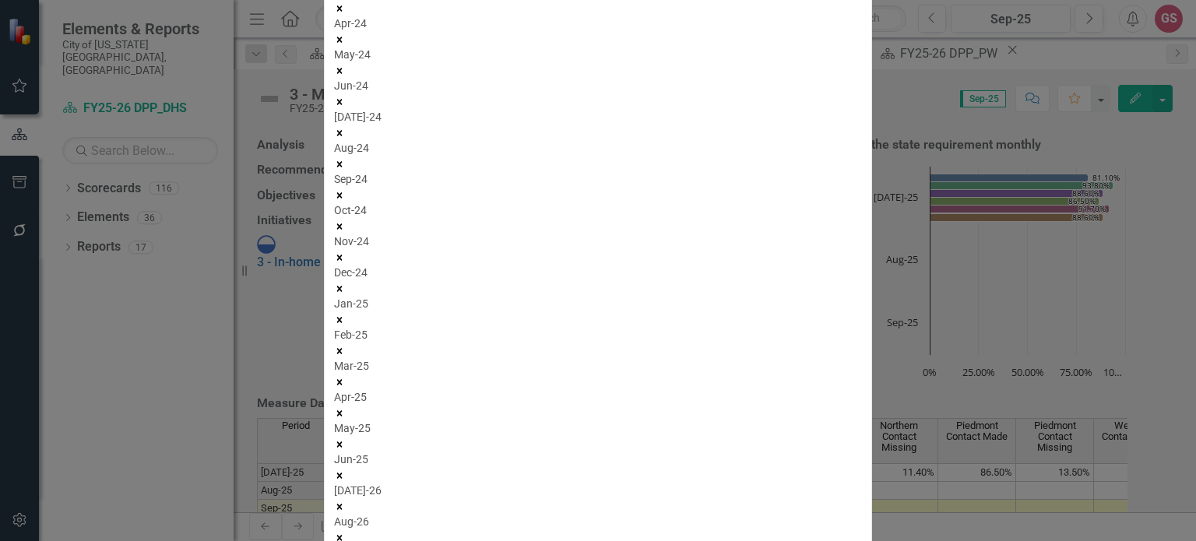
scroll to position [0, 0]
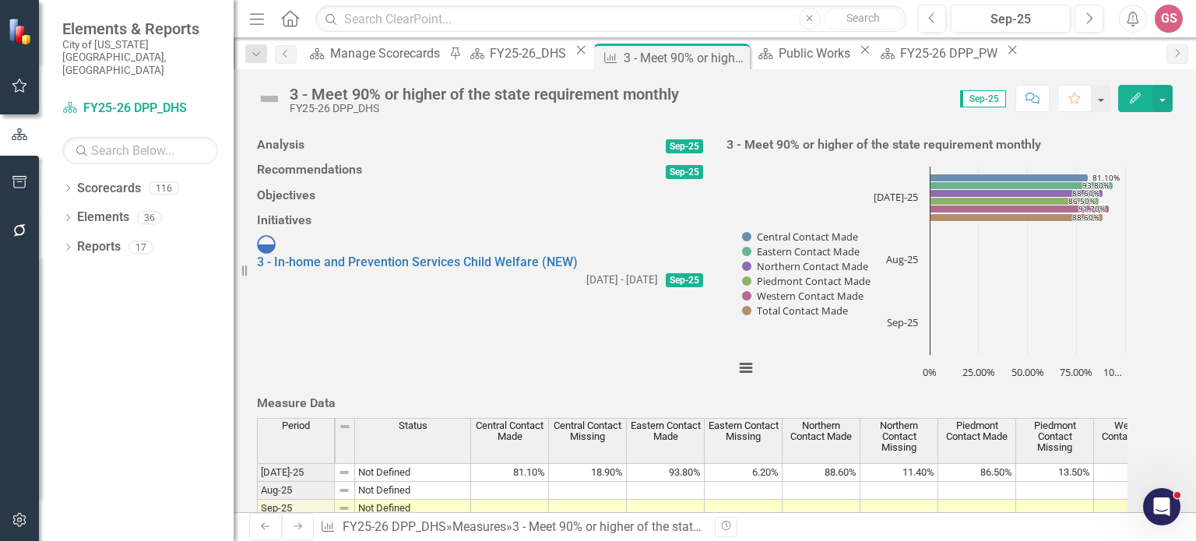
click at [266, 100] on img at bounding box center [269, 98] width 25 height 25
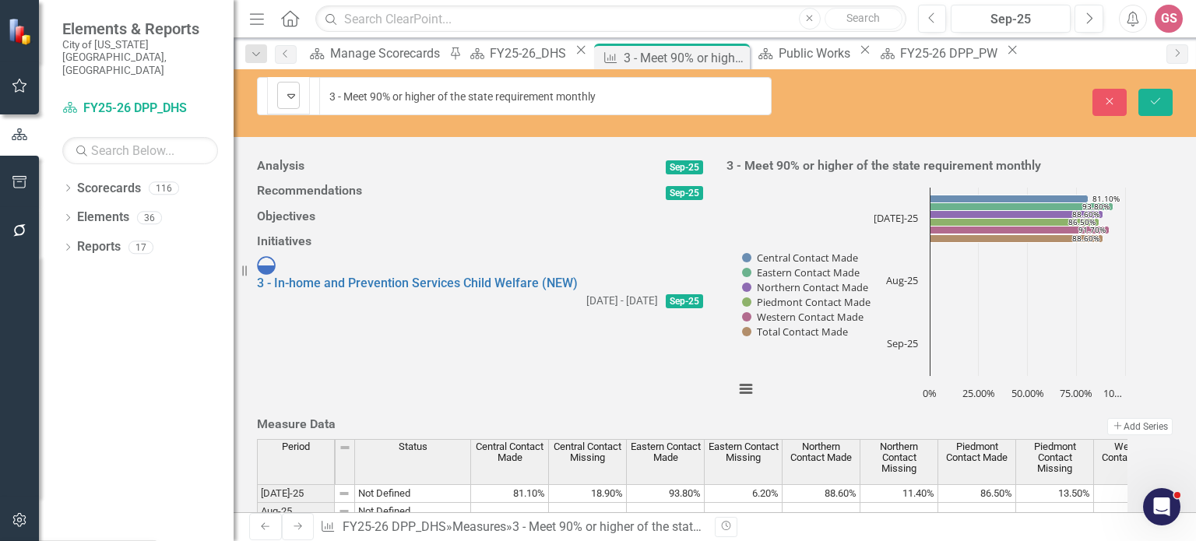
click at [282, 97] on img at bounding box center [291, 95] width 19 height 19
click at [1165, 94] on button "Save" at bounding box center [1155, 102] width 34 height 27
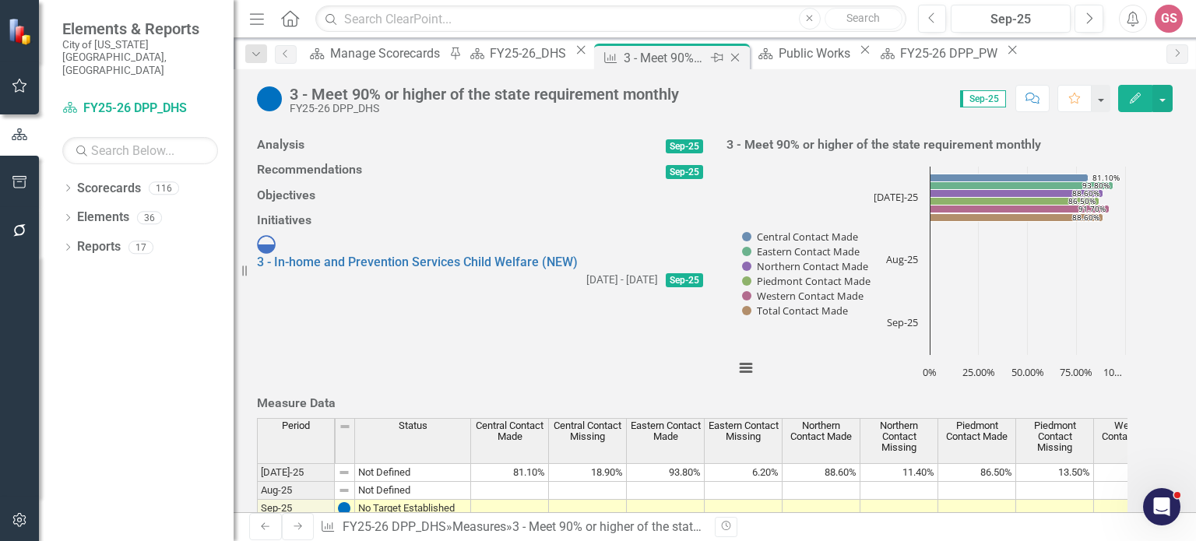
click at [727, 58] on icon "Close" at bounding box center [735, 57] width 16 height 12
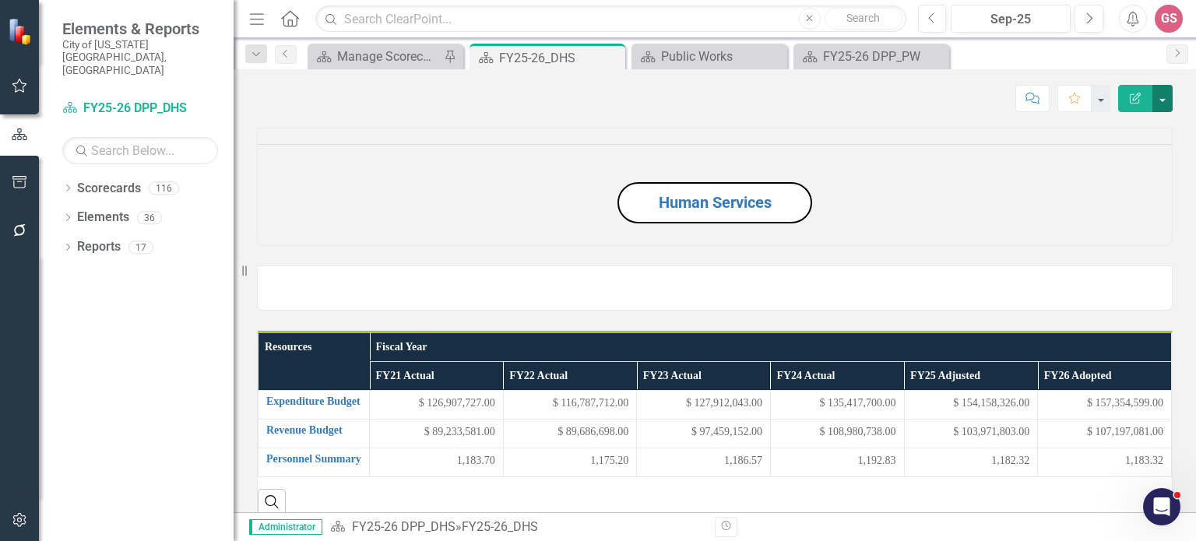
click at [1159, 94] on button "button" at bounding box center [1162, 98] width 20 height 27
click at [1115, 216] on link "PDF Export to PDF" at bounding box center [1108, 217] width 126 height 29
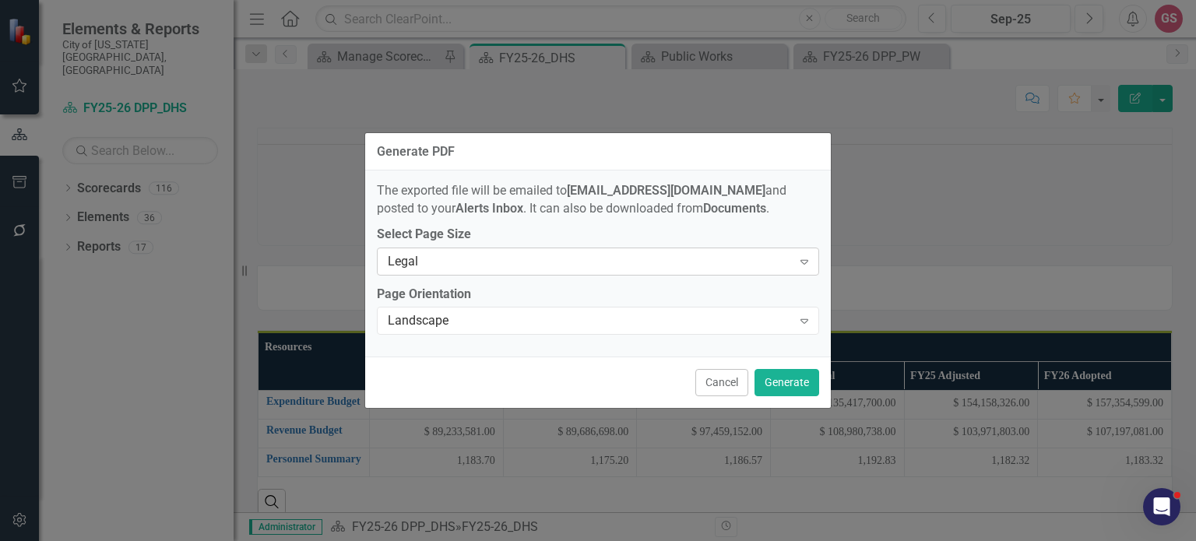
click at [567, 262] on div "Legal" at bounding box center [590, 261] width 404 height 18
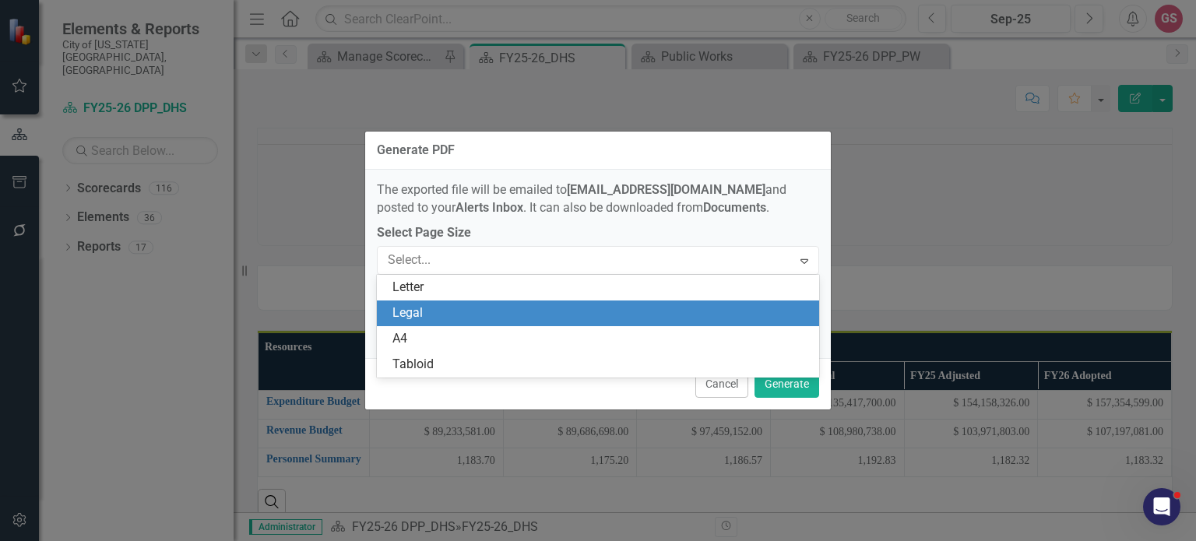
click at [551, 319] on div "Legal" at bounding box center [600, 313] width 417 height 18
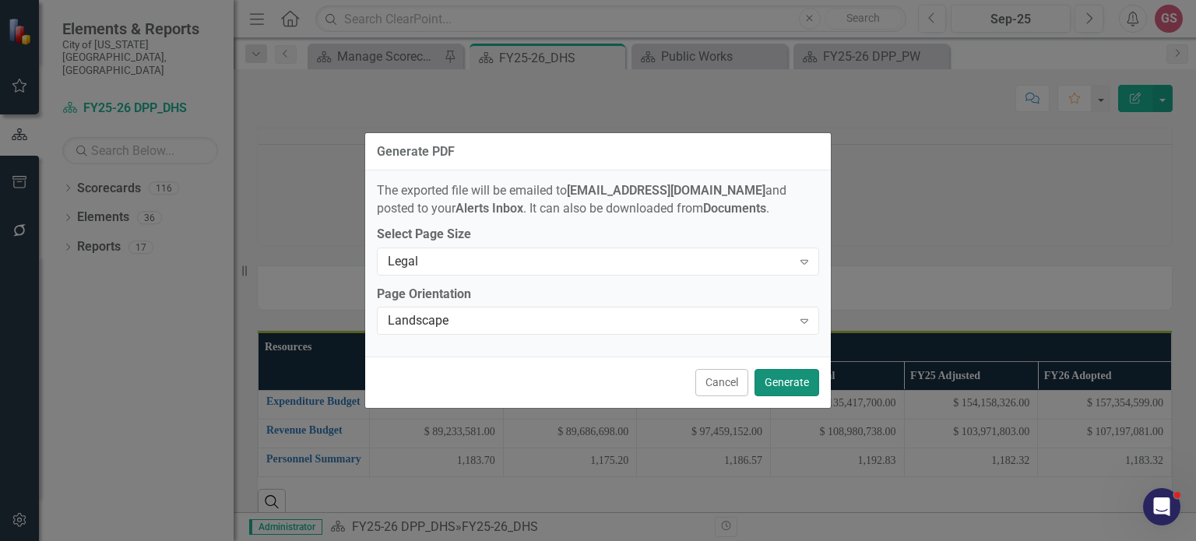
click at [782, 385] on button "Generate" at bounding box center [786, 382] width 65 height 27
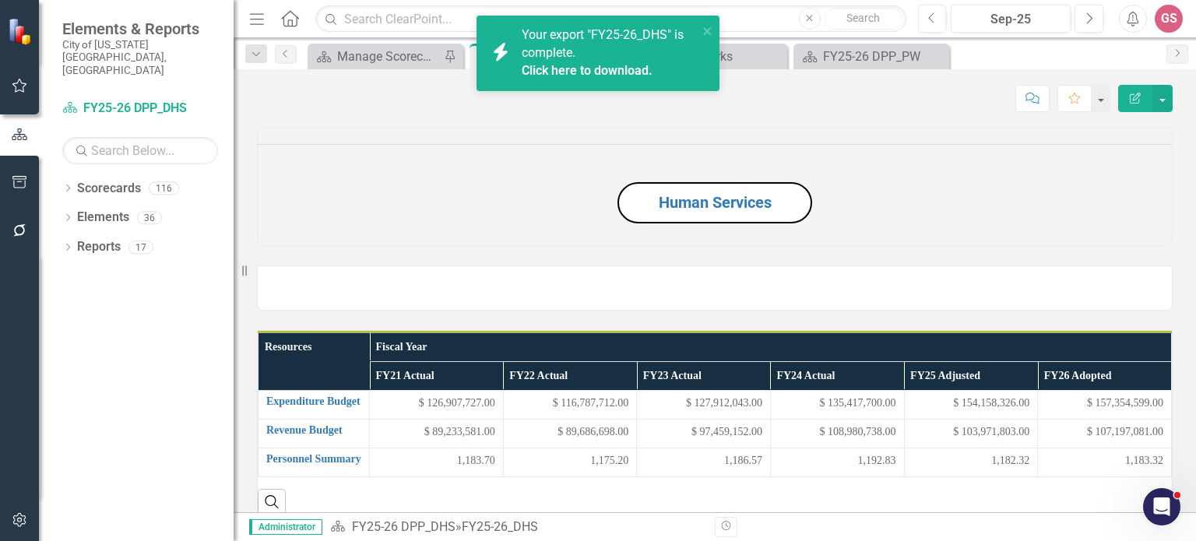
click at [420, 131] on div "Human Services" at bounding box center [714, 187] width 915 height 118
click at [714, 26] on div "icon.bolt Your export "FY25-26_DHS" is complete. Click here to download." at bounding box center [597, 54] width 243 height 76
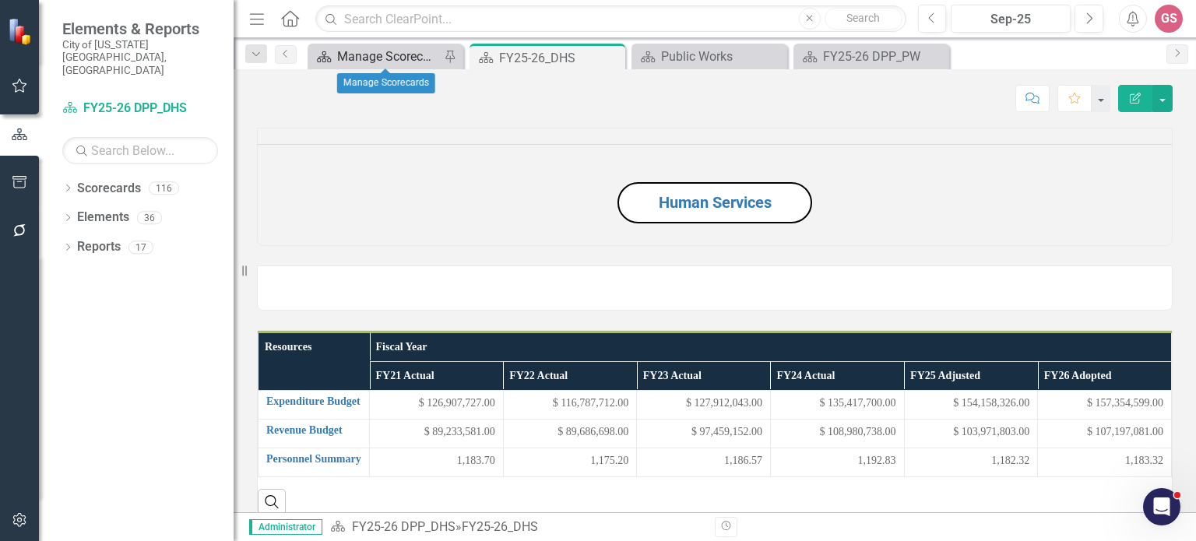
click at [360, 58] on div "Manage Scorecards" at bounding box center [388, 56] width 103 height 19
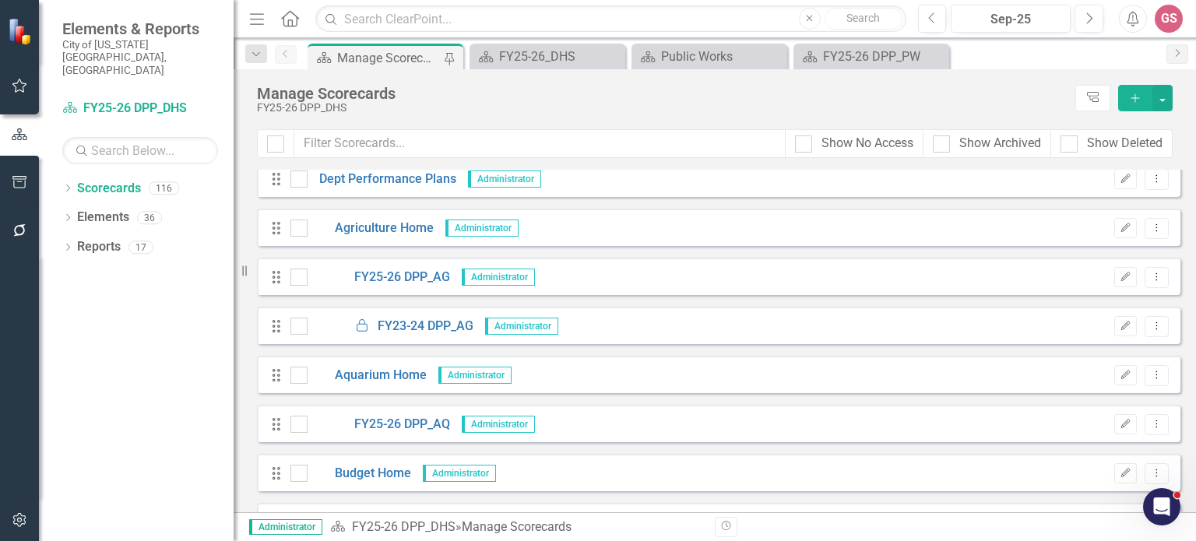
scroll to position [623, 0]
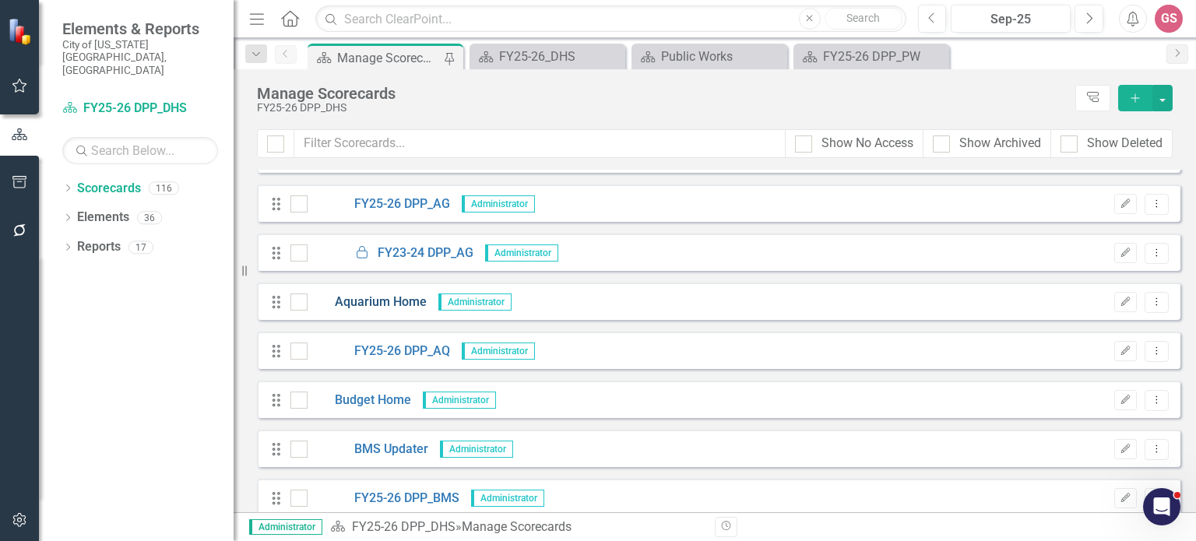
click at [389, 303] on link "Aquarium Home" at bounding box center [366, 302] width 119 height 18
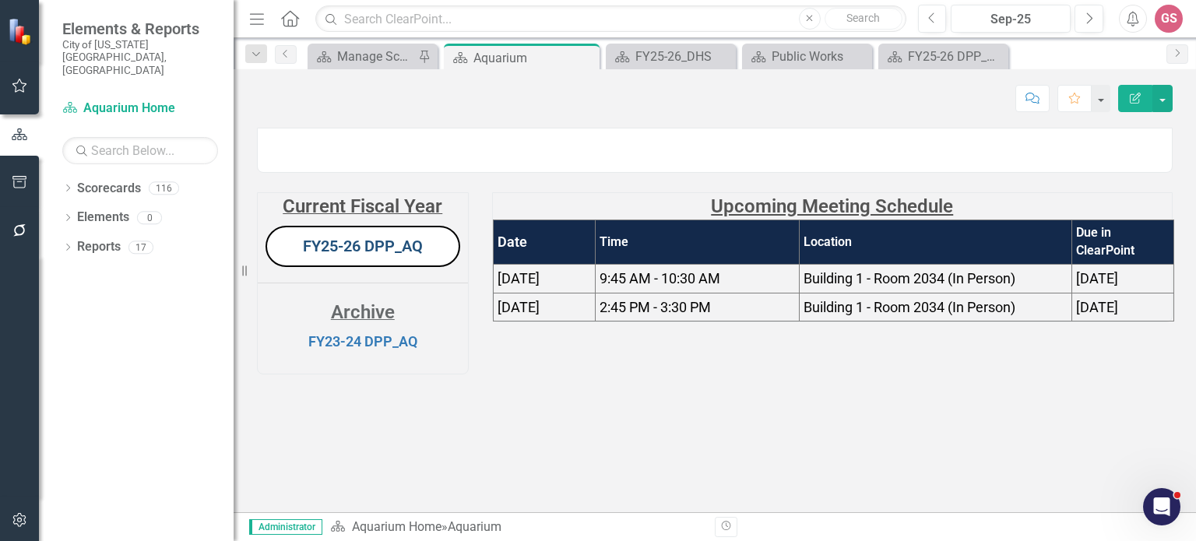
click at [379, 255] on link "FY25-26 DPP_AQ" at bounding box center [363, 246] width 120 height 19
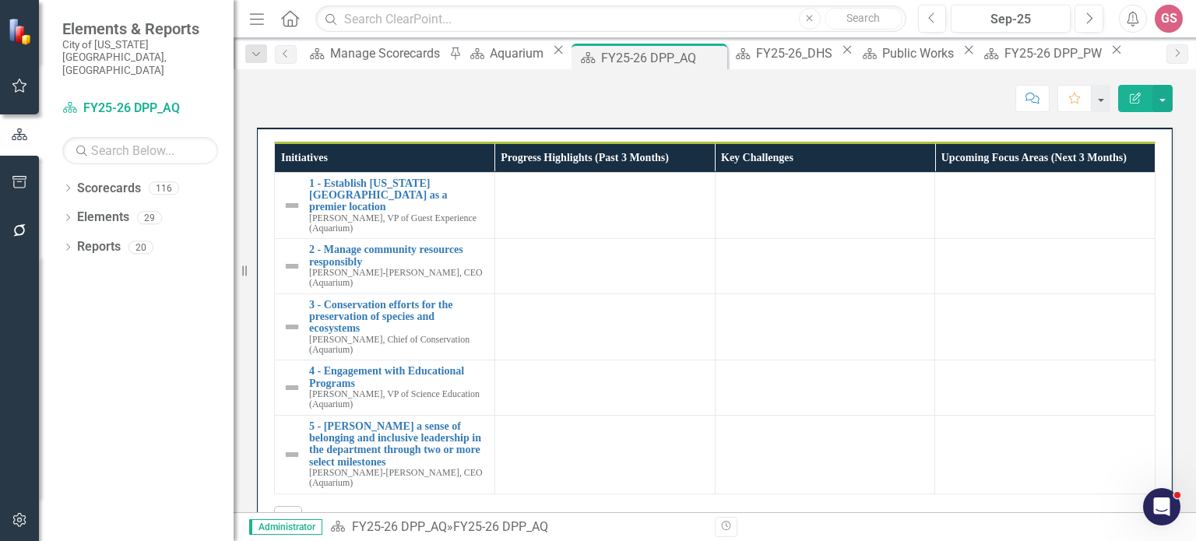
scroll to position [1154, 0]
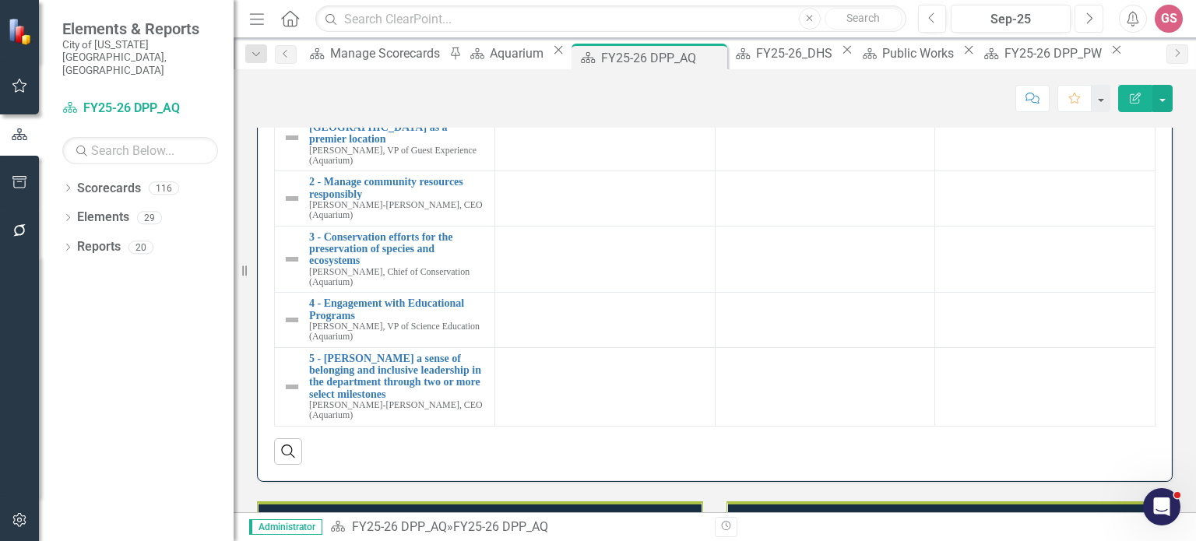
click at [1087, 20] on icon "Next" at bounding box center [1088, 19] width 9 height 14
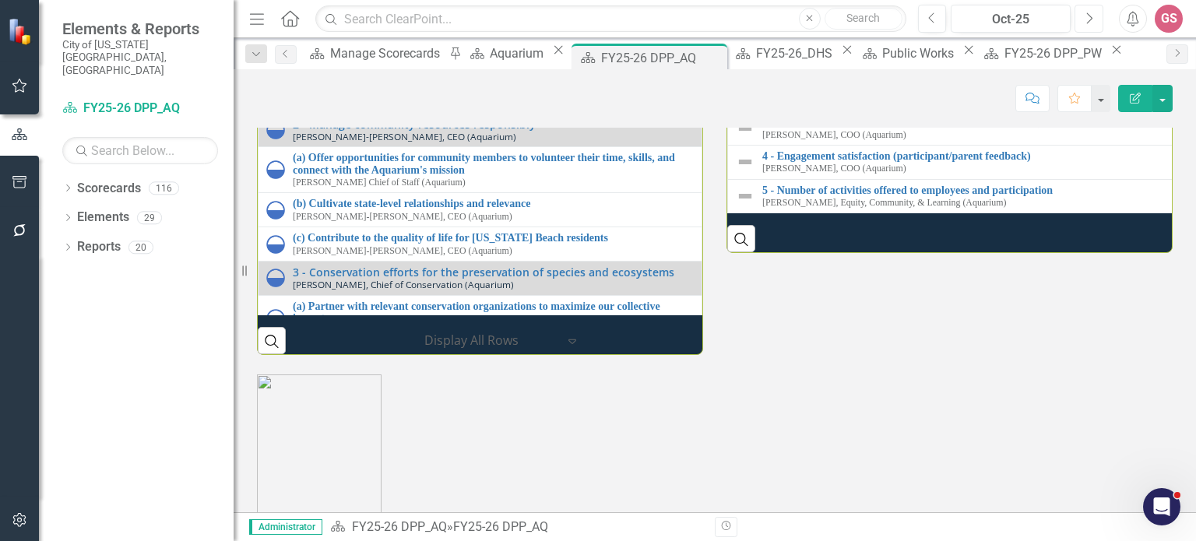
scroll to position [1790, 0]
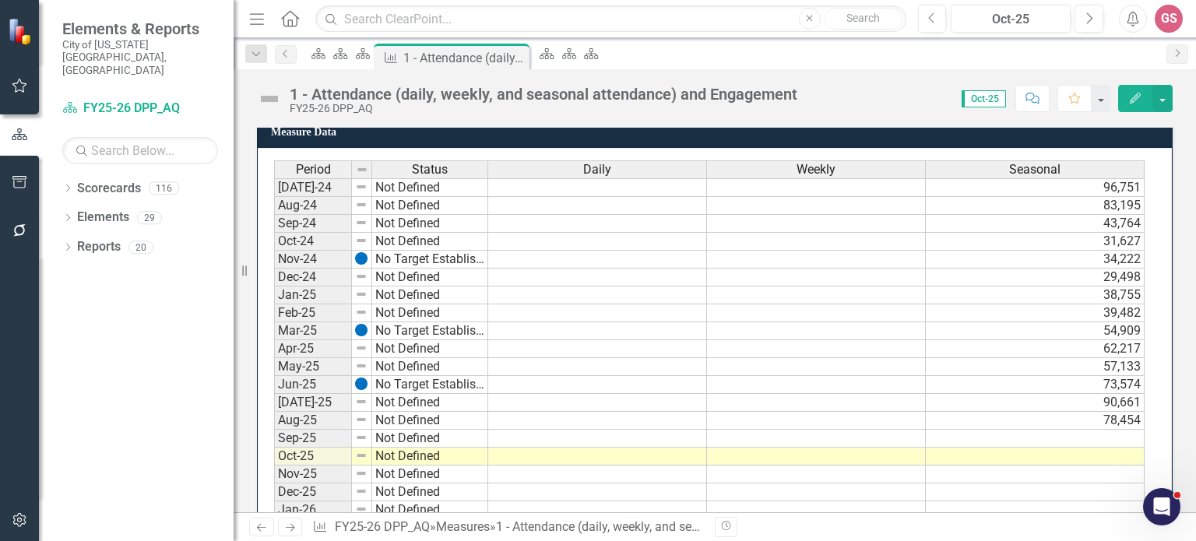
scroll to position [304, 0]
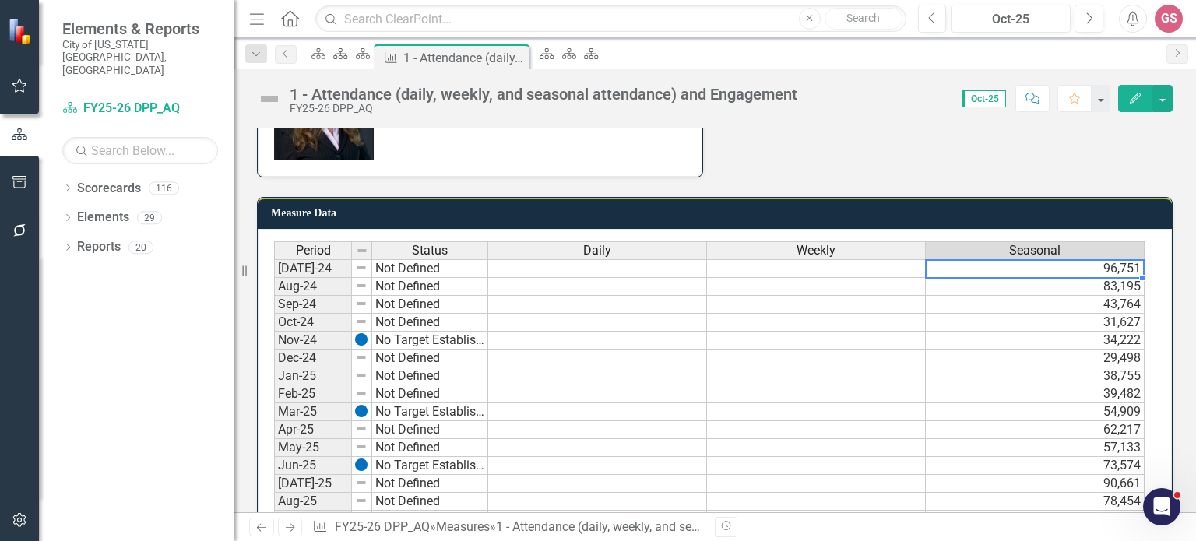
click at [1117, 259] on td "96,751" at bounding box center [1035, 268] width 219 height 19
click at [1159, 104] on button "button" at bounding box center [1162, 98] width 20 height 27
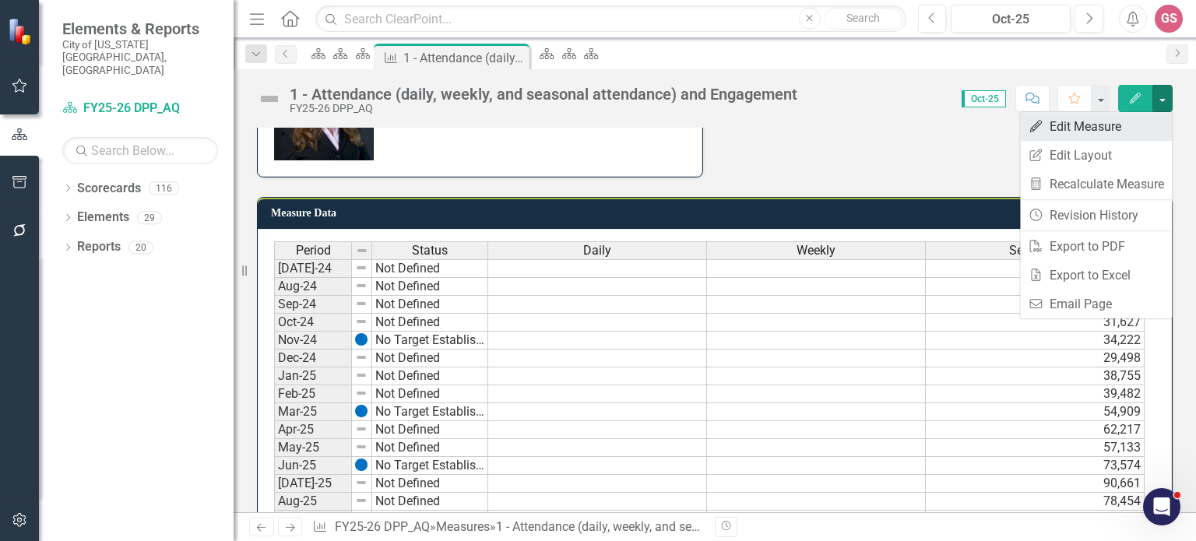
click at [1113, 125] on link "Edit Edit Measure" at bounding box center [1096, 126] width 152 height 29
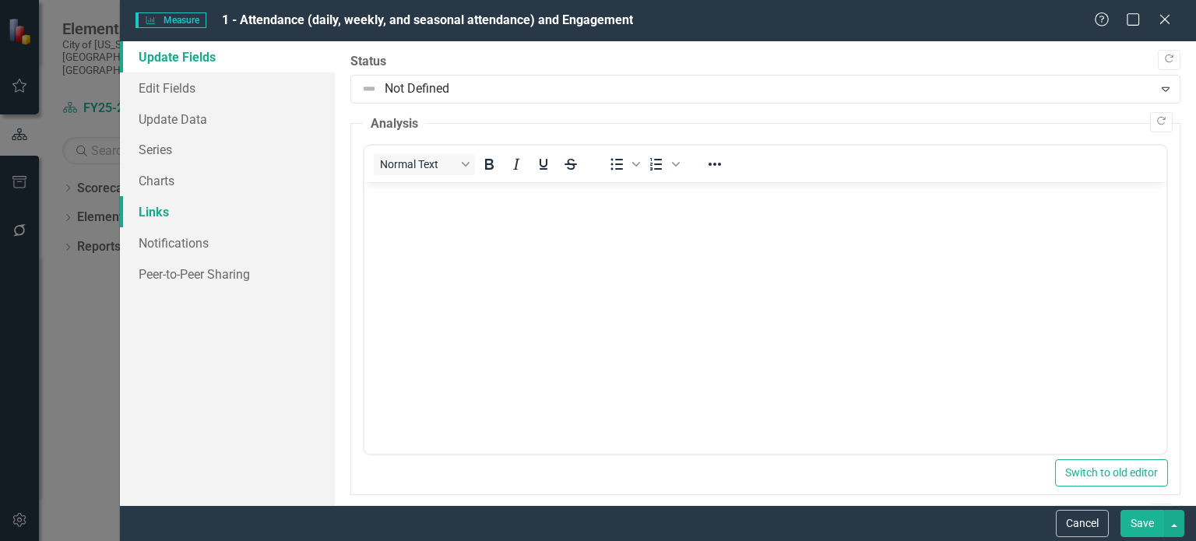
scroll to position [0, 0]
click at [143, 146] on link "Series" at bounding box center [227, 149] width 215 height 31
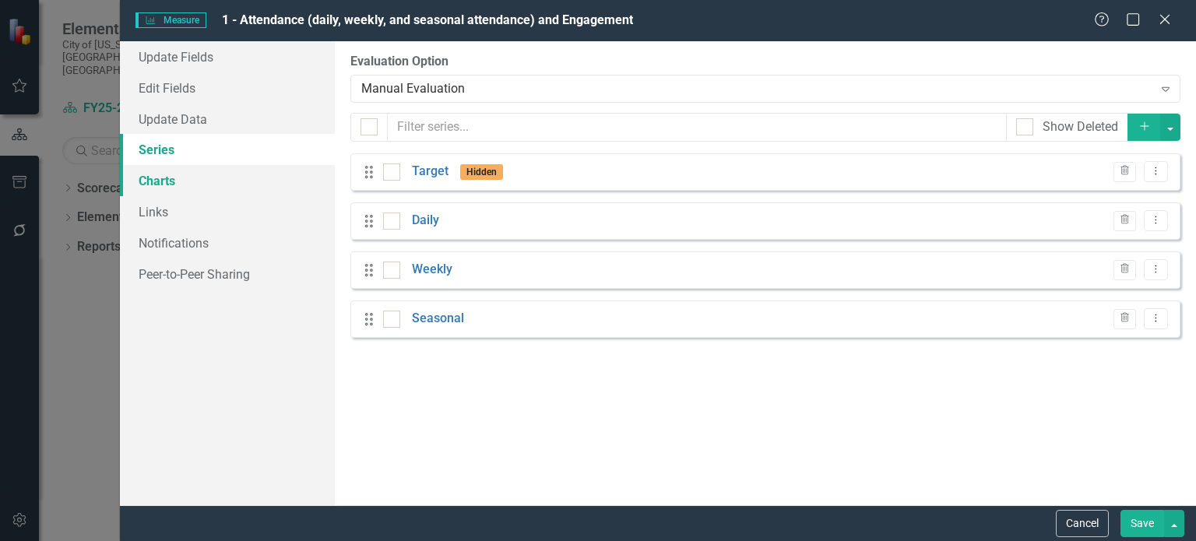
click at [159, 174] on link "Charts" at bounding box center [227, 180] width 215 height 31
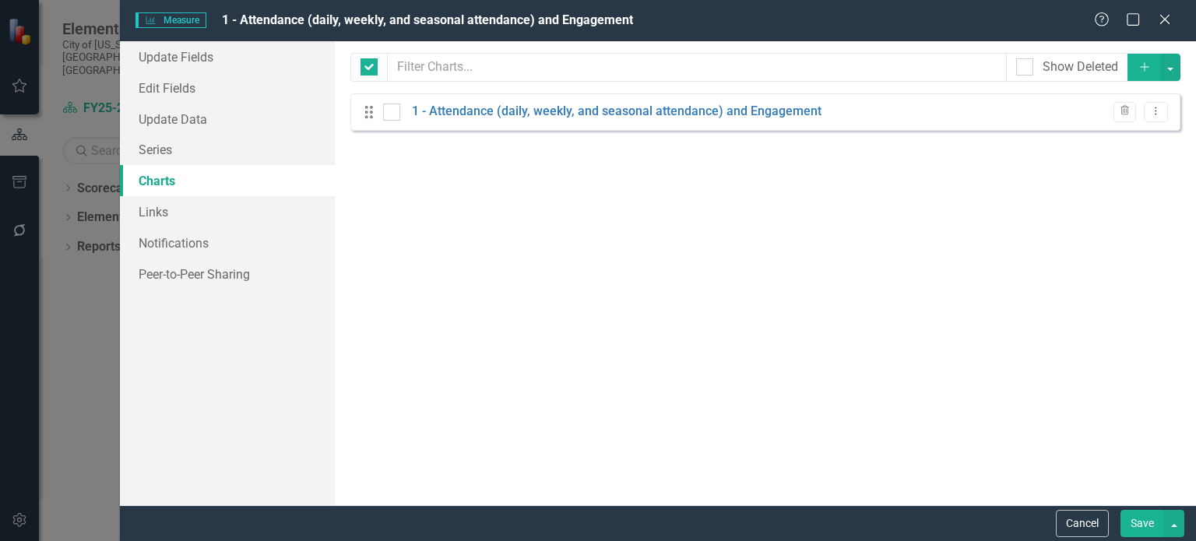
checkbox input "false"
click at [596, 109] on link "1 - Attendance (daily, weekly, and seasonal attendance) and Engagement" at bounding box center [616, 112] width 409 height 18
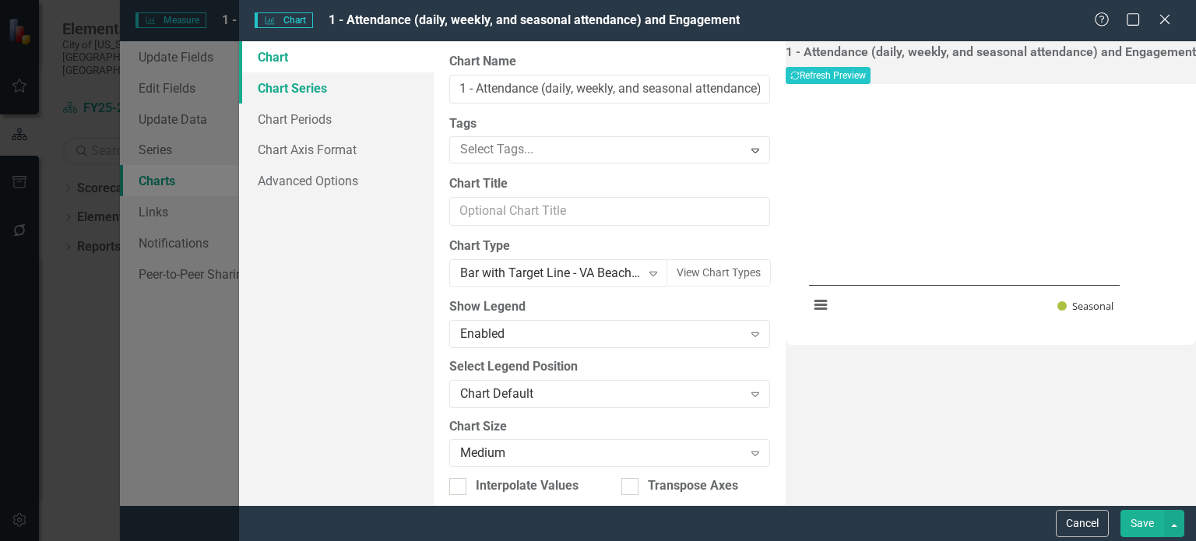
click at [293, 89] on link "Chart Series" at bounding box center [336, 87] width 195 height 31
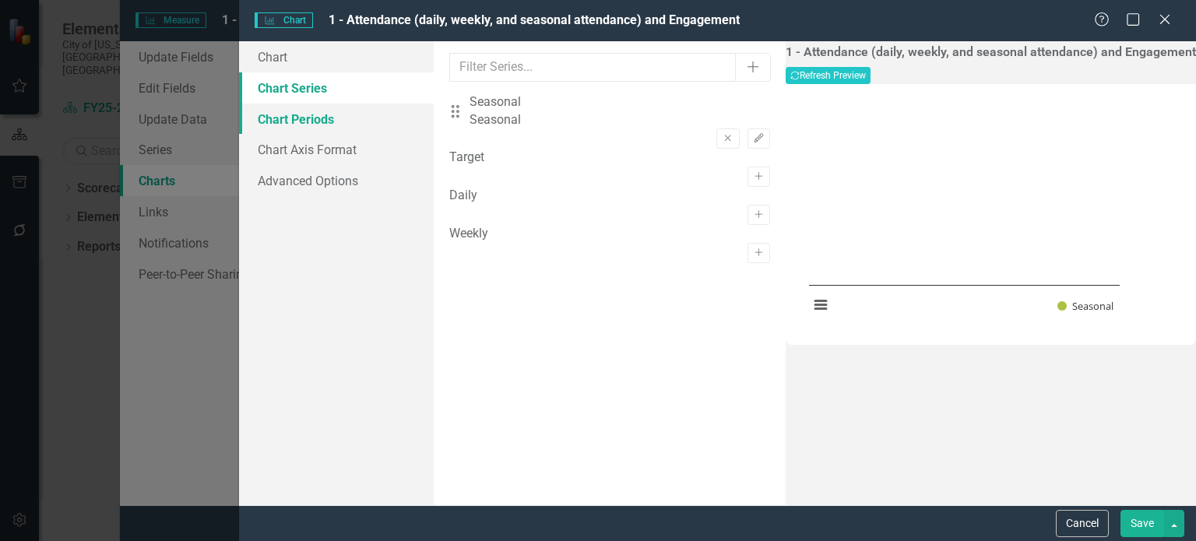
click at [309, 118] on link "Chart Periods" at bounding box center [336, 119] width 195 height 31
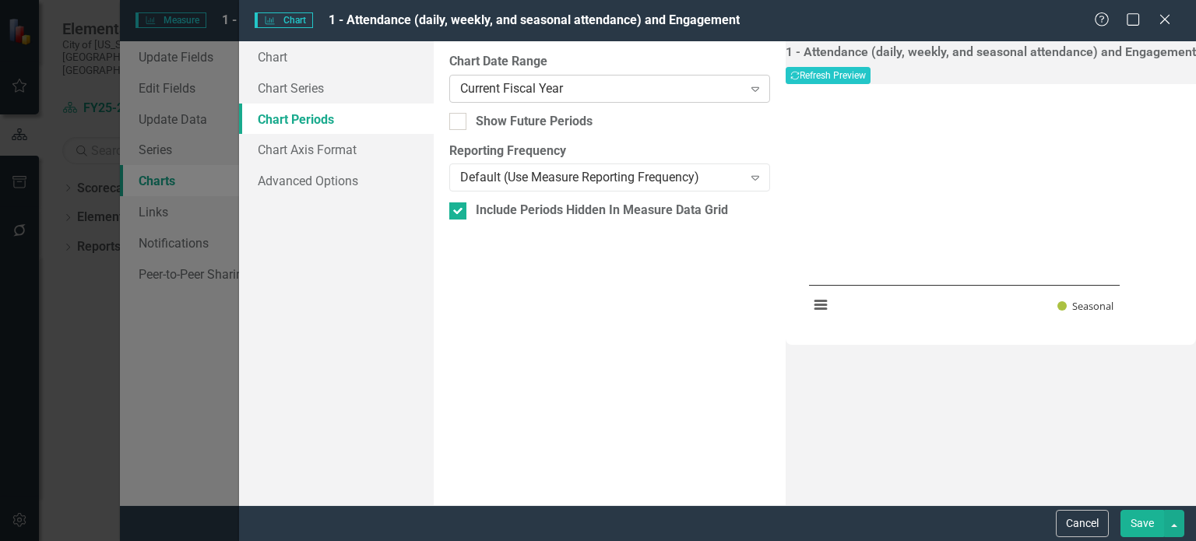
click at [763, 90] on icon "Expand" at bounding box center [755, 89] width 16 height 12
click at [1146, 517] on button "Save" at bounding box center [1142, 523] width 44 height 27
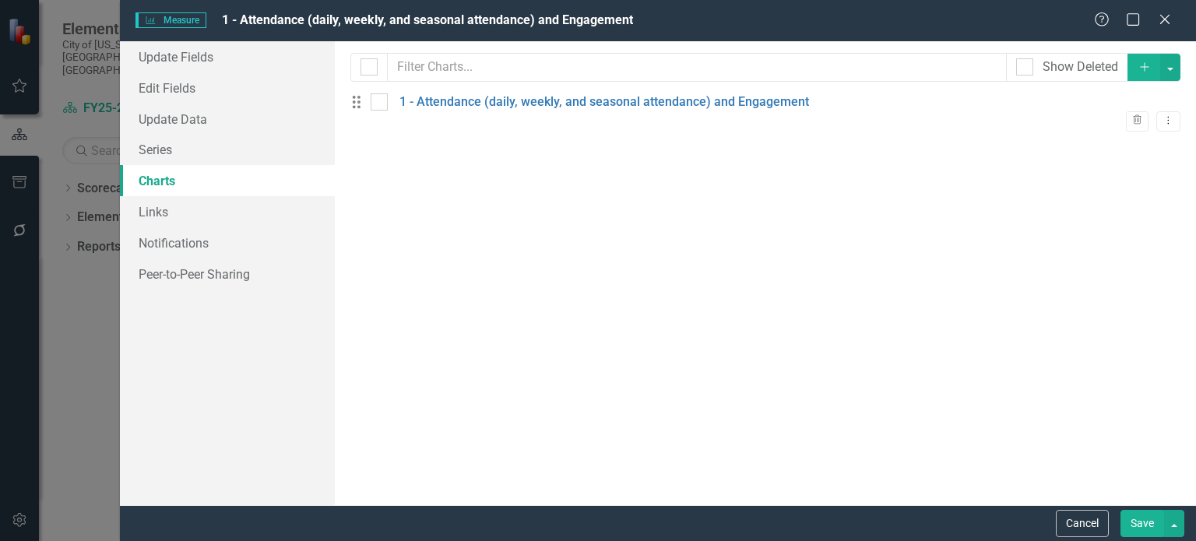
click at [1144, 520] on button "Save" at bounding box center [1142, 523] width 44 height 27
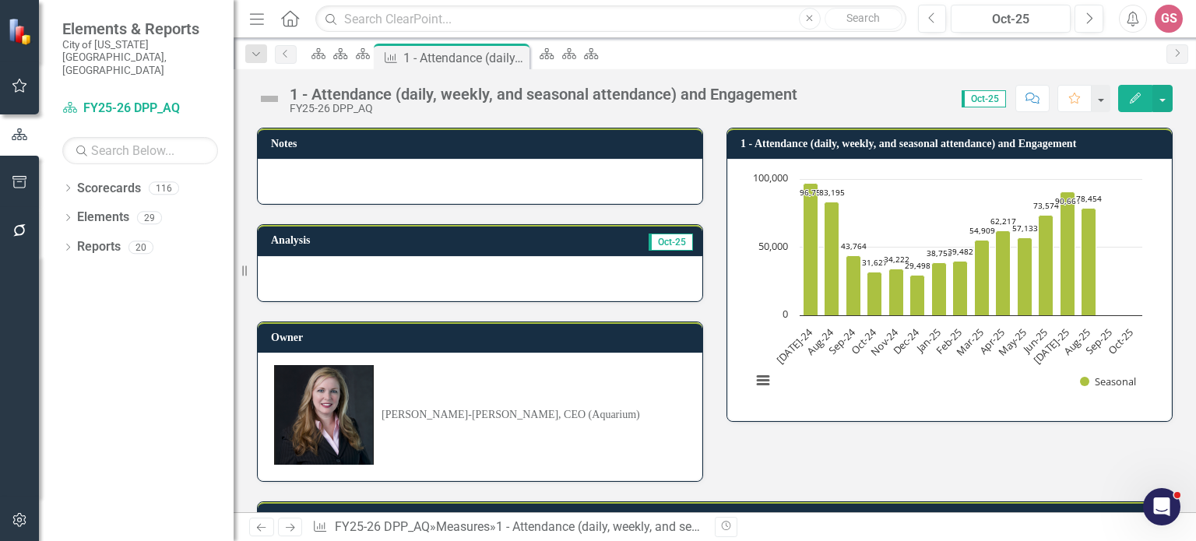
click at [276, 100] on img at bounding box center [269, 98] width 25 height 25
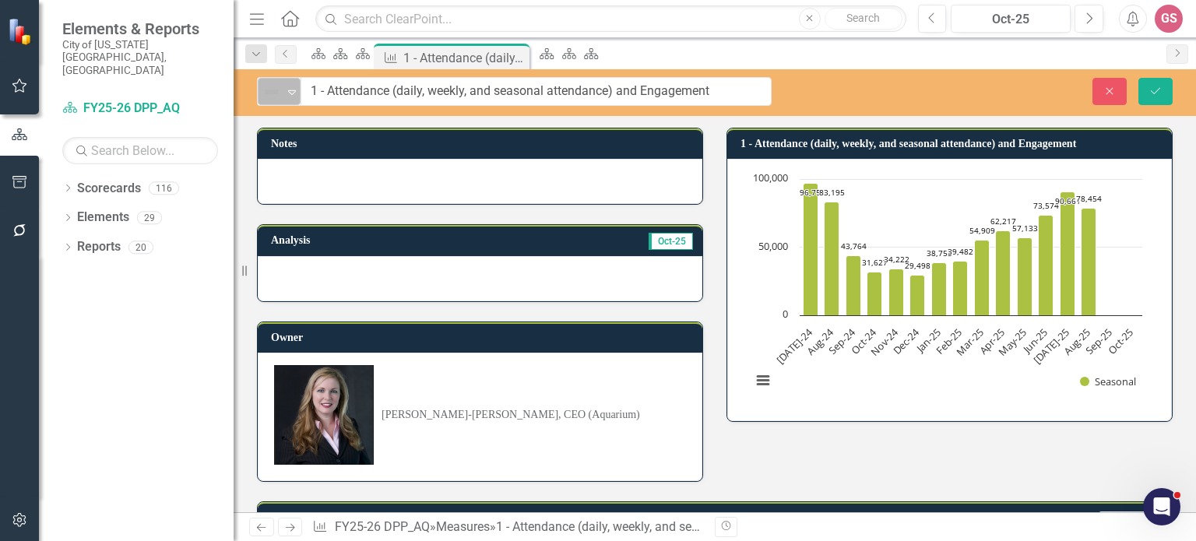
click at [284, 101] on div "Expand" at bounding box center [292, 92] width 16 height 26
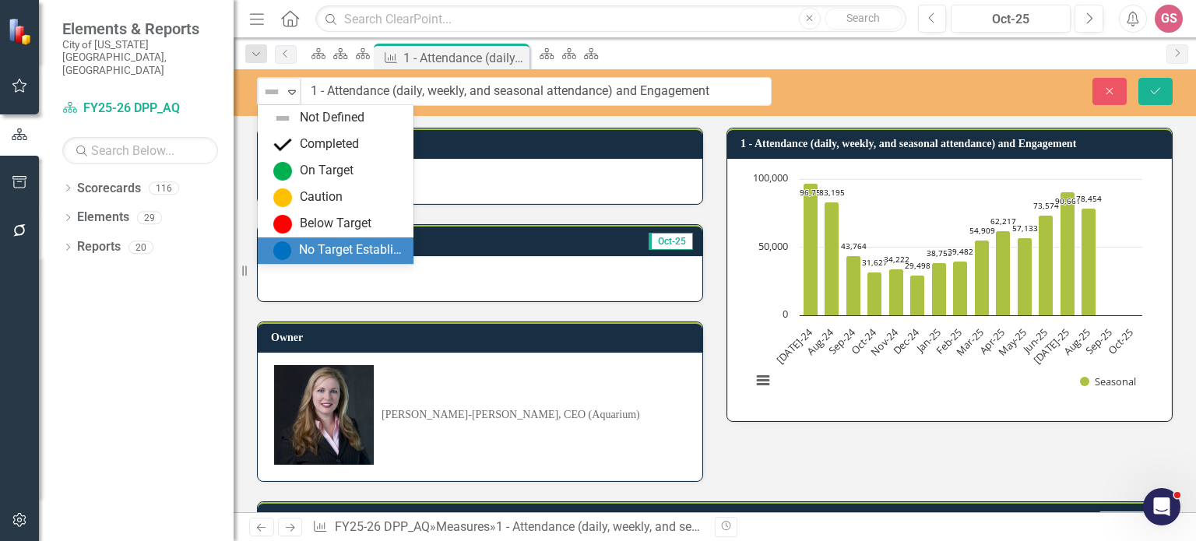
click at [363, 246] on div "No Target Established" at bounding box center [351, 250] width 104 height 18
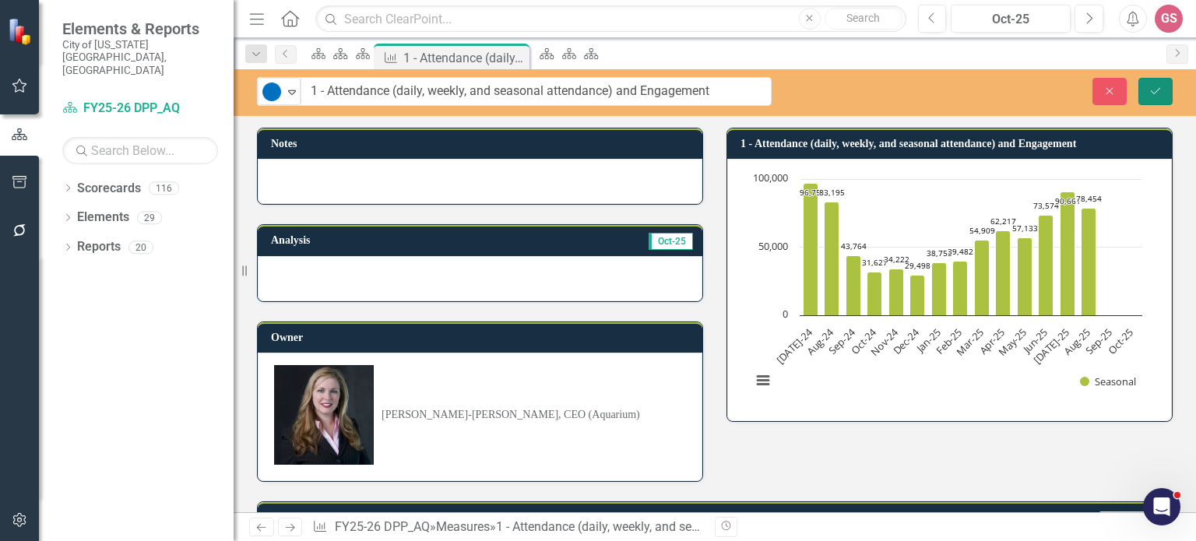
click at [1161, 88] on icon "Save" at bounding box center [1155, 91] width 14 height 11
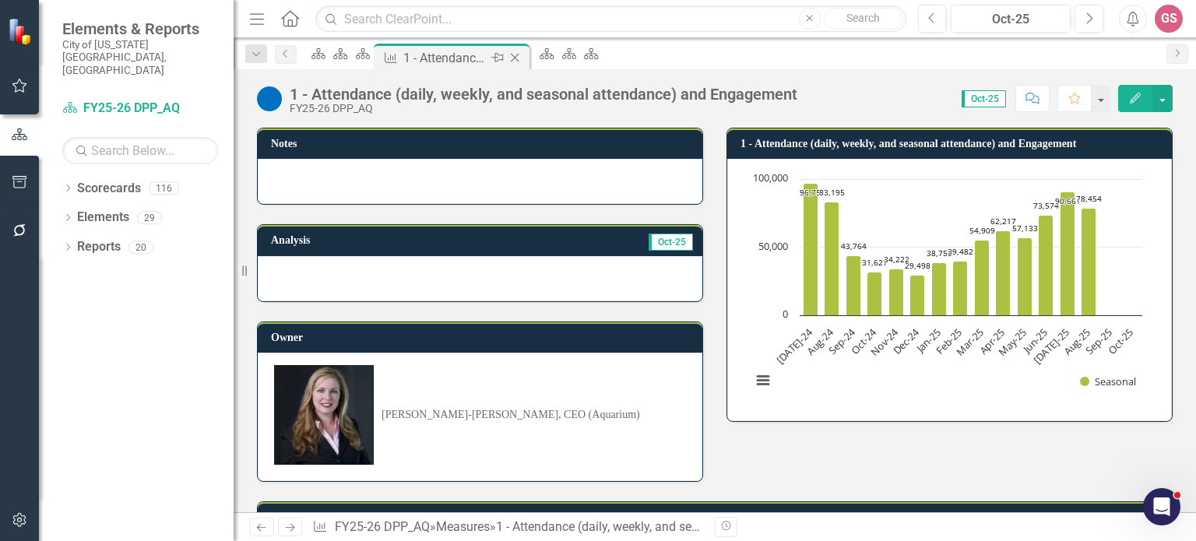
click at [519, 57] on icon at bounding box center [515, 58] width 9 height 9
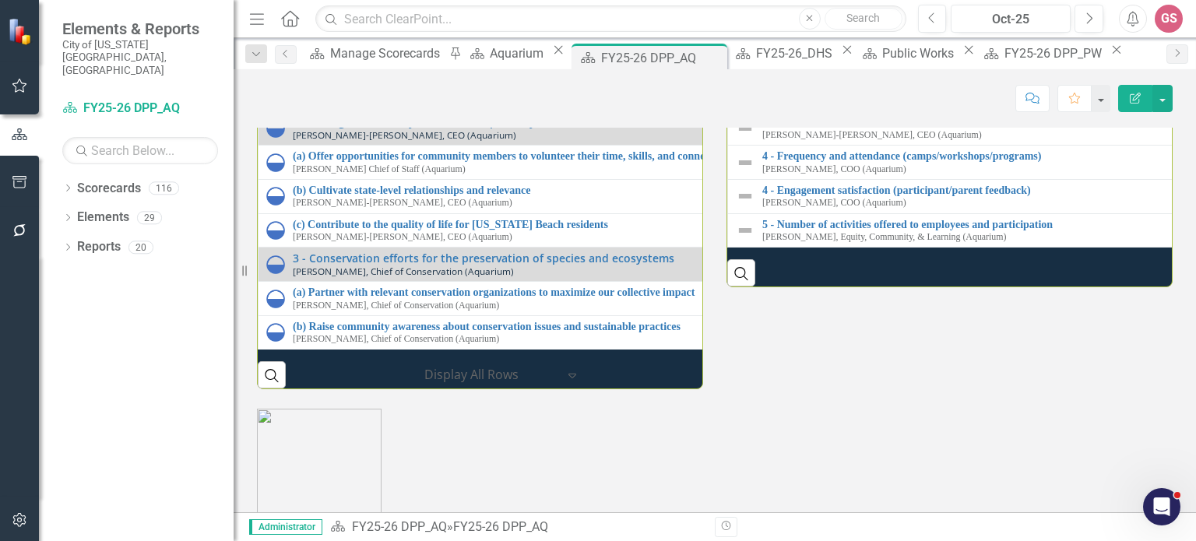
scroll to position [1722, 0]
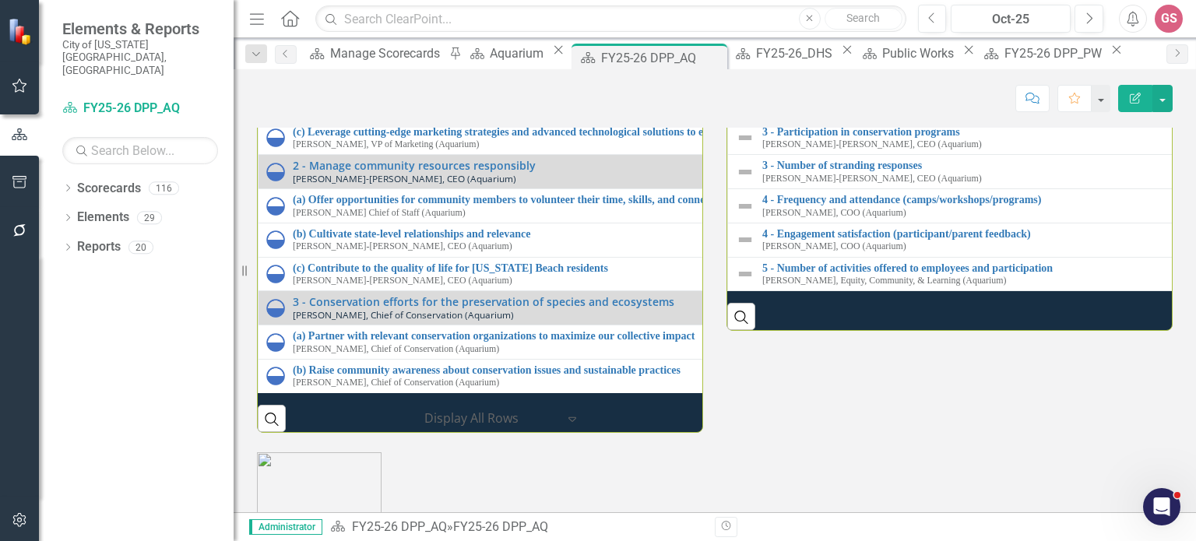
click at [856, 69] on link "1 - Ticket sales/revenue (single, group, and membership purchases)" at bounding box center [1200, 64] width 877 height 12
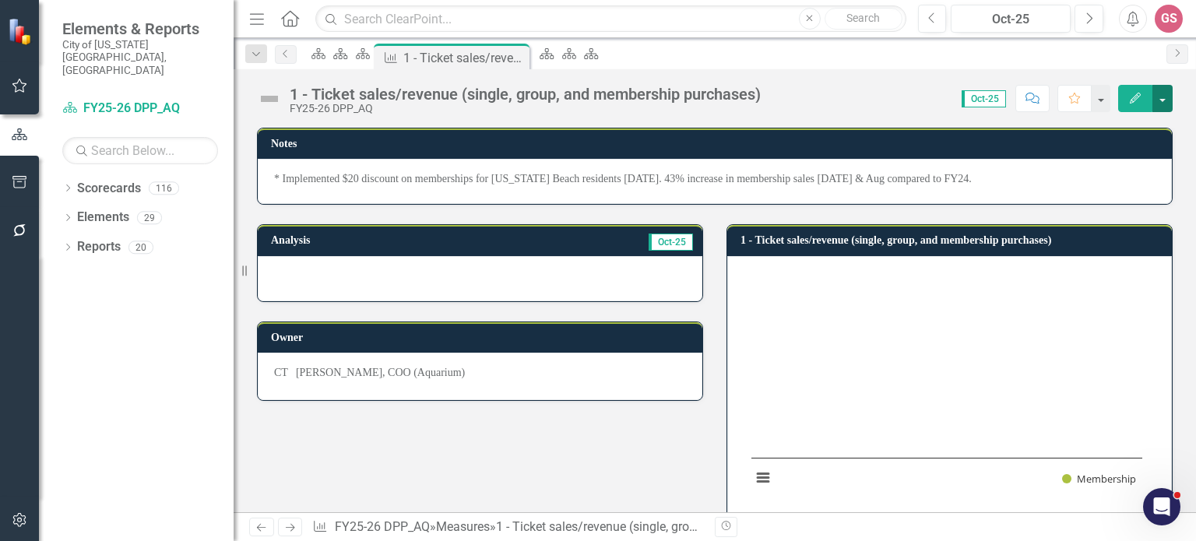
click at [1166, 101] on button "button" at bounding box center [1162, 98] width 20 height 27
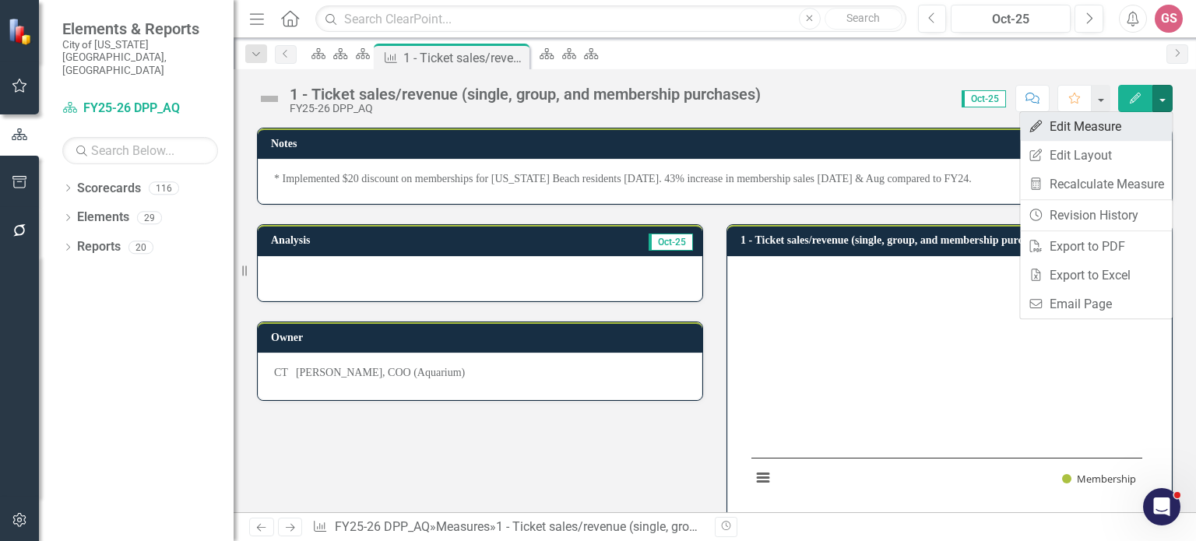
click at [1079, 131] on link "Edit Edit Measure" at bounding box center [1096, 126] width 152 height 29
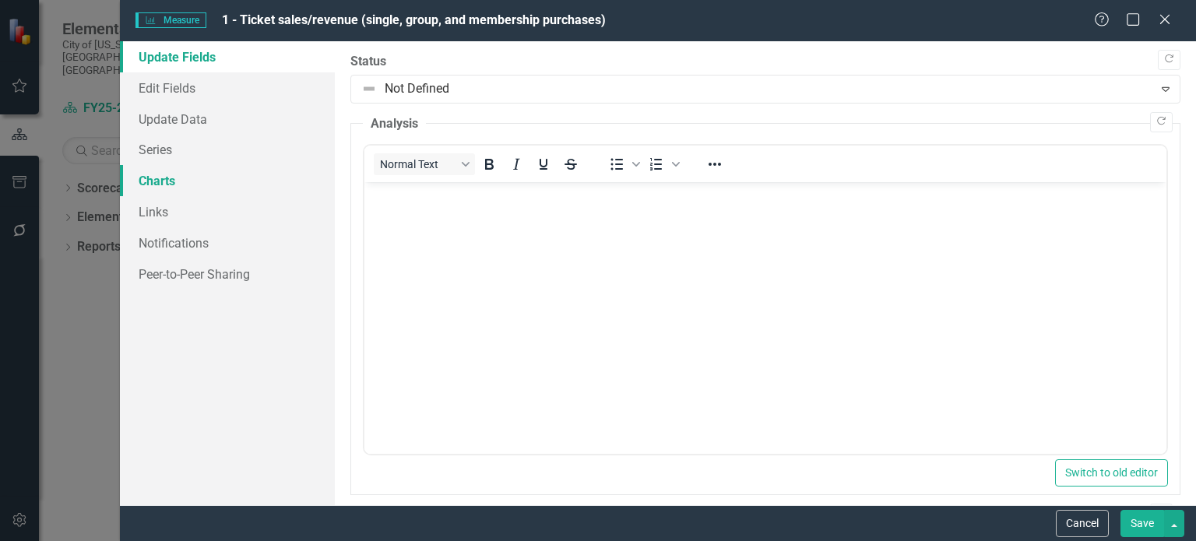
click at [179, 177] on link "Charts" at bounding box center [227, 180] width 215 height 31
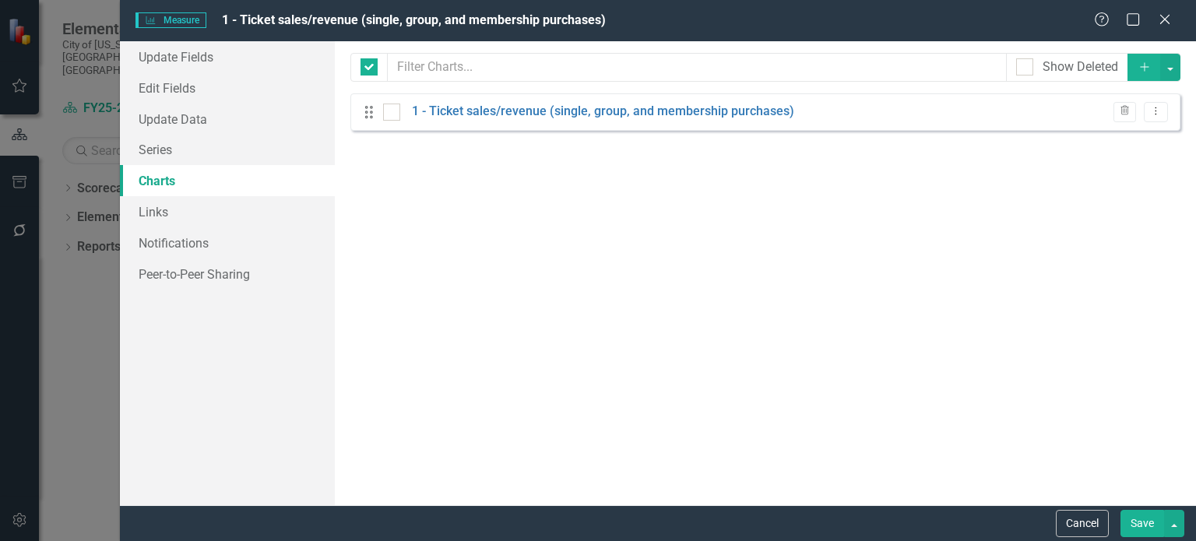
checkbox input "false"
click at [549, 108] on link "1 - Ticket sales/revenue (single, group, and membership purchases)" at bounding box center [603, 112] width 382 height 18
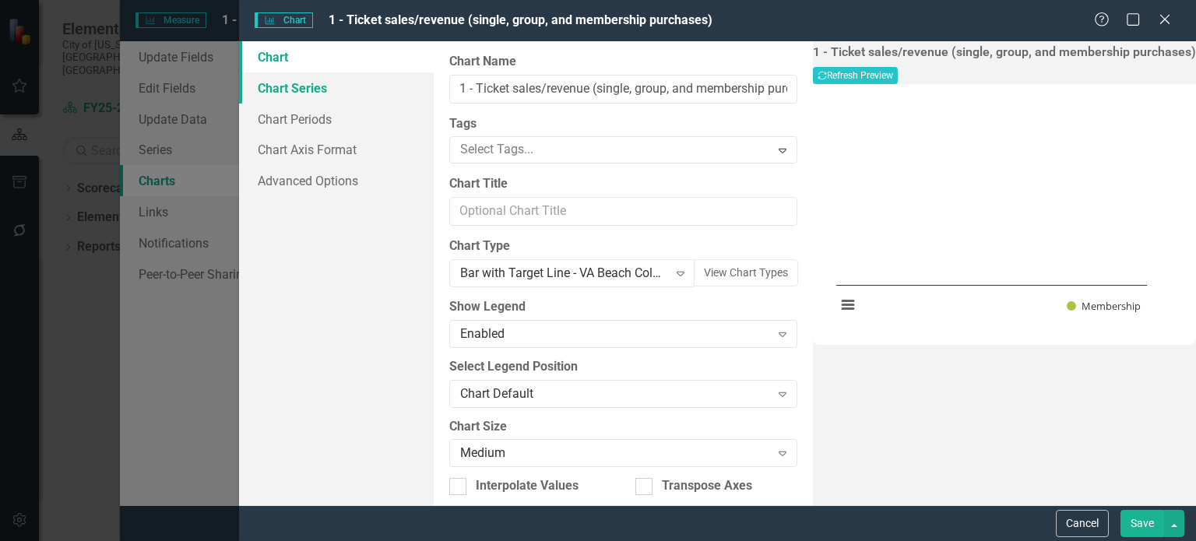
click at [274, 87] on link "Chart Series" at bounding box center [336, 87] width 195 height 31
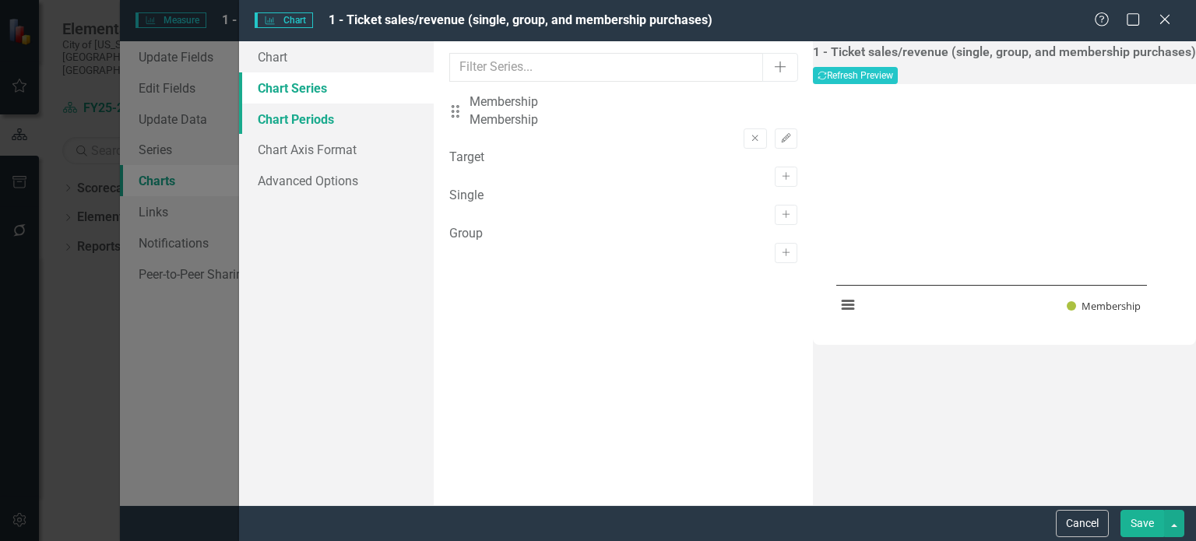
click at [268, 120] on link "Chart Periods" at bounding box center [336, 119] width 195 height 31
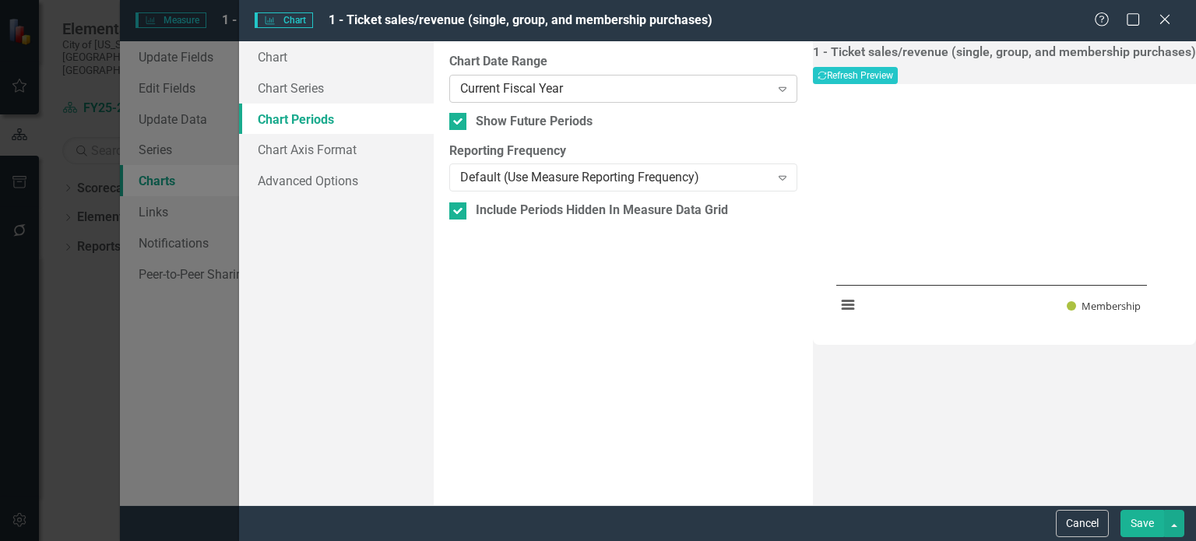
click at [654, 89] on div "Current Fiscal Year" at bounding box center [614, 88] width 309 height 18
click at [1140, 525] on button "Save" at bounding box center [1142, 523] width 44 height 27
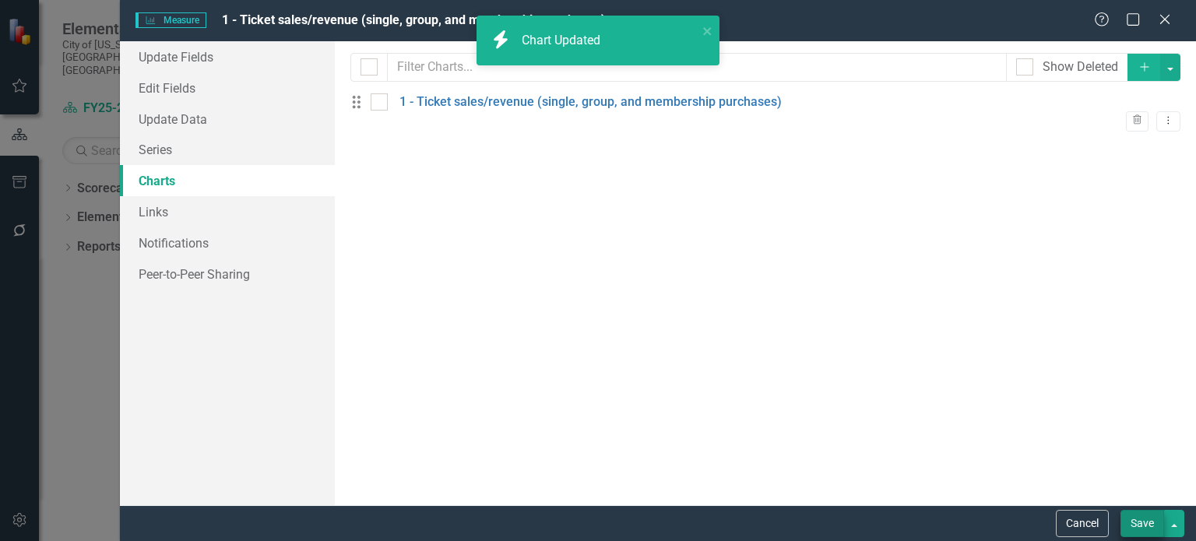
click at [1129, 520] on button "Save" at bounding box center [1142, 523] width 44 height 27
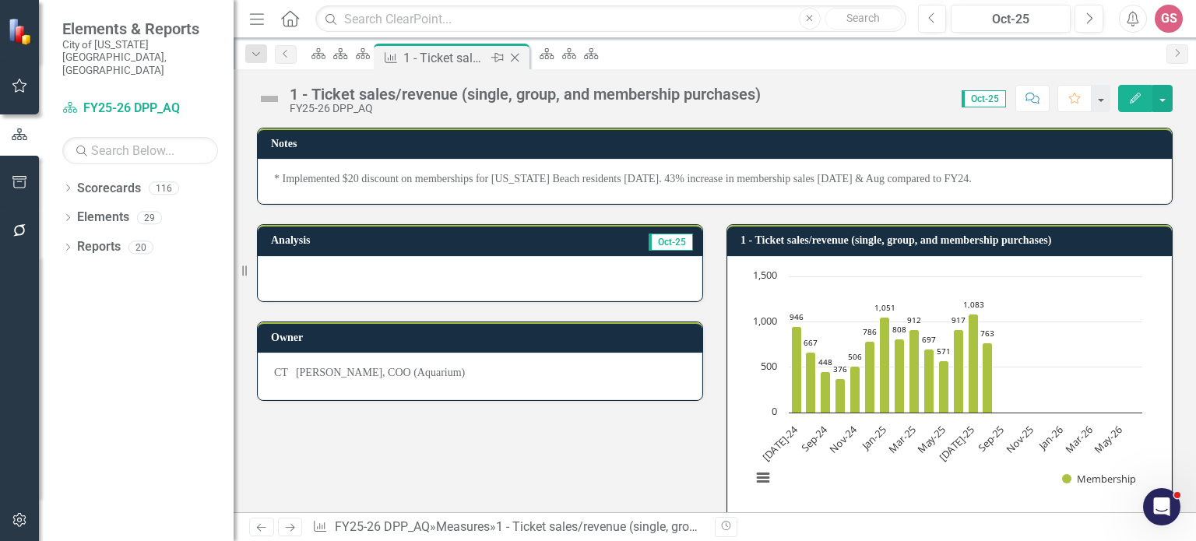
click at [522, 57] on icon "Close" at bounding box center [515, 57] width 16 height 12
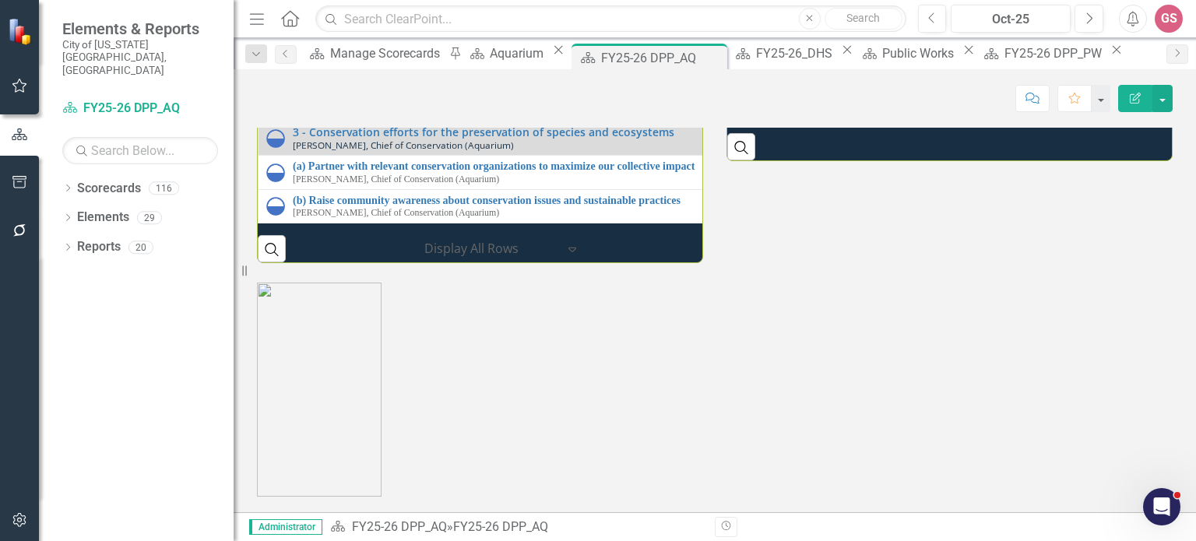
scroll to position [1790, 0]
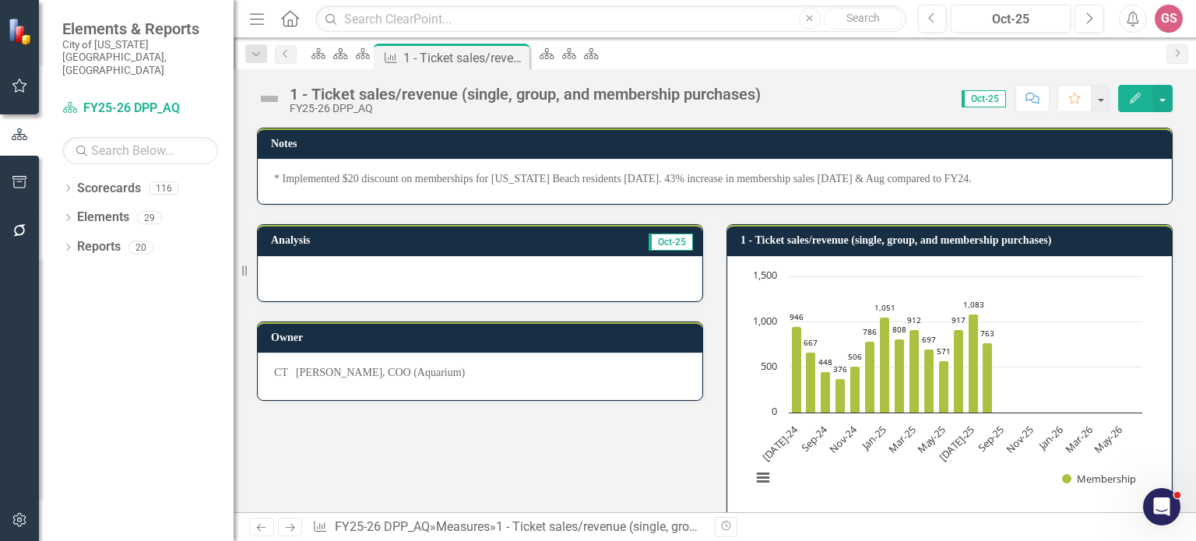
click at [269, 99] on img at bounding box center [269, 98] width 25 height 25
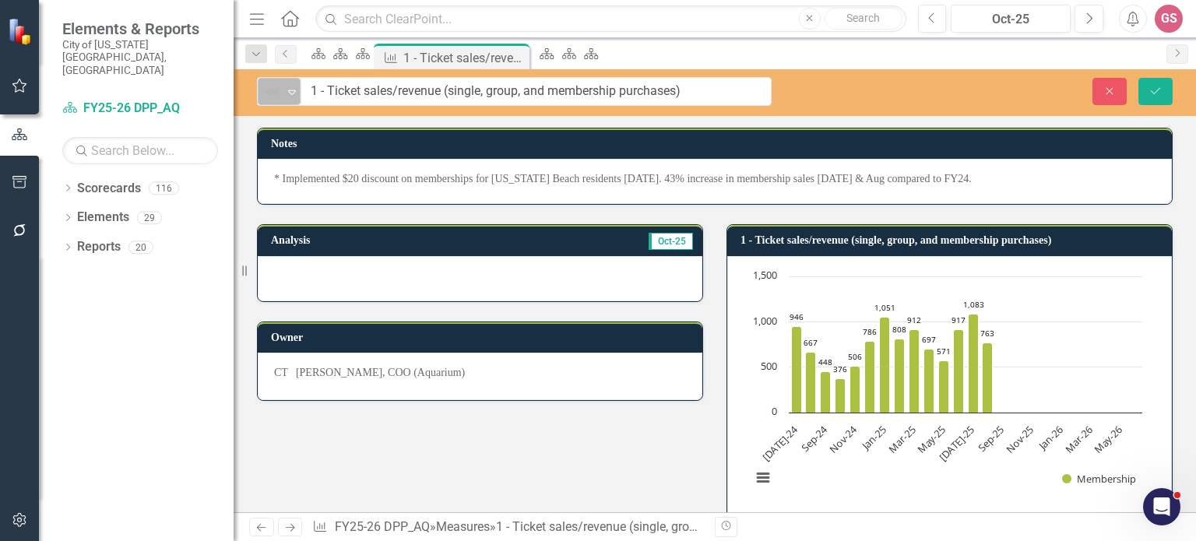
click at [279, 90] on img at bounding box center [271, 92] width 19 height 19
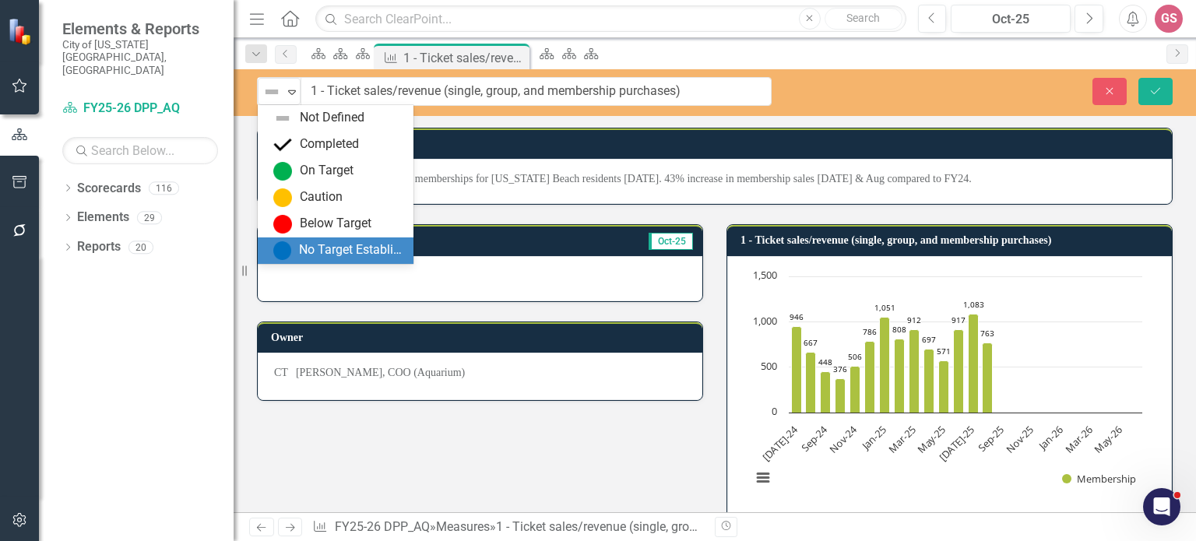
click at [325, 244] on div "No Target Established" at bounding box center [351, 250] width 104 height 18
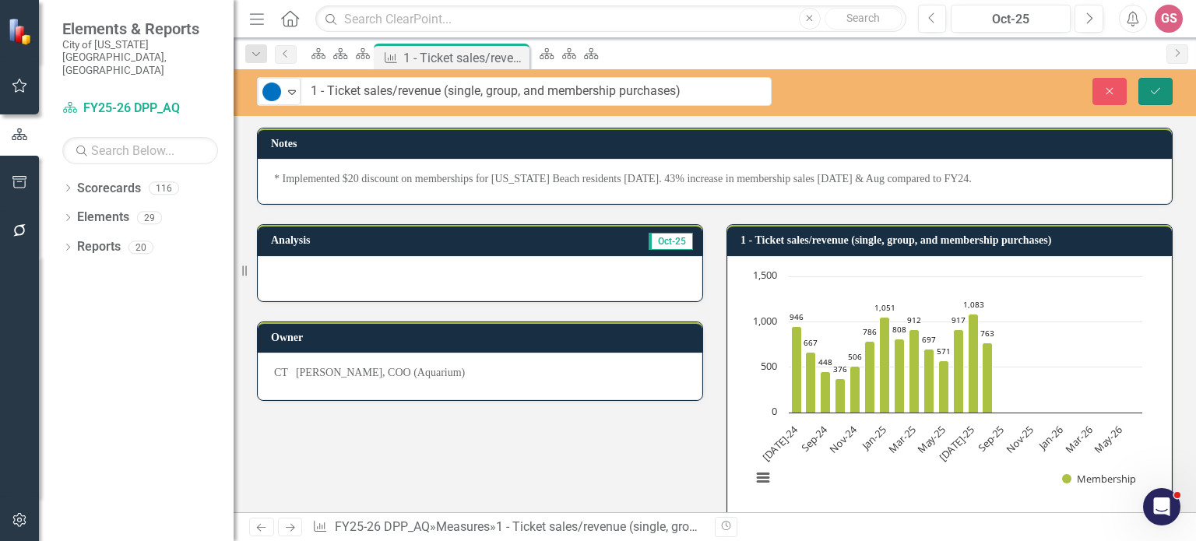
click at [1153, 89] on icon "Save" at bounding box center [1155, 91] width 14 height 11
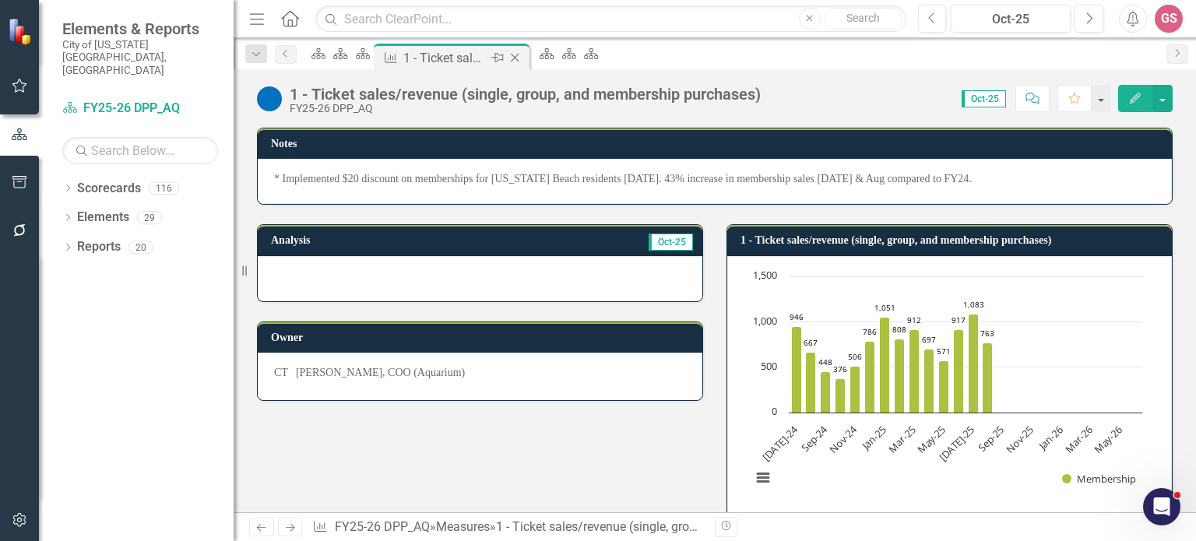
click at [522, 55] on icon "Close" at bounding box center [515, 57] width 16 height 12
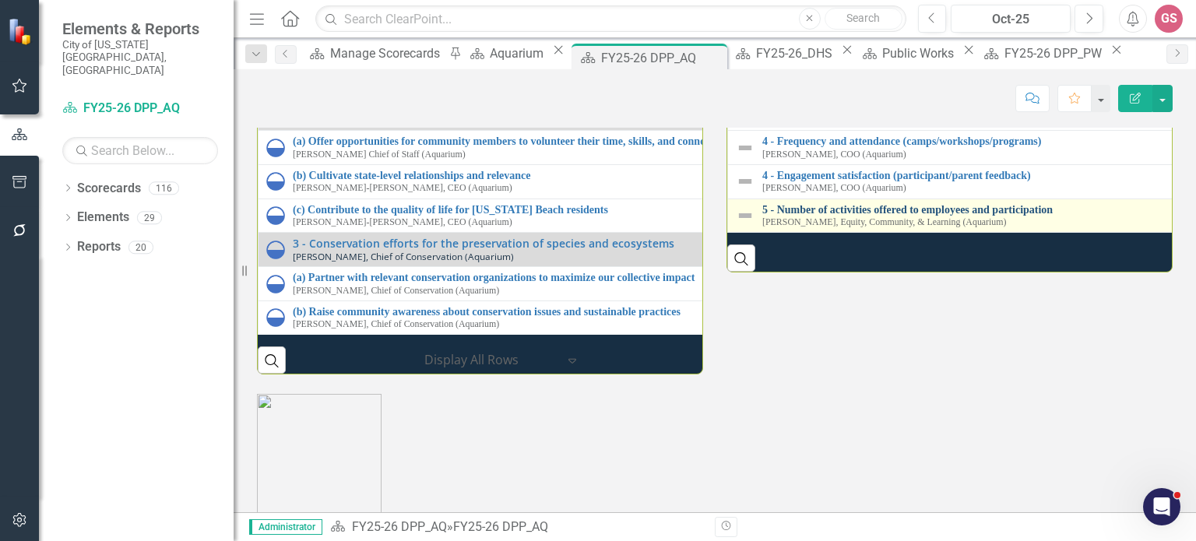
scroll to position [1878, 0]
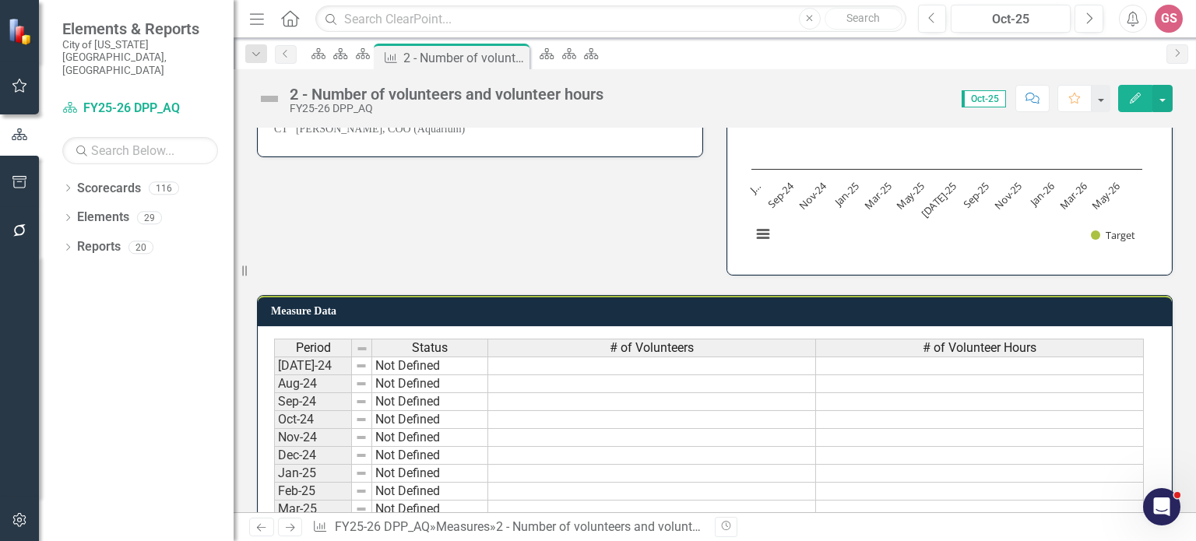
scroll to position [156, 0]
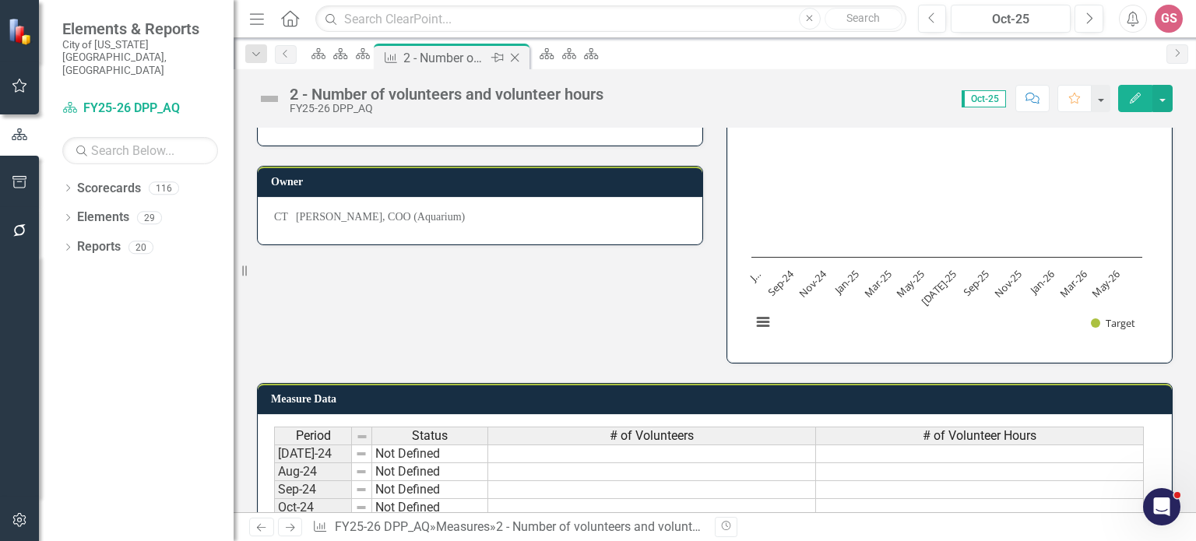
click at [522, 55] on icon "Close" at bounding box center [515, 57] width 16 height 12
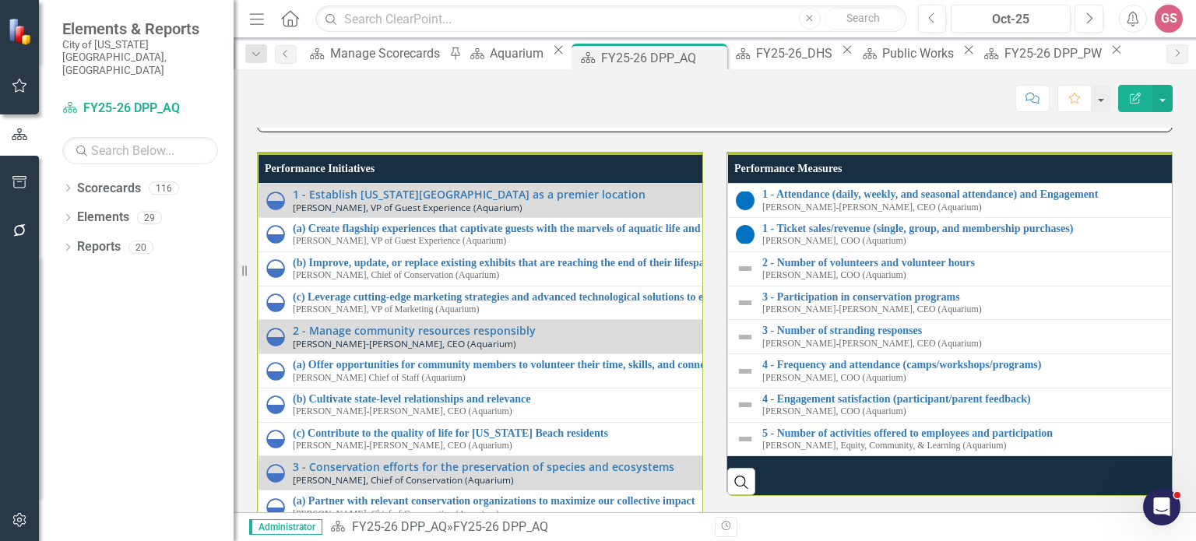
scroll to position [1635, 0]
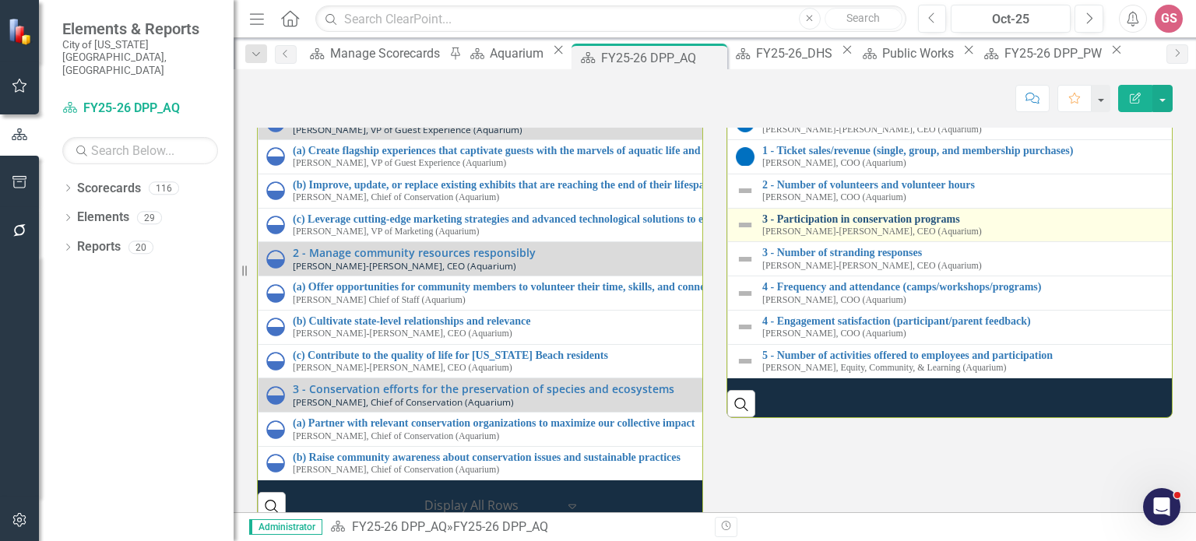
click at [845, 225] on link "3 - Participation in conservation programs" at bounding box center [1195, 219] width 866 height 12
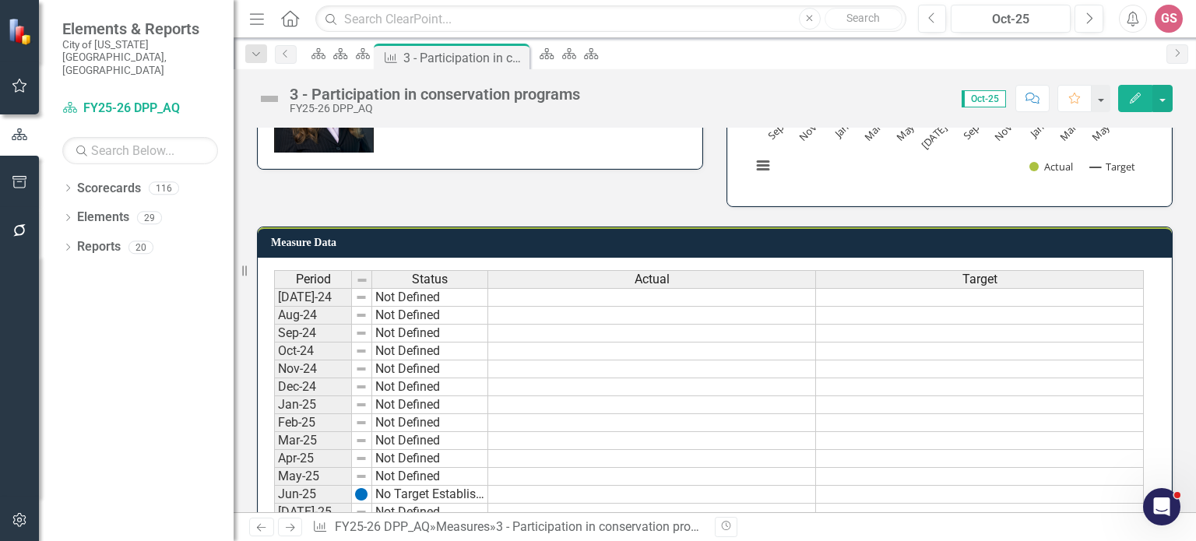
scroll to position [184, 0]
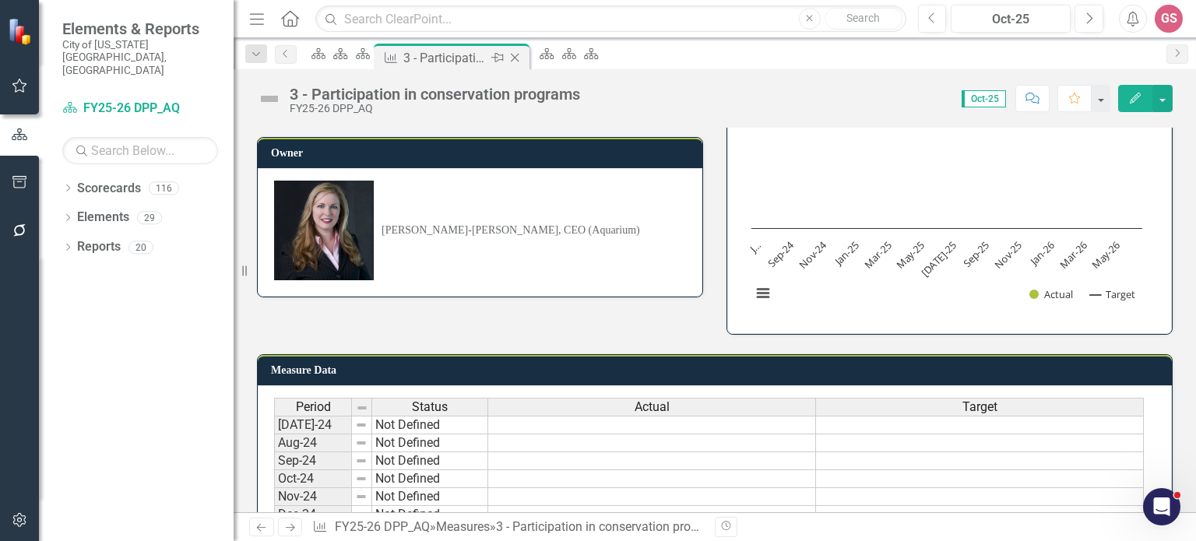
click at [522, 55] on icon "Close" at bounding box center [515, 57] width 16 height 12
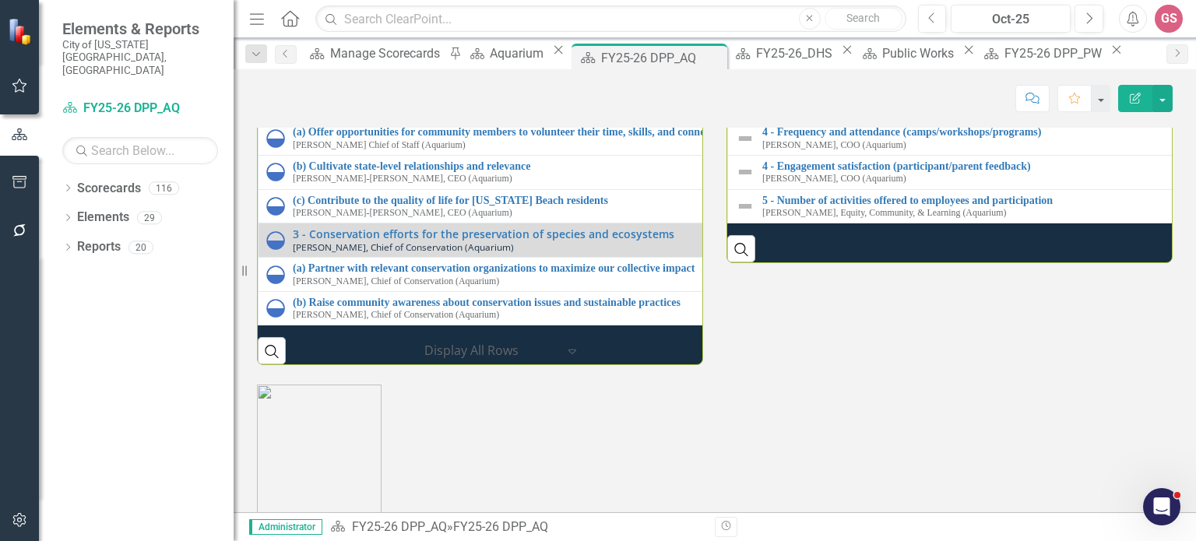
scroll to position [1790, 0]
click at [797, 69] on link "3 - Participation in conservation programs" at bounding box center [1194, 64] width 865 height 12
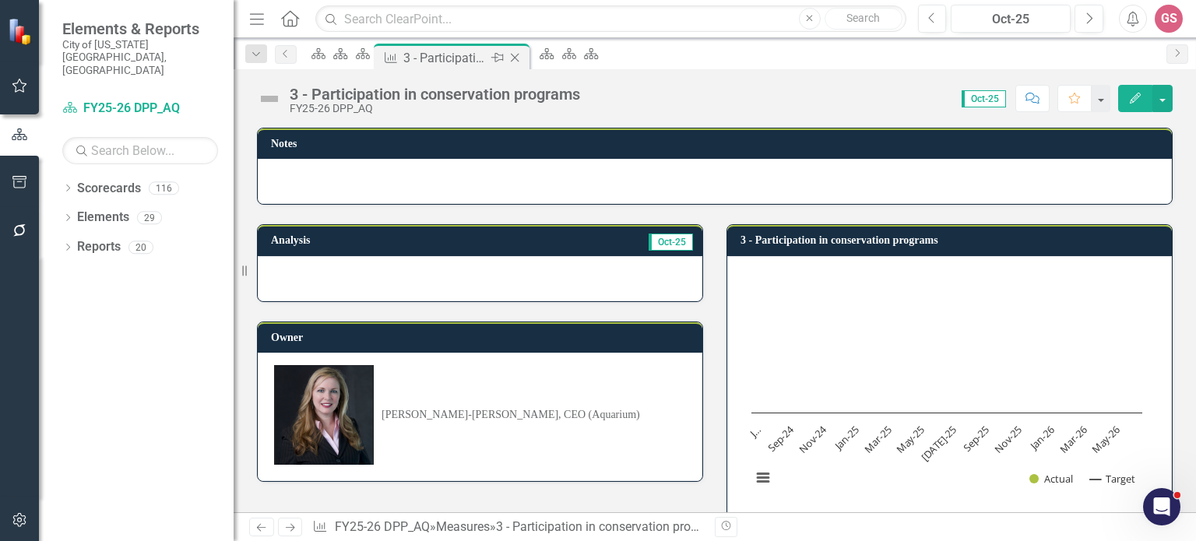
click at [522, 56] on icon "Close" at bounding box center [515, 57] width 16 height 12
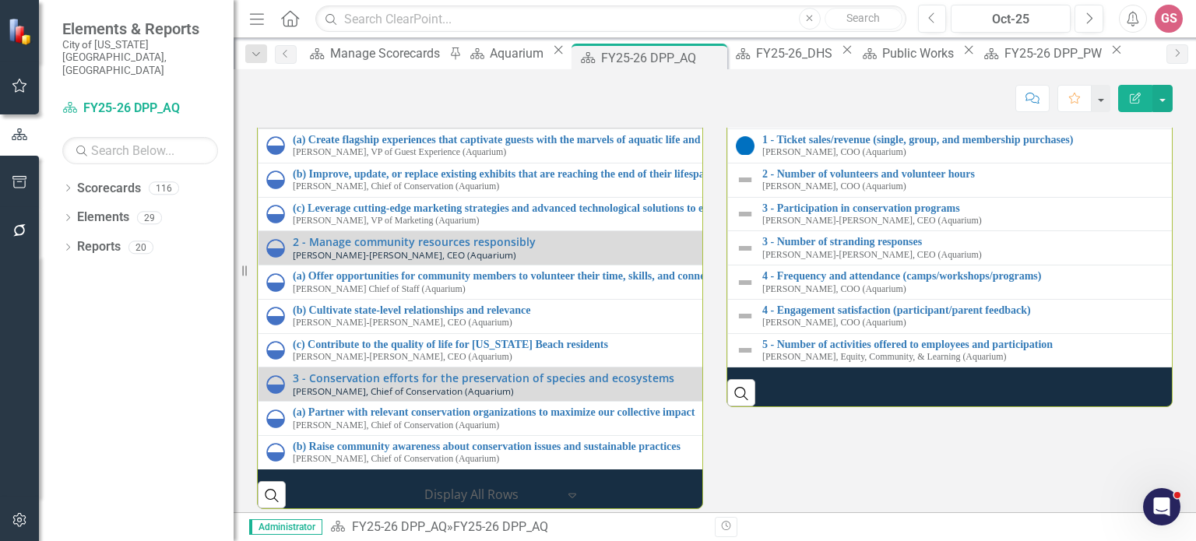
scroll to position [1790, 0]
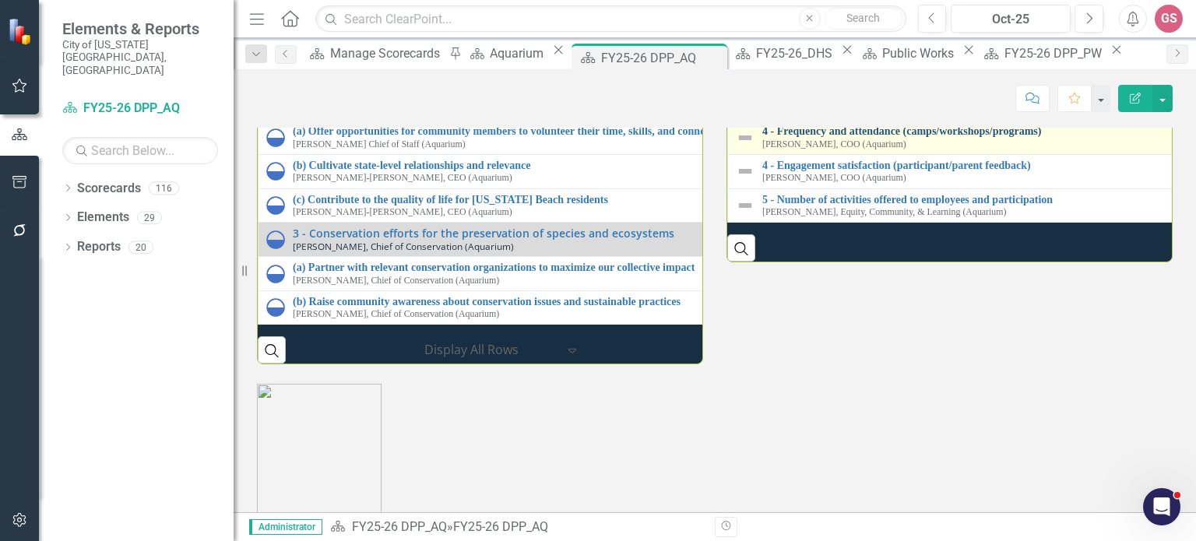
click at [812, 137] on link "4 - Frequency and attendance (camps/workshops/programs)" at bounding box center [1195, 131] width 866 height 12
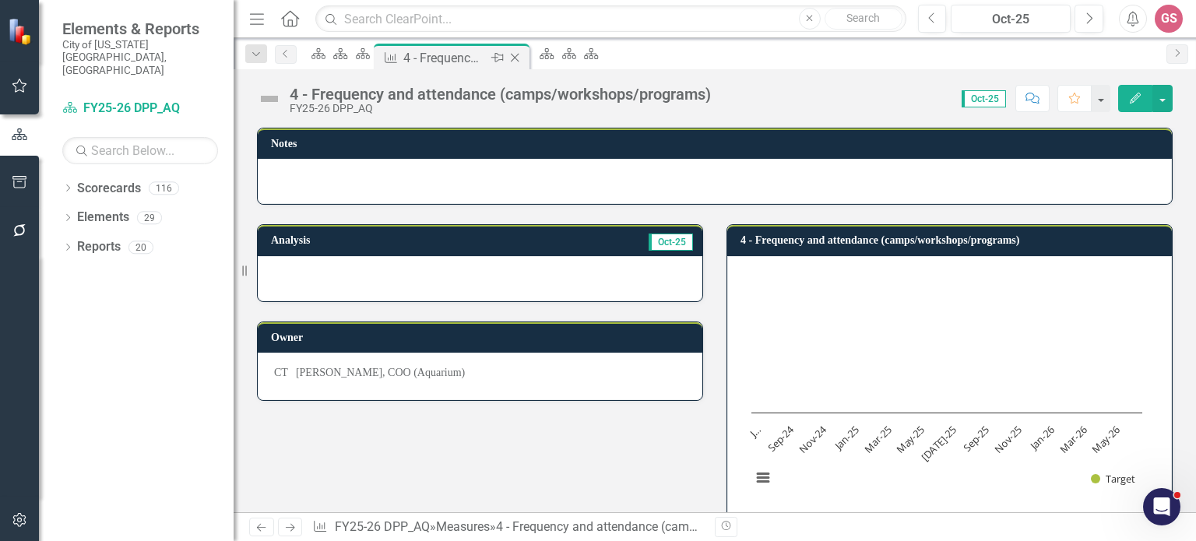
click at [522, 56] on icon "Close" at bounding box center [515, 57] width 16 height 12
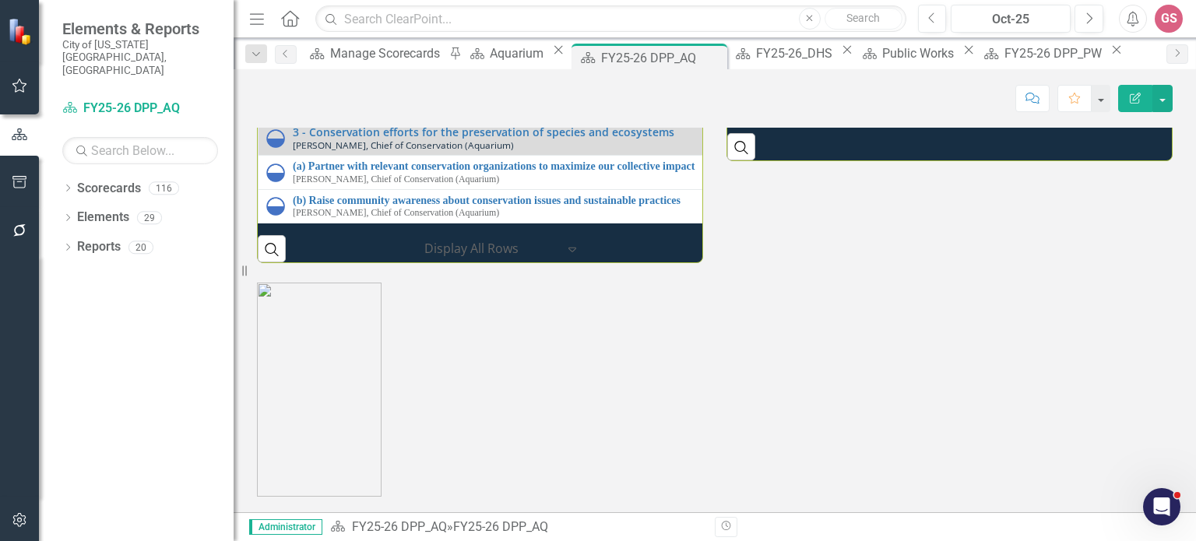
scroll to position [2024, 0]
click at [822, 104] on link "5 - Number of activities offered to employees and participation" at bounding box center [1195, 99] width 866 height 12
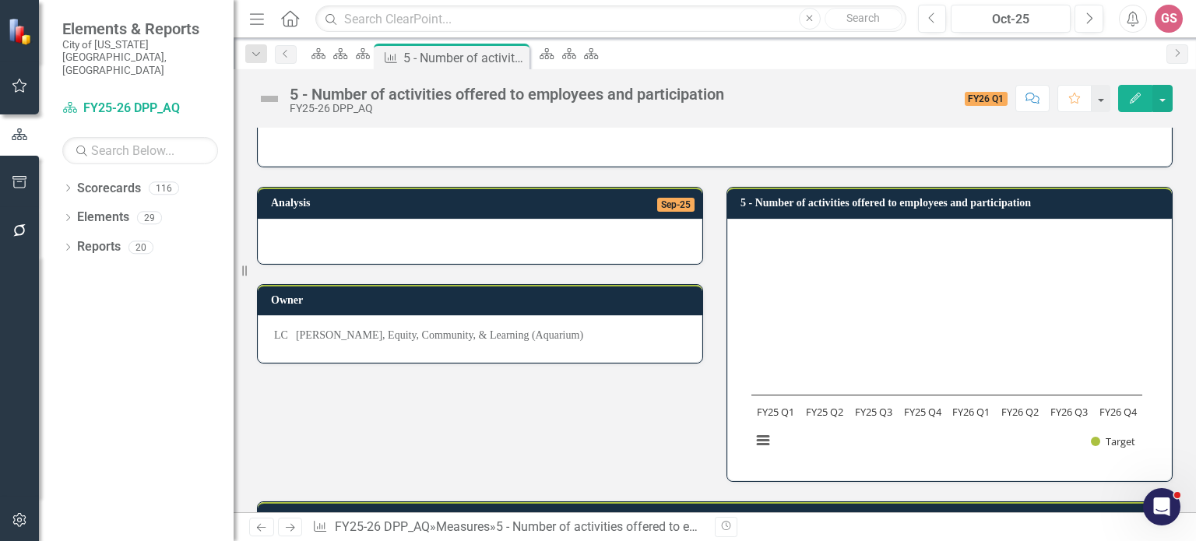
scroll to position [36, 0]
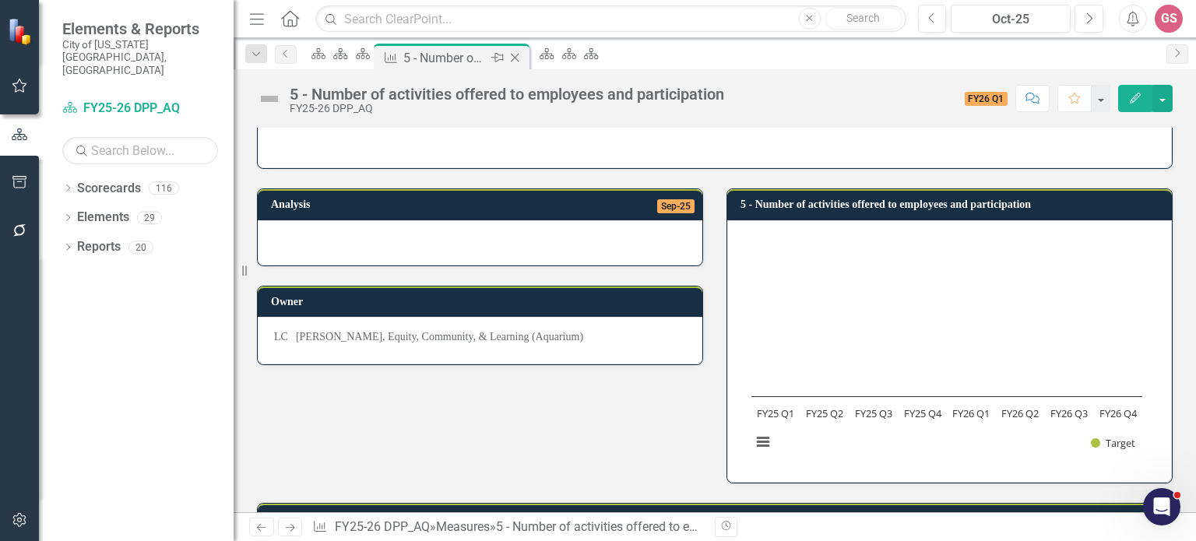
click at [522, 56] on icon "Close" at bounding box center [515, 57] width 16 height 12
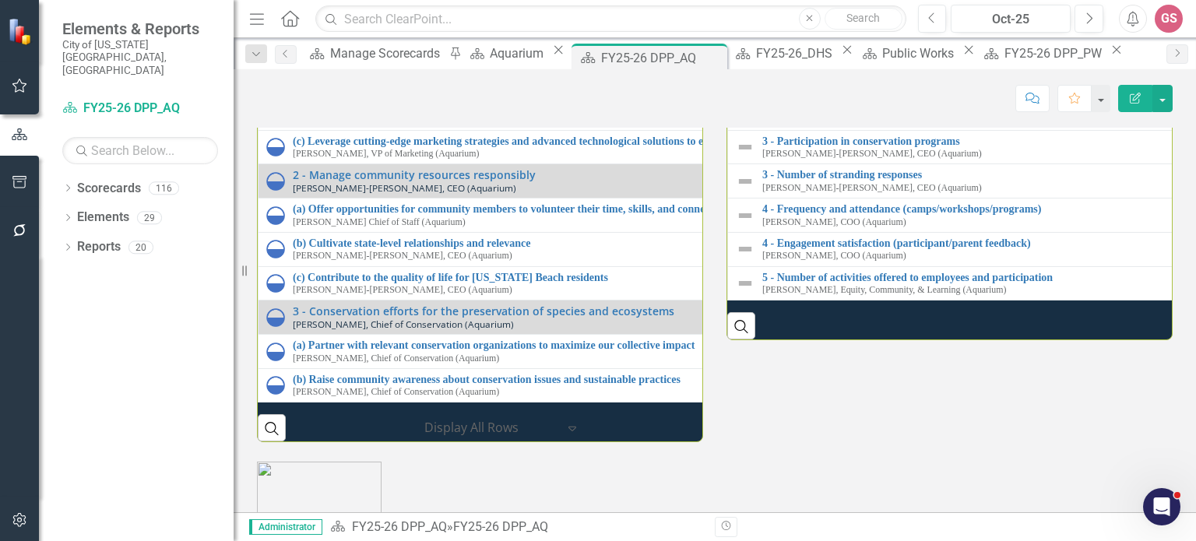
scroll to position [1946, 0]
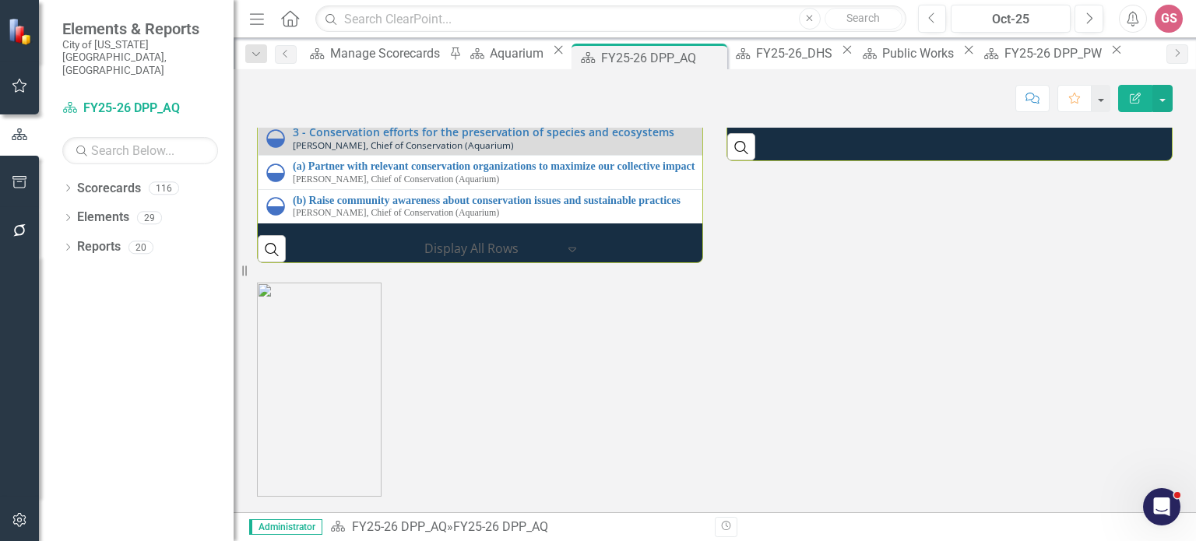
click at [820, 70] on link "4 - Engagement satisfaction (participant/parent feedback)" at bounding box center [1194, 64] width 865 height 12
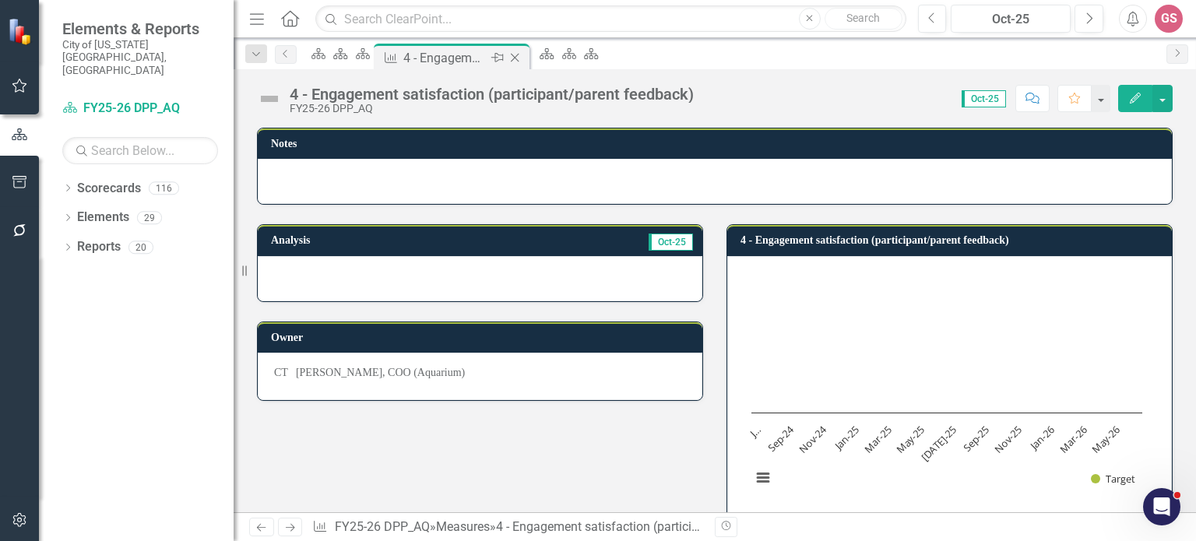
click at [522, 54] on icon "Close" at bounding box center [515, 57] width 16 height 12
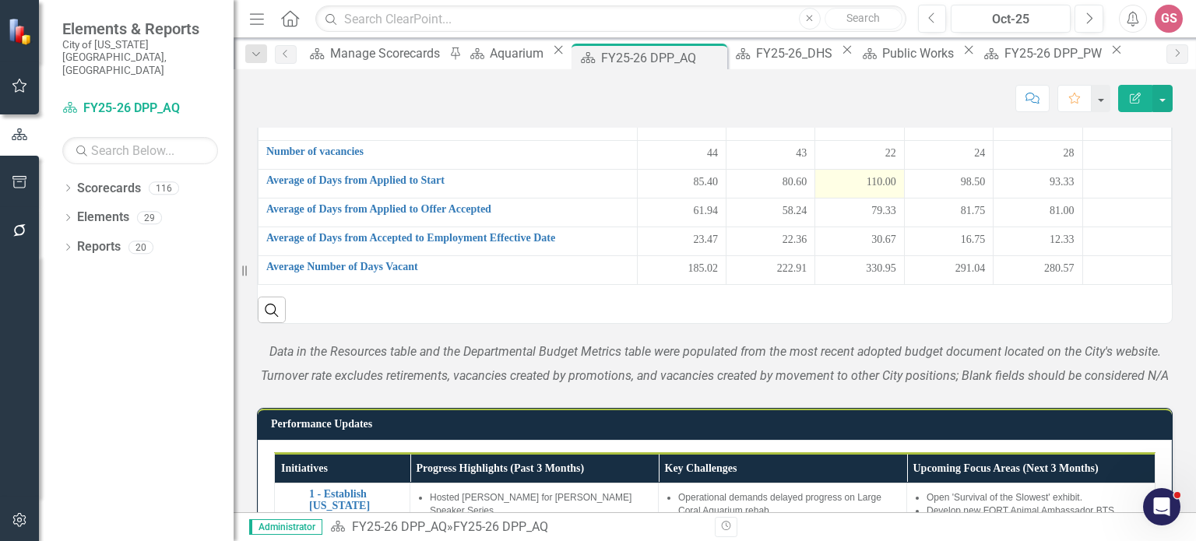
scroll to position [934, 0]
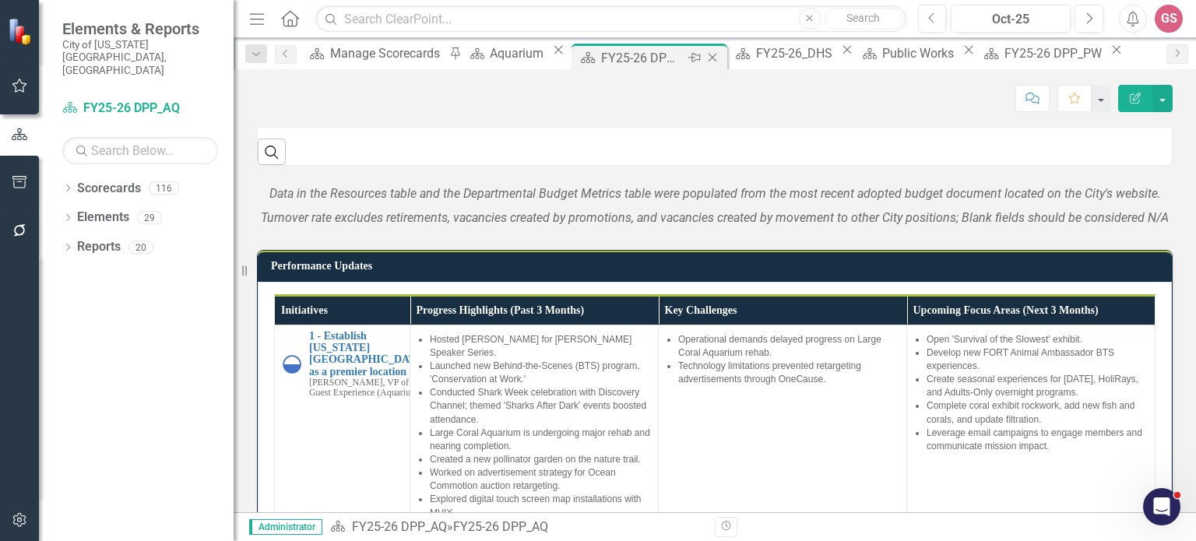
click at [708, 58] on icon at bounding box center [712, 58] width 9 height 9
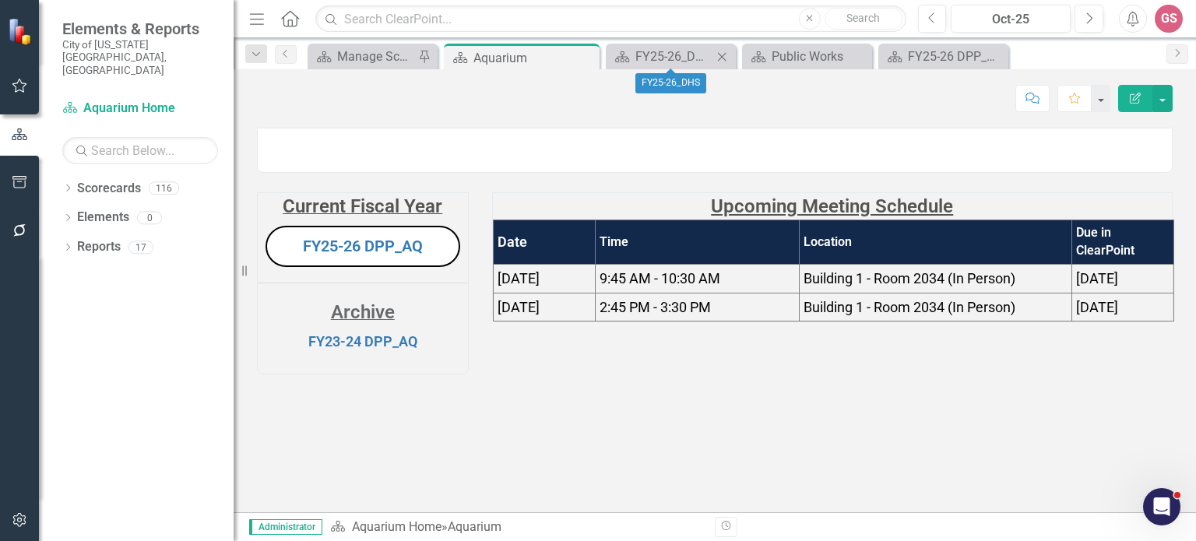
click at [724, 55] on icon "Close" at bounding box center [722, 57] width 16 height 12
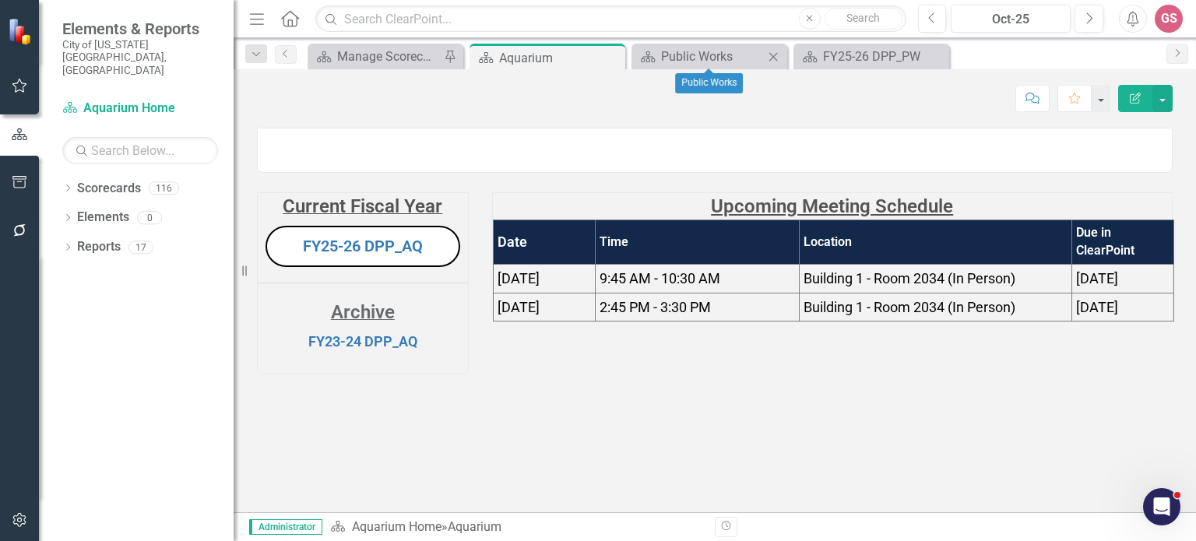
click at [771, 54] on icon "Close" at bounding box center [773, 57] width 16 height 12
click at [770, 57] on icon "Close" at bounding box center [773, 57] width 16 height 12
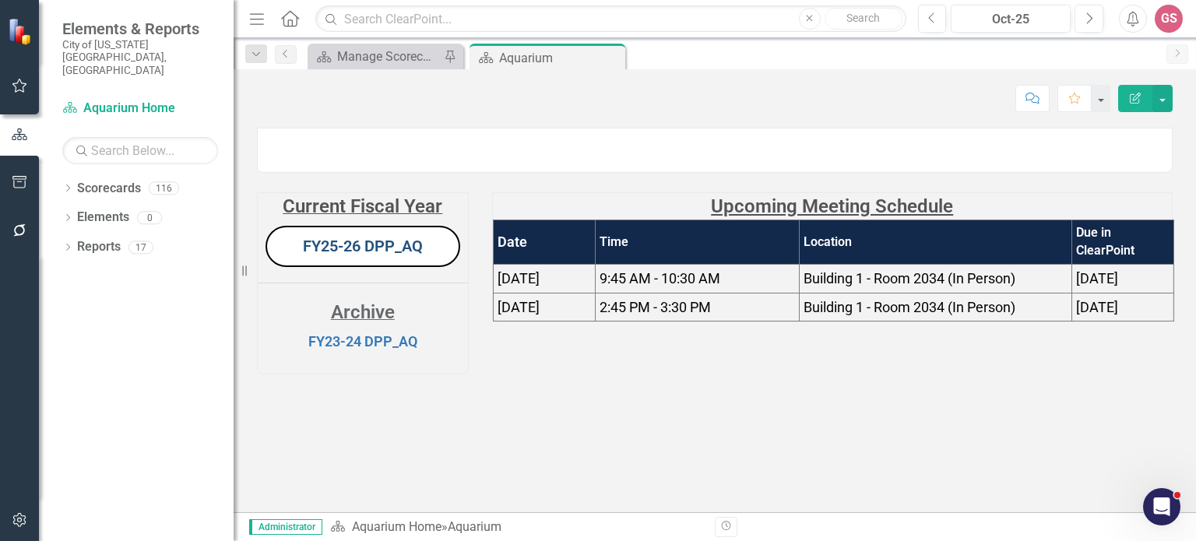
click at [378, 255] on link "FY25-26 DPP_AQ" at bounding box center [363, 246] width 120 height 19
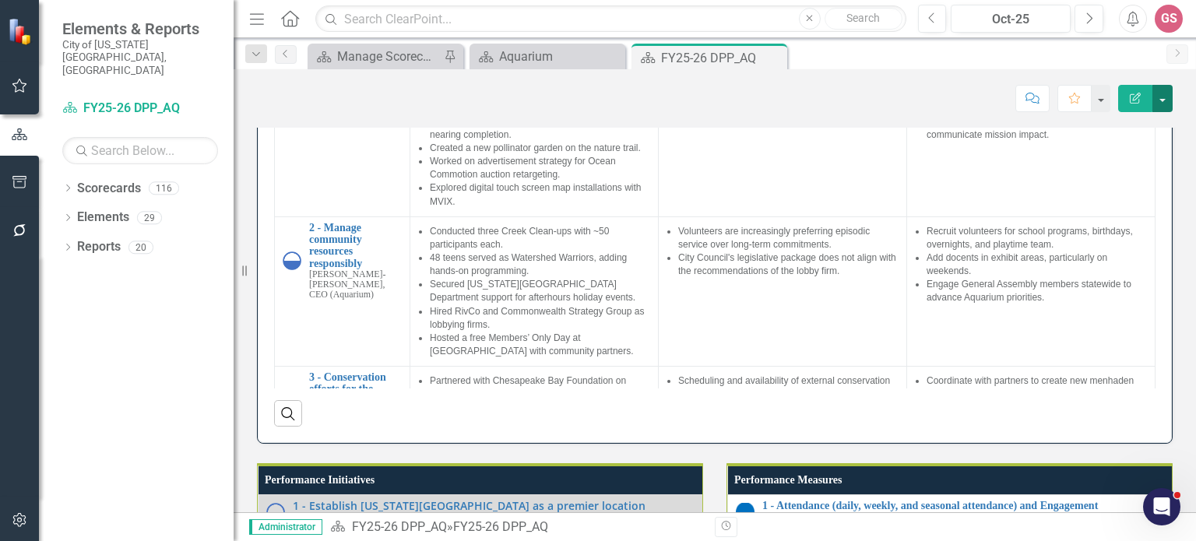
click at [1164, 100] on button "button" at bounding box center [1162, 98] width 20 height 27
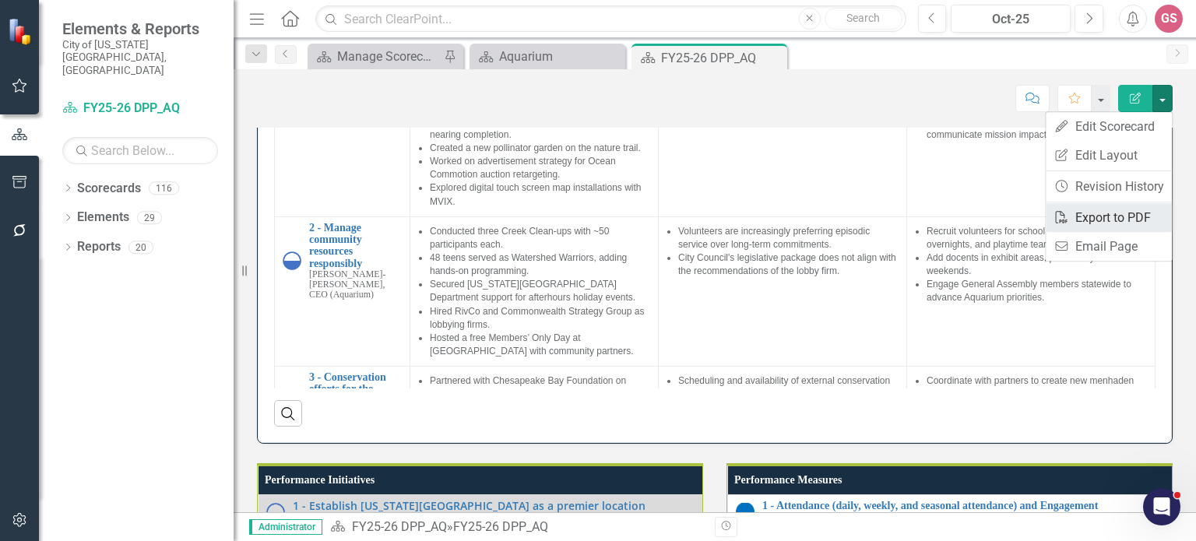
click at [1098, 217] on link "PDF Export to PDF" at bounding box center [1108, 217] width 126 height 29
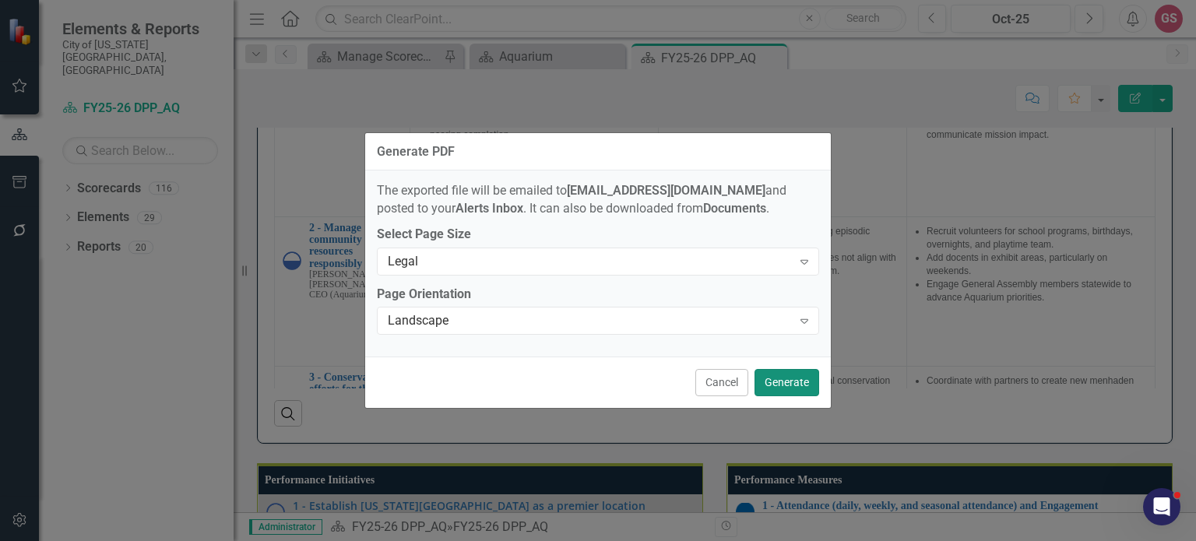
click at [778, 384] on button "Generate" at bounding box center [786, 382] width 65 height 27
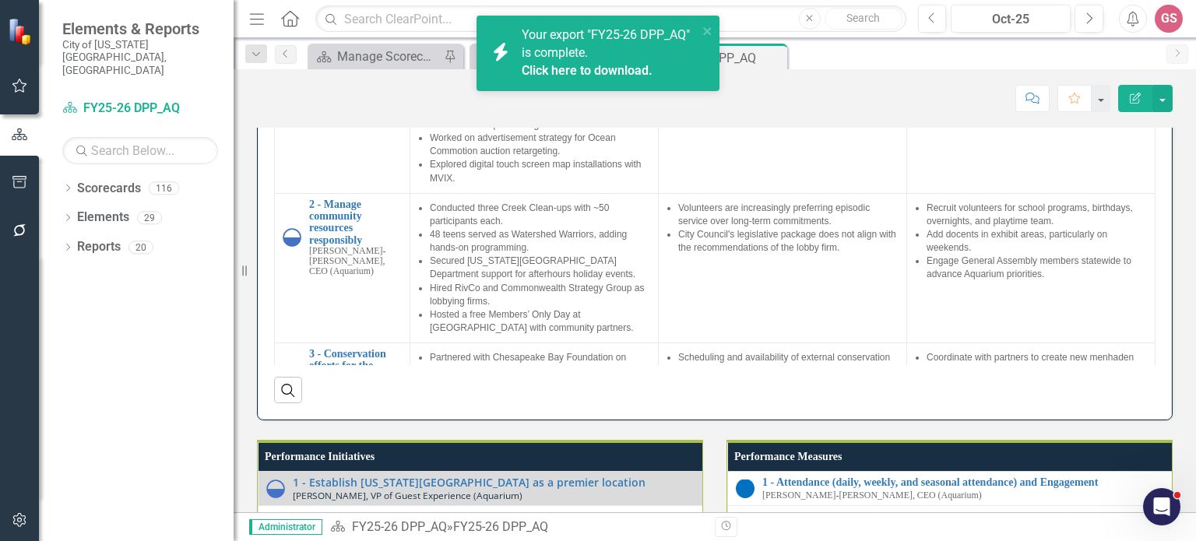
scroll to position [1245, 0]
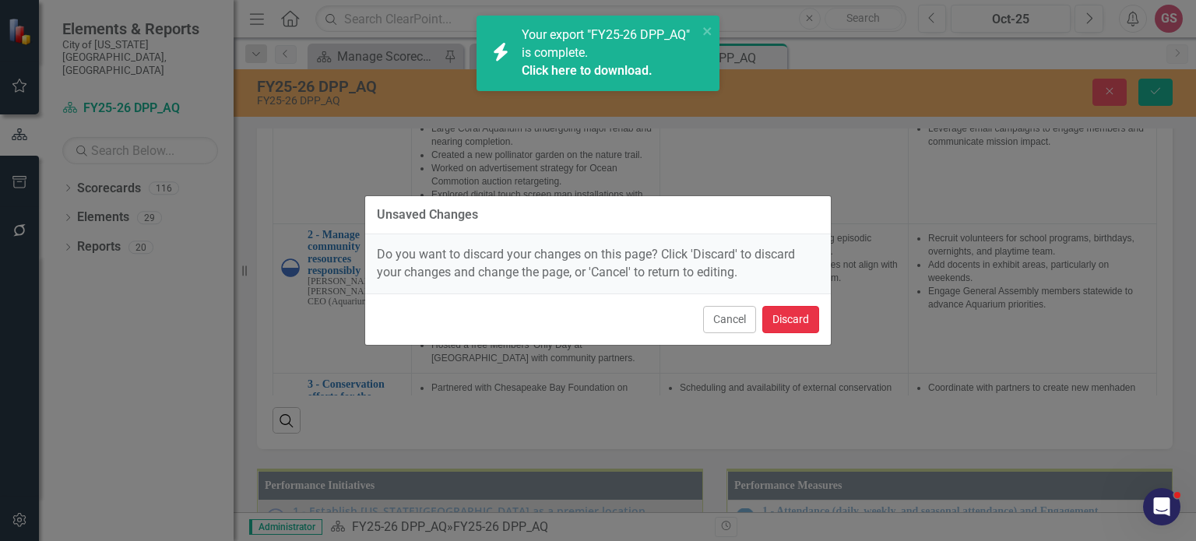
click at [791, 316] on button "Discard" at bounding box center [790, 319] width 57 height 27
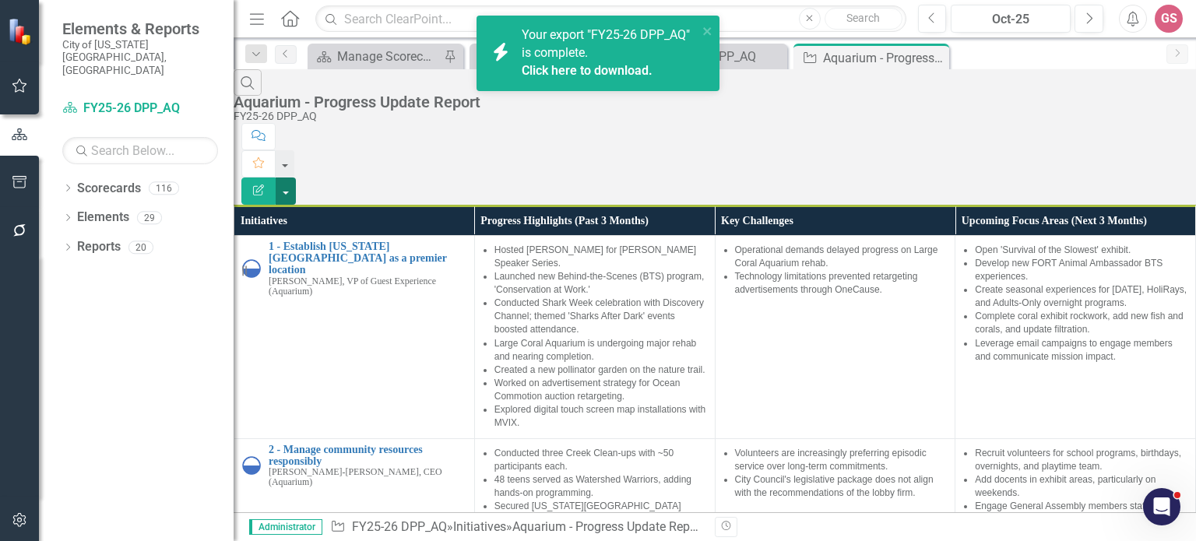
click at [296, 177] on button "button" at bounding box center [286, 190] width 20 height 27
click at [1127, 155] on link "PDF Export to PDF" at bounding box center [1110, 157] width 123 height 29
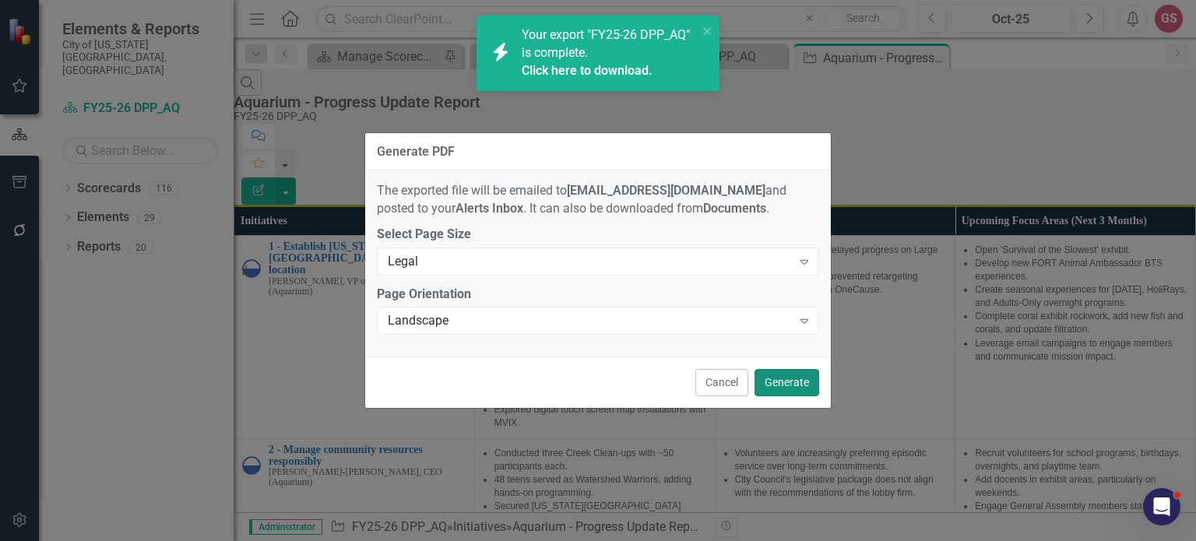
click at [787, 381] on button "Generate" at bounding box center [786, 382] width 65 height 27
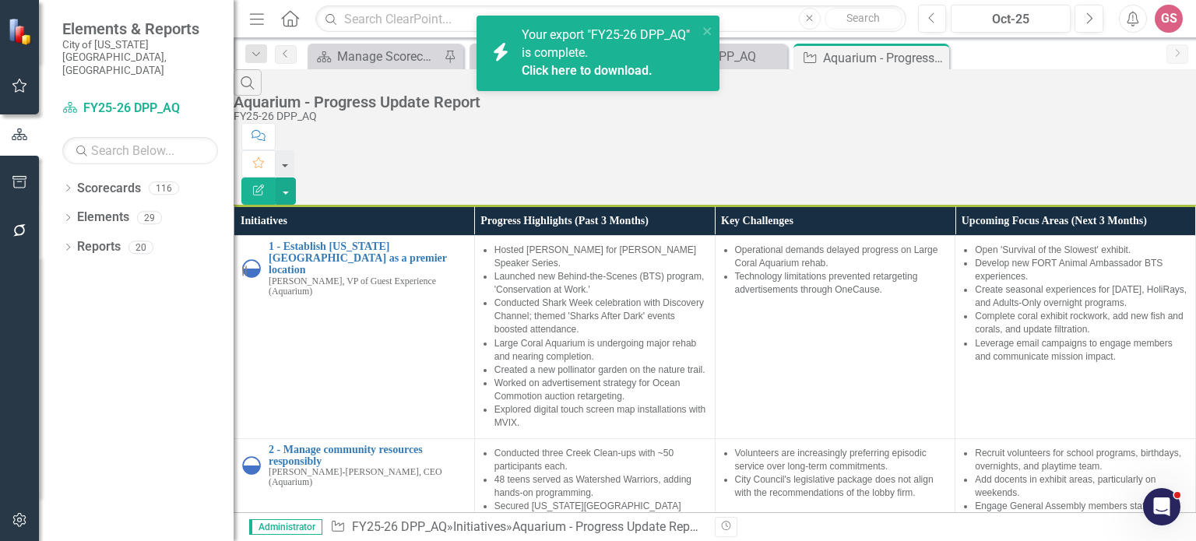
scroll to position [518, 0]
click at [937, 58] on icon "Close" at bounding box center [934, 57] width 16 height 12
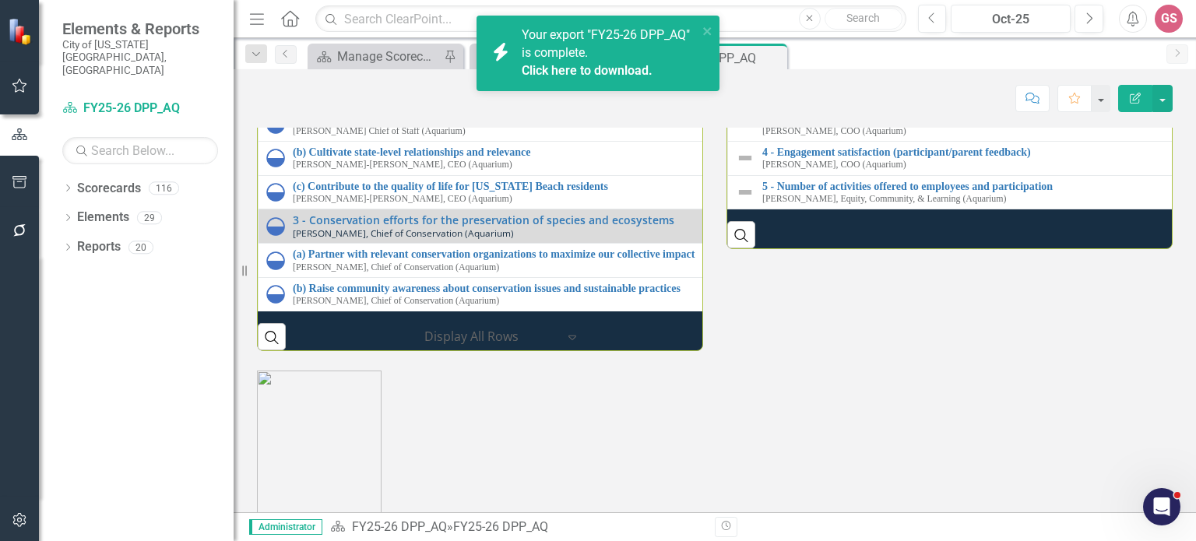
scroll to position [1713, 0]
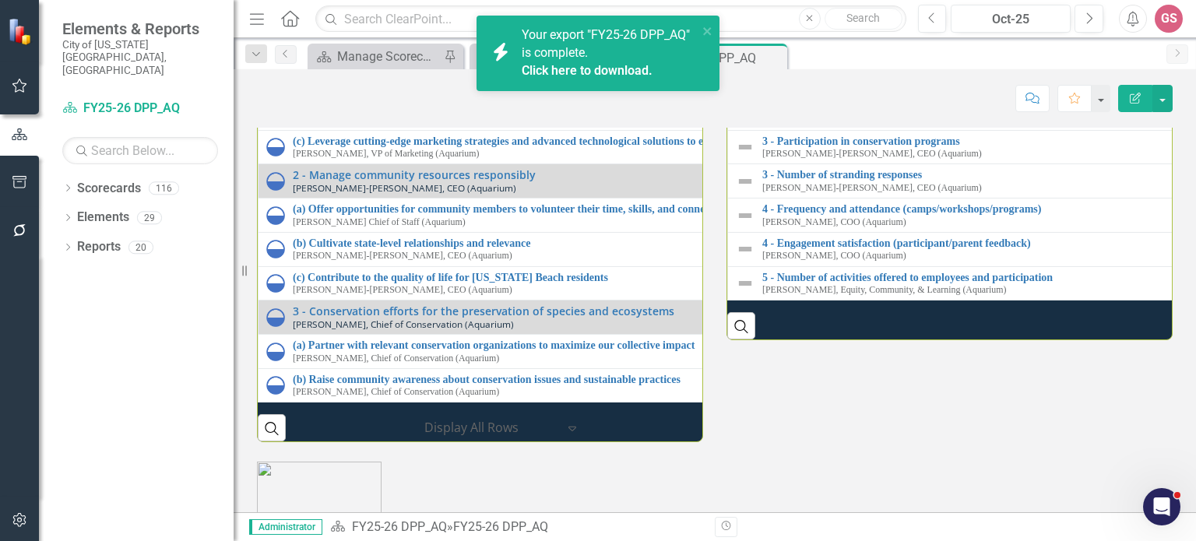
click at [852, 44] on link "1 - Attendance (daily, weekly, and seasonal attendance) and Engagement" at bounding box center [1195, 39] width 866 height 12
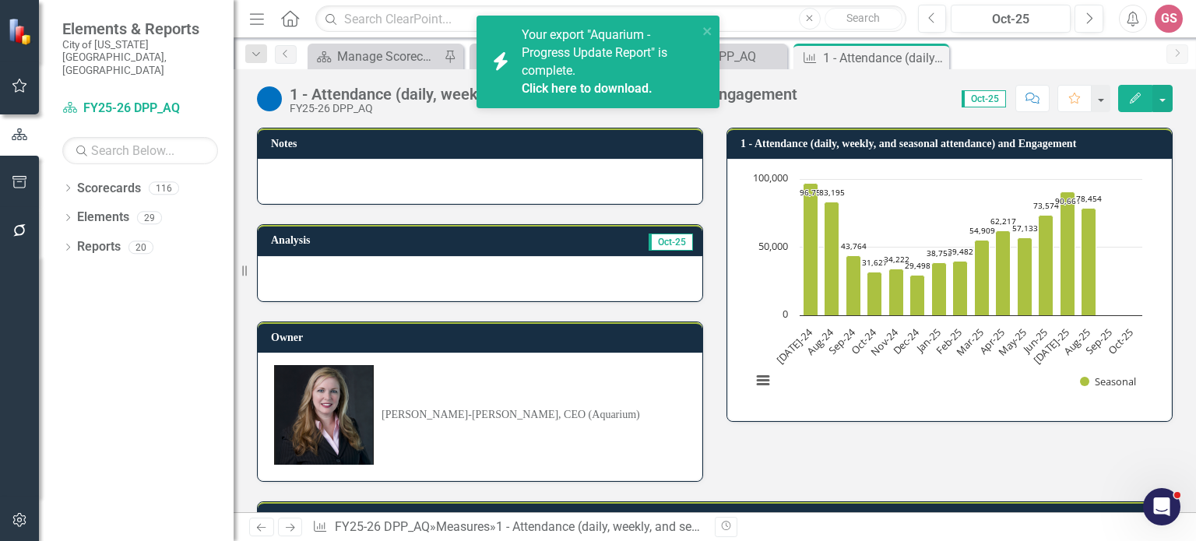
scroll to position [311, 0]
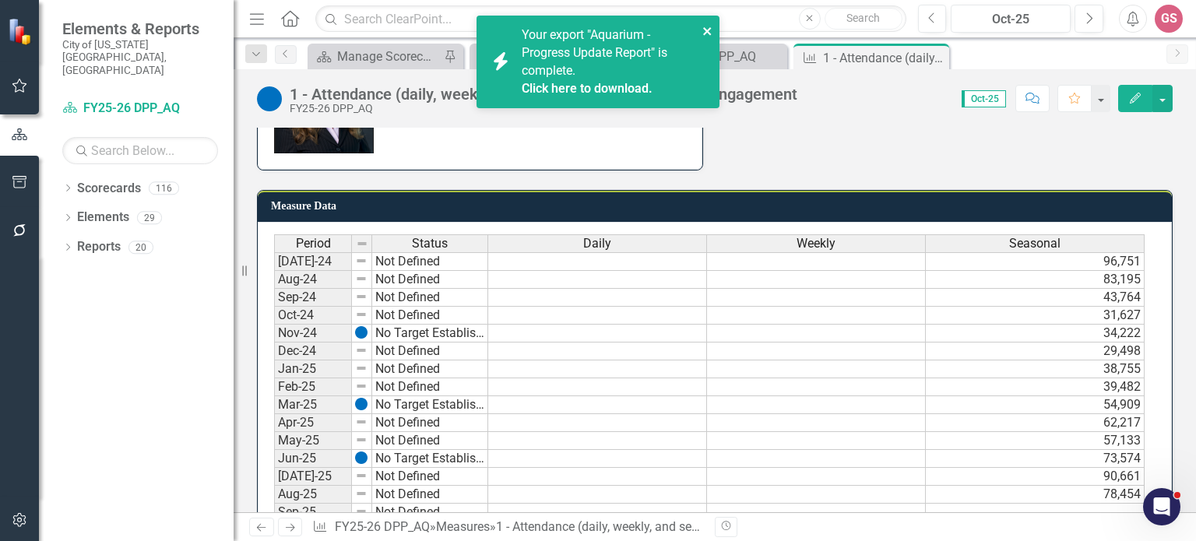
click at [708, 31] on icon "close" at bounding box center [707, 31] width 8 height 8
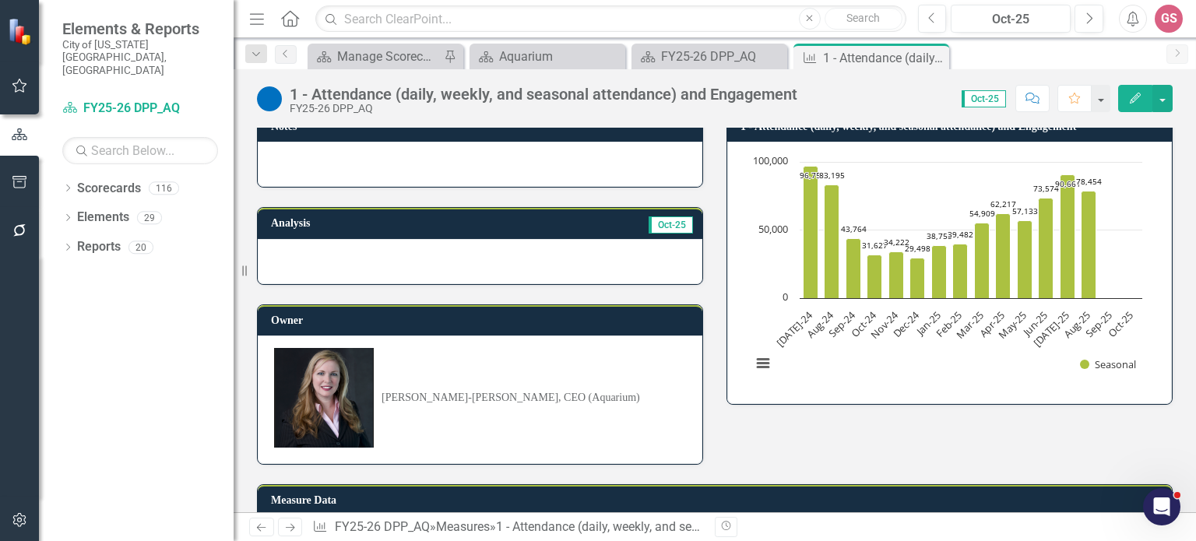
scroll to position [0, 0]
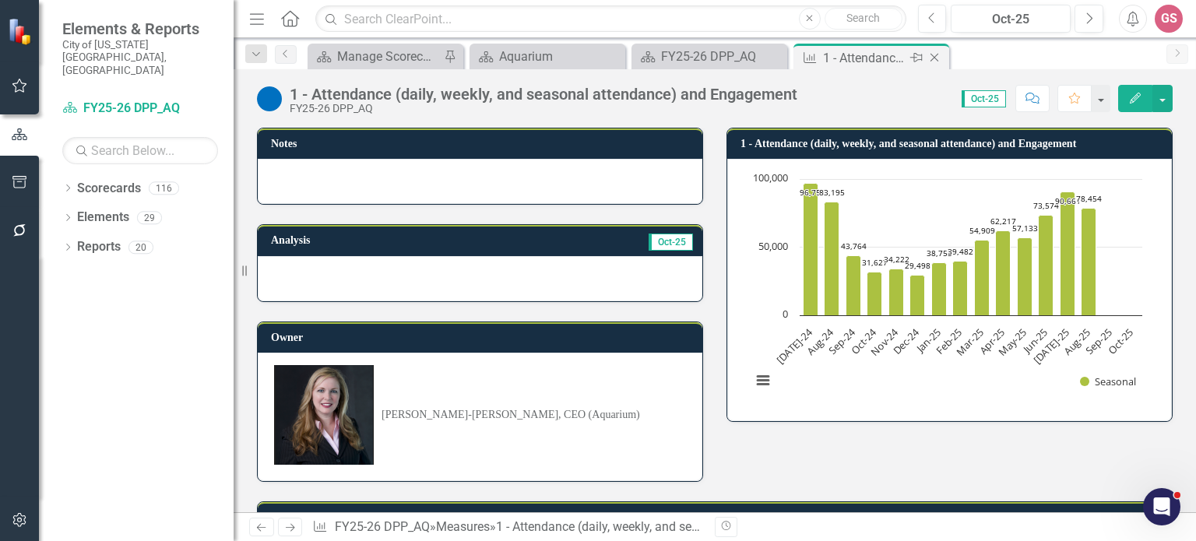
click at [936, 55] on icon "Close" at bounding box center [934, 57] width 16 height 12
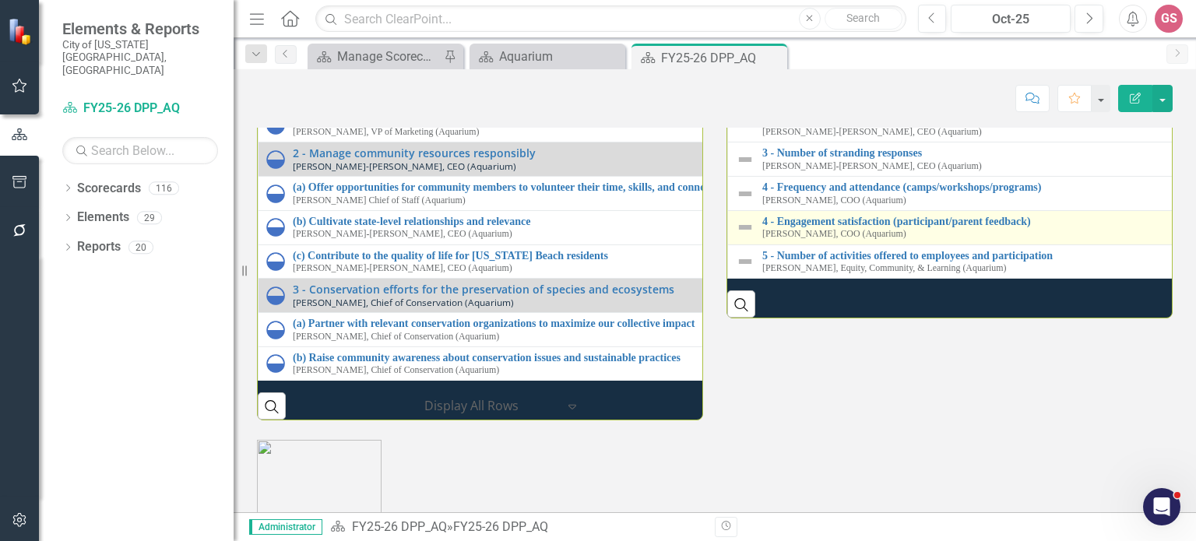
scroll to position [1727, 0]
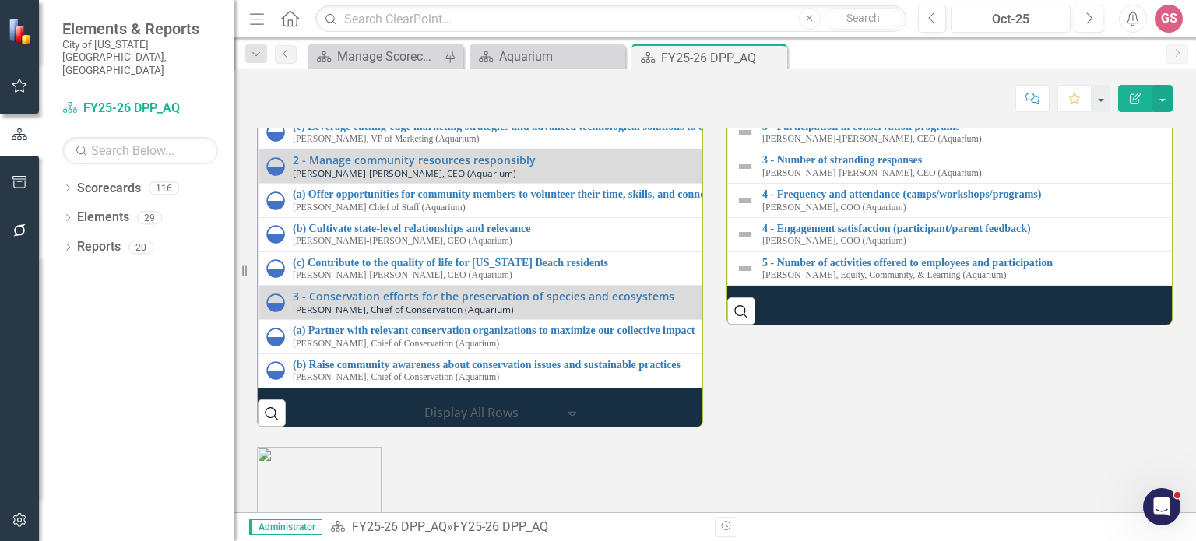
click at [890, 64] on link "1 - Ticket sales/revenue (single, group, and membership purchases)" at bounding box center [1195, 58] width 866 height 12
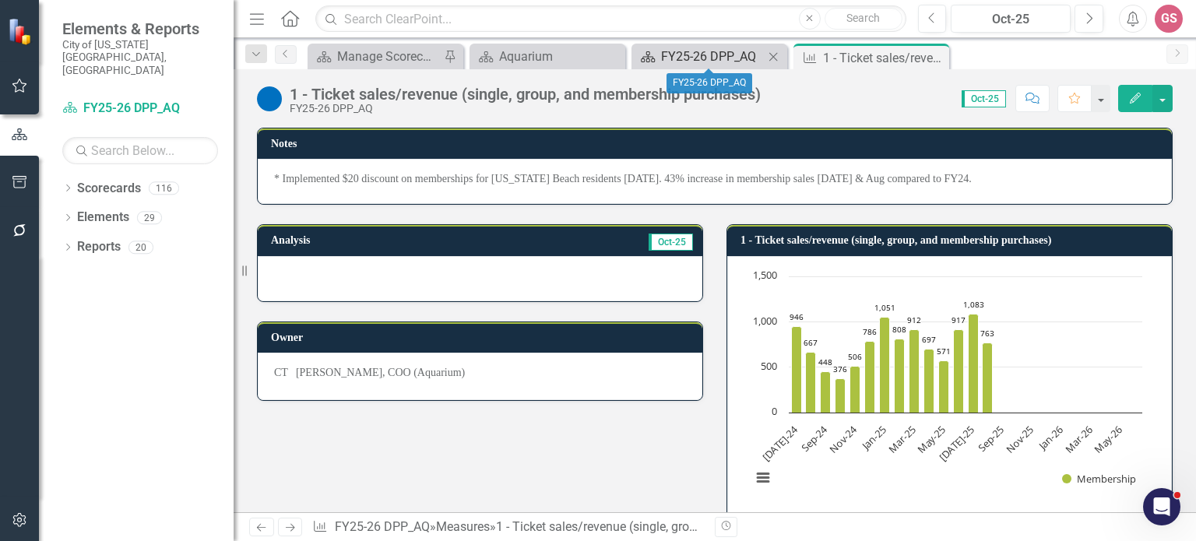
click at [710, 56] on div "FY25-26 DPP_AQ" at bounding box center [712, 56] width 103 height 19
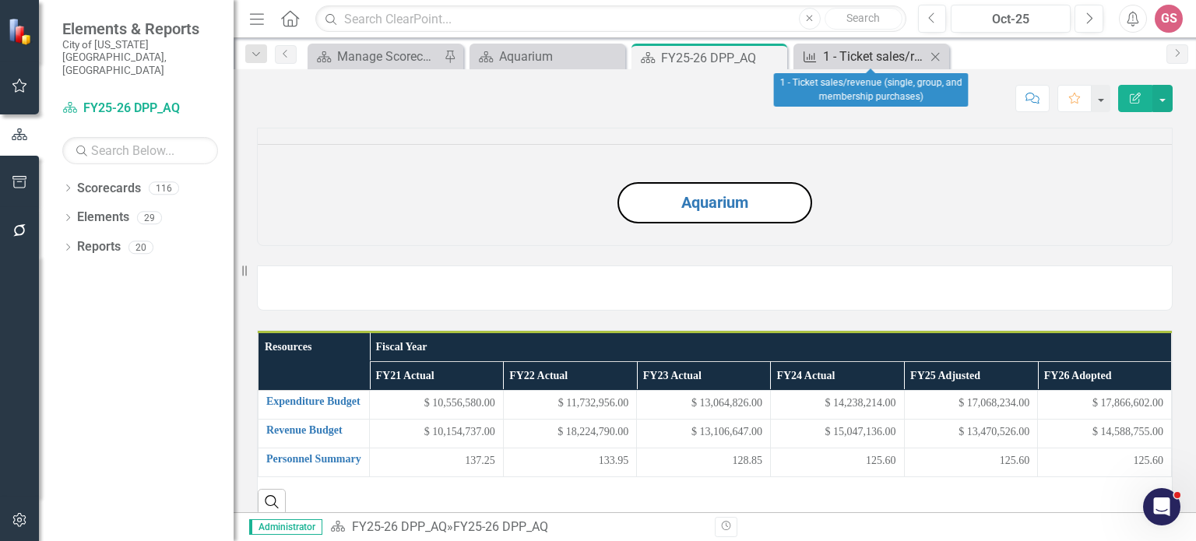
click at [838, 52] on div "1 - Ticket sales/revenue (single, group, and membership purchases)" at bounding box center [874, 56] width 103 height 19
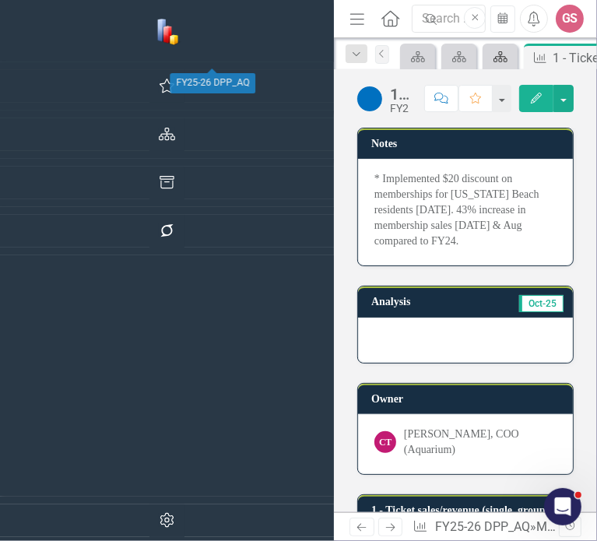
click at [493, 58] on icon "Scorecard" at bounding box center [501, 57] width 16 height 12
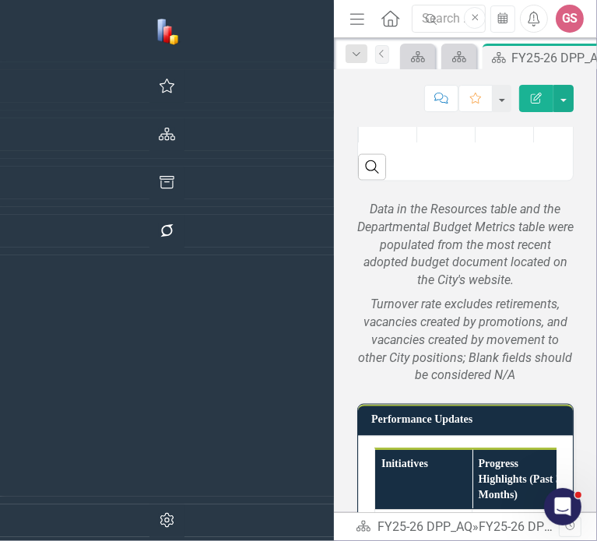
scroll to position [1401, 0]
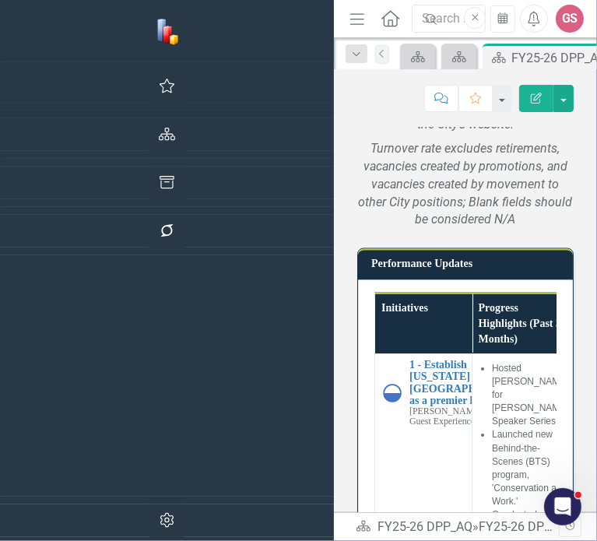
drag, startPoint x: 389, startPoint y: 352, endPoint x: 342, endPoint y: 259, distance: 104.1
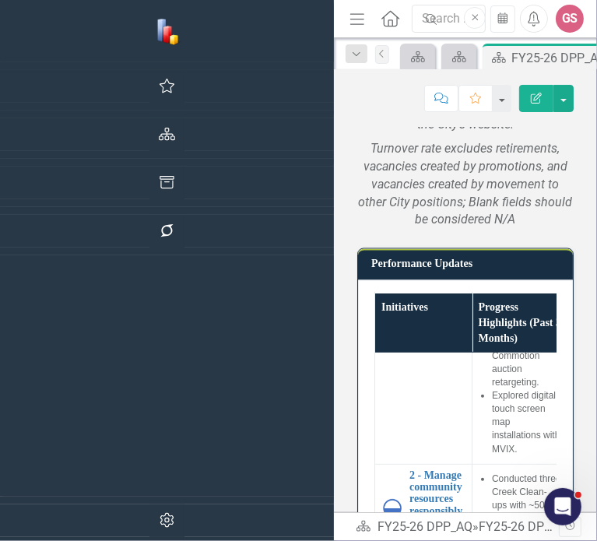
scroll to position [389, 0]
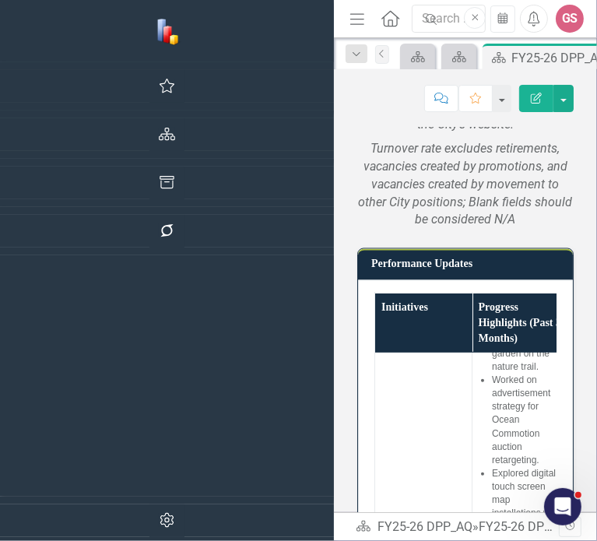
drag, startPoint x: 391, startPoint y: 420, endPoint x: 330, endPoint y: 385, distance: 70.1
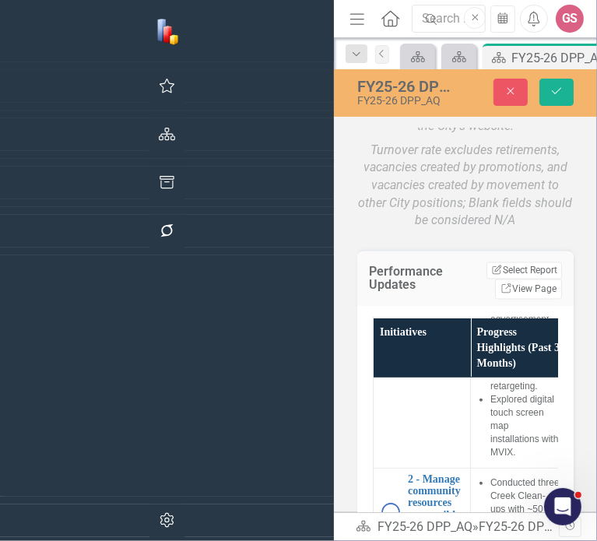
scroll to position [623, 0]
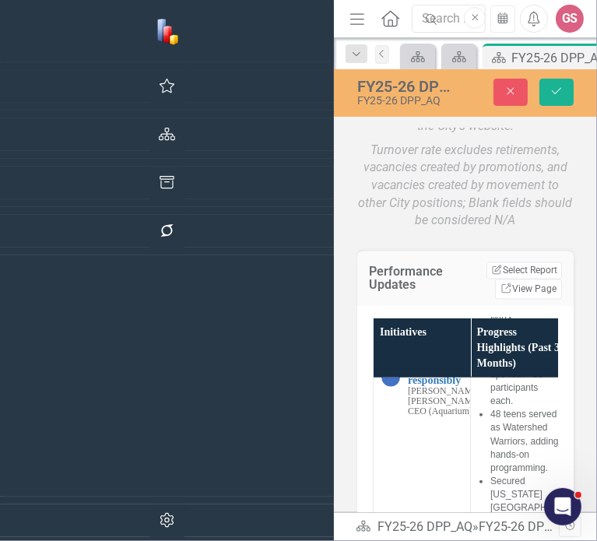
drag, startPoint x: 635, startPoint y: 633, endPoint x: 898, endPoint y: 600, distance: 264.4
copy span "City Council's legislative package does not align with the recommendations of t…"
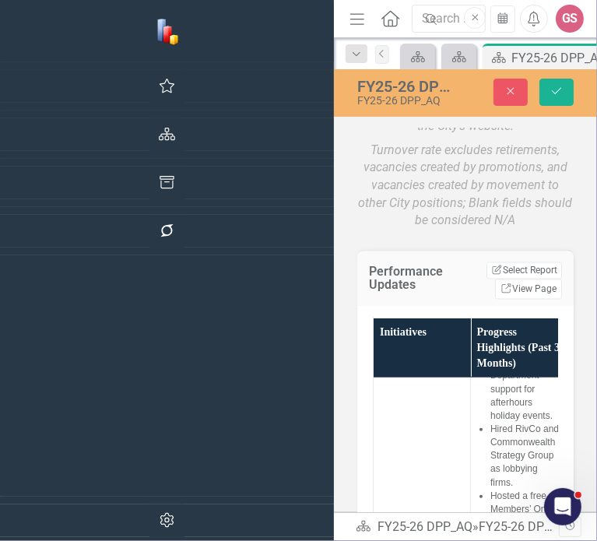
scroll to position [778, 0]
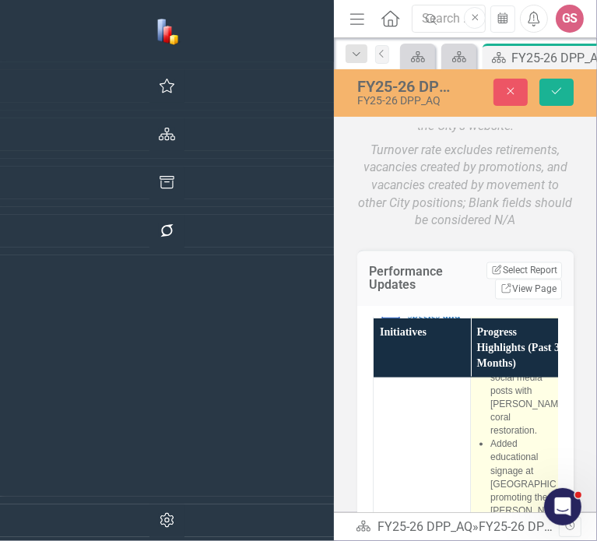
scroll to position [1012, 0]
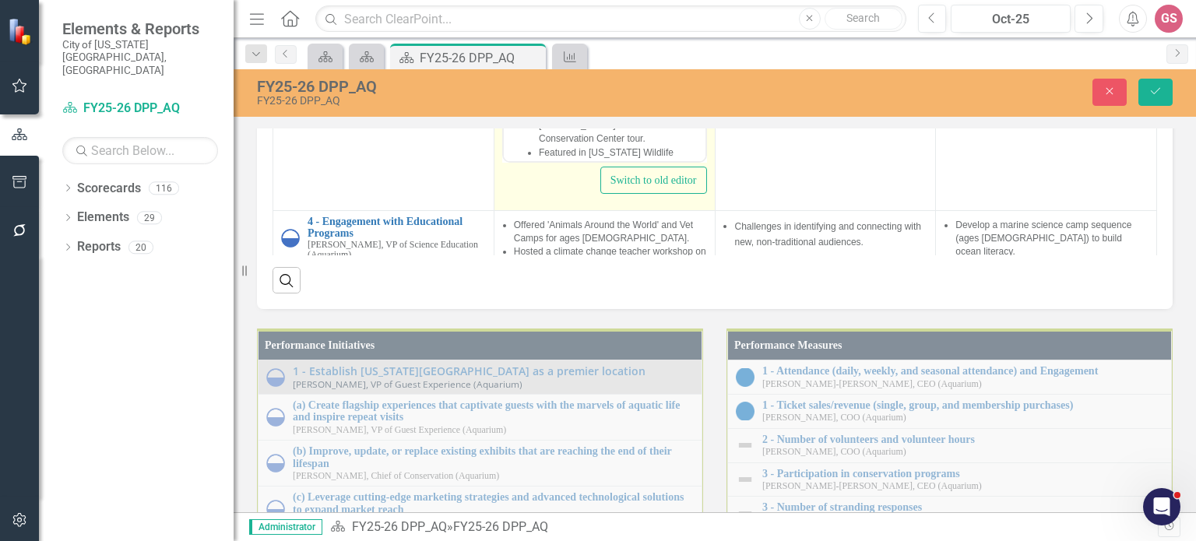
scroll to position [1298, 0]
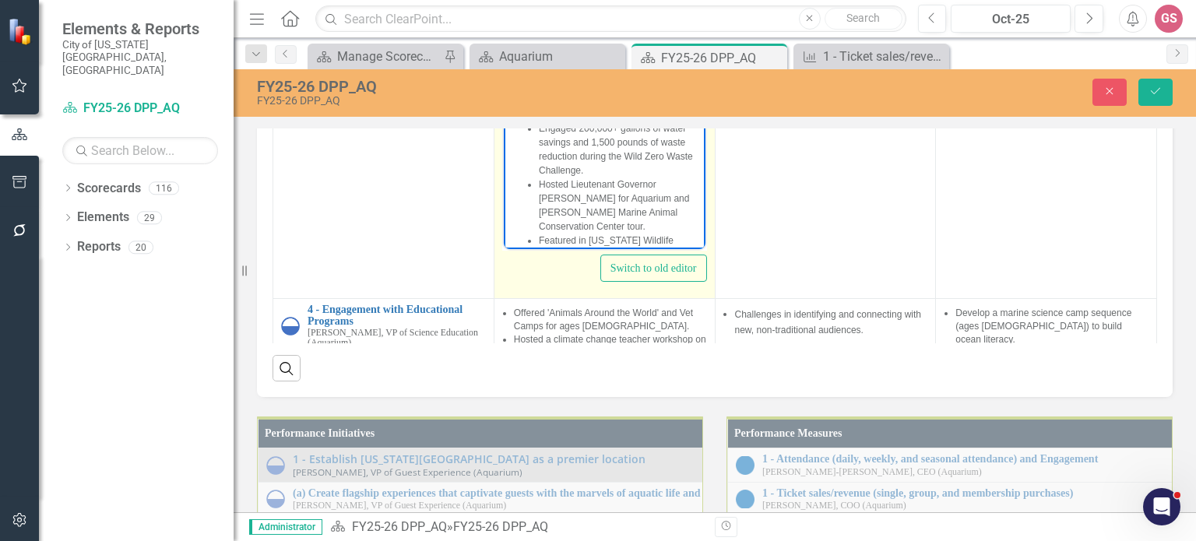
click at [658, 202] on body "Partnered with Chesapeake Bay Foundation on menhaden conservation awareness. Pu…" at bounding box center [604, 134] width 202 height 314
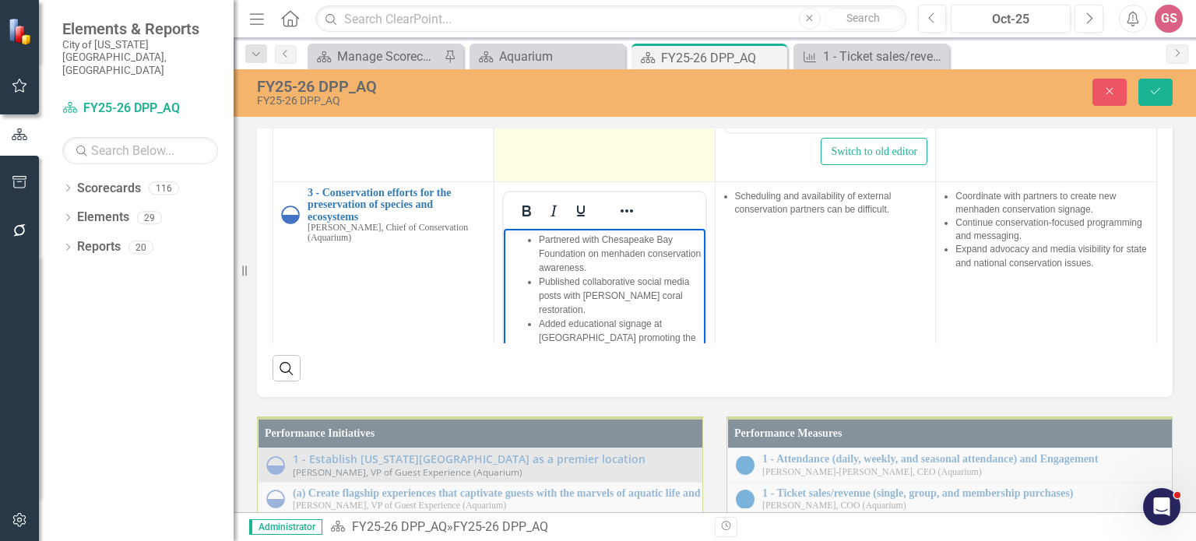
scroll to position [467, 0]
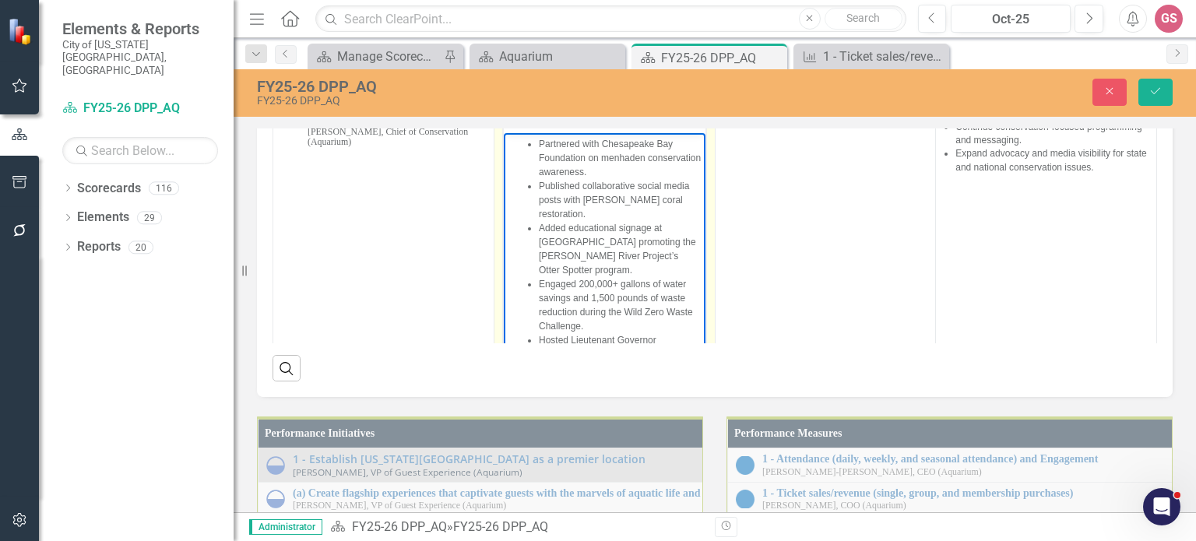
click at [580, 278] on span "Engaged 200,000+ gallons of water savings and 1,500 pounds of waste reduction d…" at bounding box center [615, 304] width 154 height 53
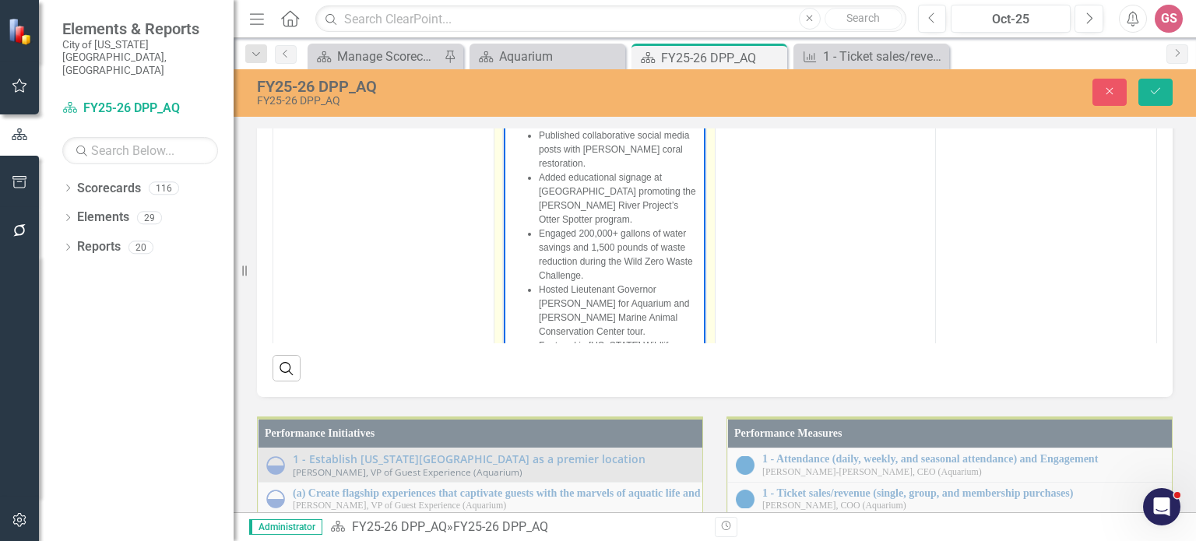
scroll to position [545, 0]
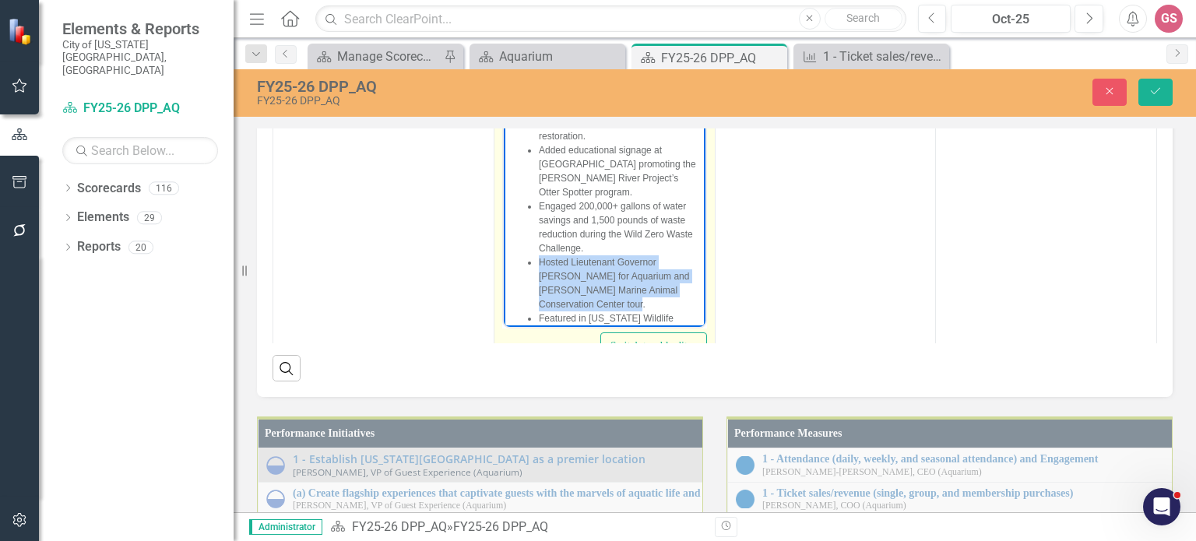
drag, startPoint x: 564, startPoint y: 214, endPoint x: 534, endPoint y: 192, distance: 36.7
click at [534, 192] on ul "Partnered with Chesapeake Bay Foundation on menhaden conservation awareness. Pu…" at bounding box center [604, 205] width 194 height 294
click at [596, 198] on li "Engaged 200,000+ gallons of water savings and 1,500 pounds of waste reduction d…" at bounding box center [619, 226] width 163 height 56
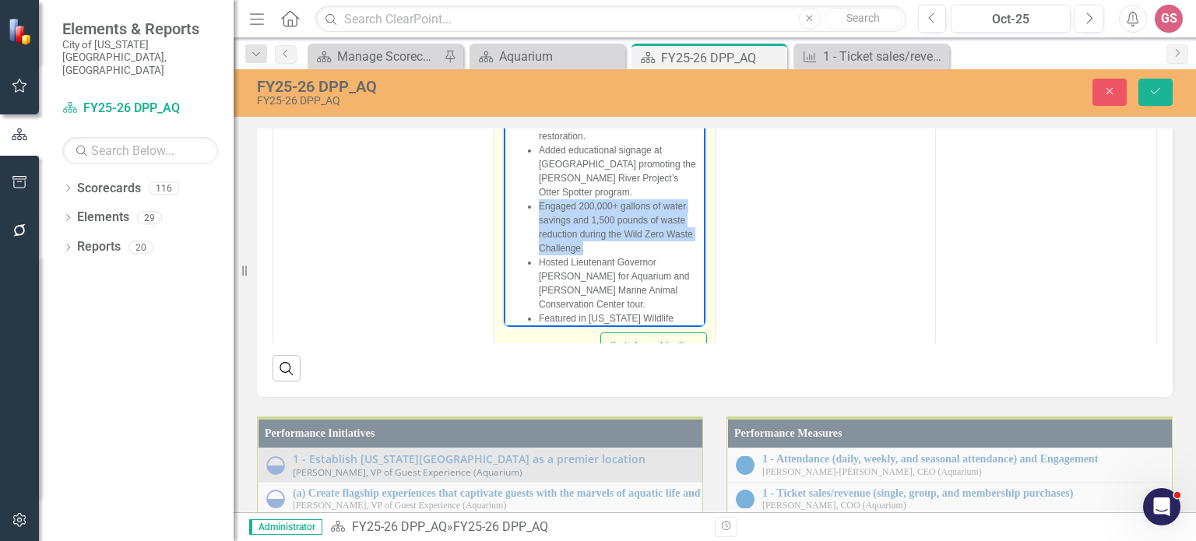
drag, startPoint x: 589, startPoint y: 175, endPoint x: 539, endPoint y: 153, distance: 54.4
click at [539, 198] on li "Engaged 200,000+ gallons of water savings and 1,500 pounds of waste reduction d…" at bounding box center [619, 226] width 163 height 56
copy span "Engaged 200,000+ gallons of water savings and 1,500 pounds of waste reduction d…"
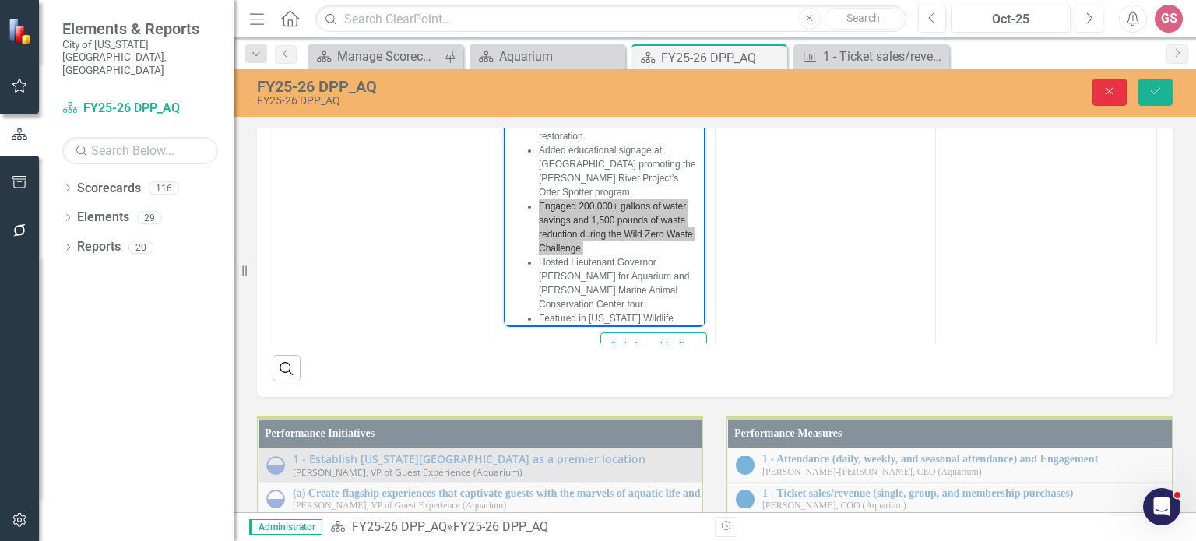
click at [1115, 91] on icon "Close" at bounding box center [1109, 91] width 14 height 11
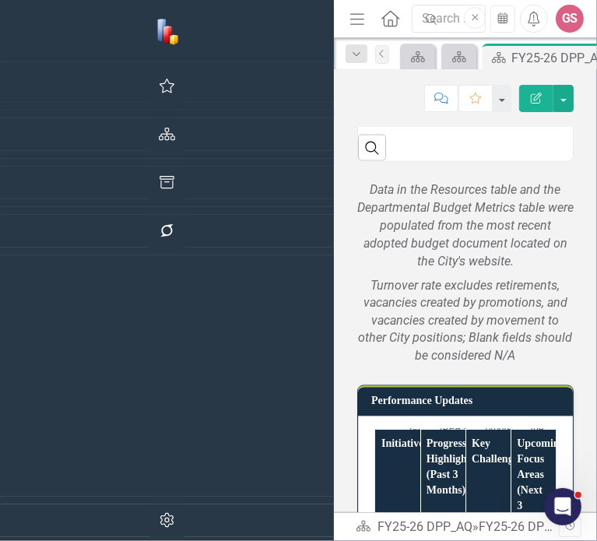
scroll to position [241, 0]
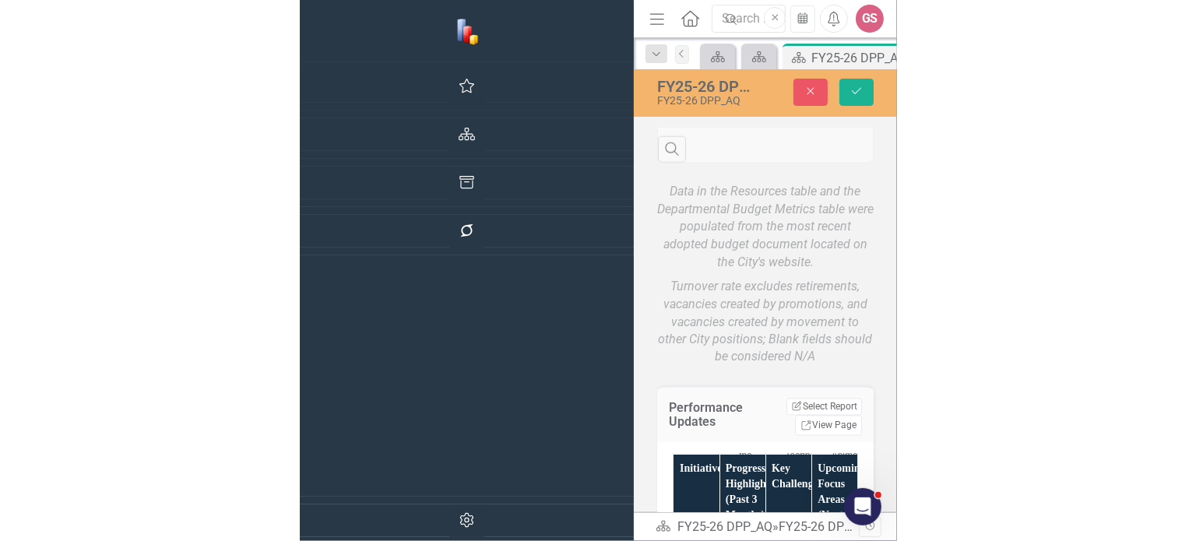
scroll to position [319, 0]
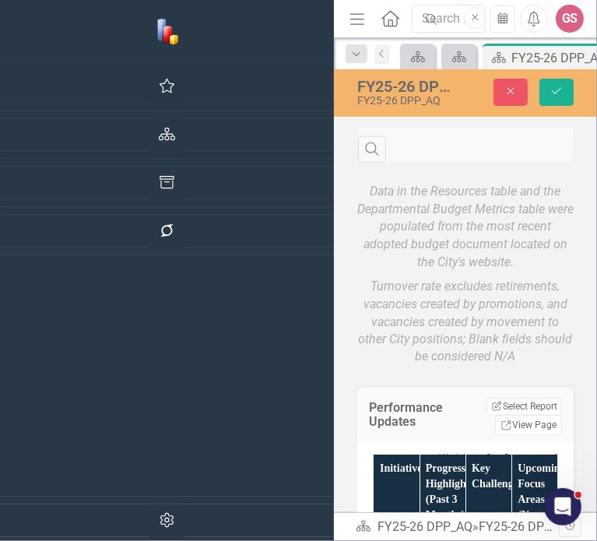
drag, startPoint x: 487, startPoint y: 2094, endPoint x: 464, endPoint y: 2074, distance: 29.8
copy span "Hosted Lieutenant Governor Winsome Earle-Sears for Aquarium and Darden Marine A…"
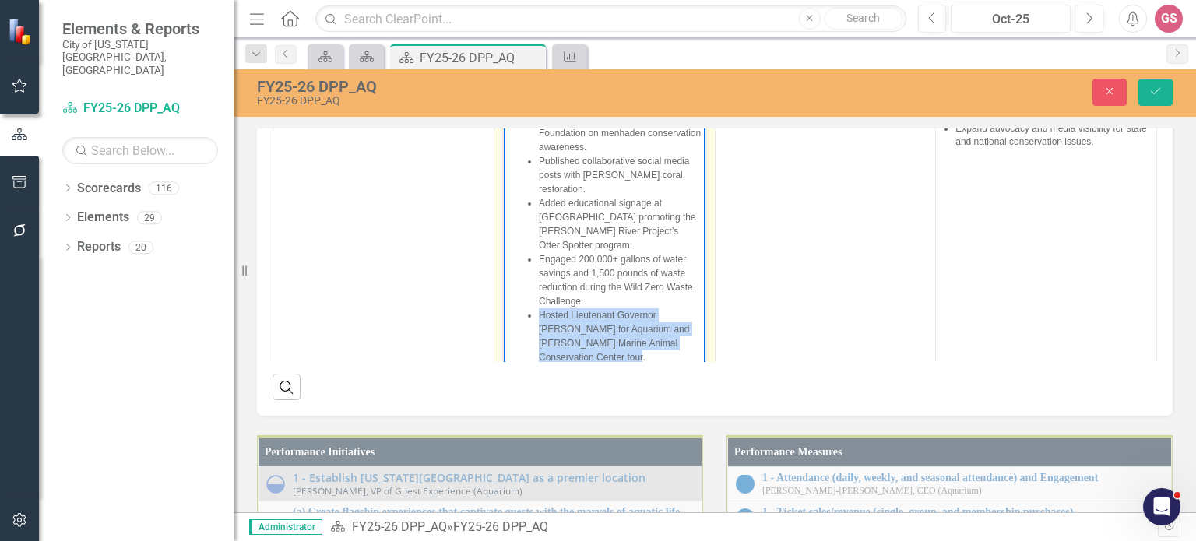
scroll to position [1298, 0]
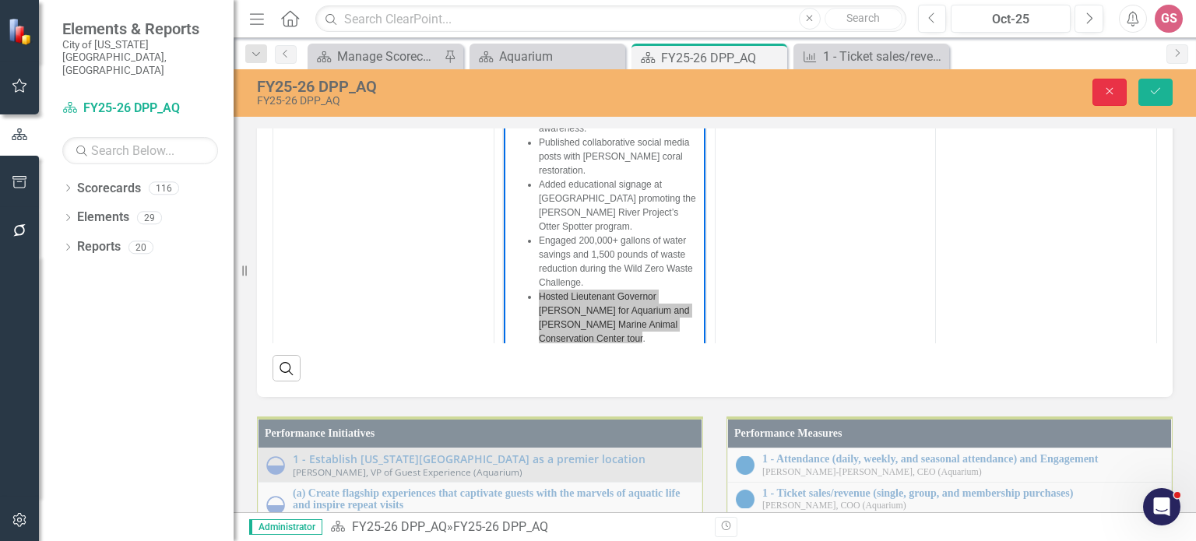
drag, startPoint x: 1108, startPoint y: 90, endPoint x: 853, endPoint y: 139, distance: 259.4
click at [1108, 90] on icon "Close" at bounding box center [1109, 91] width 14 height 11
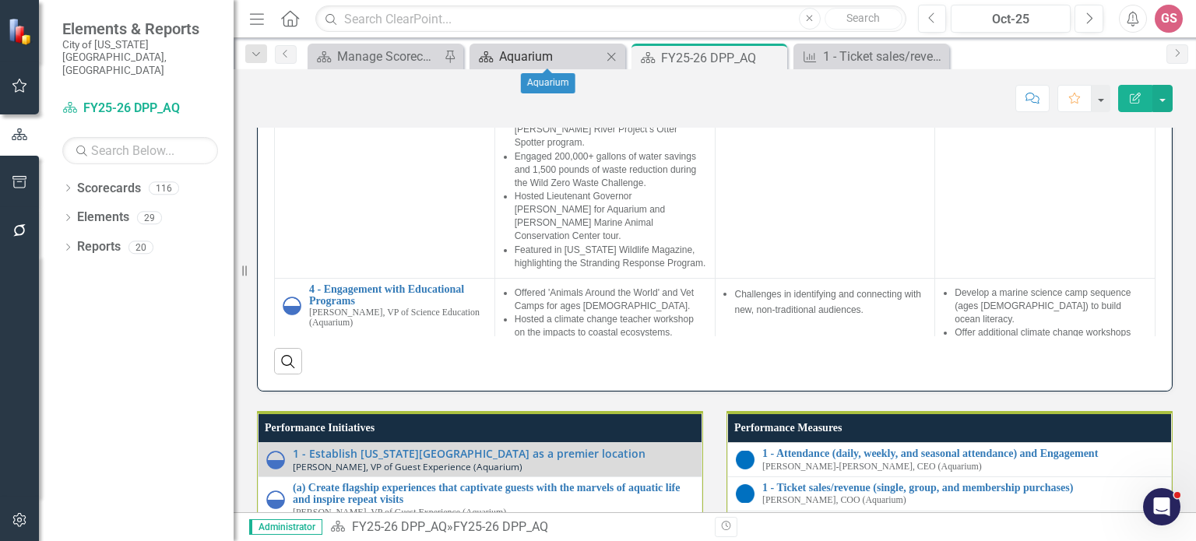
click at [536, 51] on div "Aquarium" at bounding box center [550, 56] width 103 height 19
